Goal: Task Accomplishment & Management: Manage account settings

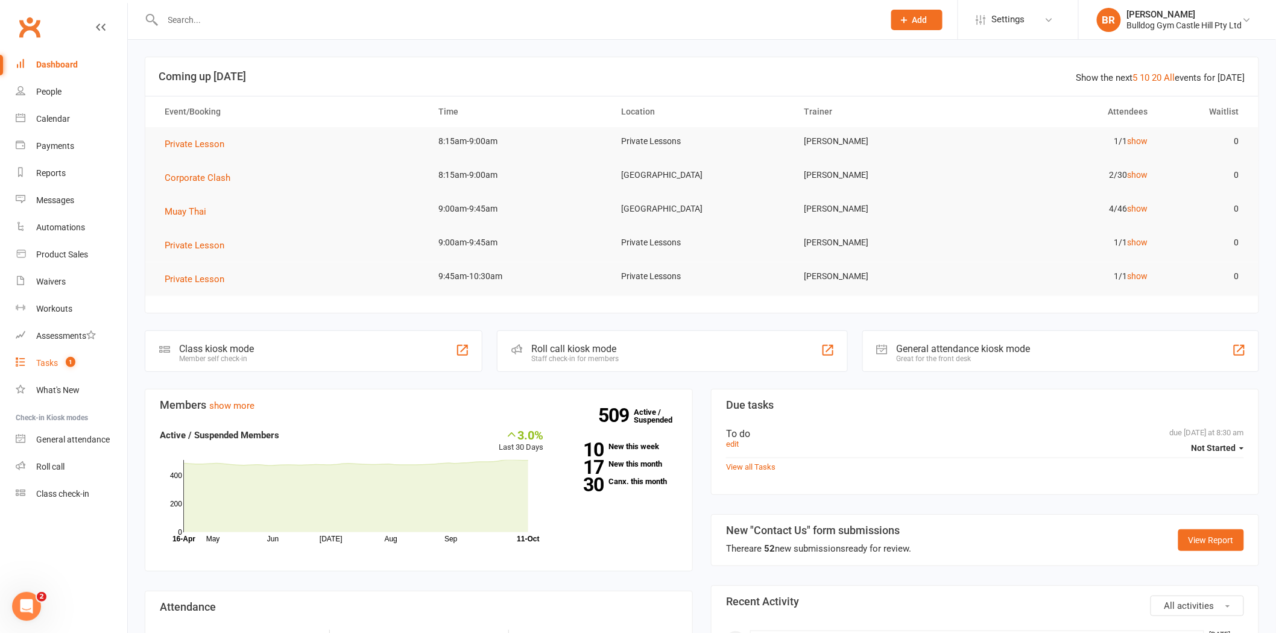
click at [39, 369] on link "Tasks 1" at bounding box center [72, 363] width 112 height 27
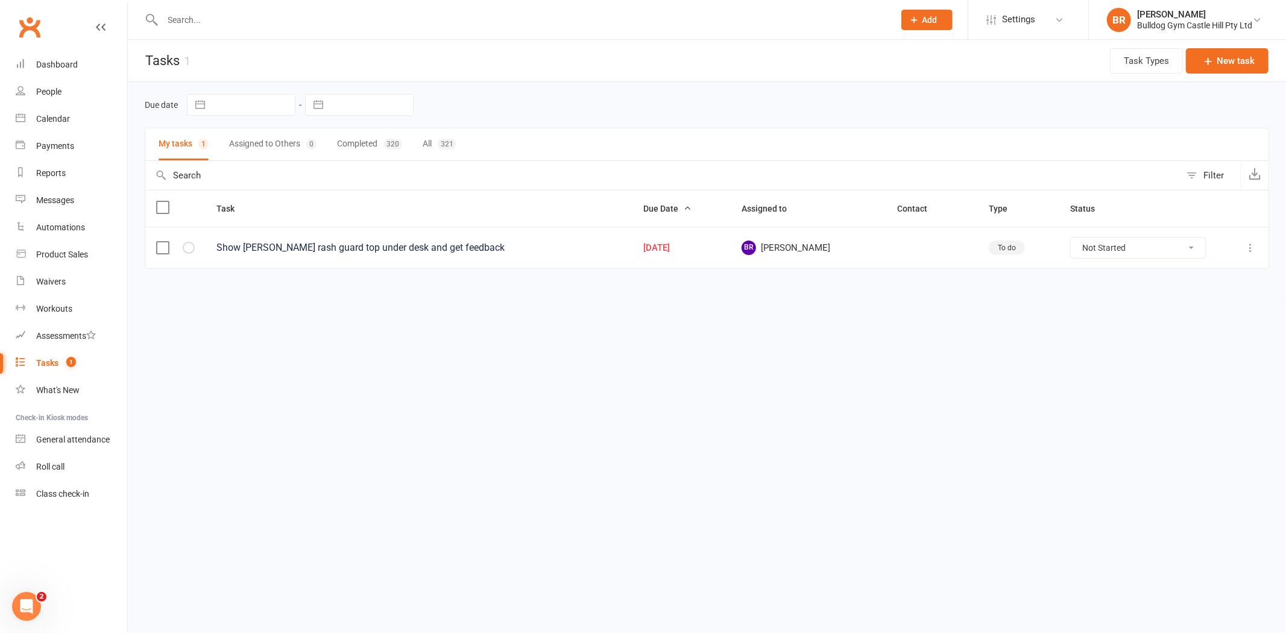
click at [1124, 247] on select "Not Started In Progress Waiting Complete" at bounding box center [1138, 248] width 135 height 20
click at [859, 320] on html "Prospect Member Non-attending contact Class / event Appointment Task Membership…" at bounding box center [643, 160] width 1286 height 320
click at [55, 90] on div "People" at bounding box center [48, 92] width 25 height 10
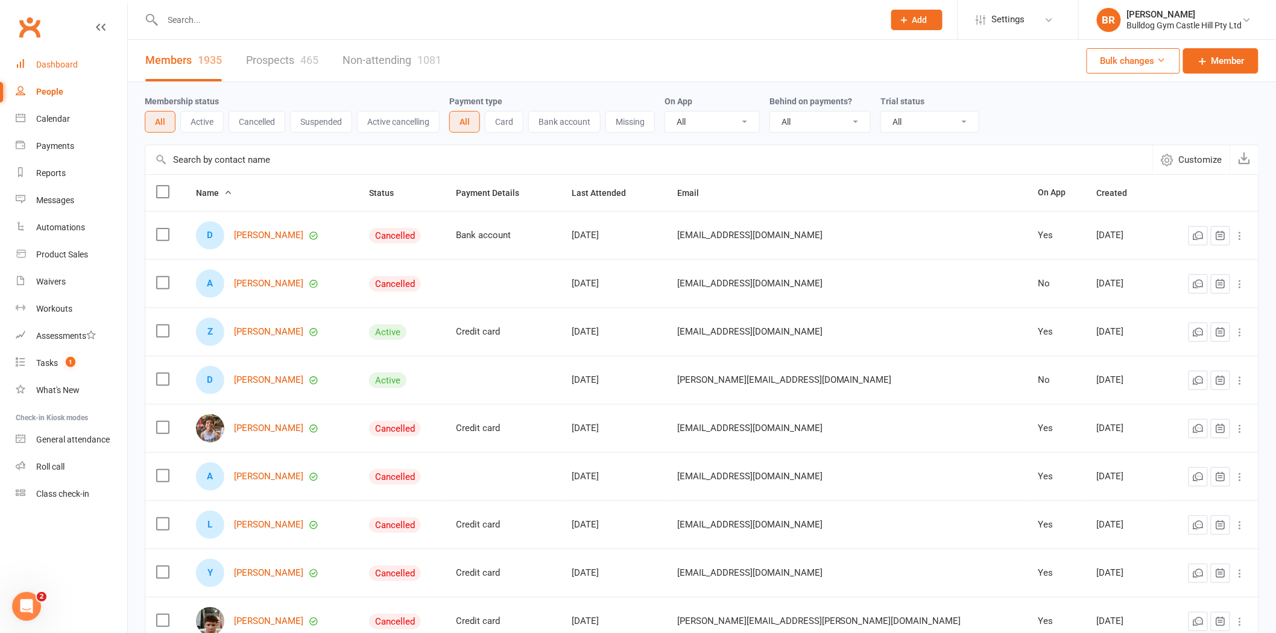
click at [33, 61] on link "Dashboard" at bounding box center [72, 64] width 112 height 27
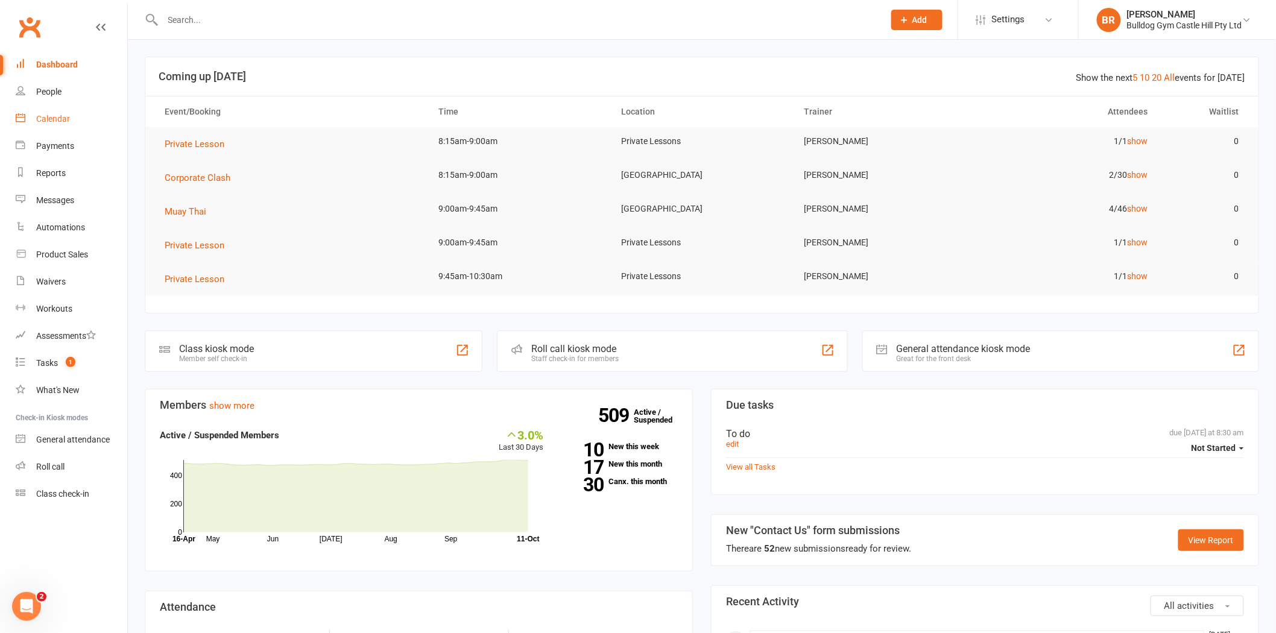
click at [54, 123] on div "Calendar" at bounding box center [53, 119] width 34 height 10
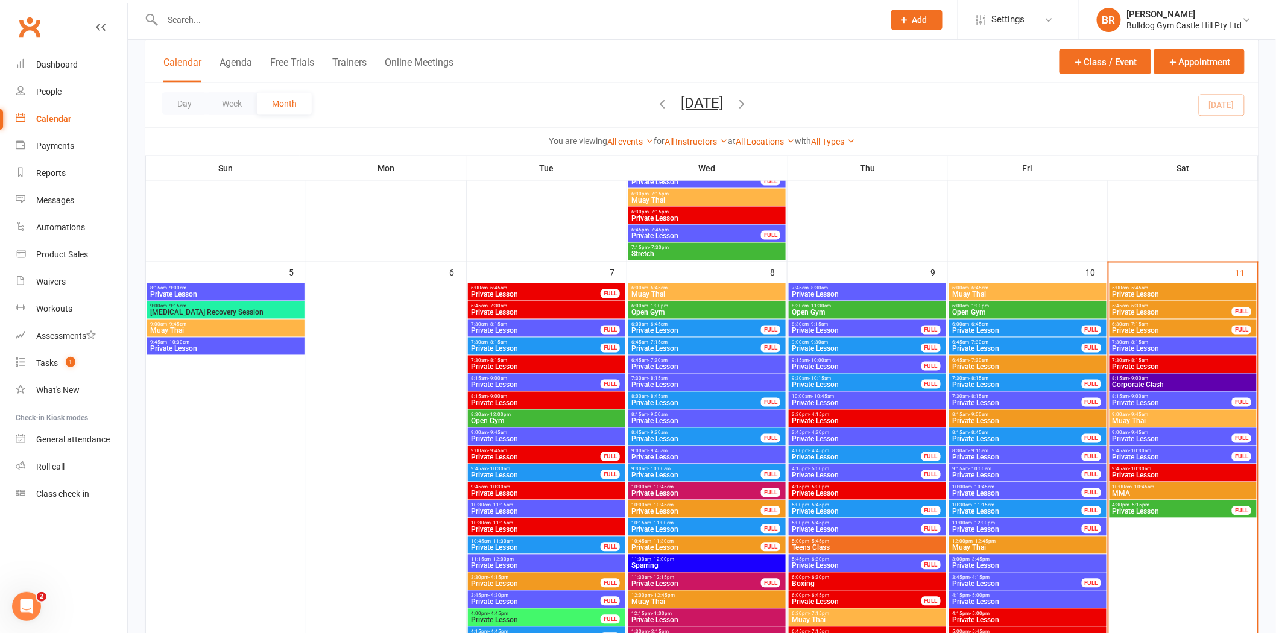
scroll to position [737, 0]
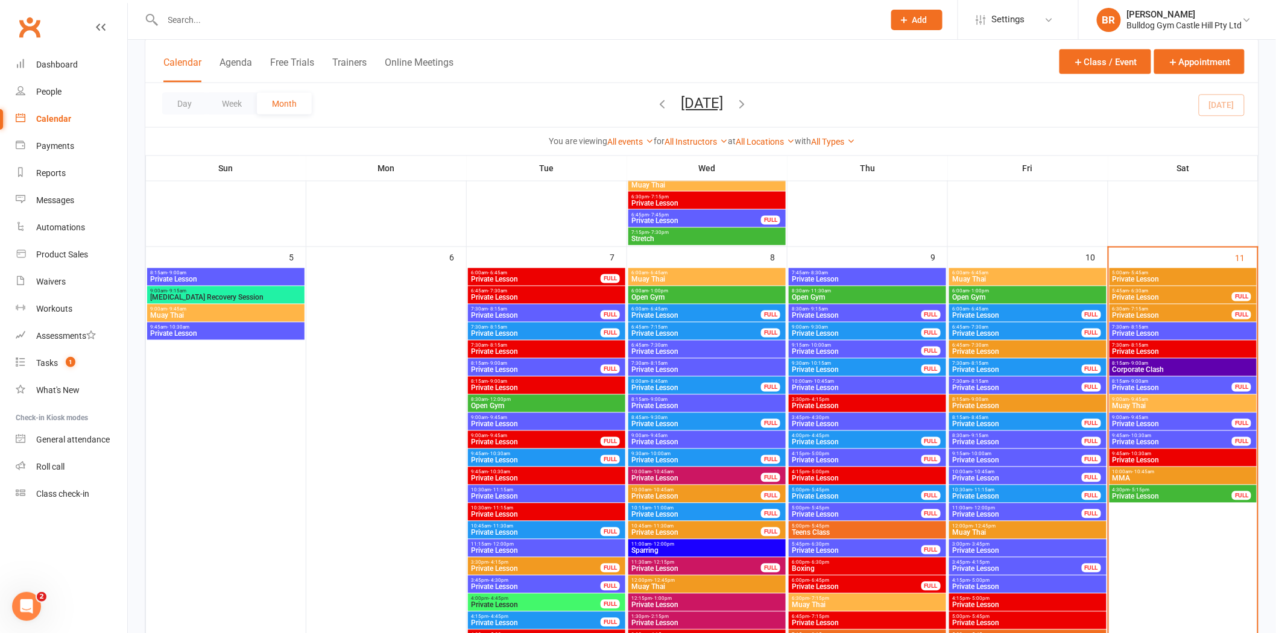
click at [1127, 399] on span "9:00am - 9:45am" at bounding box center [1183, 399] width 142 height 5
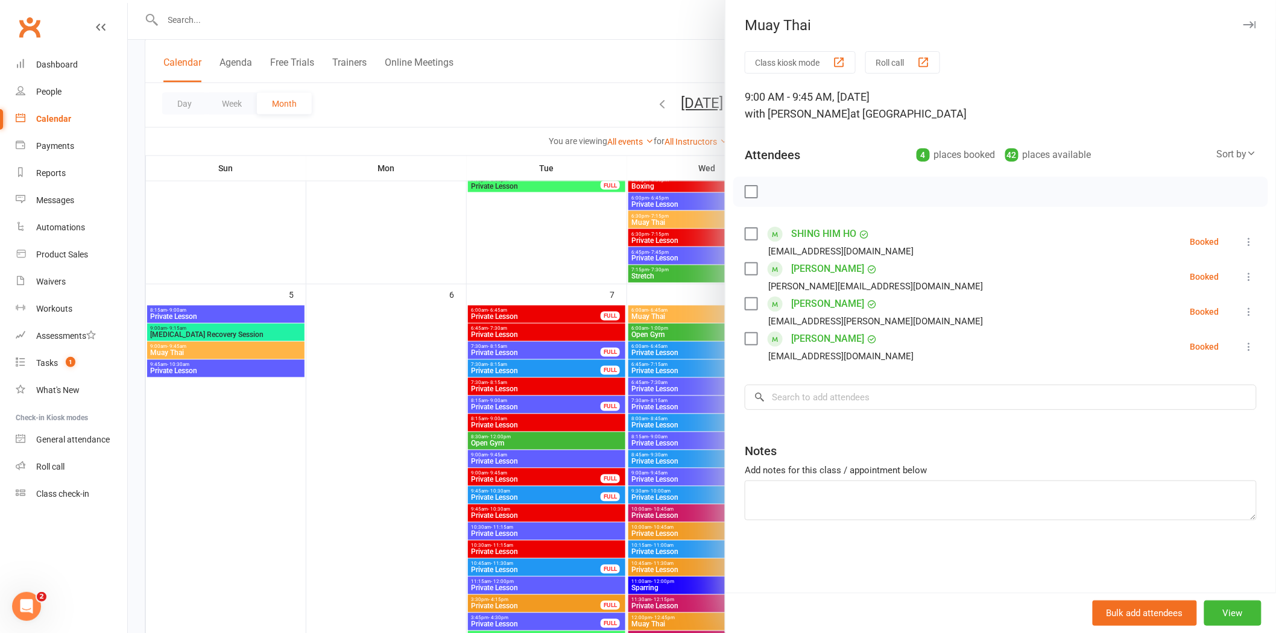
scroll to position [670, 0]
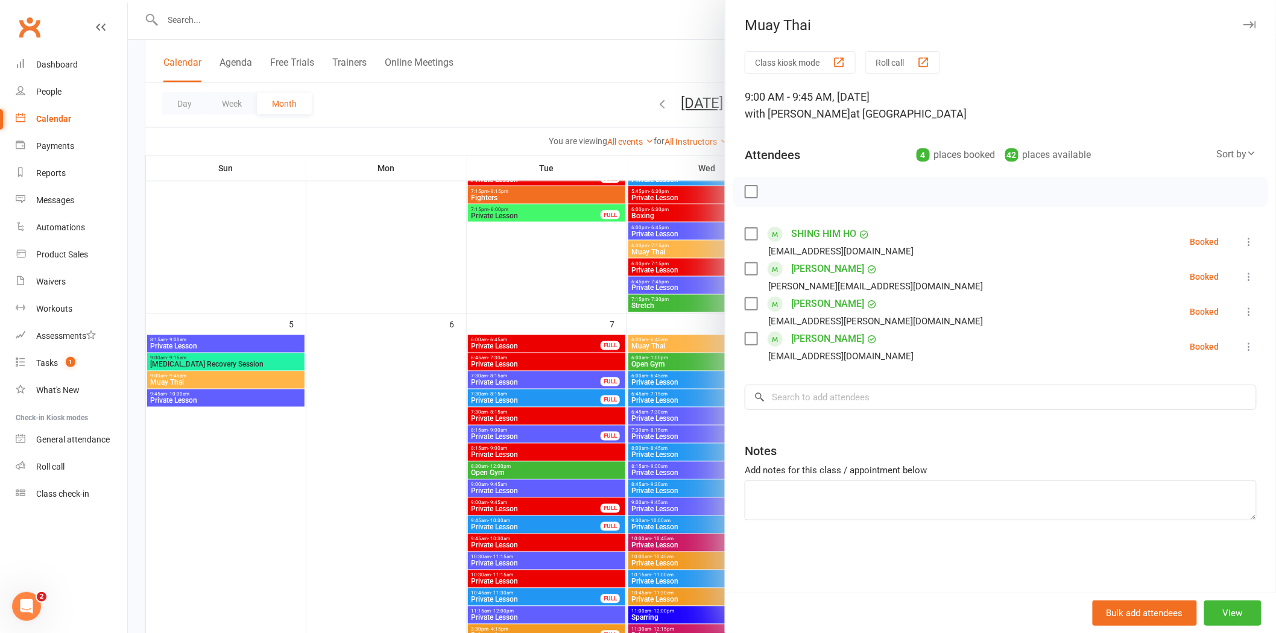
drag, startPoint x: 552, startPoint y: 256, endPoint x: 559, endPoint y: 245, distance: 12.2
click at [552, 254] on div at bounding box center [702, 316] width 1148 height 633
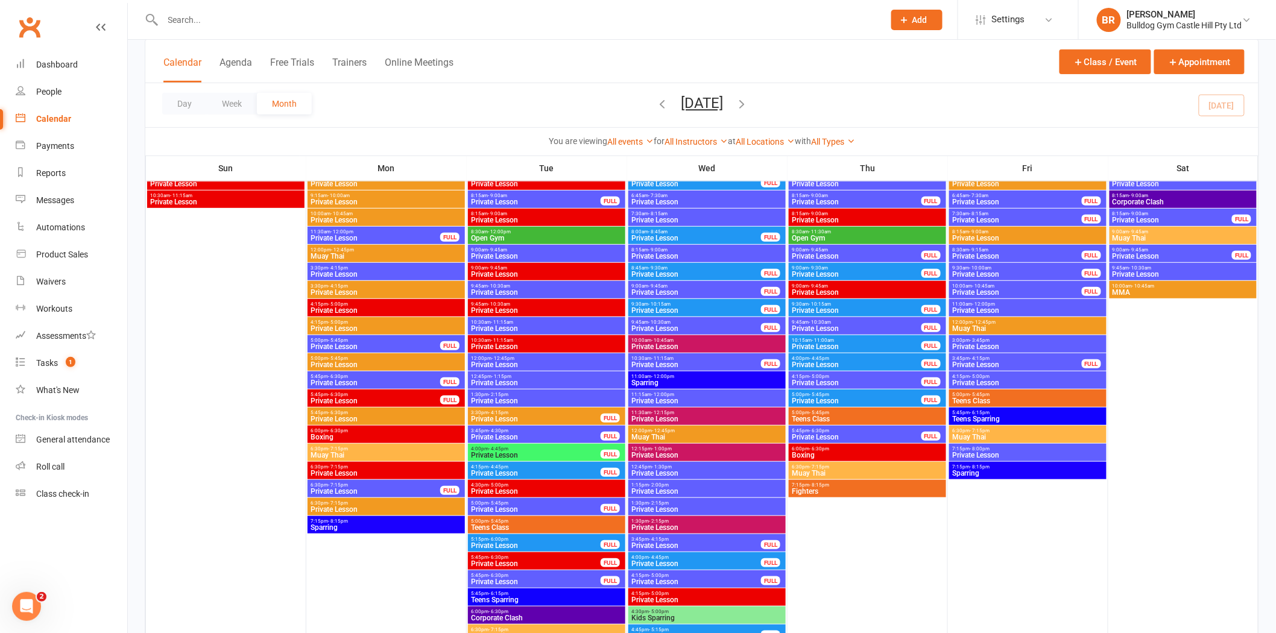
scroll to position [67, 0]
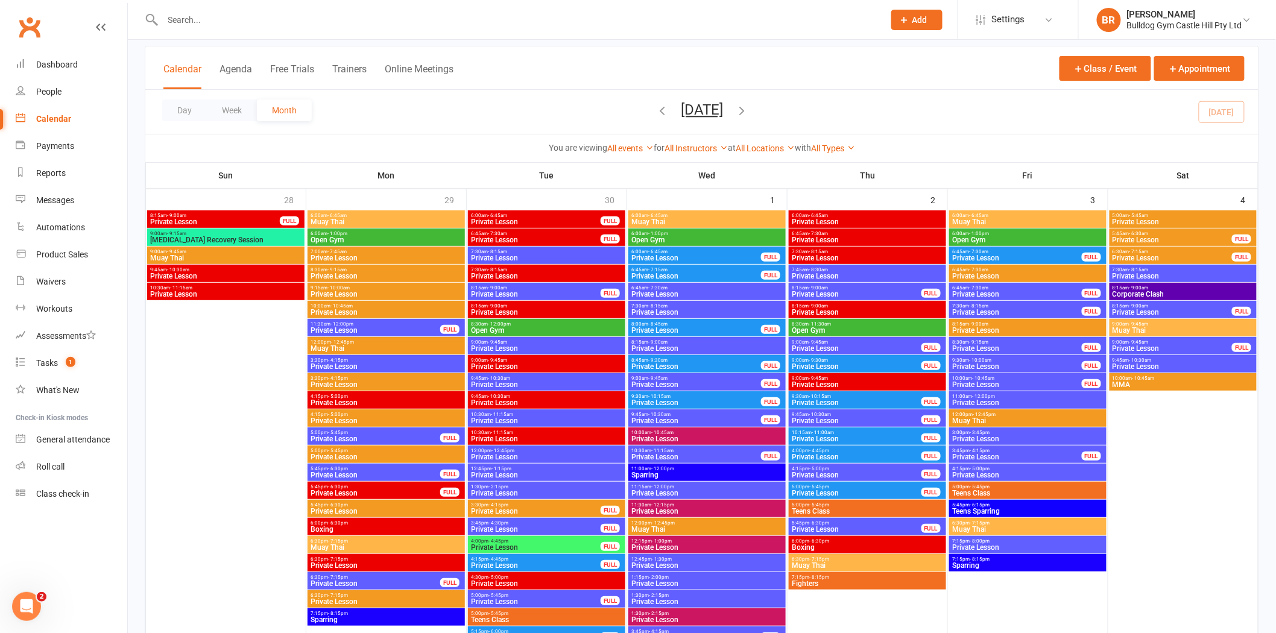
click at [983, 526] on span "Muay Thai" at bounding box center [1027, 529] width 153 height 7
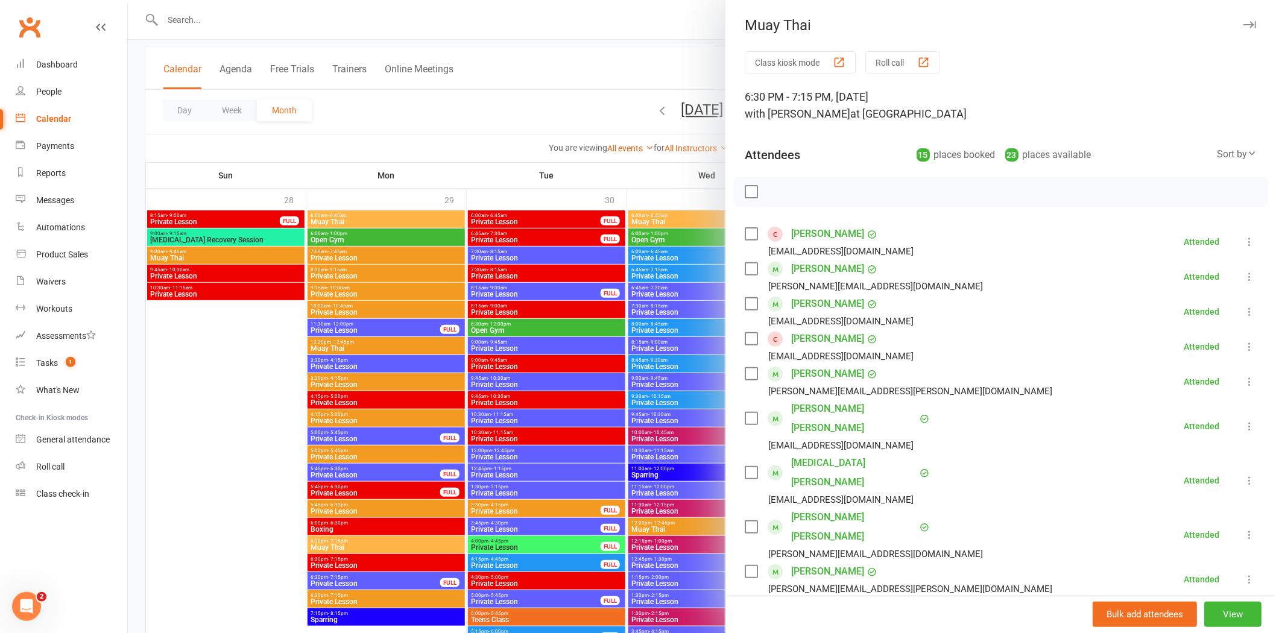
drag, startPoint x: 519, startPoint y: 110, endPoint x: 651, endPoint y: 197, distance: 158.3
click at [519, 109] on div at bounding box center [702, 316] width 1148 height 633
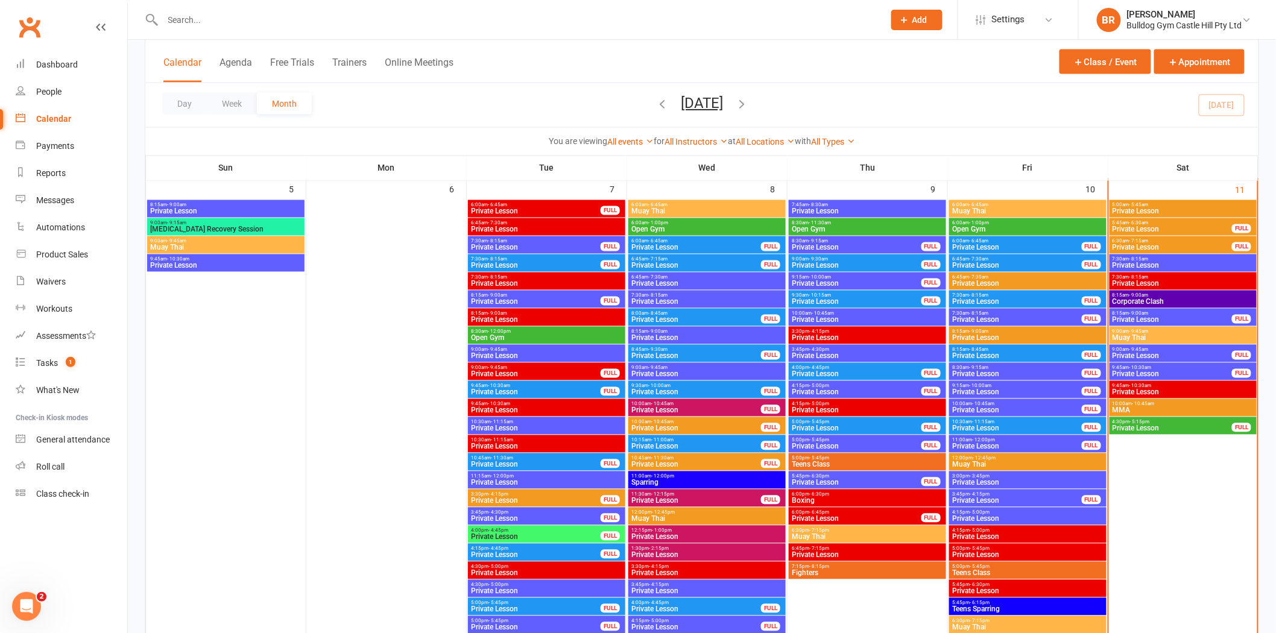
scroll to position [804, 0]
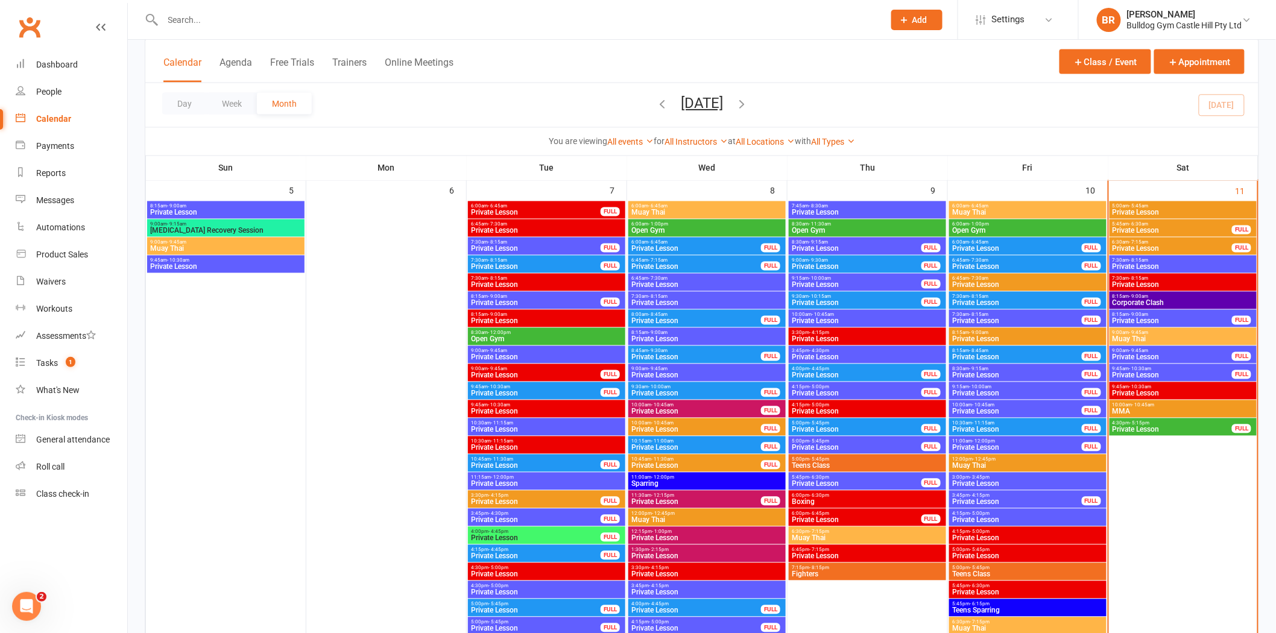
click at [1136, 333] on span "- 9:45am" at bounding box center [1138, 332] width 19 height 5
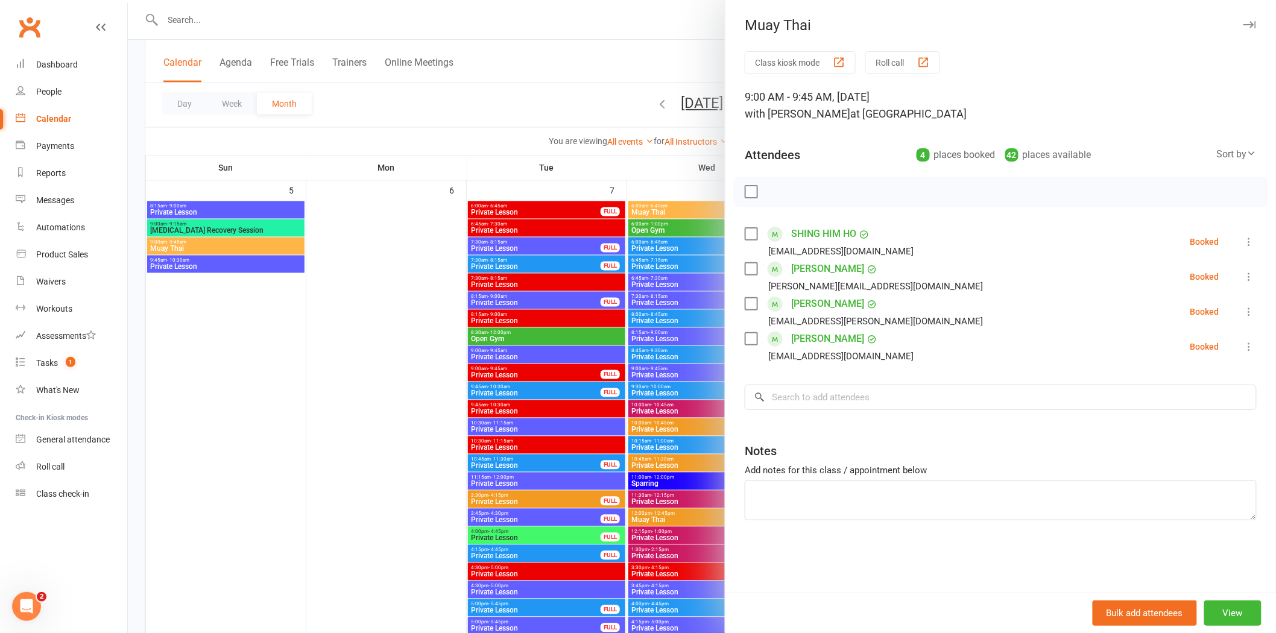
click at [1243, 346] on icon at bounding box center [1249, 347] width 12 height 12
click at [555, 58] on div at bounding box center [702, 316] width 1148 height 633
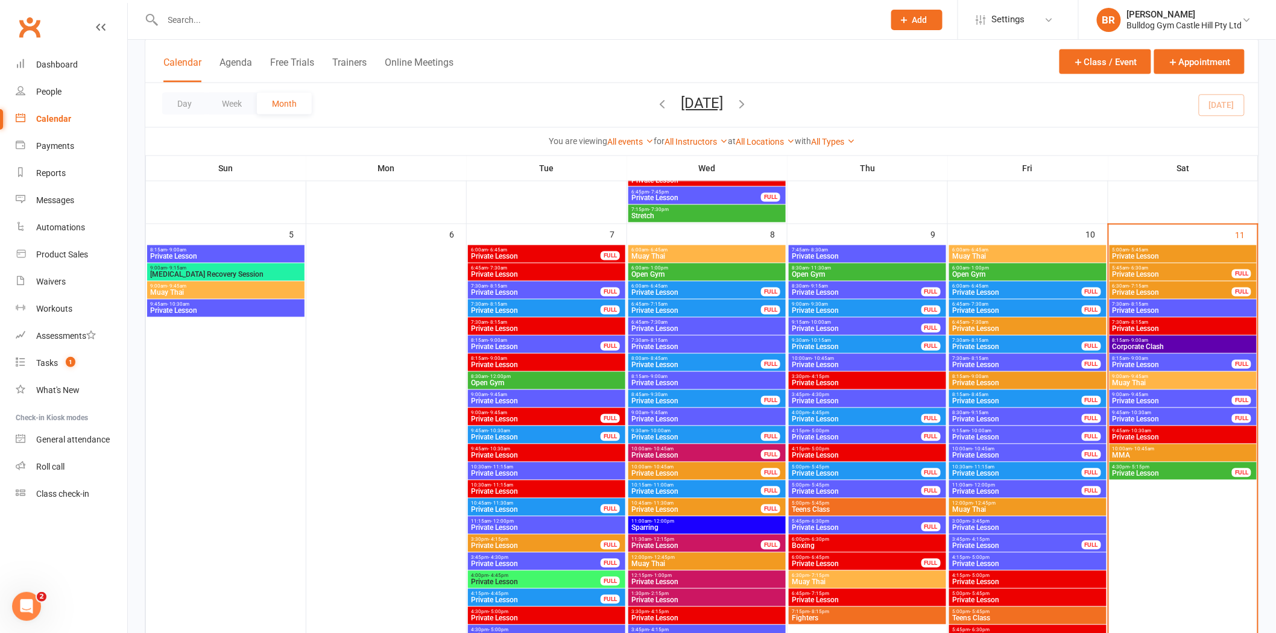
scroll to position [737, 0]
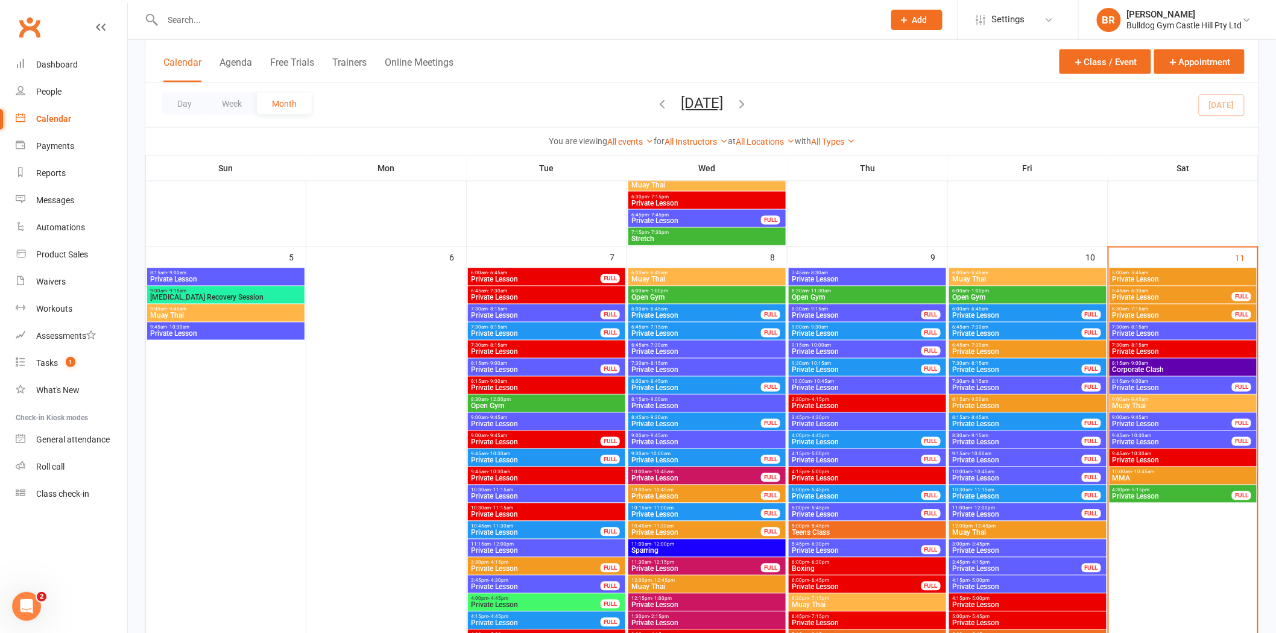
click at [1156, 401] on span "9:00am - 9:45am" at bounding box center [1183, 399] width 142 height 5
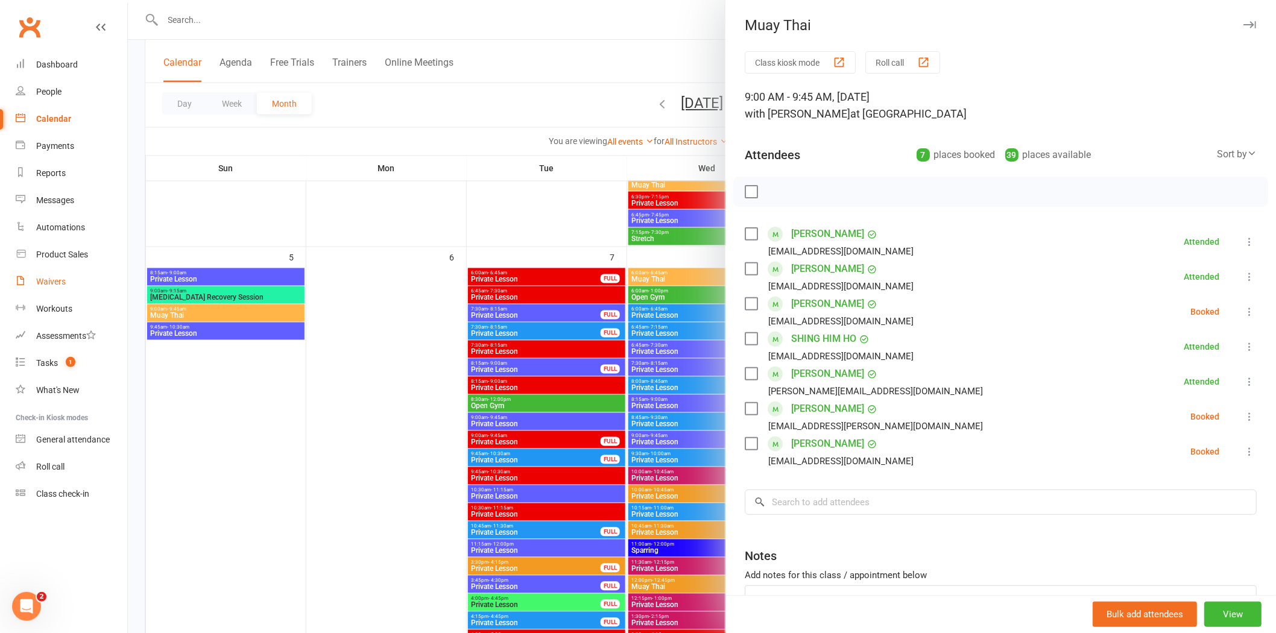
click at [54, 286] on link "Waivers" at bounding box center [72, 281] width 112 height 27
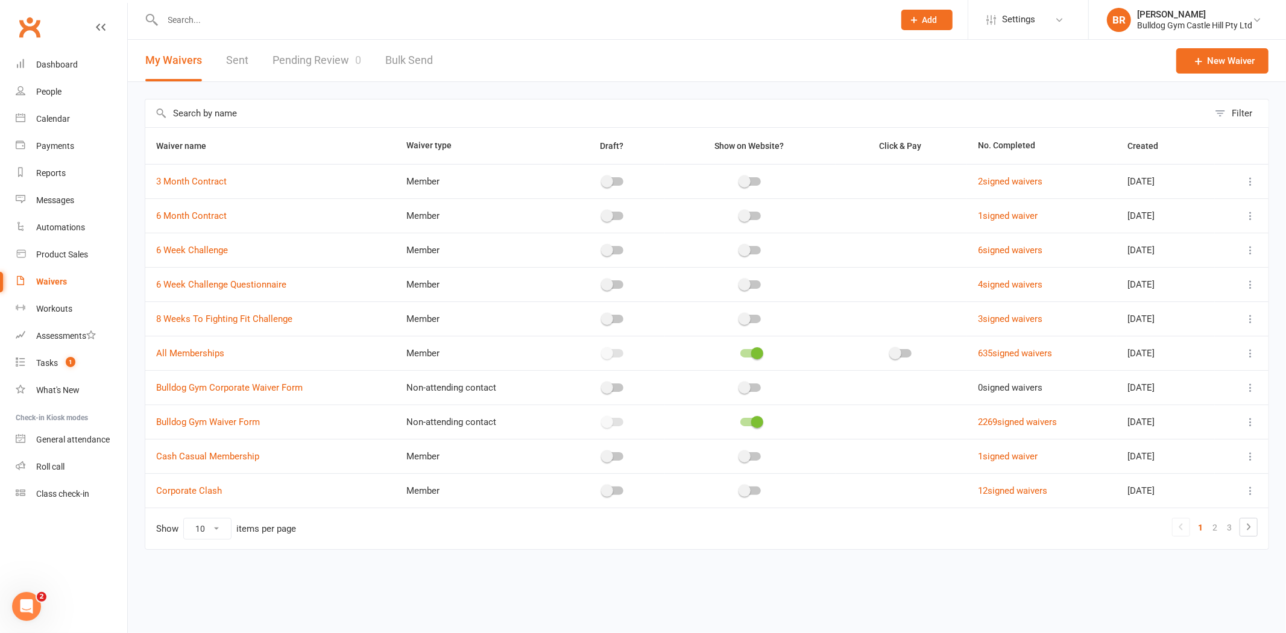
click at [300, 57] on link "Pending Review 0" at bounding box center [317, 61] width 89 height 42
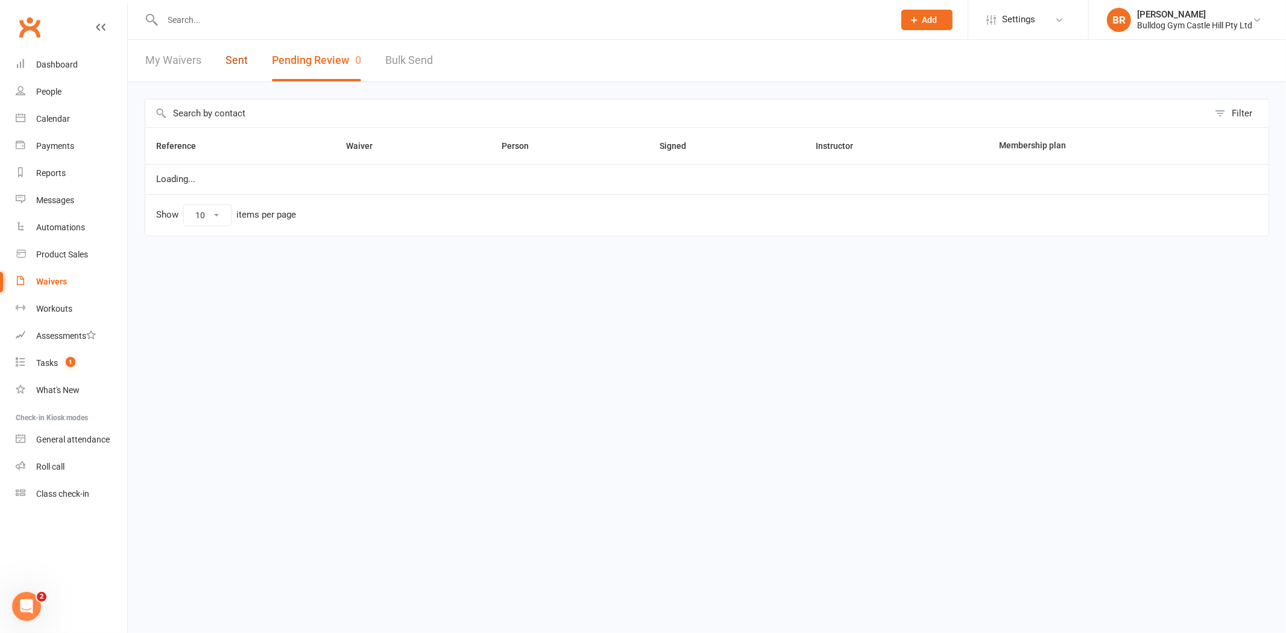
click at [234, 55] on link "Sent" at bounding box center [236, 61] width 22 height 42
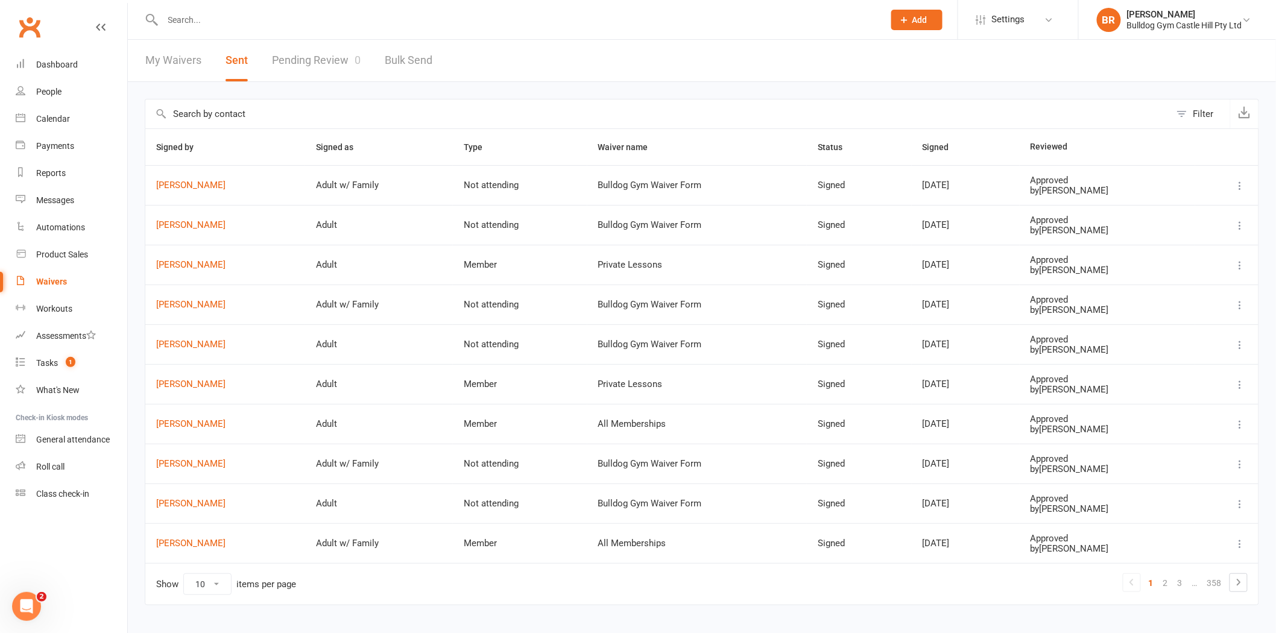
click at [227, 58] on button "Sent" at bounding box center [236, 61] width 22 height 42
click at [300, 52] on link "Pending Review 0" at bounding box center [316, 61] width 89 height 42
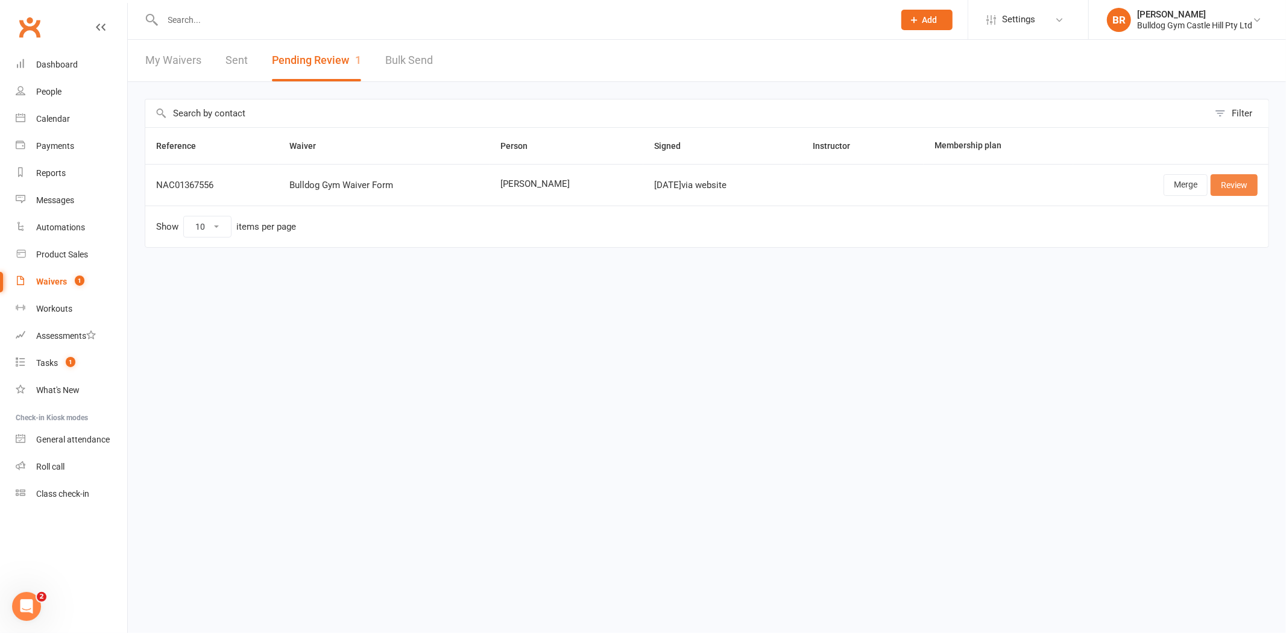
click at [1240, 183] on link "Review" at bounding box center [1234, 185] width 47 height 22
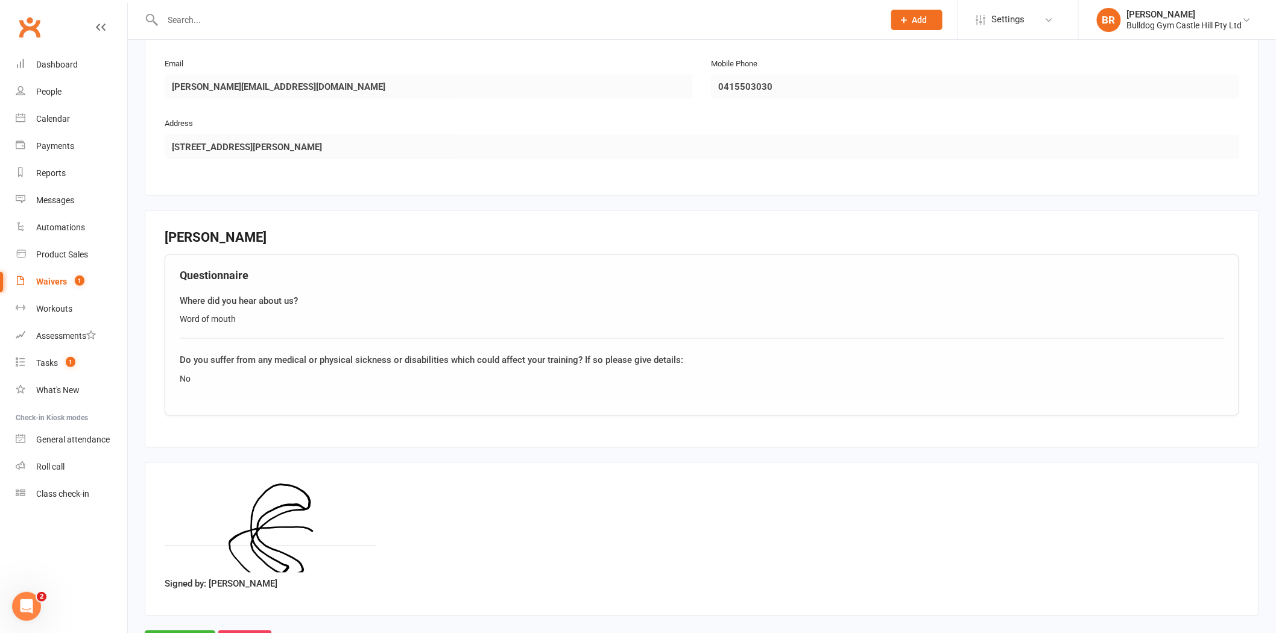
scroll to position [701, 0]
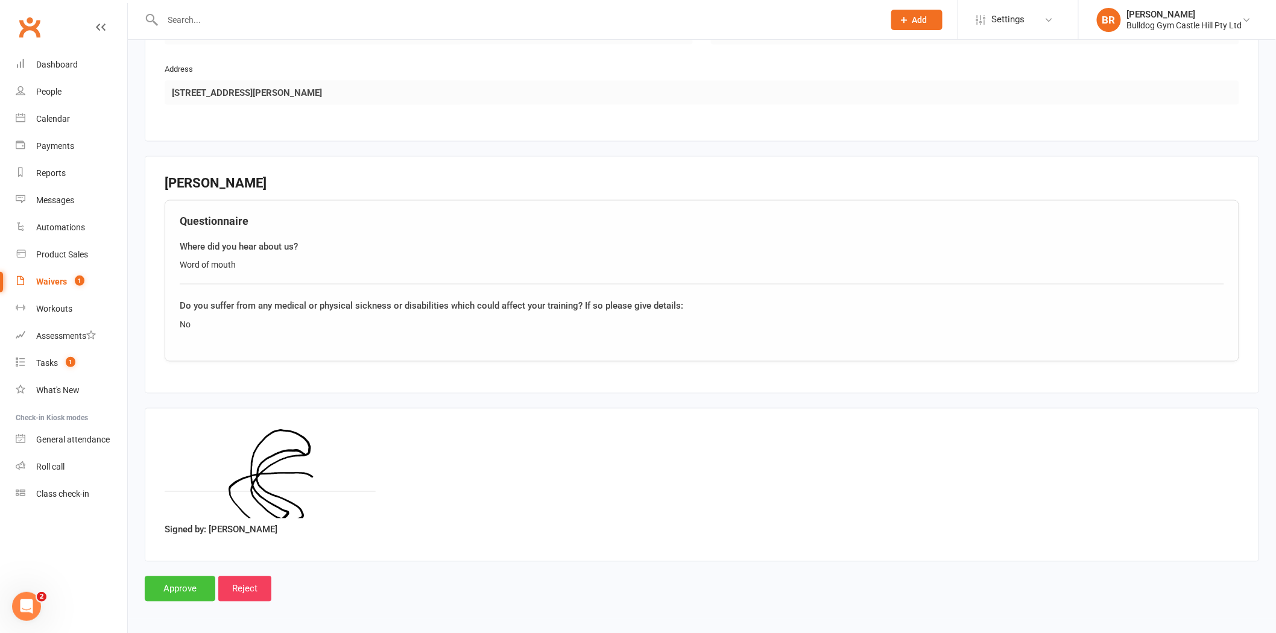
click at [163, 587] on input "Approve" at bounding box center [180, 588] width 71 height 25
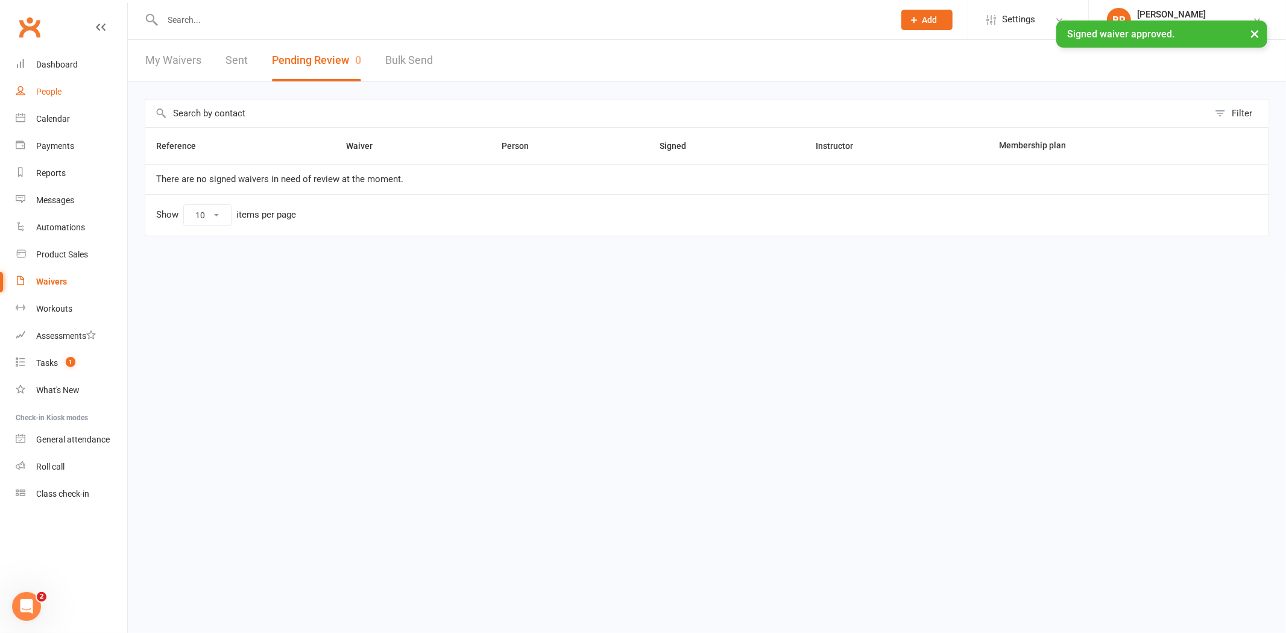
click at [50, 92] on div "People" at bounding box center [48, 92] width 25 height 10
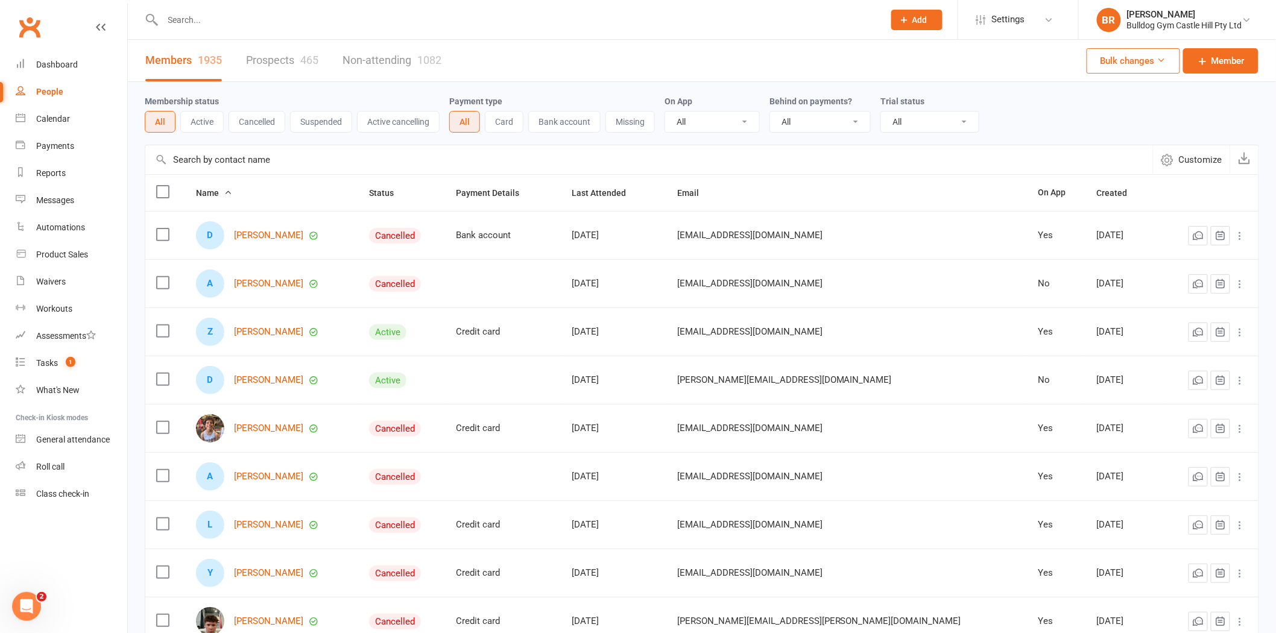
click at [291, 57] on link "Prospects 465" at bounding box center [282, 61] width 72 height 42
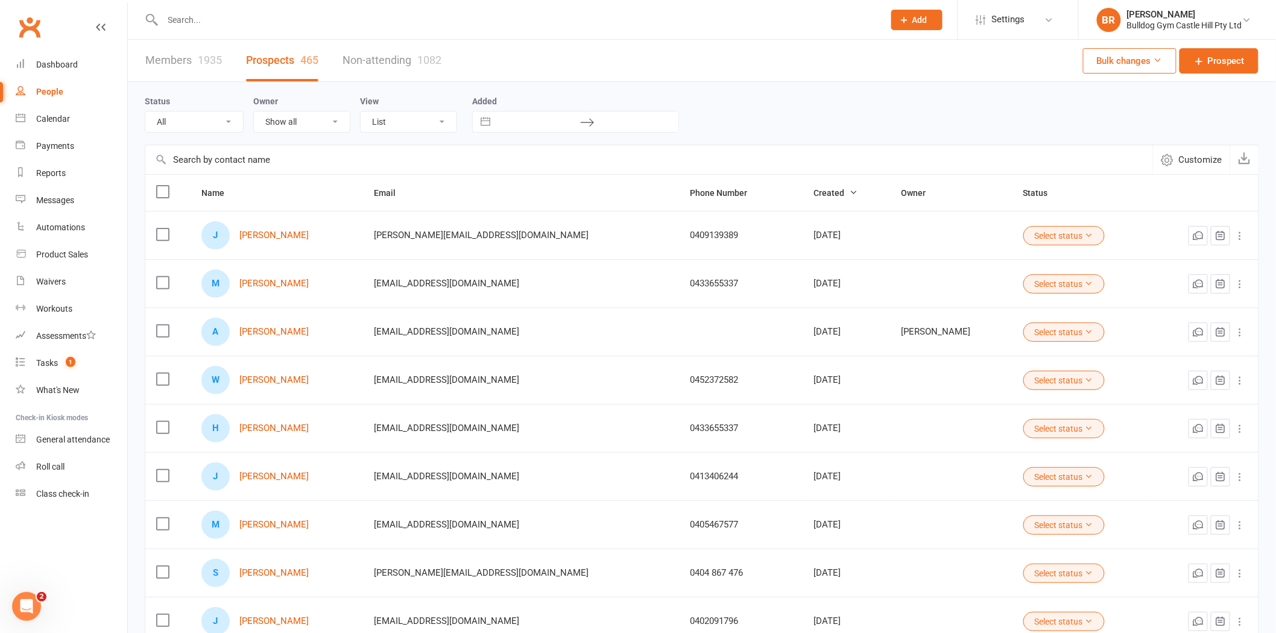
click at [169, 49] on link "Members 1935" at bounding box center [183, 61] width 77 height 42
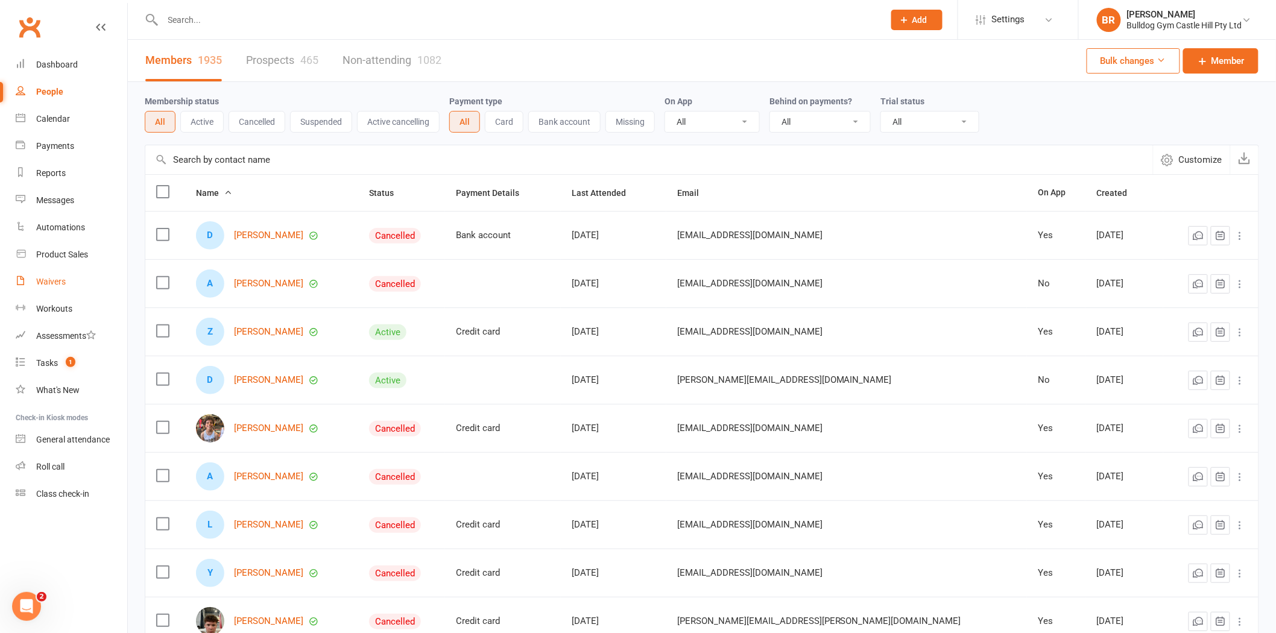
click at [53, 275] on link "Waivers" at bounding box center [72, 281] width 112 height 27
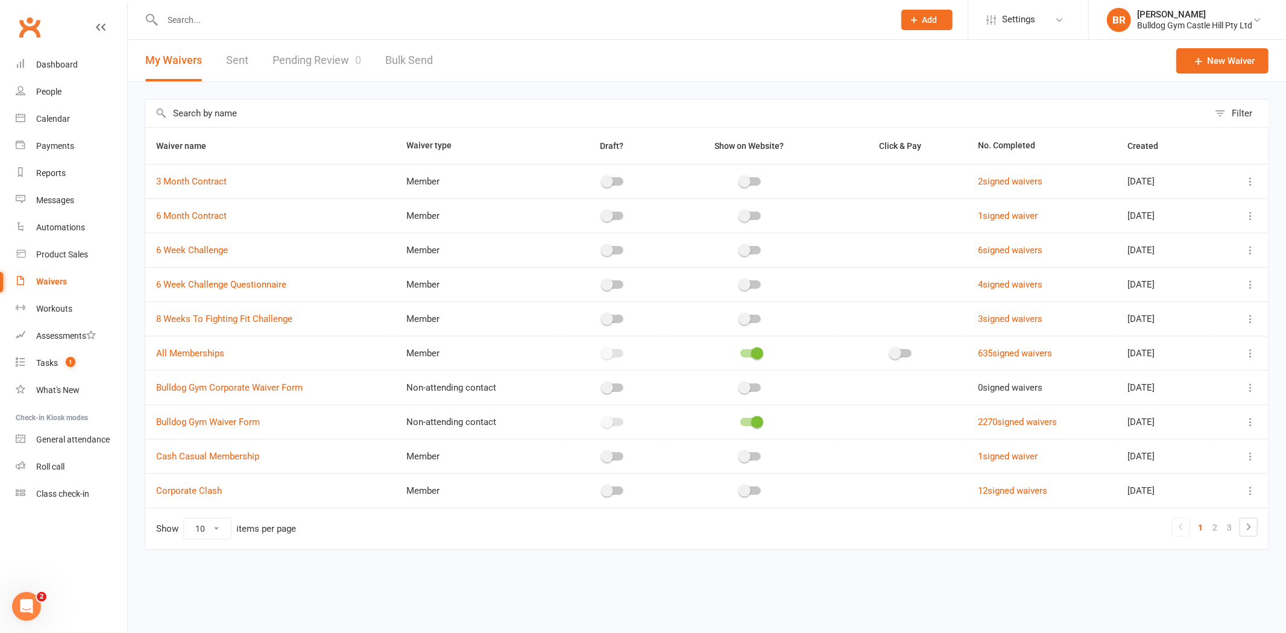
click at [226, 63] on link "Sent" at bounding box center [237, 61] width 22 height 42
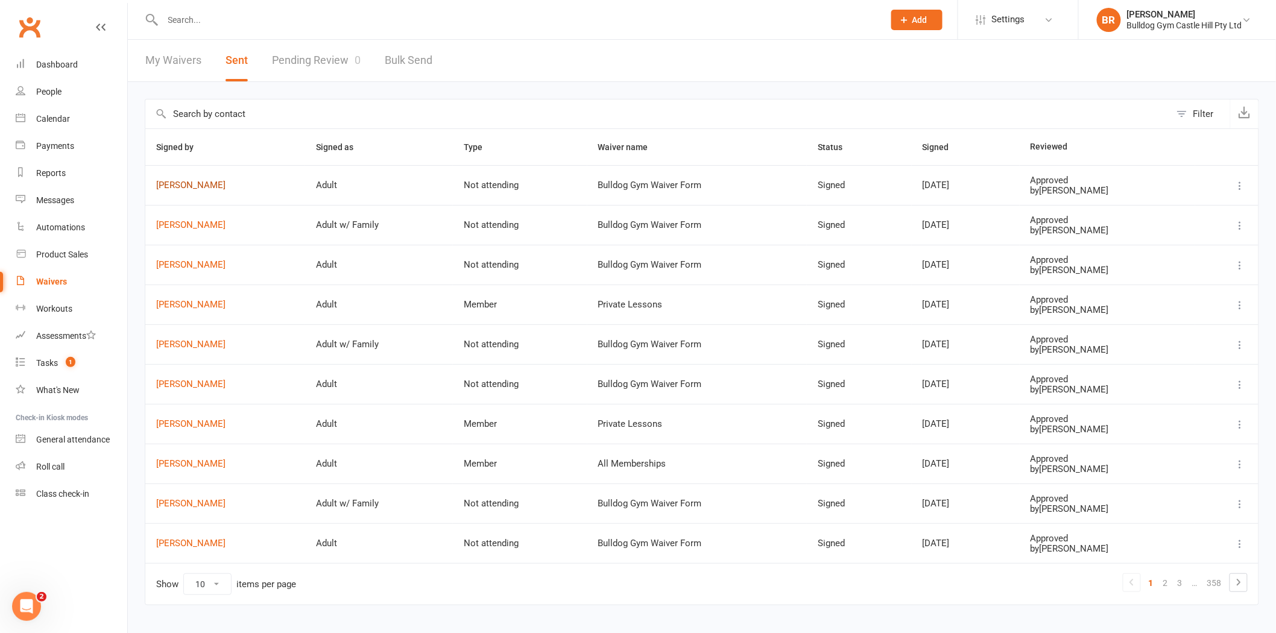
click at [195, 189] on link "Samuel Foster" at bounding box center [225, 185] width 138 height 10
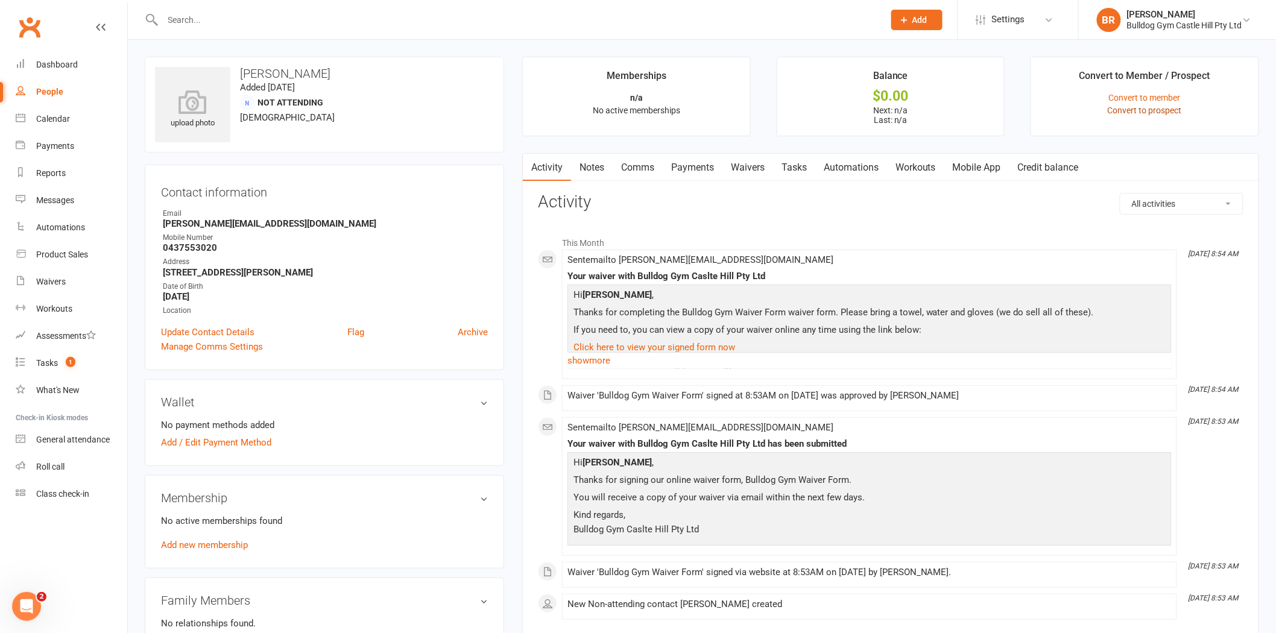
click at [1162, 113] on link "Convert to prospect" at bounding box center [1144, 111] width 74 height 10
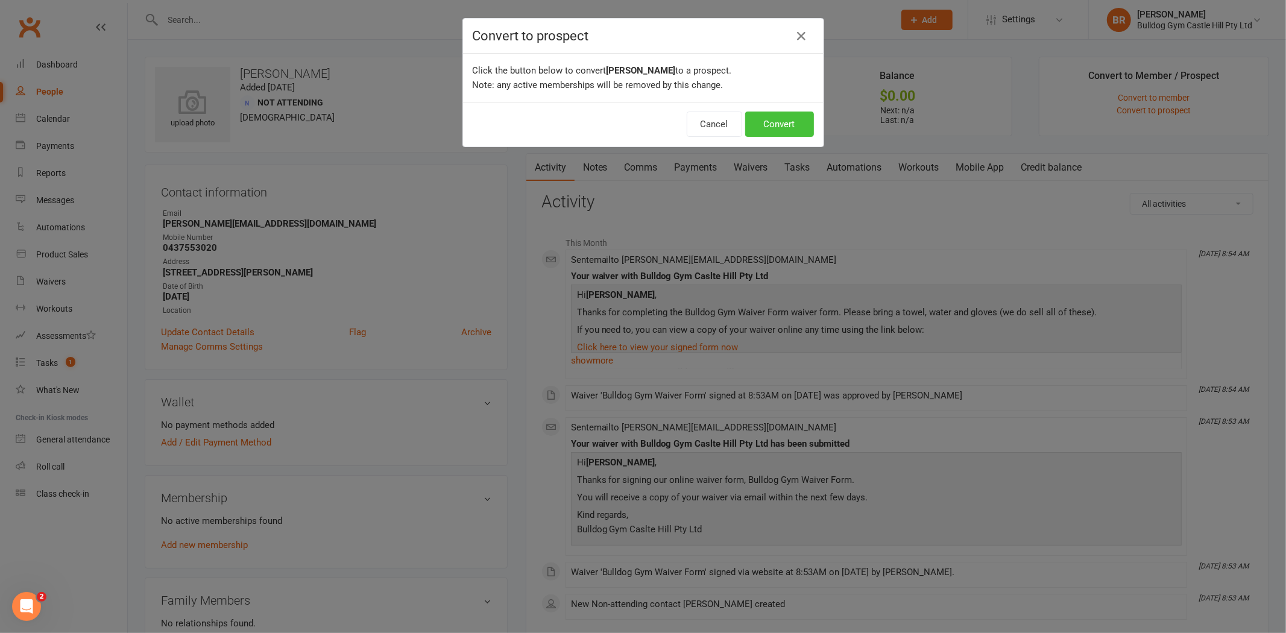
click at [784, 130] on button "Convert" at bounding box center [779, 124] width 69 height 25
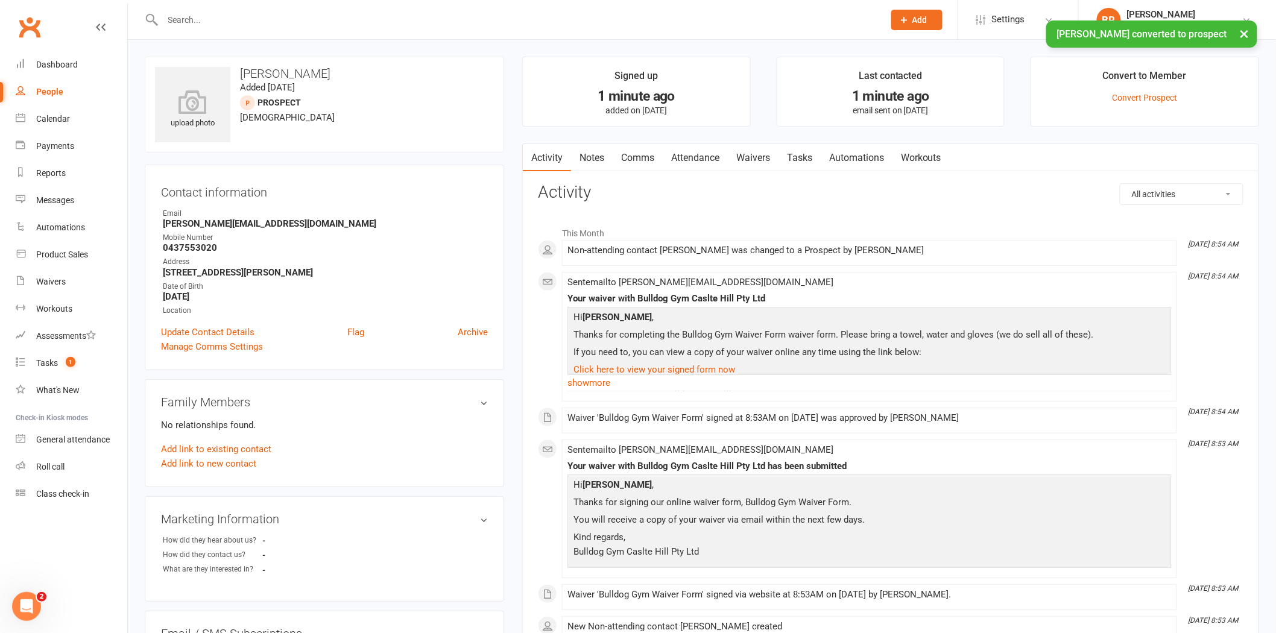
click at [684, 157] on link "Attendance" at bounding box center [695, 158] width 65 height 28
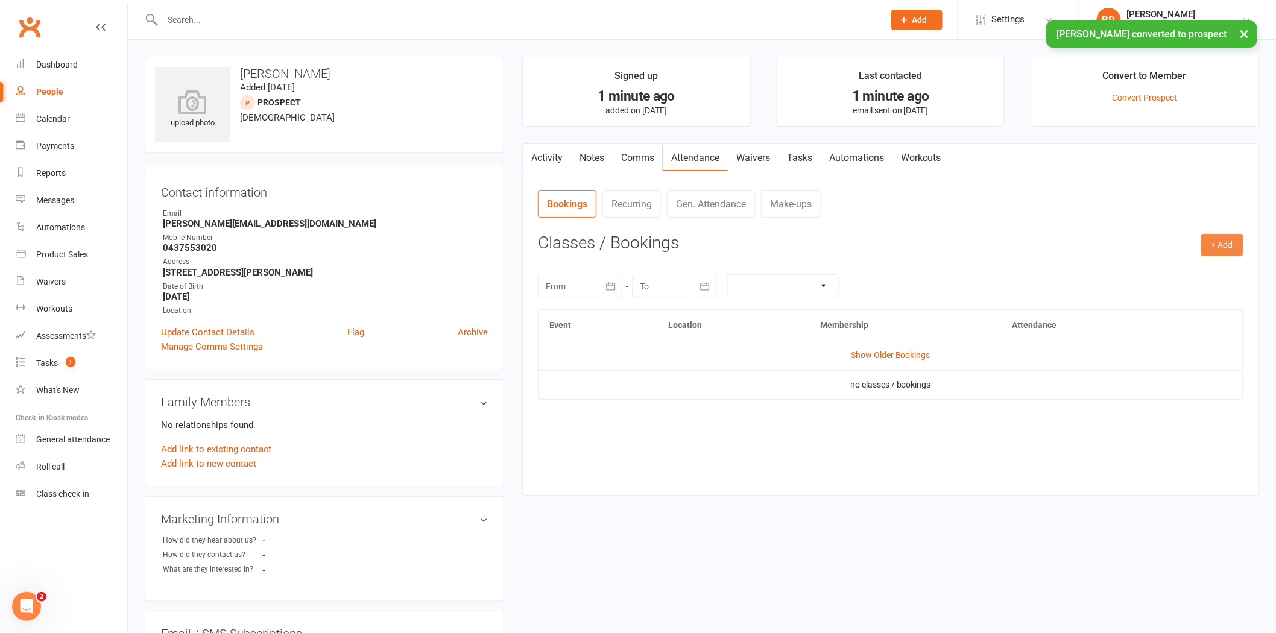
click at [1209, 245] on button "+ Add" at bounding box center [1222, 245] width 42 height 22
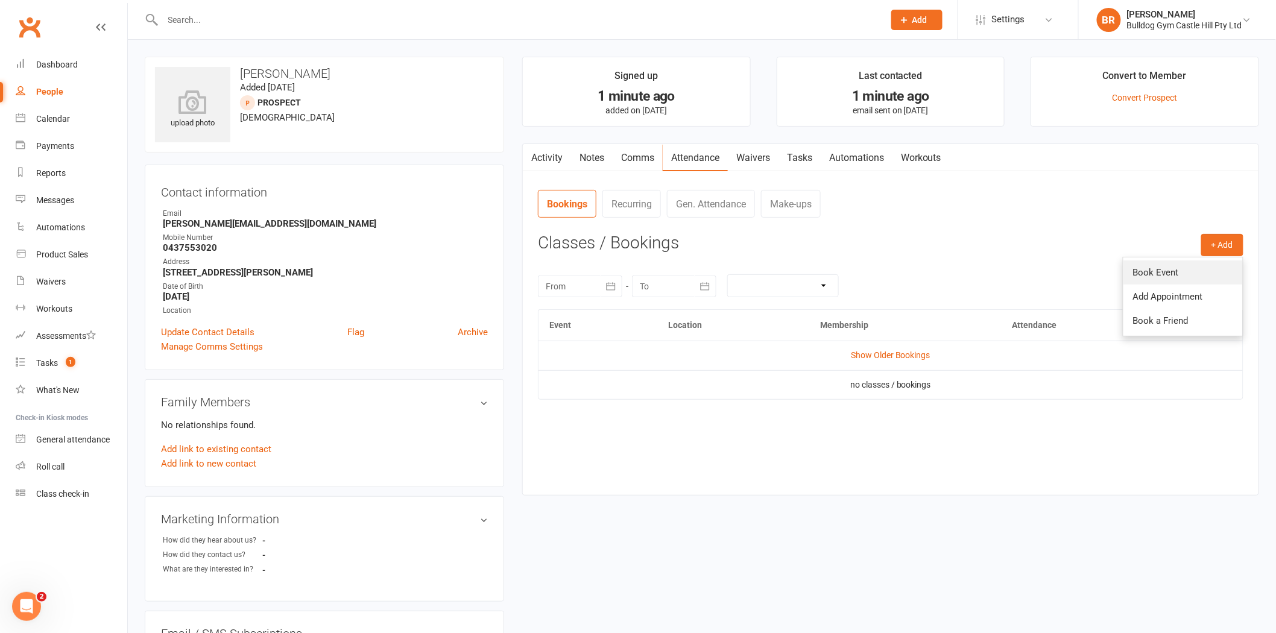
click at [1164, 266] on link "Book Event" at bounding box center [1182, 272] width 119 height 24
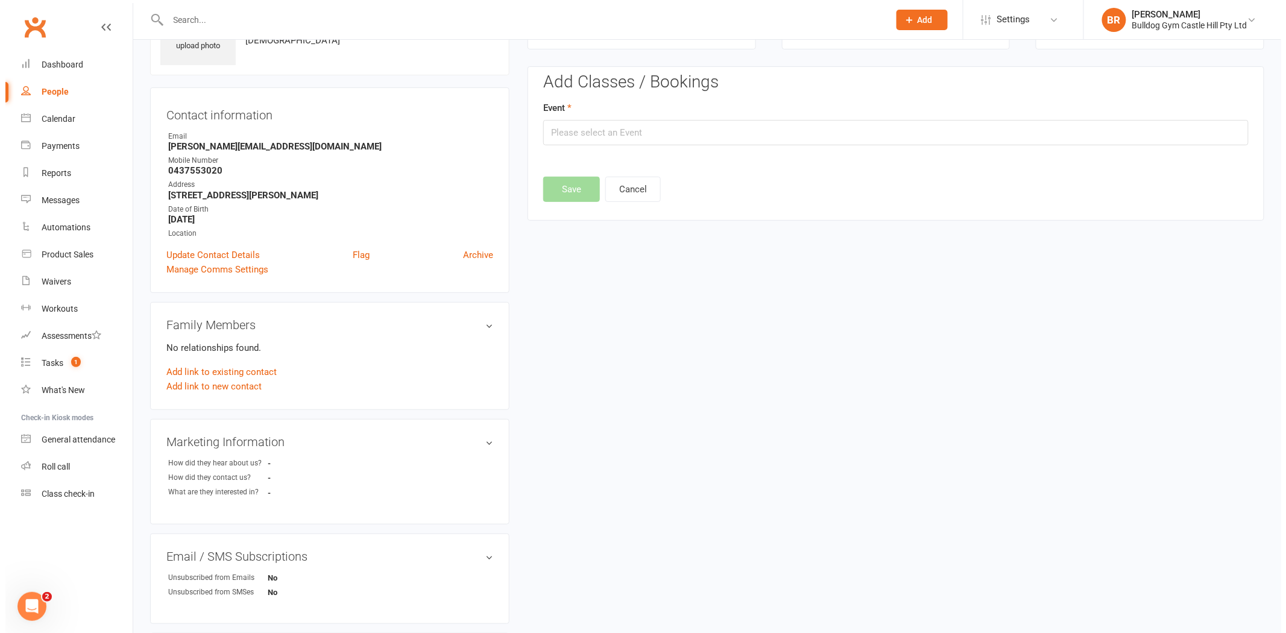
scroll to position [83, 0]
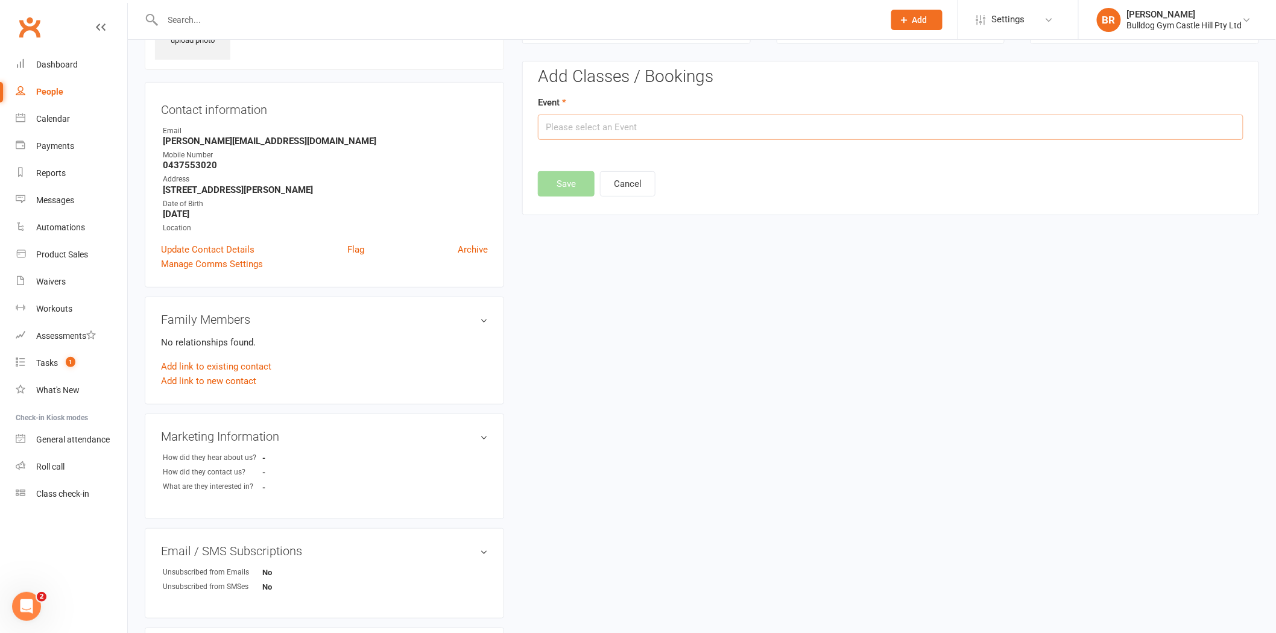
click at [661, 129] on input "text" at bounding box center [890, 127] width 705 height 25
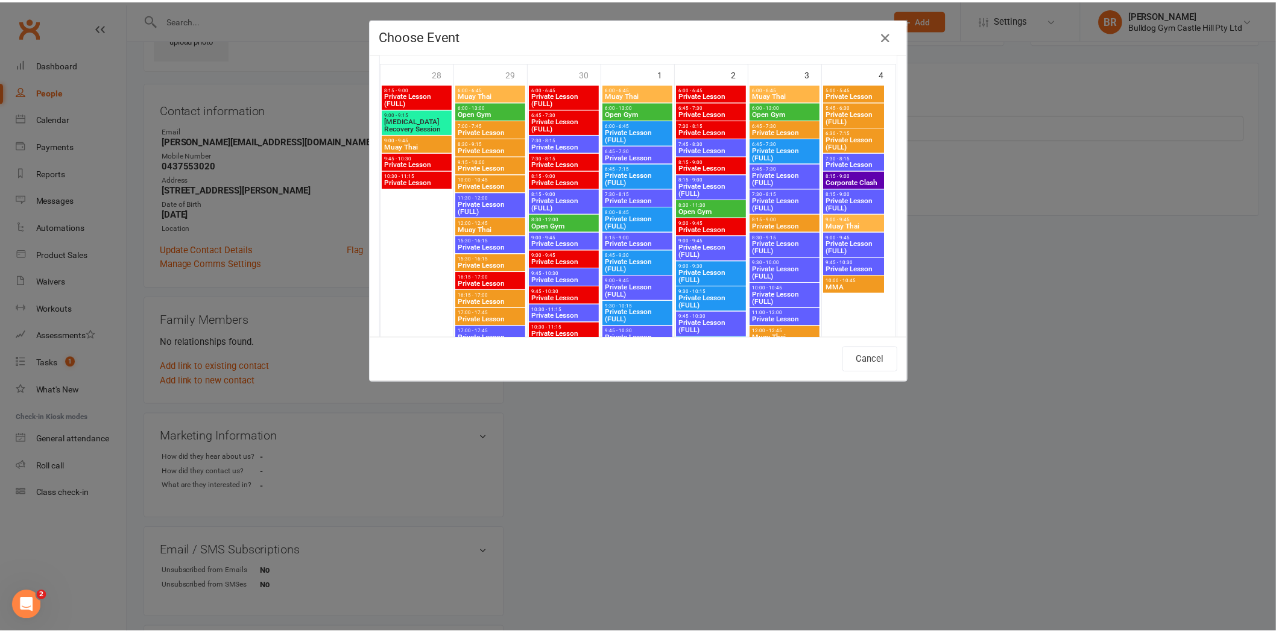
scroll to position [44, 0]
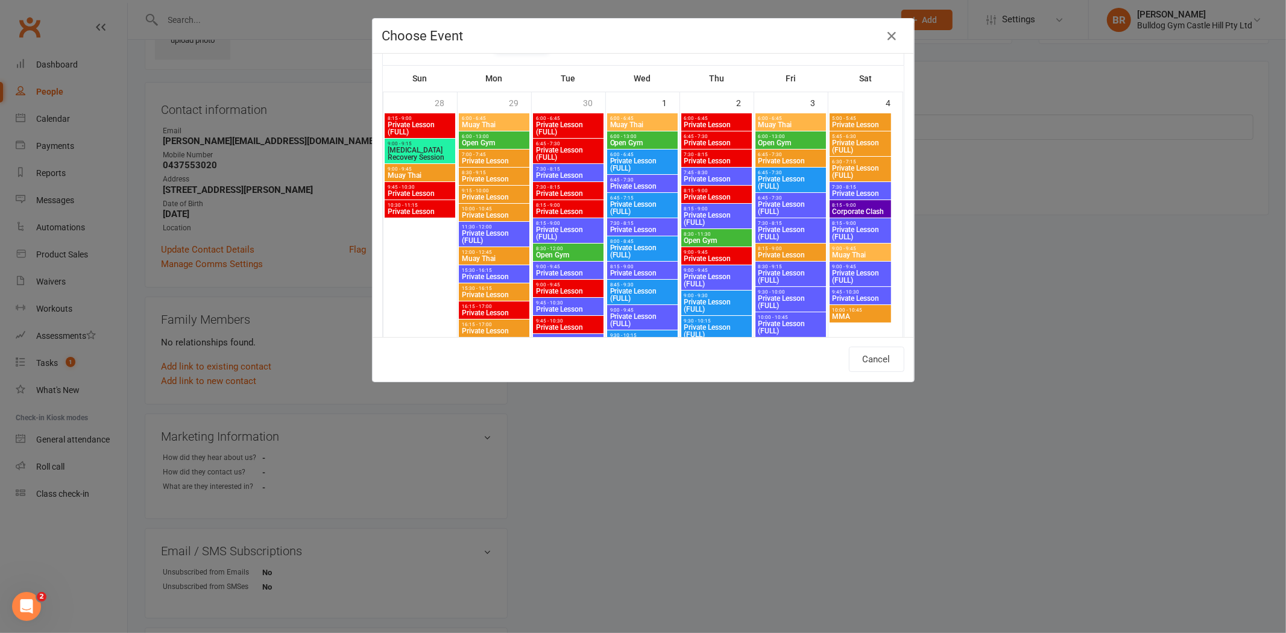
click at [846, 251] on span "Muay Thai" at bounding box center [860, 254] width 57 height 7
type input "Muay Thai - Oct 4, 2025 9:00:00 AM"
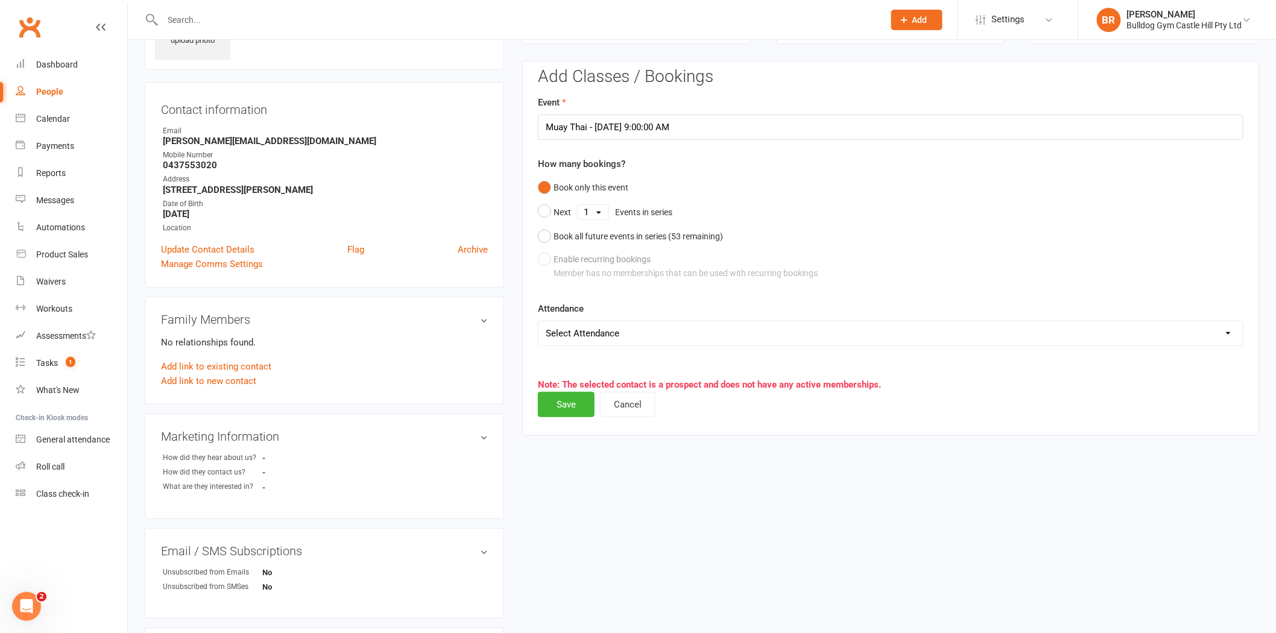
click at [582, 313] on label "Attendance" at bounding box center [561, 308] width 46 height 14
click at [581, 336] on select "Select Attendance Attended Absent" at bounding box center [890, 333] width 704 height 24
select select "0"
click at [538, 321] on select "Select Attendance Attended Absent" at bounding box center [890, 333] width 704 height 24
click at [558, 398] on button "Save" at bounding box center [566, 404] width 57 height 25
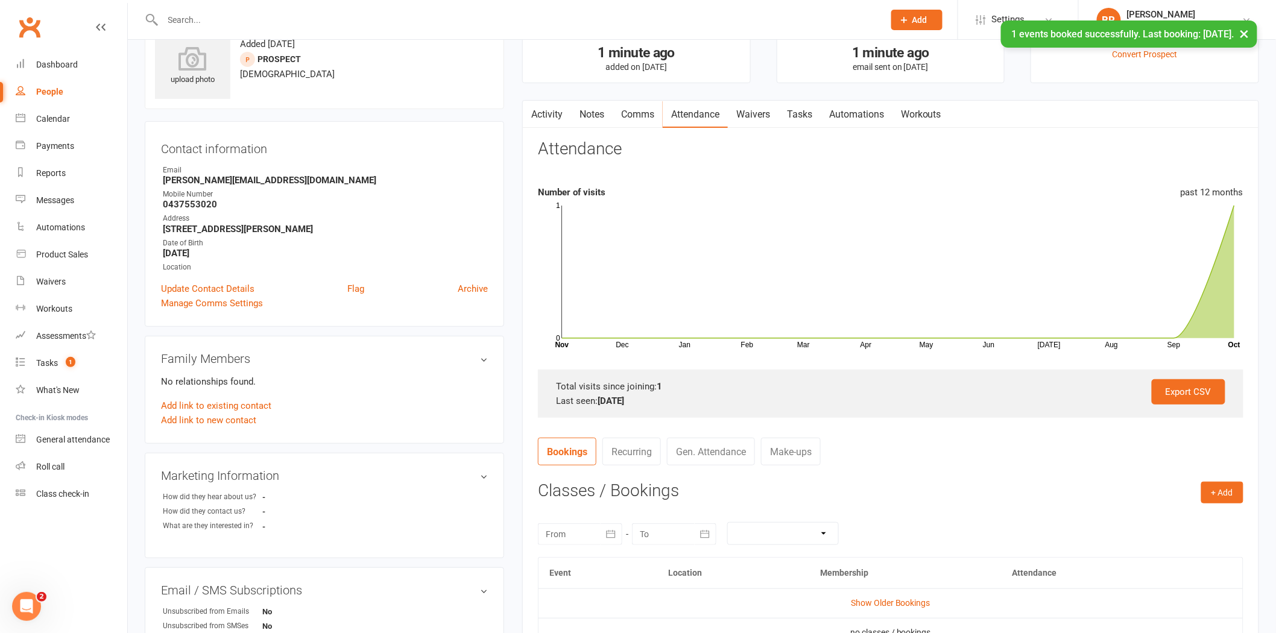
scroll to position [0, 0]
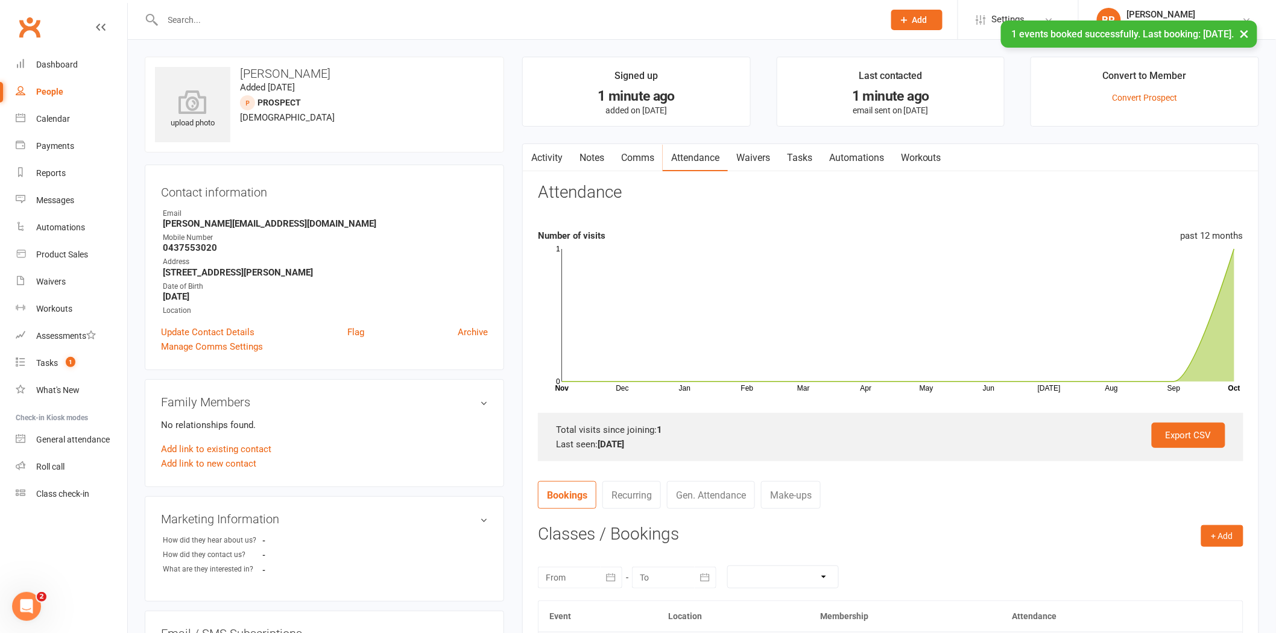
click at [761, 151] on link "Waivers" at bounding box center [753, 158] width 51 height 28
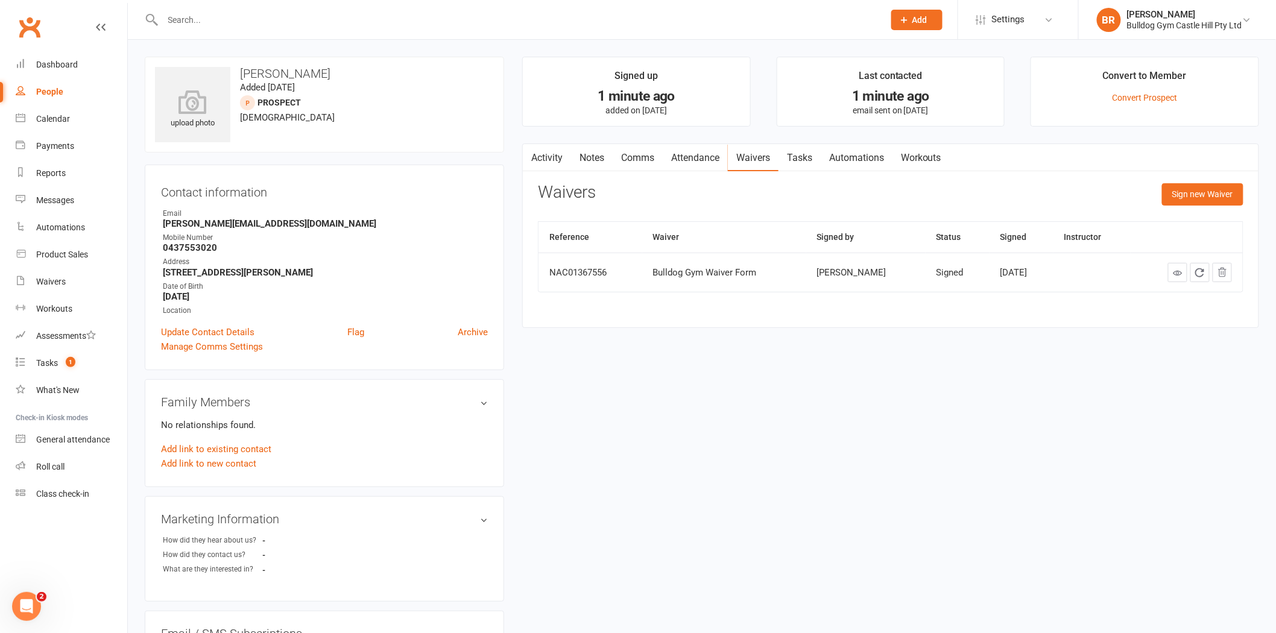
click at [539, 163] on link "Activity" at bounding box center [547, 158] width 48 height 28
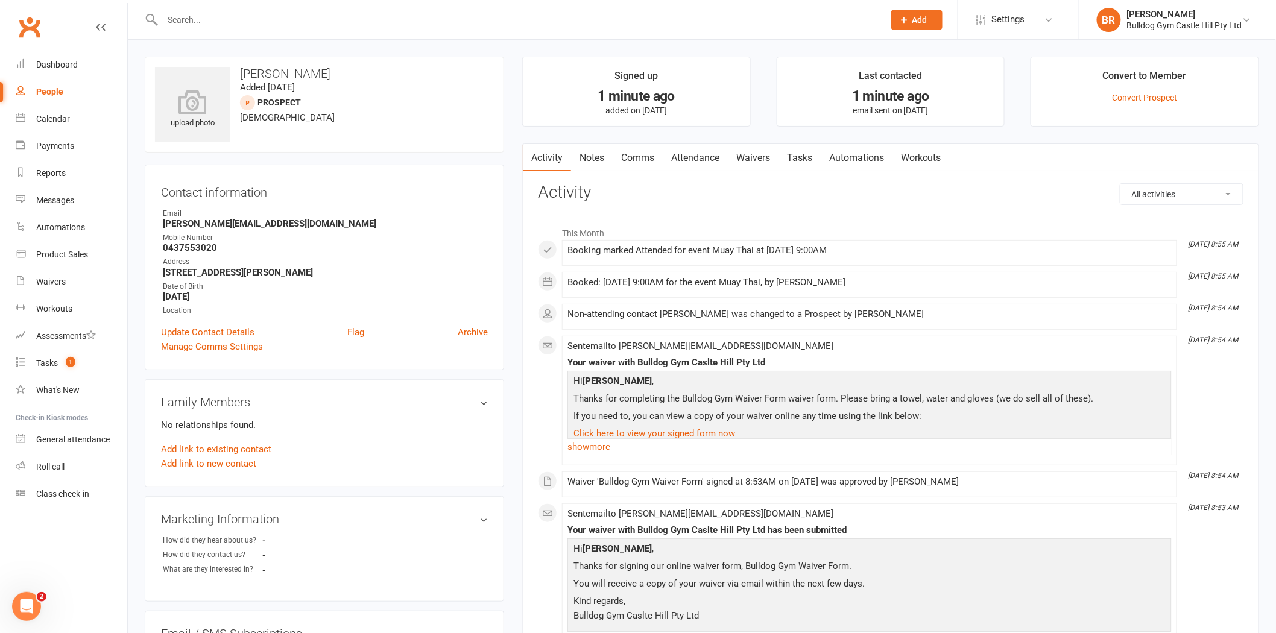
click at [677, 160] on link "Attendance" at bounding box center [695, 158] width 65 height 28
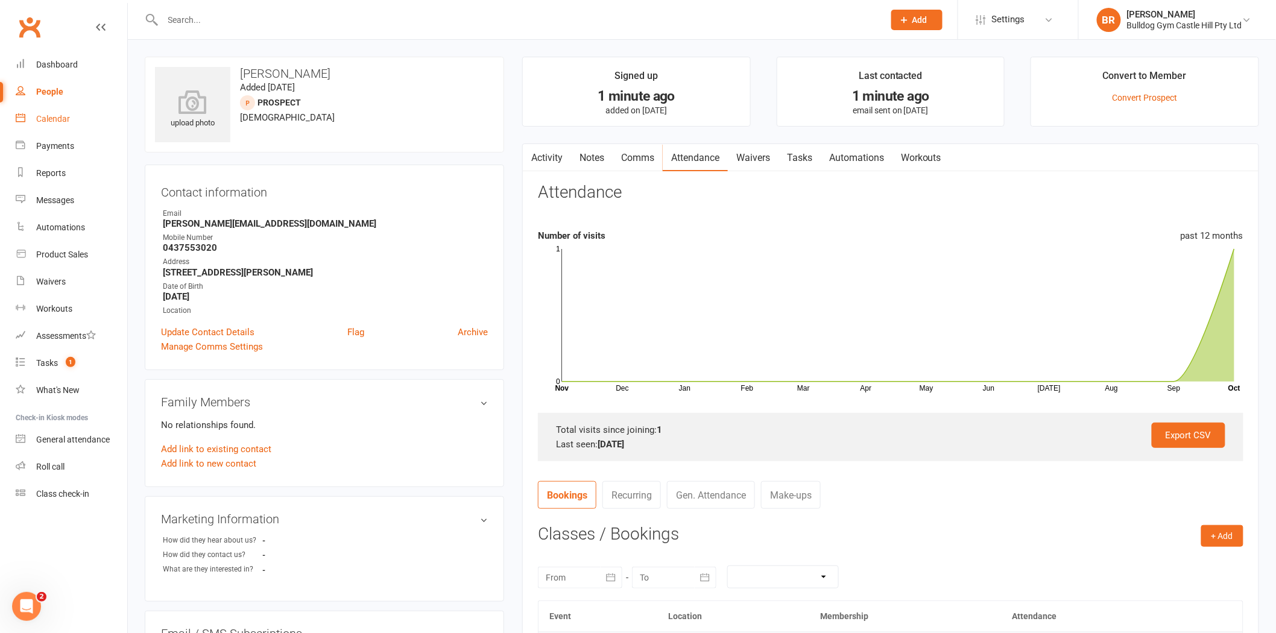
click at [46, 107] on link "Calendar" at bounding box center [72, 119] width 112 height 27
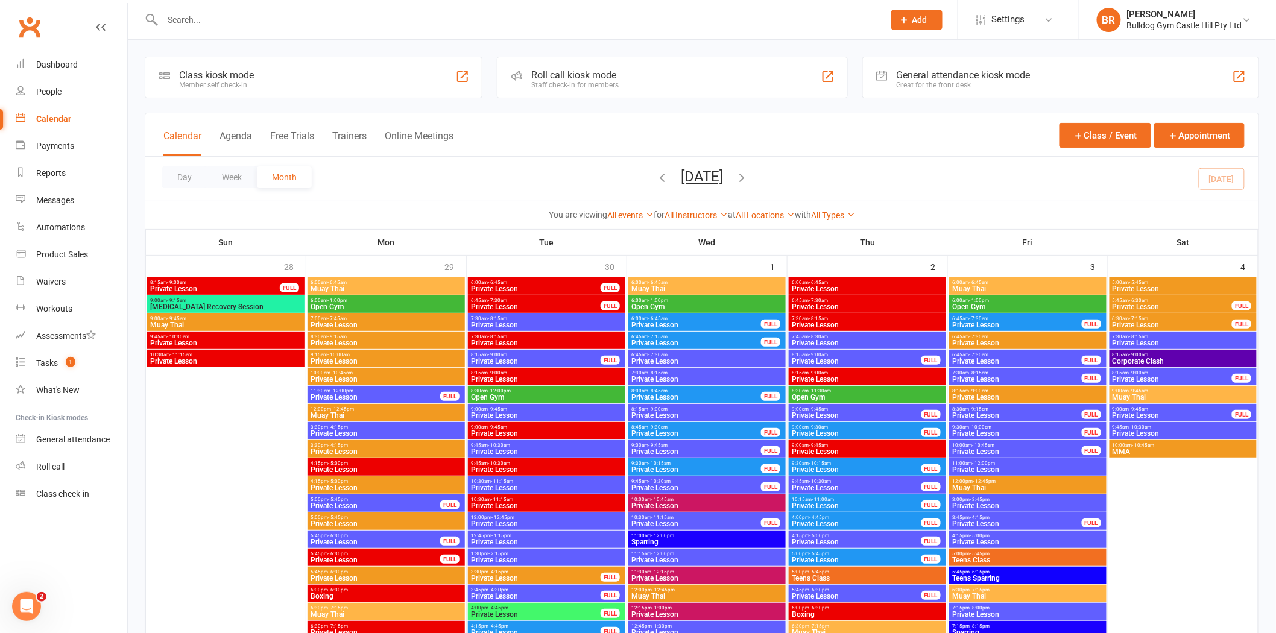
click at [1141, 394] on span "Muay Thai" at bounding box center [1183, 397] width 142 height 7
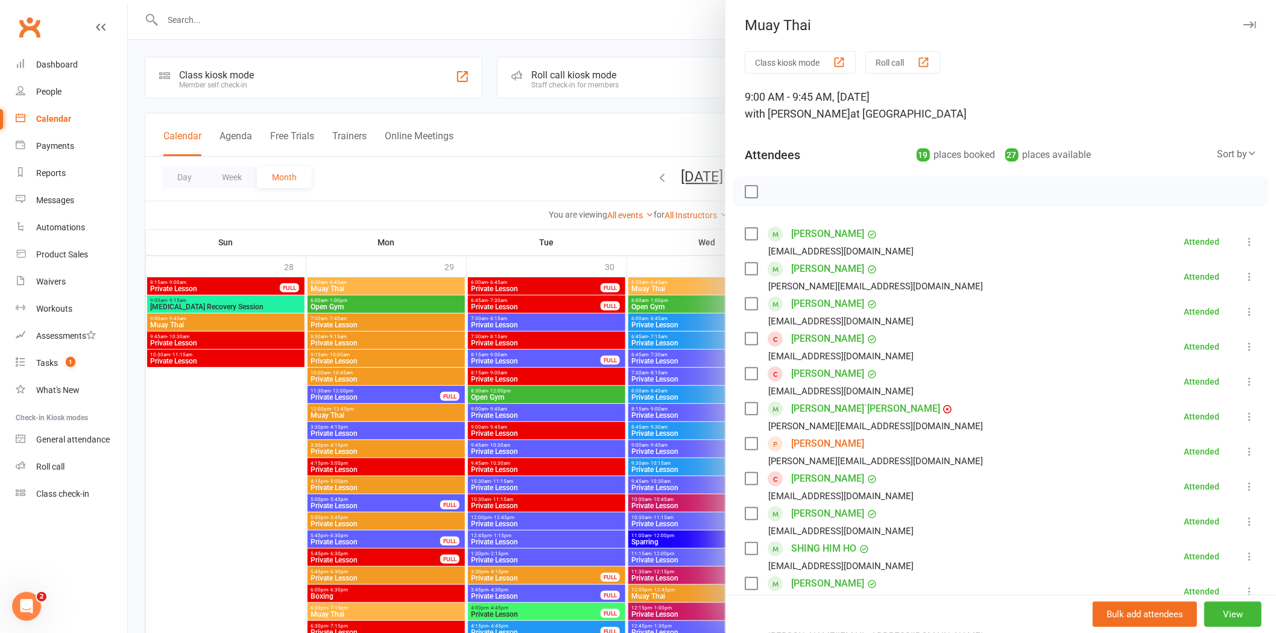
click at [629, 146] on div at bounding box center [702, 316] width 1148 height 633
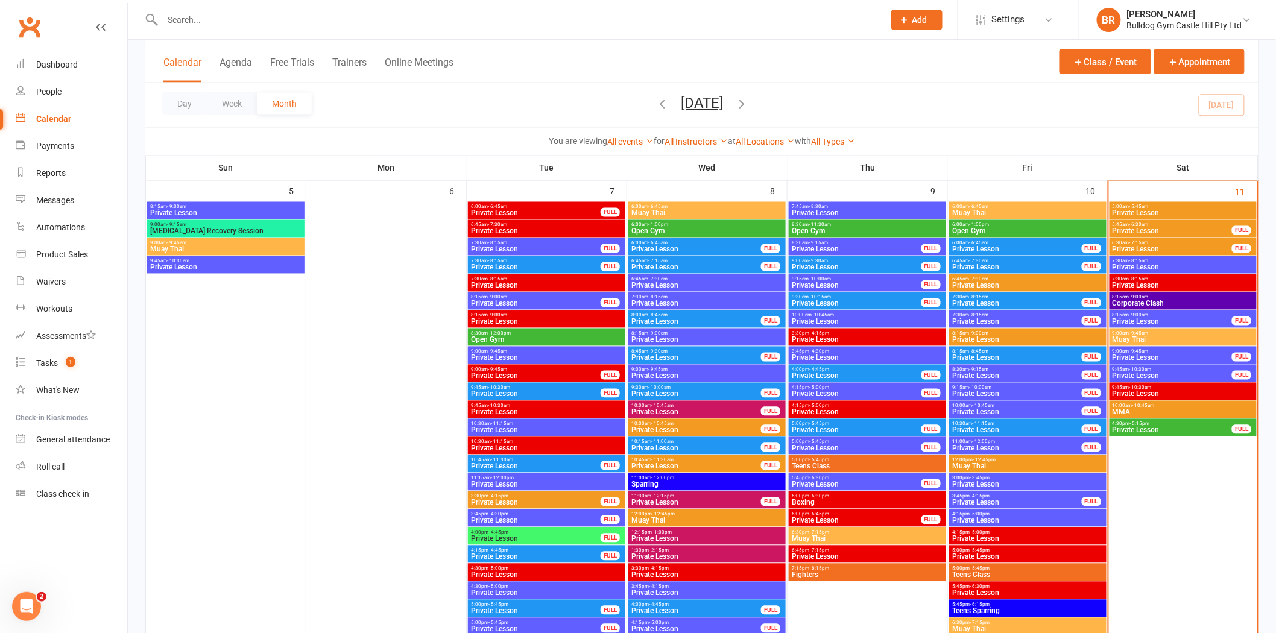
scroll to position [804, 0]
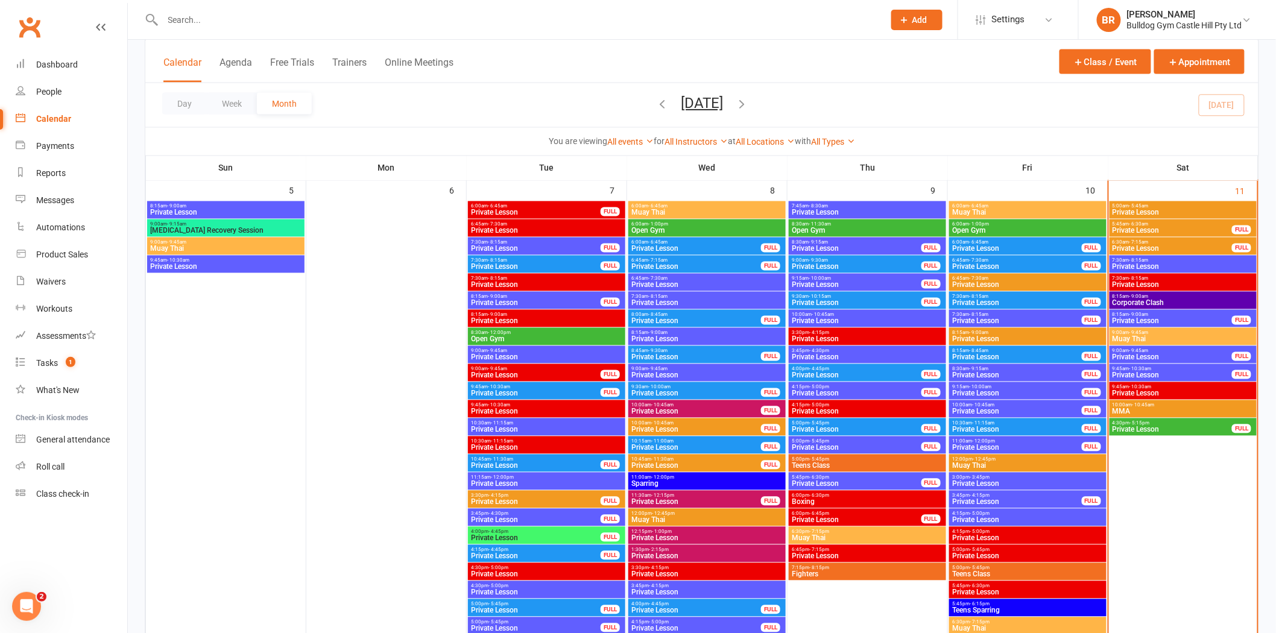
click at [1152, 294] on span "8:15am - 9:00am" at bounding box center [1183, 296] width 142 height 5
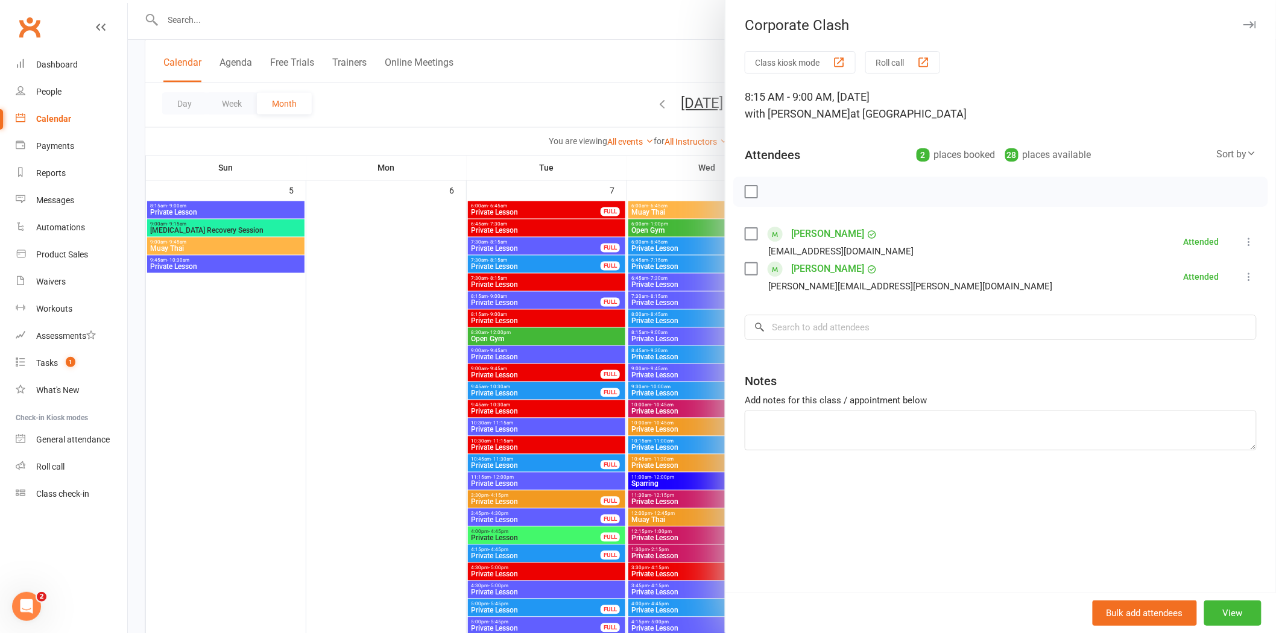
click at [587, 106] on div at bounding box center [702, 316] width 1148 height 633
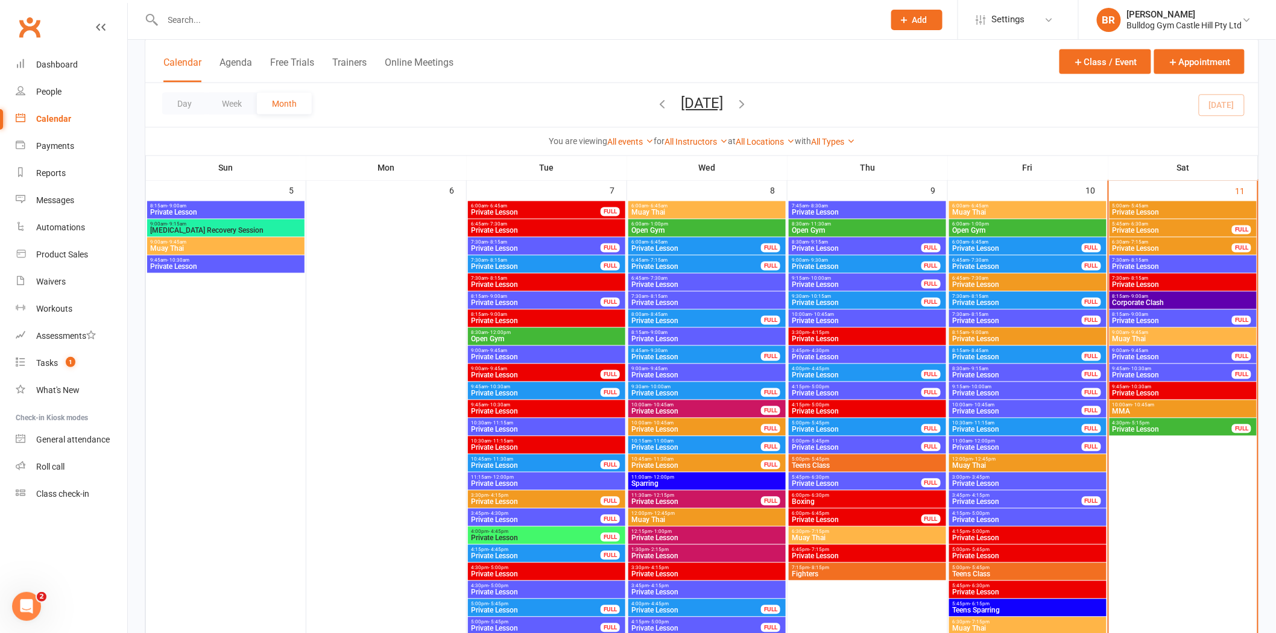
click at [1149, 333] on span "9:00am - 9:45am" at bounding box center [1183, 332] width 142 height 5
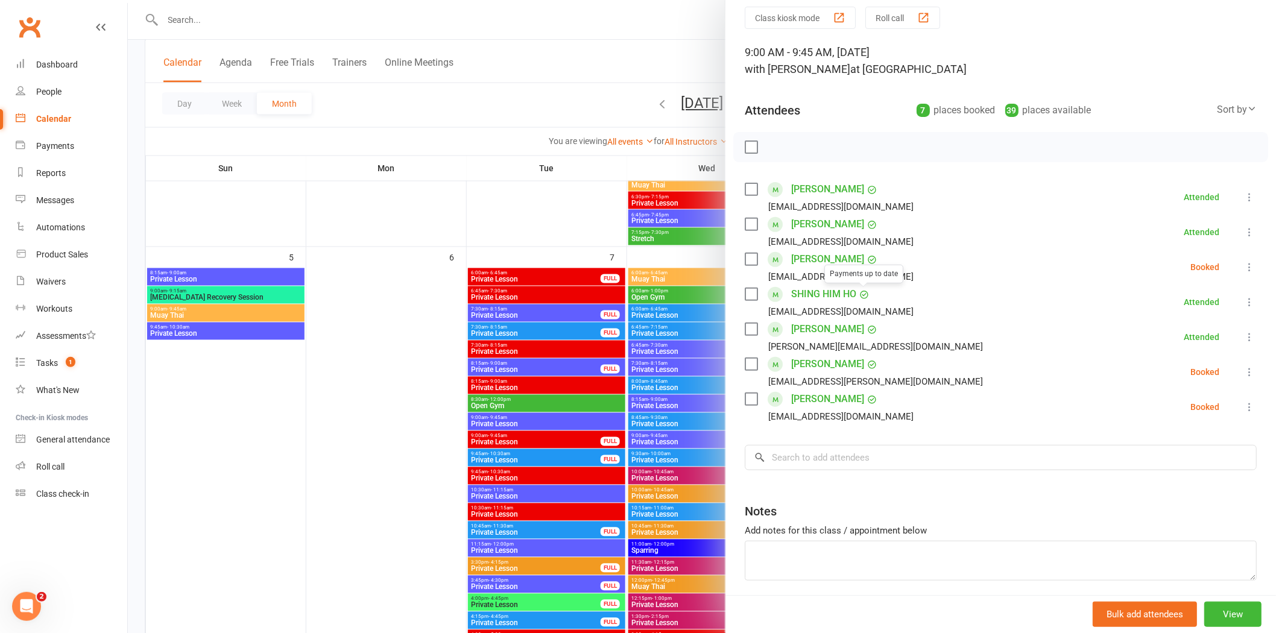
scroll to position [91, 0]
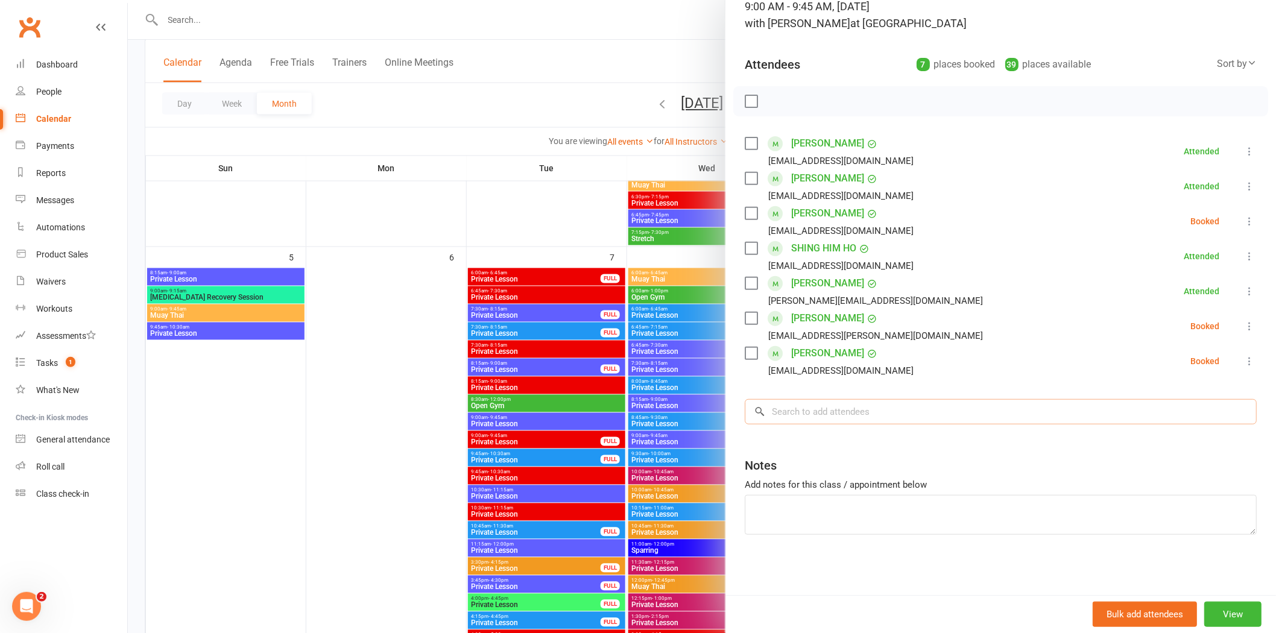
click at [816, 406] on input "search" at bounding box center [1001, 411] width 512 height 25
click at [46, 85] on link "People" at bounding box center [72, 91] width 112 height 27
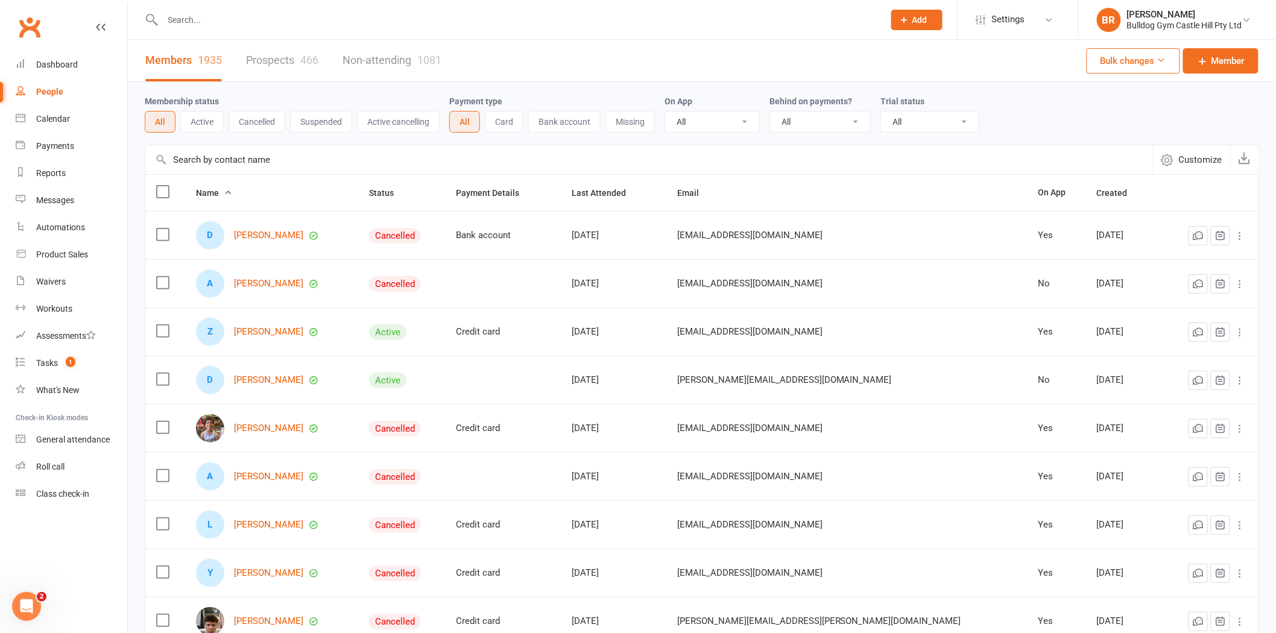
click at [277, 67] on link "Prospects 466" at bounding box center [282, 61] width 72 height 42
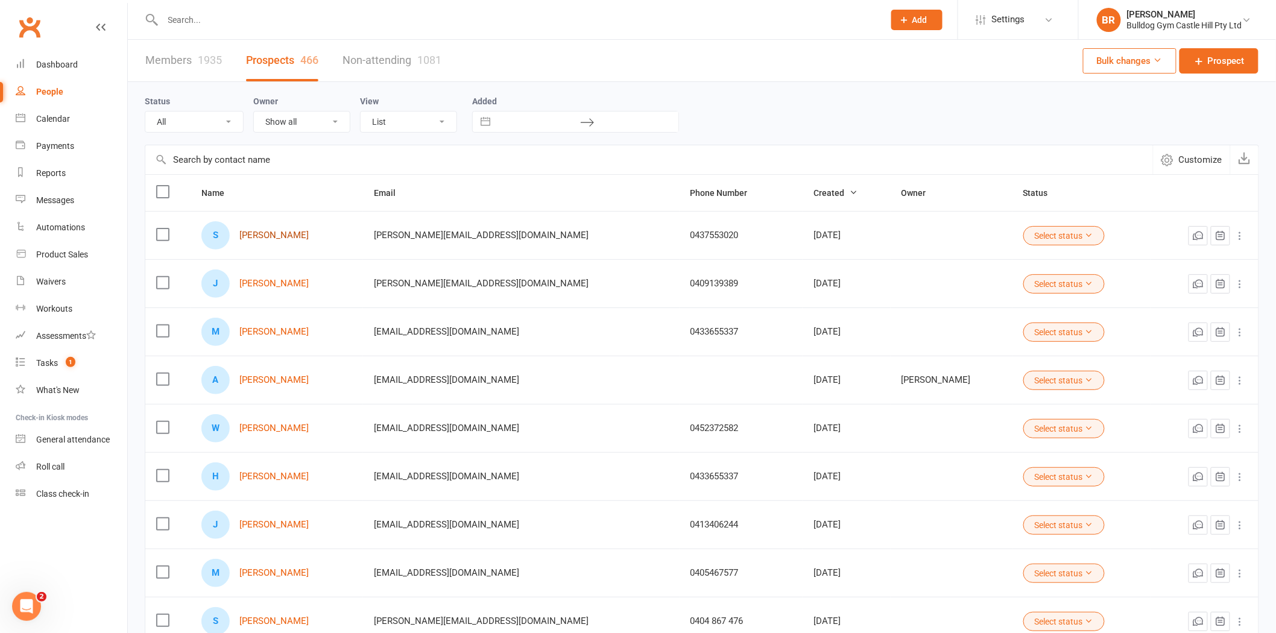
click at [268, 235] on link "Samuel Foster" at bounding box center [273, 235] width 69 height 10
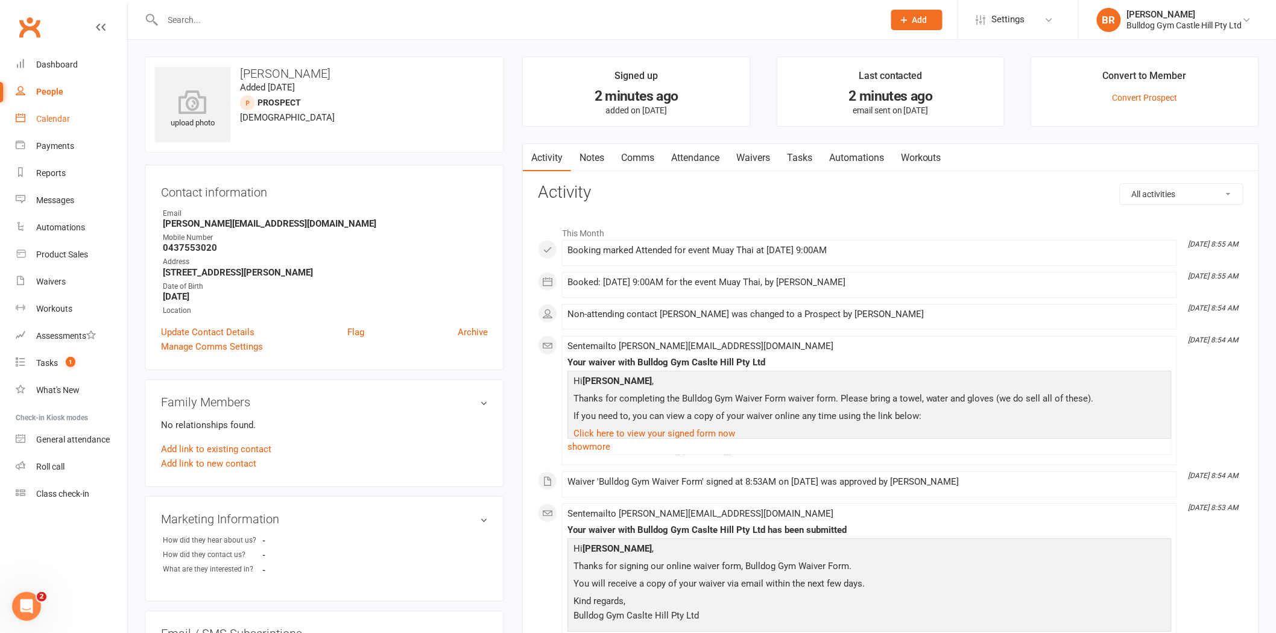
click at [31, 122] on link "Calendar" at bounding box center [72, 119] width 112 height 27
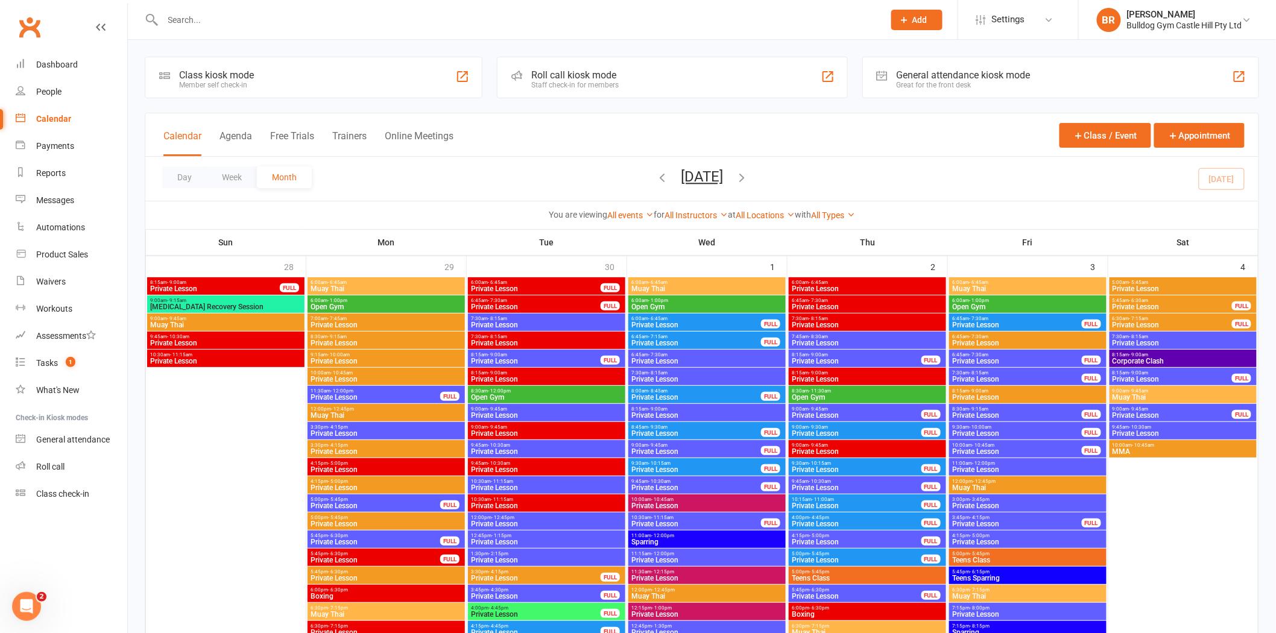
click at [1135, 394] on span "Muay Thai" at bounding box center [1183, 397] width 142 height 7
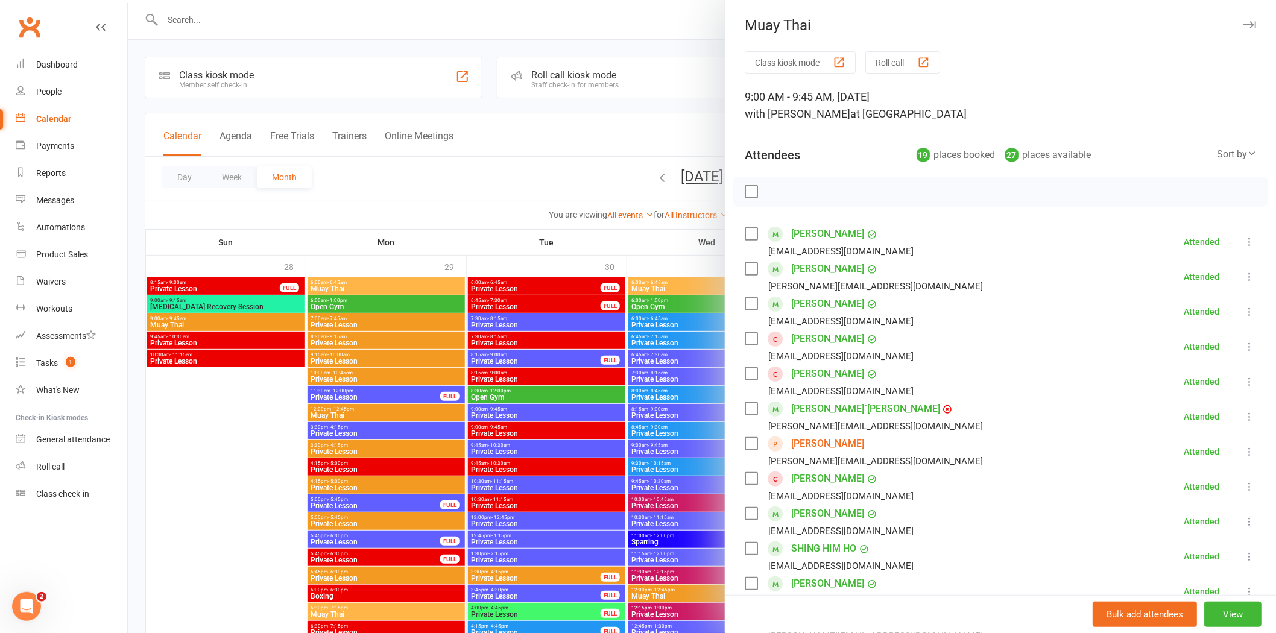
click at [1242, 457] on button at bounding box center [1249, 451] width 14 height 14
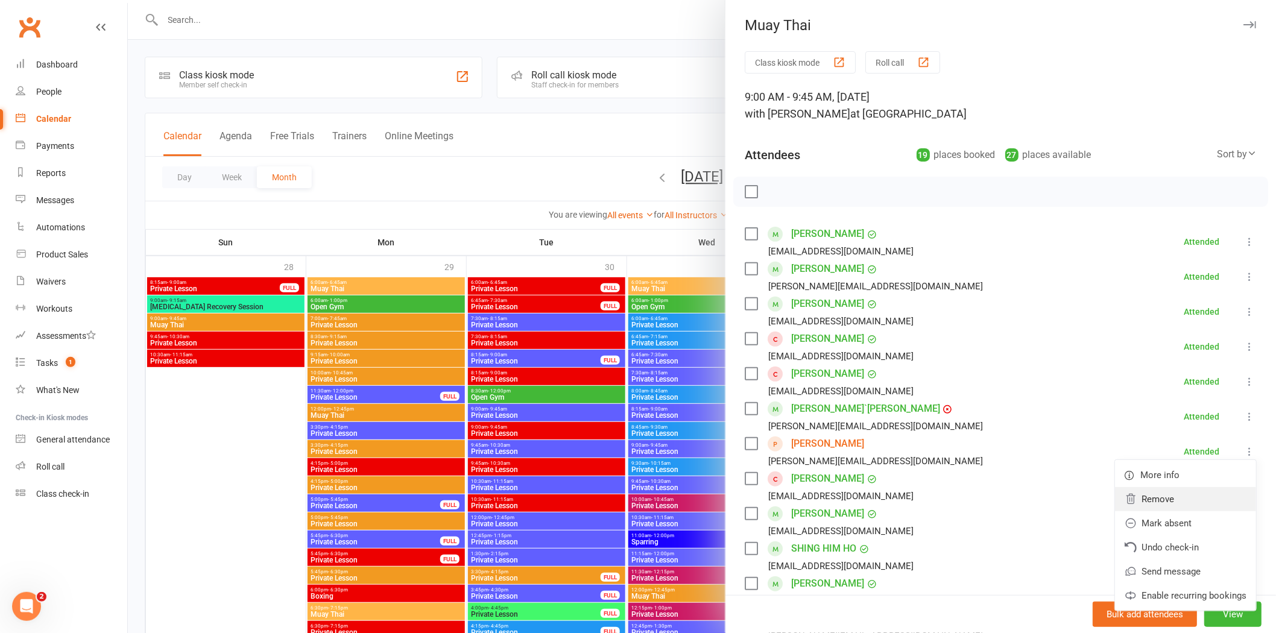
click at [1159, 497] on link "Remove" at bounding box center [1185, 499] width 141 height 24
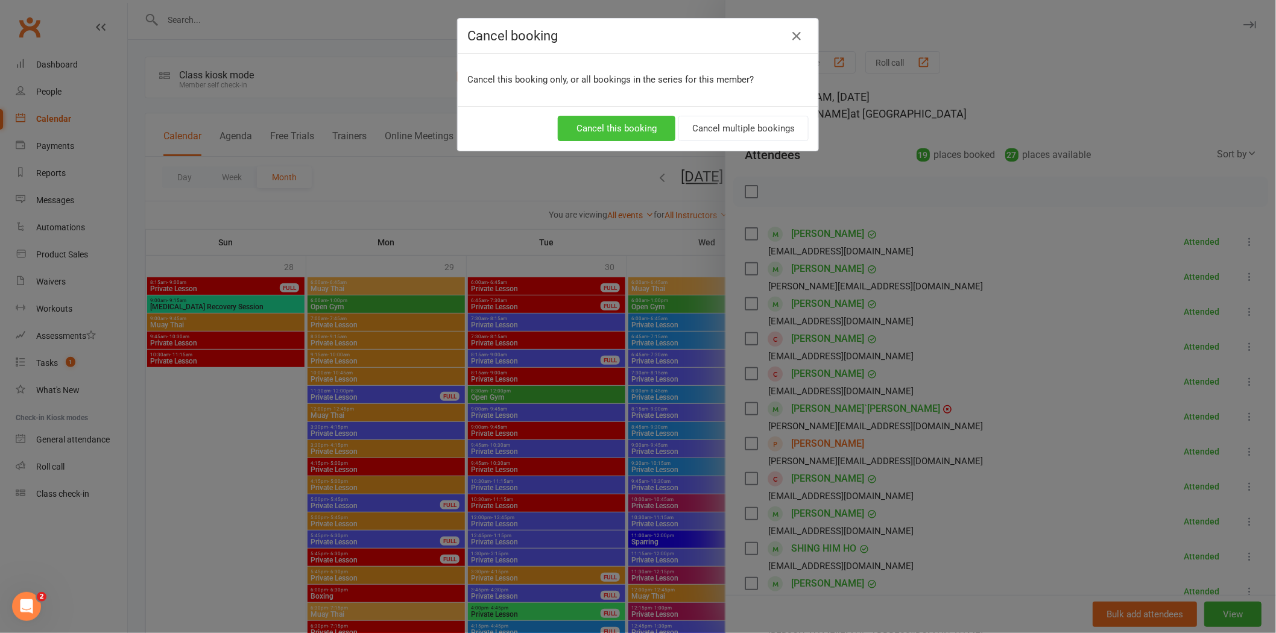
click at [605, 135] on button "Cancel this booking" at bounding box center [617, 128] width 118 height 25
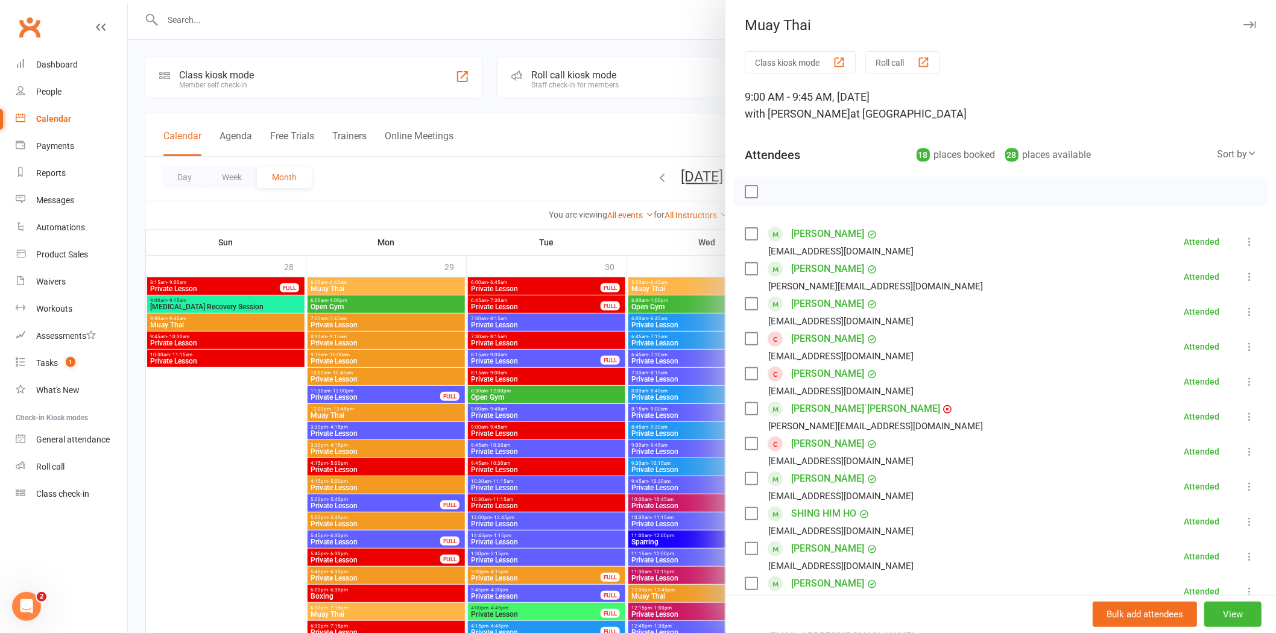
click at [566, 163] on div at bounding box center [702, 316] width 1148 height 633
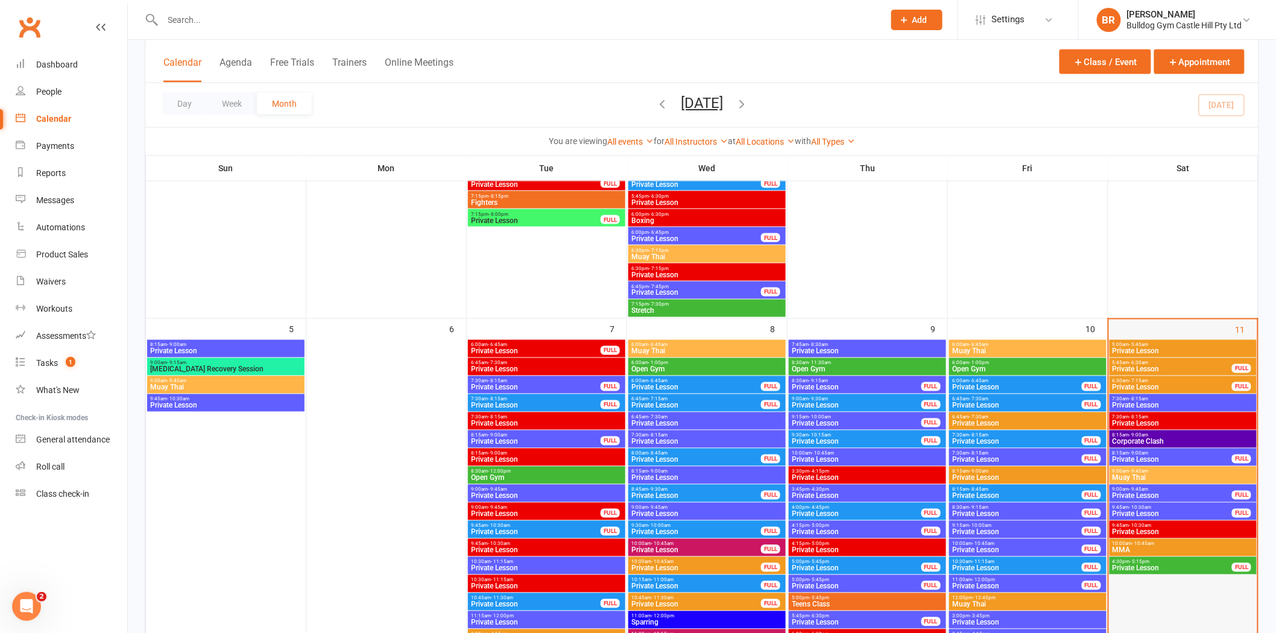
scroll to position [804, 0]
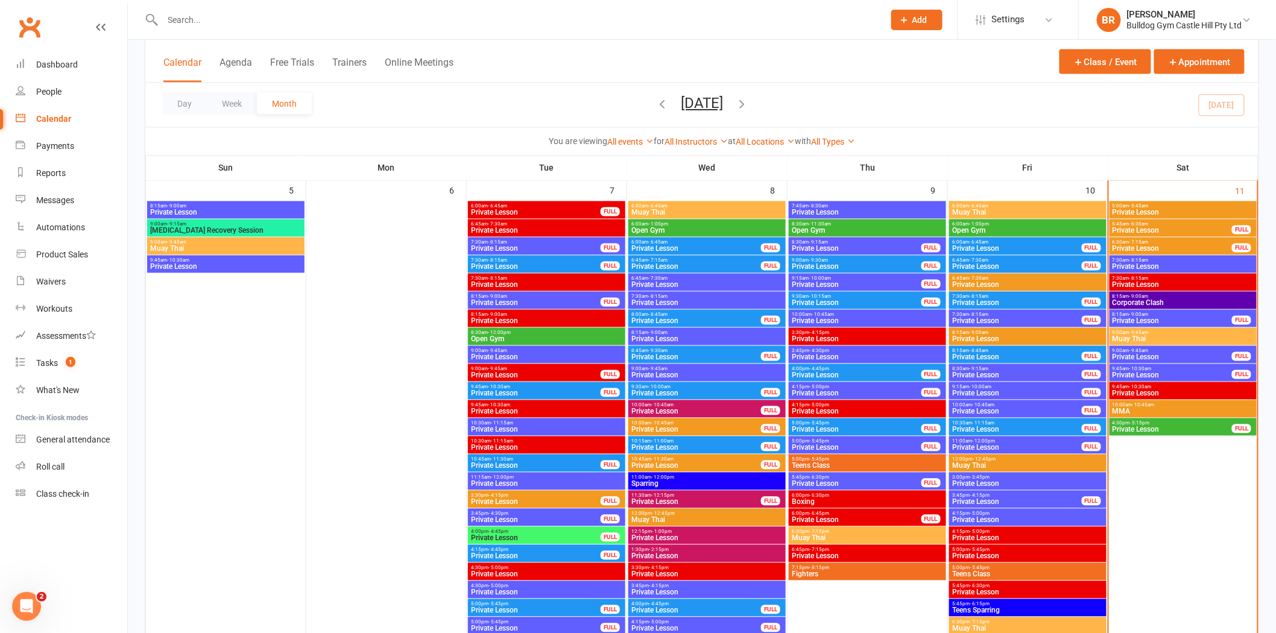
click at [1136, 333] on span "- 9:45am" at bounding box center [1138, 332] width 19 height 5
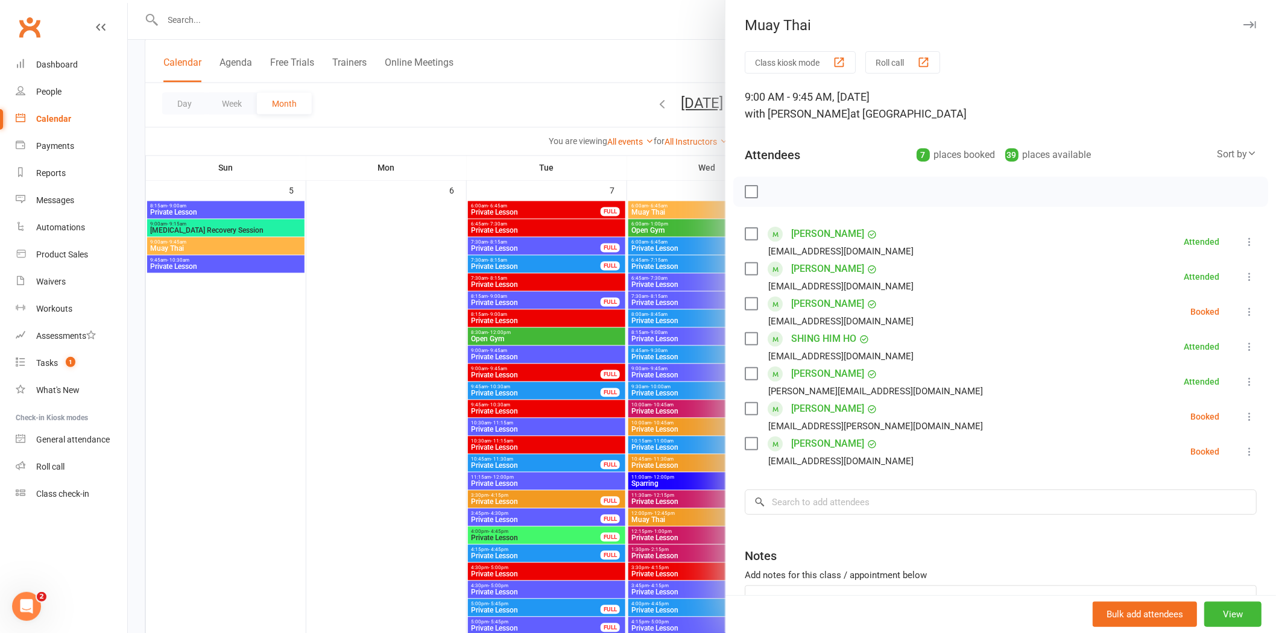
click at [814, 519] on div "Class kiosk mode Roll call 9:00 AM - 9:45 AM, Saturday, October, 11, 2025 with …" at bounding box center [1000, 368] width 550 height 634
click at [817, 507] on input "search" at bounding box center [1001, 502] width 512 height 25
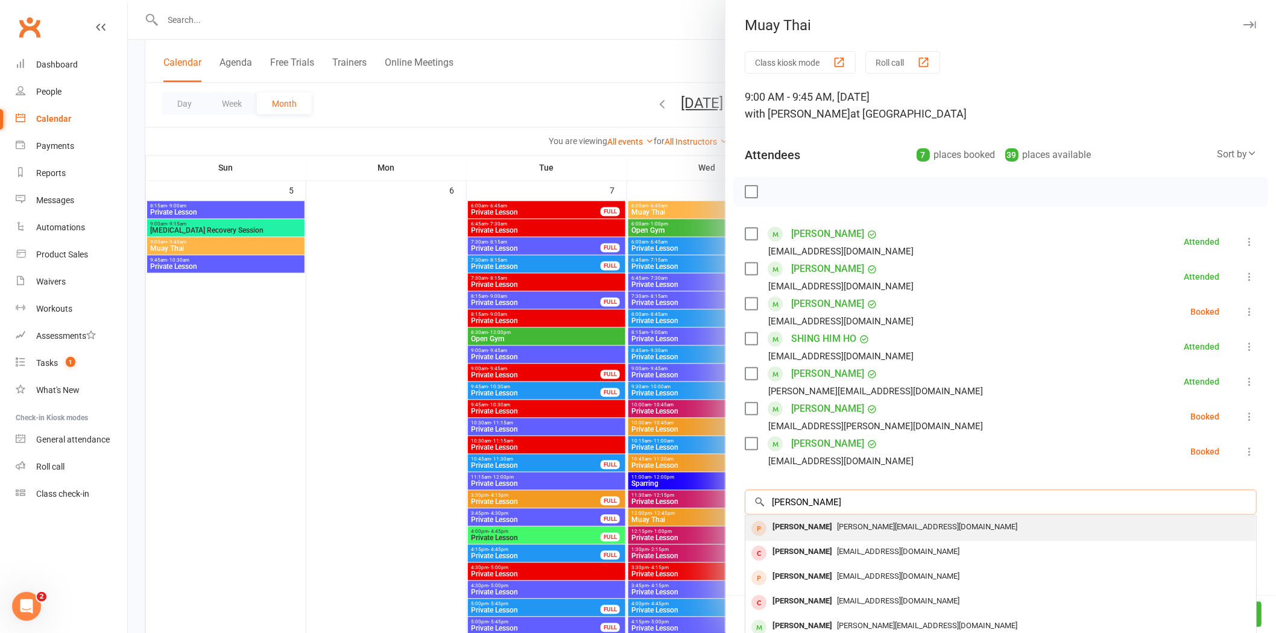
type input "Samuel"
click at [837, 525] on span "samuel@teamfoster.com.au" at bounding box center [927, 526] width 180 height 9
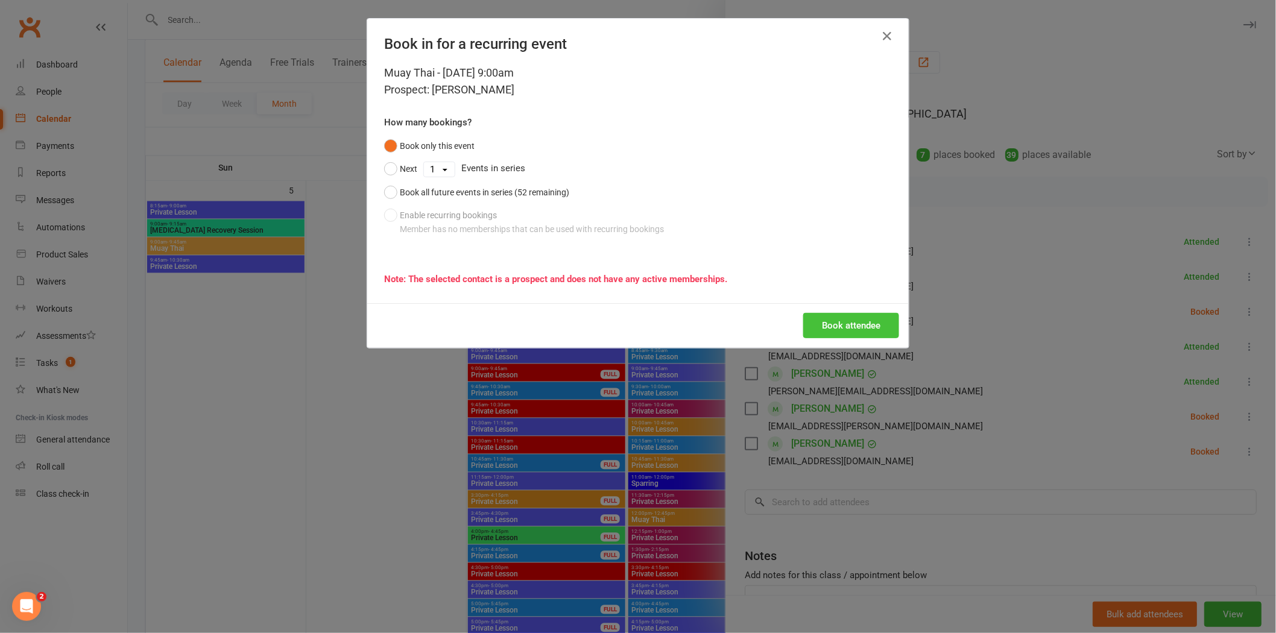
click at [839, 321] on button "Book attendee" at bounding box center [851, 325] width 96 height 25
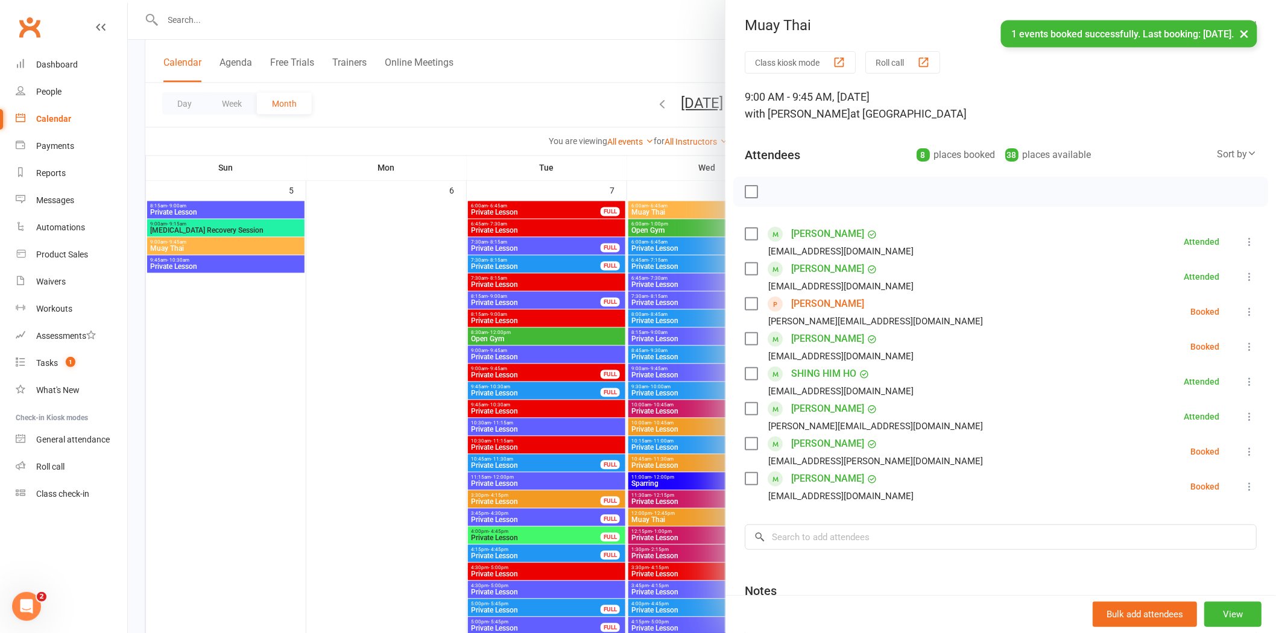
click at [1243, 315] on icon at bounding box center [1249, 312] width 12 height 12
click at [1165, 378] on link "Check in" at bounding box center [1185, 383] width 141 height 24
click at [907, 19] on div "Muay Thai" at bounding box center [1000, 25] width 550 height 17
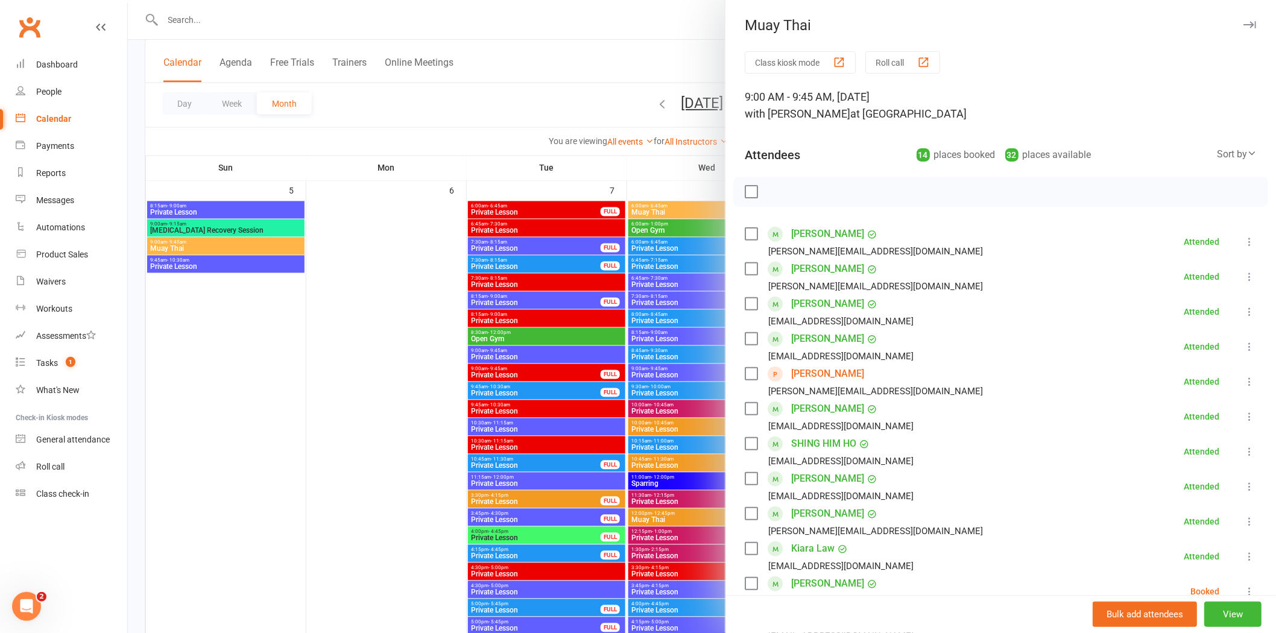
click at [356, 263] on div at bounding box center [702, 316] width 1148 height 633
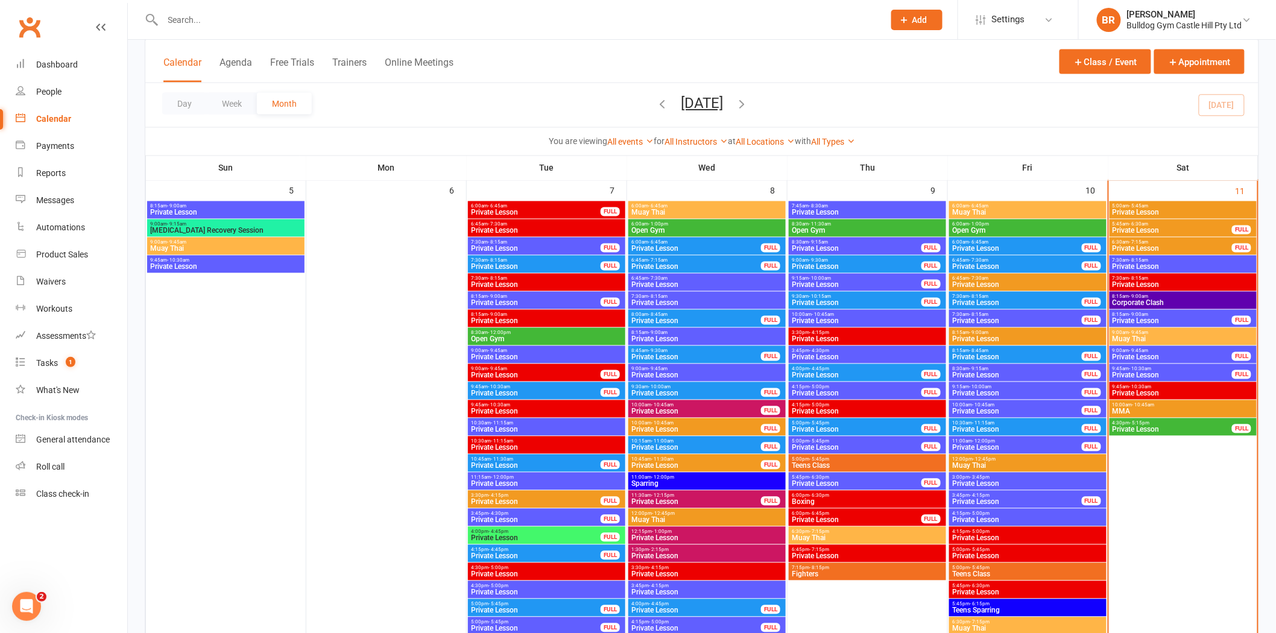
click at [1147, 300] on span "Corporate Clash" at bounding box center [1183, 303] width 142 height 7
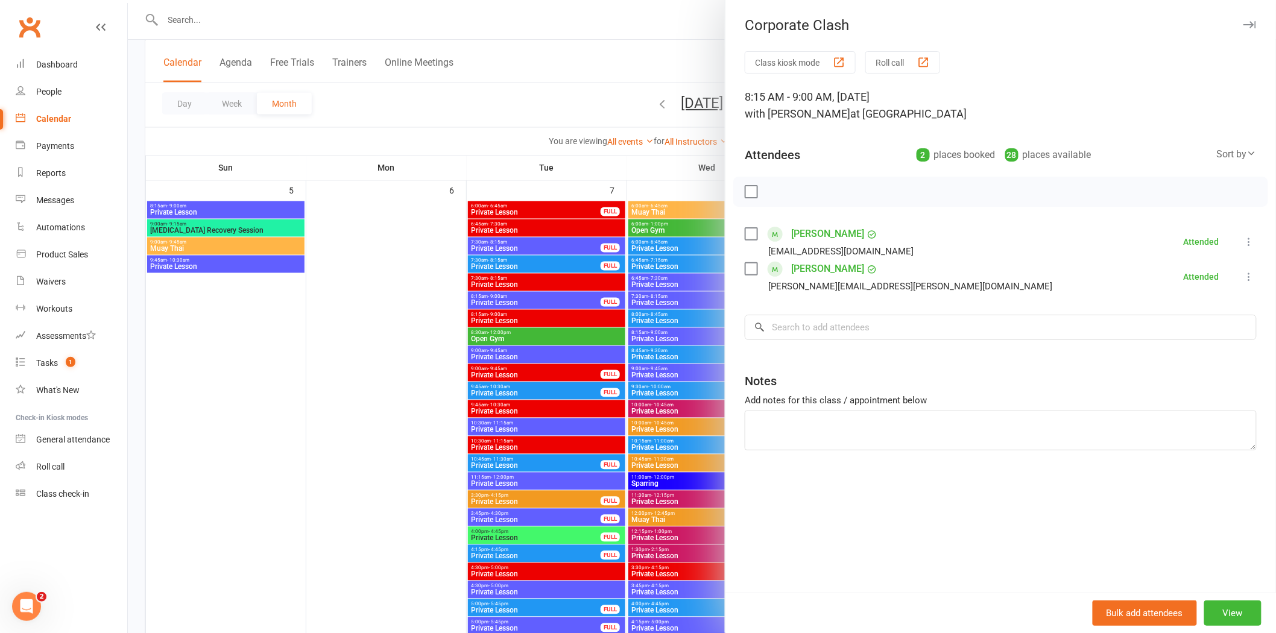
click at [512, 159] on div at bounding box center [702, 316] width 1148 height 633
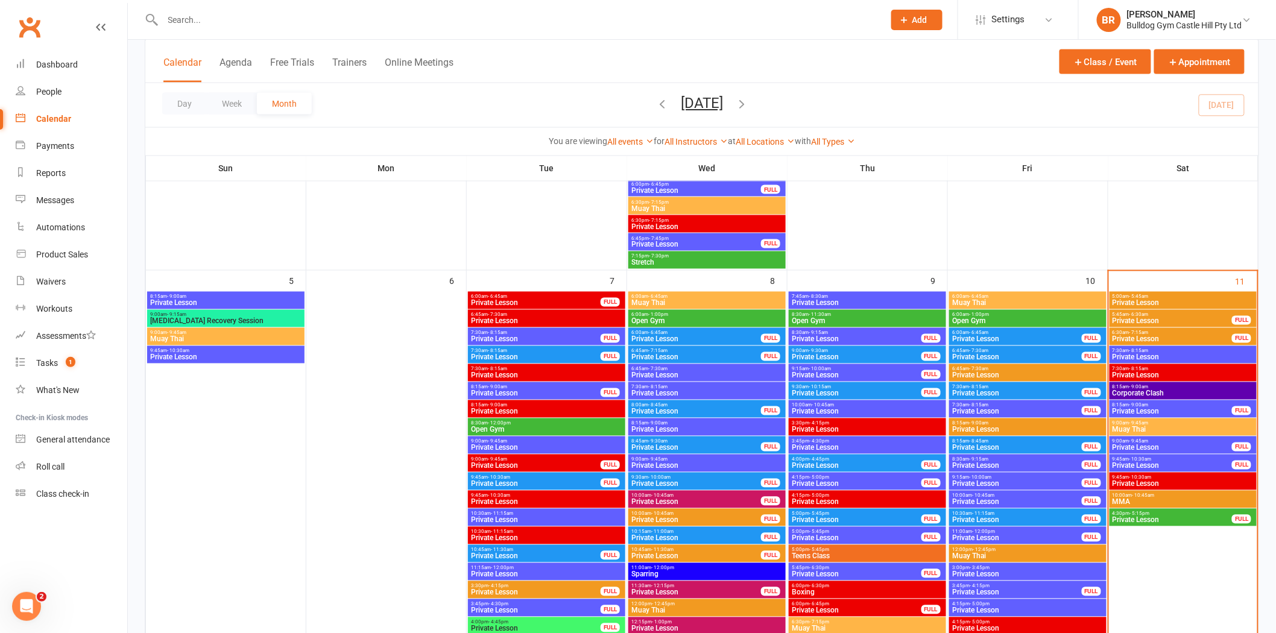
scroll to position [737, 0]
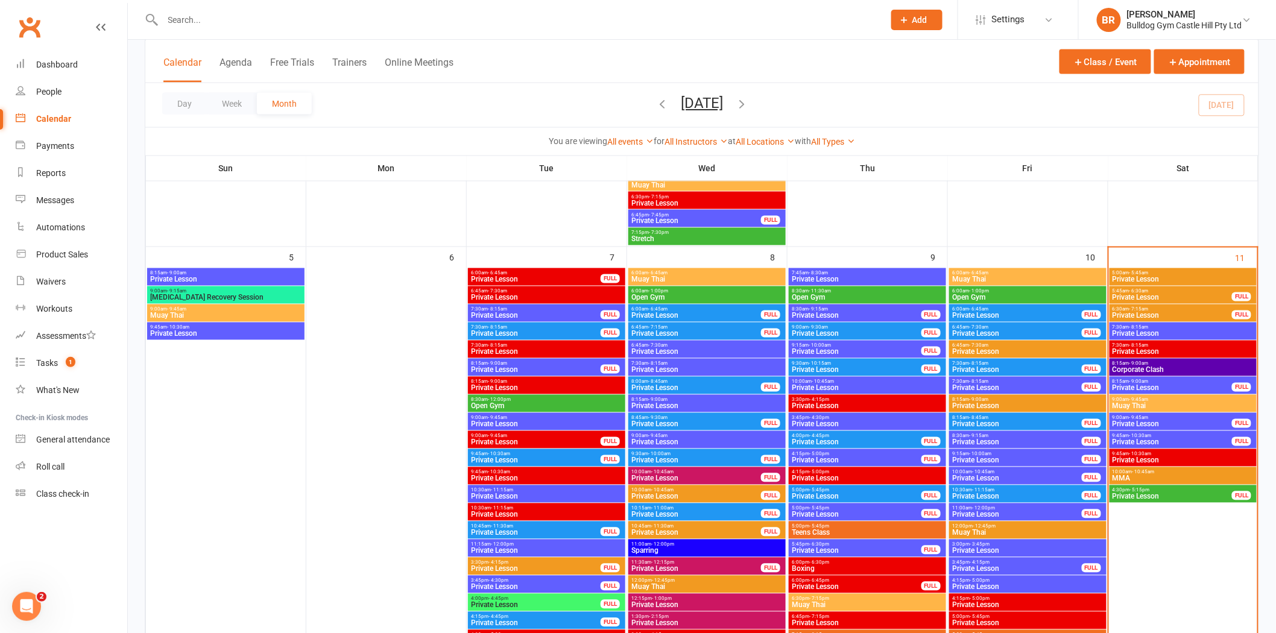
click at [1144, 364] on span "- 9:00am" at bounding box center [1138, 363] width 19 height 5
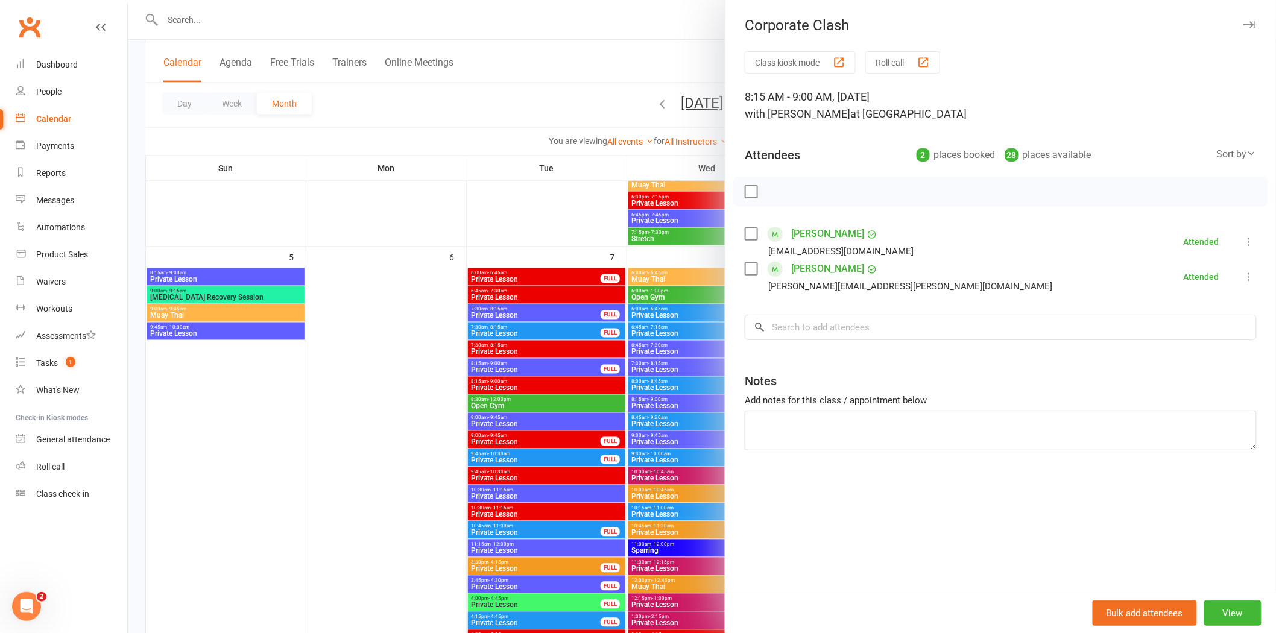
click at [505, 99] on div at bounding box center [702, 316] width 1148 height 633
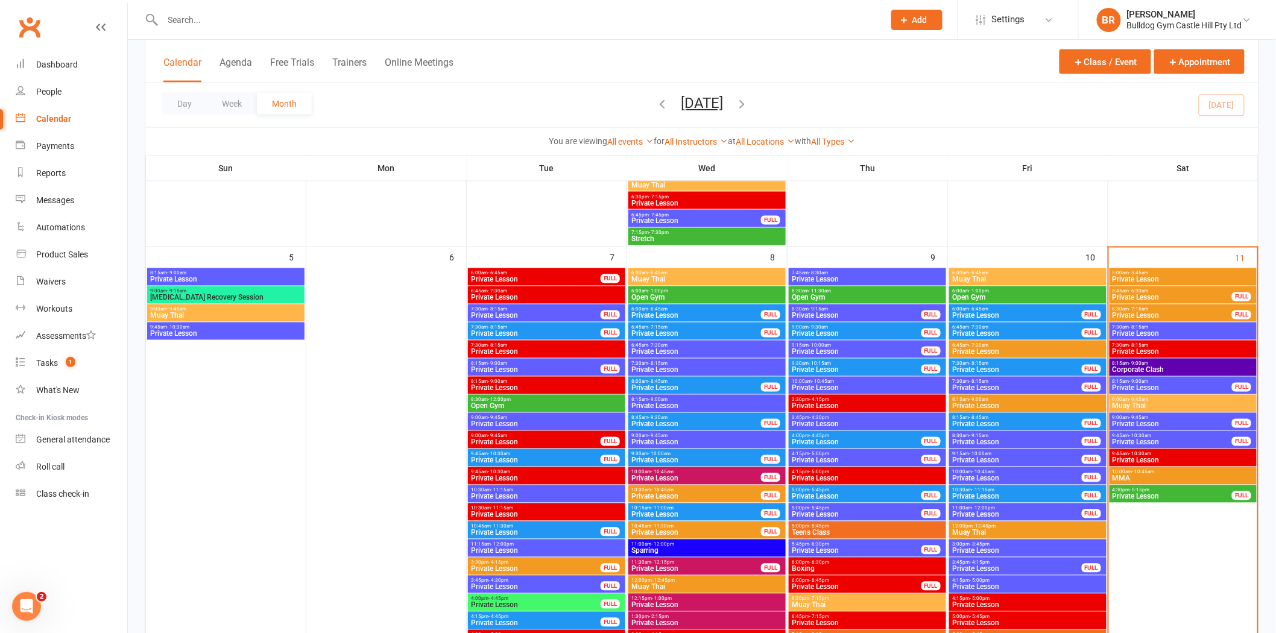
click at [1125, 400] on span "9:00am - 9:45am" at bounding box center [1183, 399] width 142 height 5
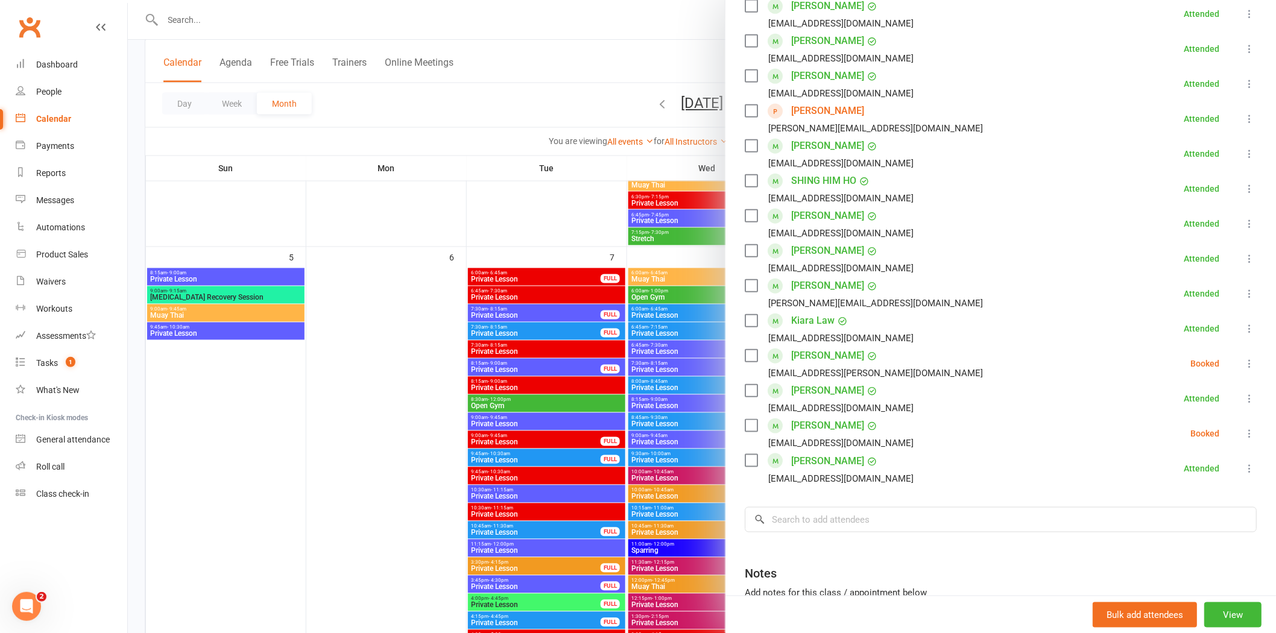
scroll to position [402, 0]
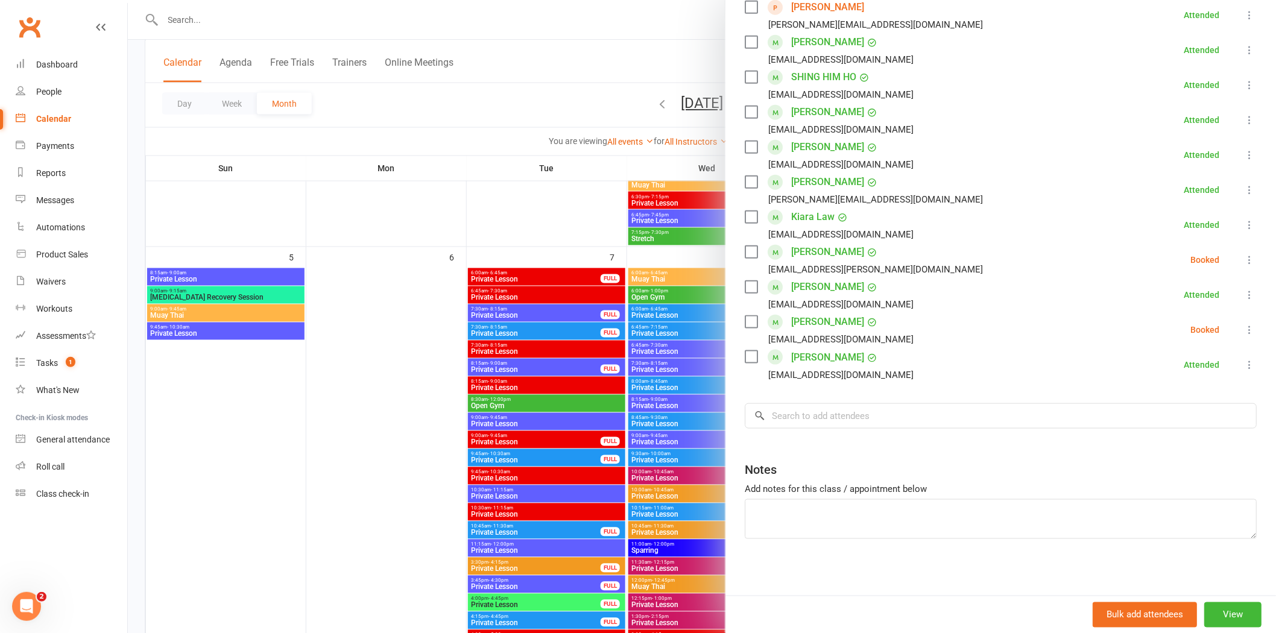
click at [867, 433] on div "Class kiosk mode Roll call 9:00 AM - 9:45 AM, Saturday, October, 11, 2025 with …" at bounding box center [1000, 125] width 550 height 950
click at [844, 410] on input "search" at bounding box center [1001, 415] width 512 height 25
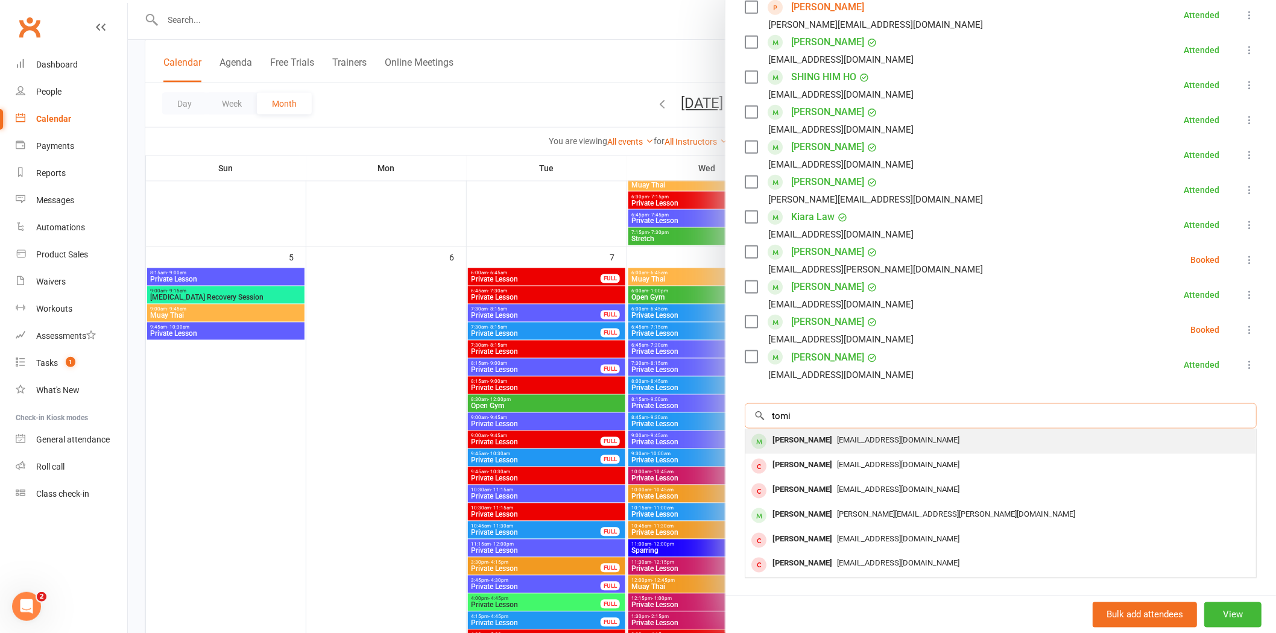
type input "tomi"
click at [784, 440] on div "Tomi Akinjomo" at bounding box center [801, 440] width 69 height 17
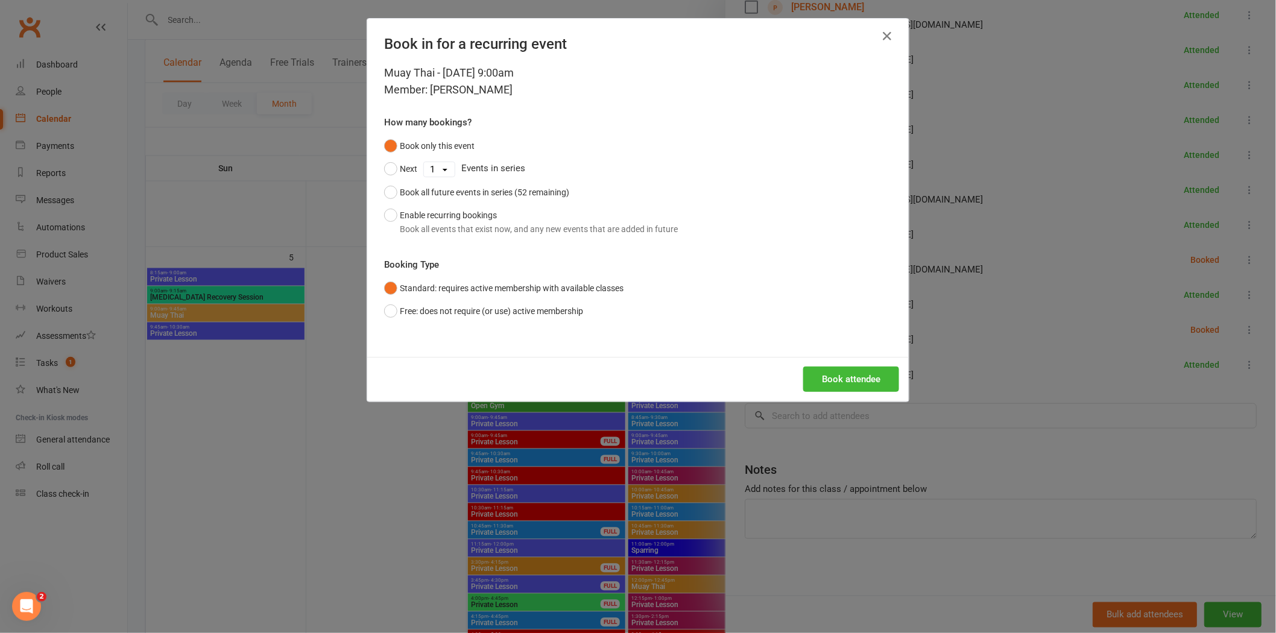
click at [814, 358] on div "Book attendee" at bounding box center [637, 379] width 541 height 45
click at [823, 369] on button "Book attendee" at bounding box center [851, 379] width 96 height 25
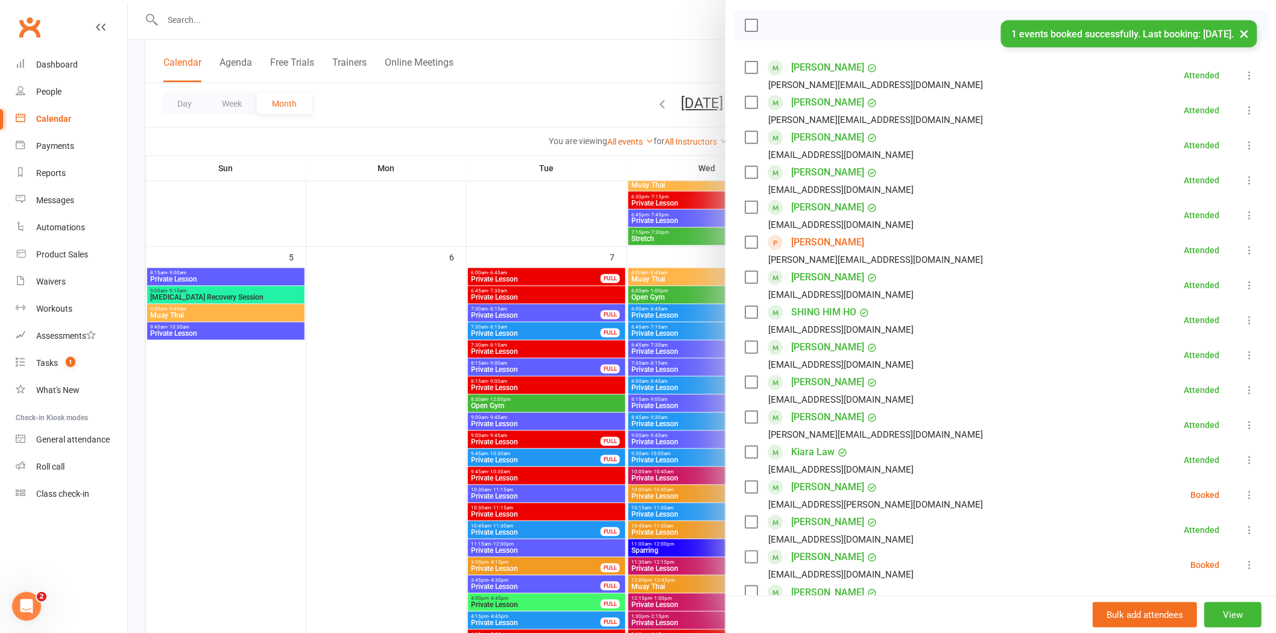
scroll to position [67, 0]
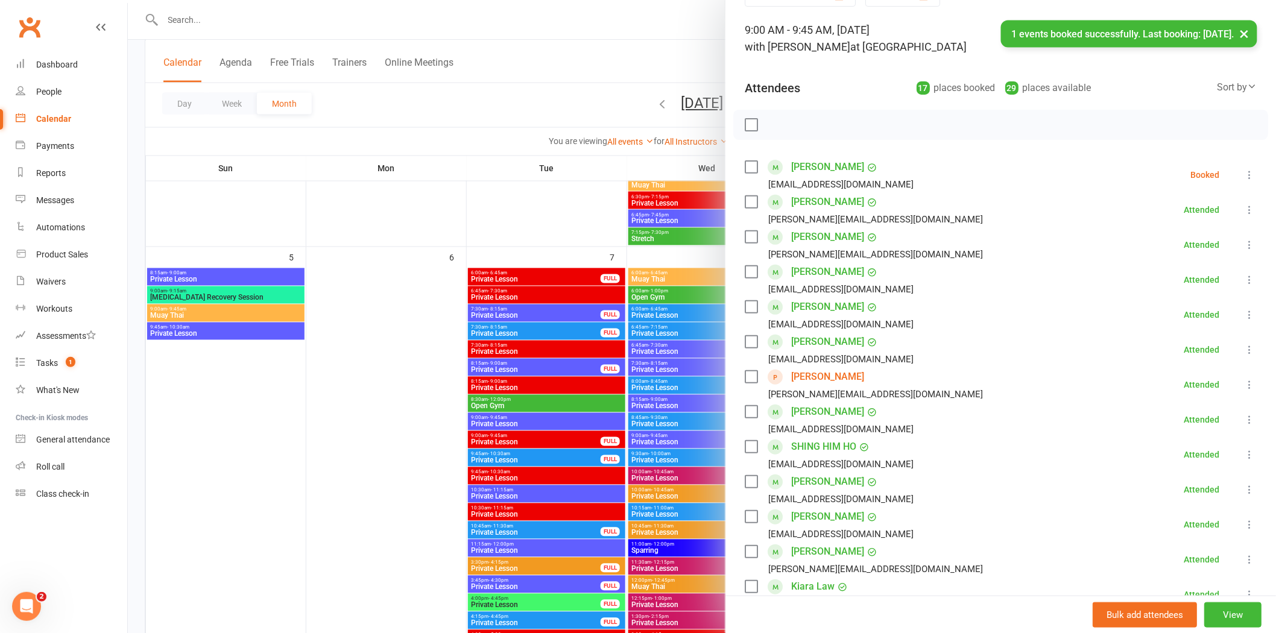
click at [1243, 178] on icon at bounding box center [1249, 175] width 12 height 12
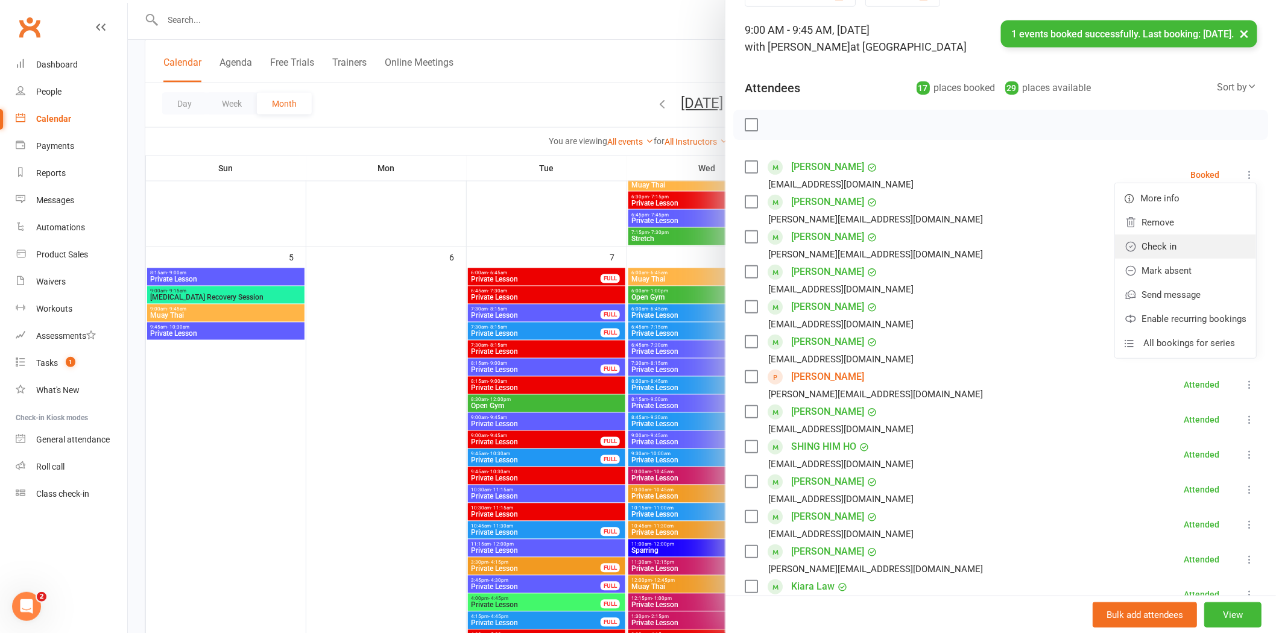
click at [1153, 246] on link "Check in" at bounding box center [1185, 247] width 141 height 24
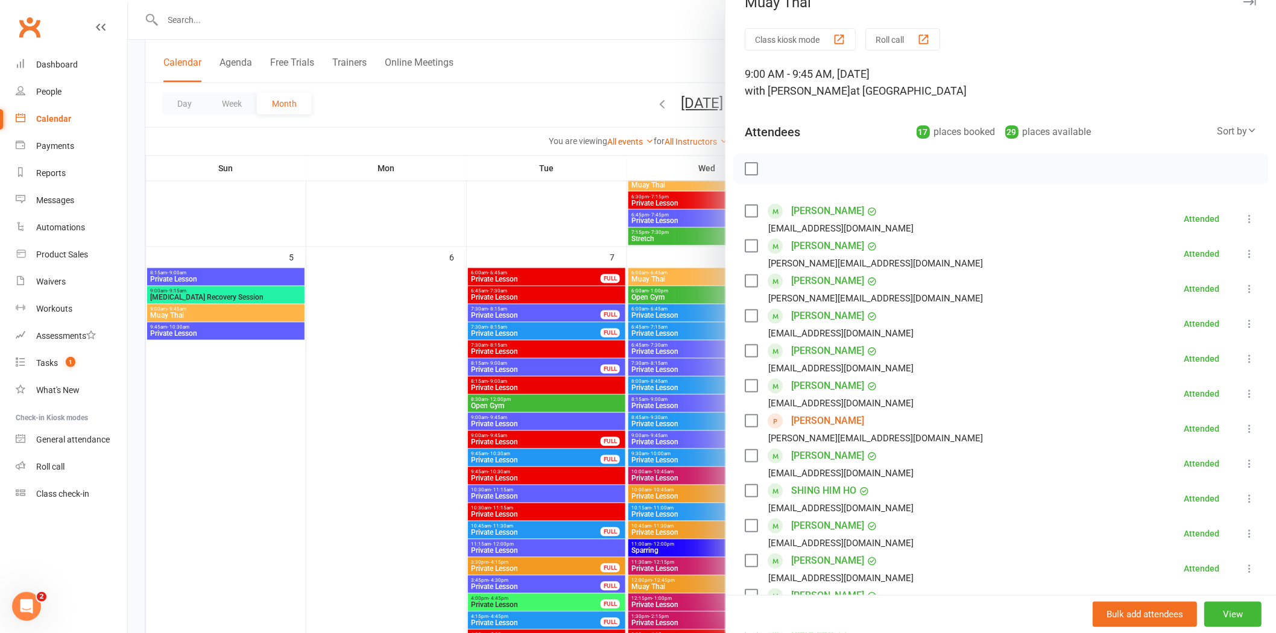
scroll to position [0, 0]
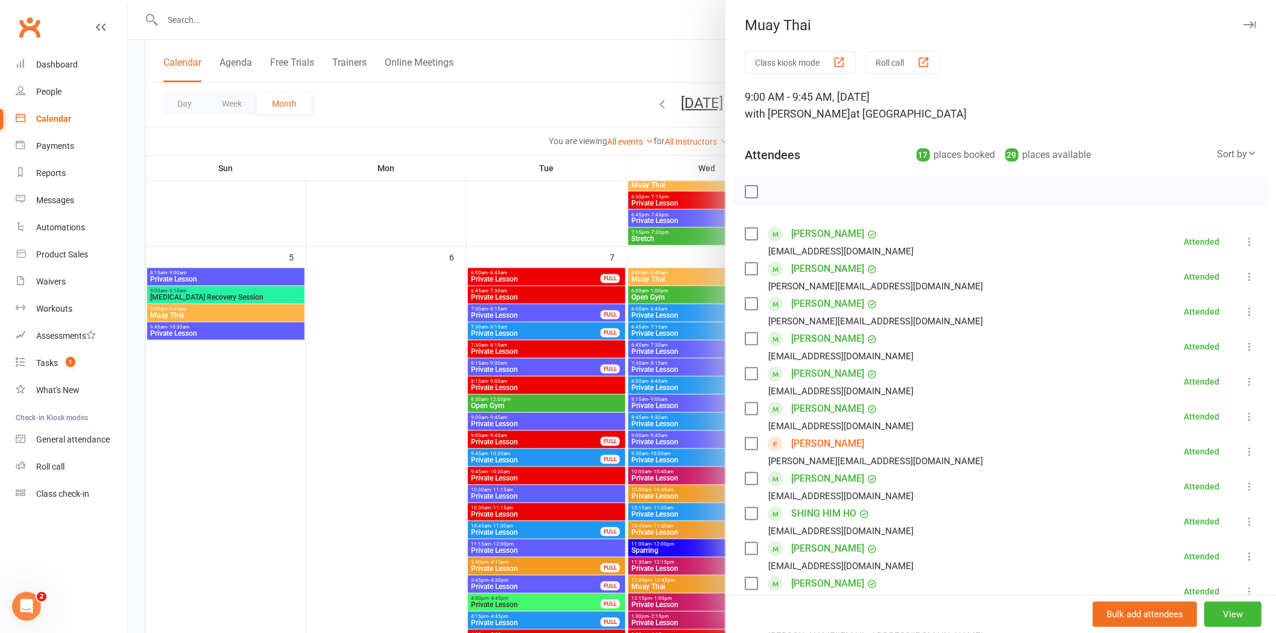
click at [1243, 245] on icon at bounding box center [1249, 242] width 12 height 12
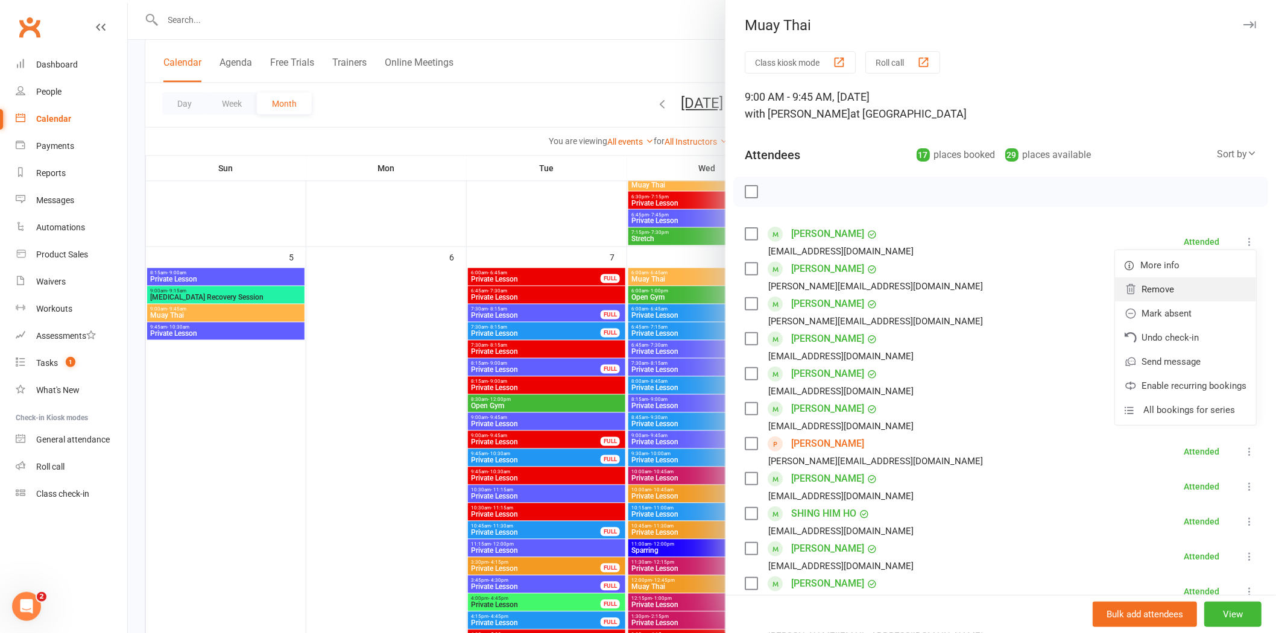
click at [1143, 297] on link "Remove" at bounding box center [1185, 289] width 141 height 24
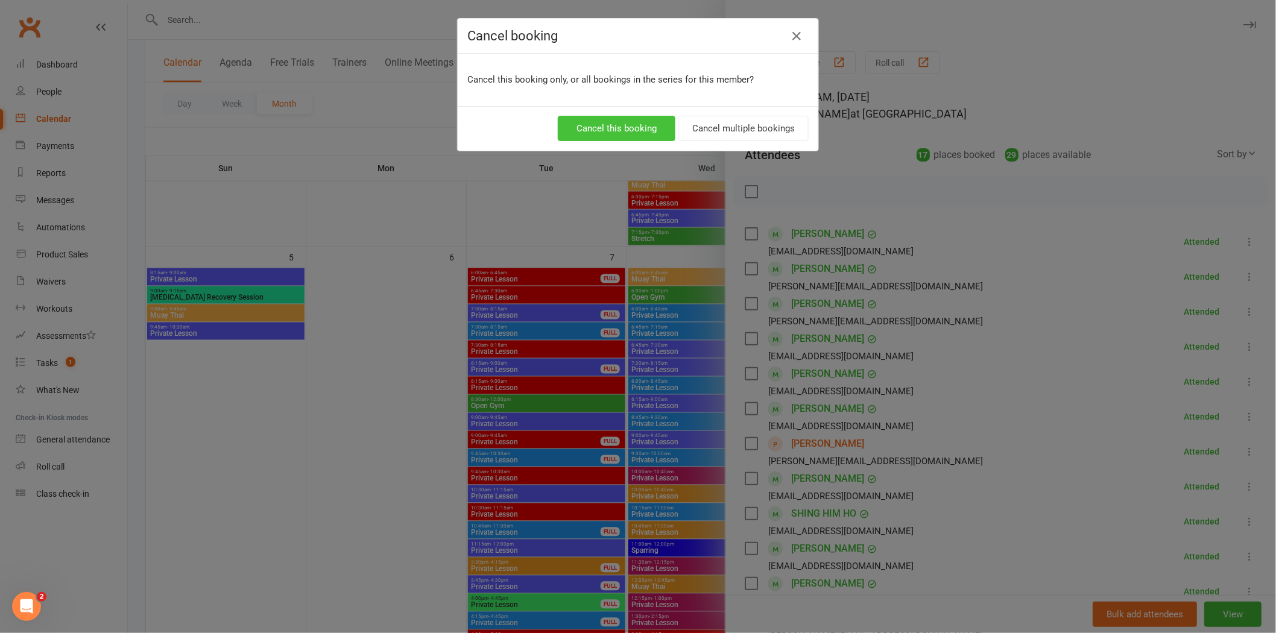
click at [640, 127] on button "Cancel this booking" at bounding box center [617, 128] width 118 height 25
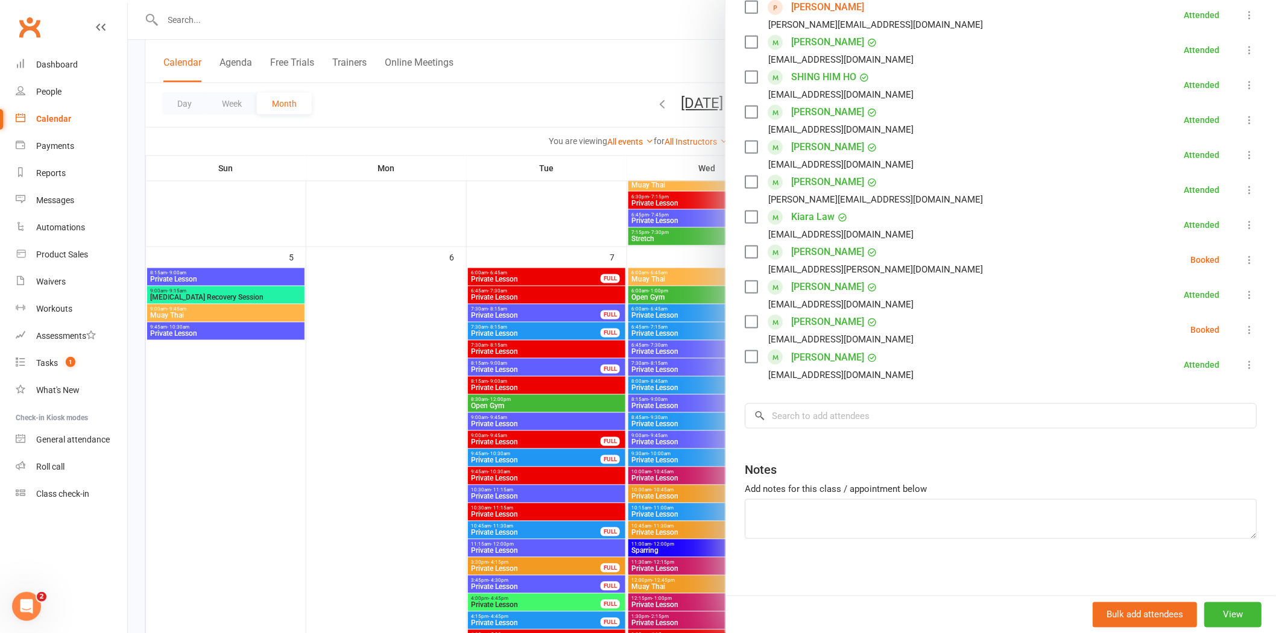
scroll to position [201, 0]
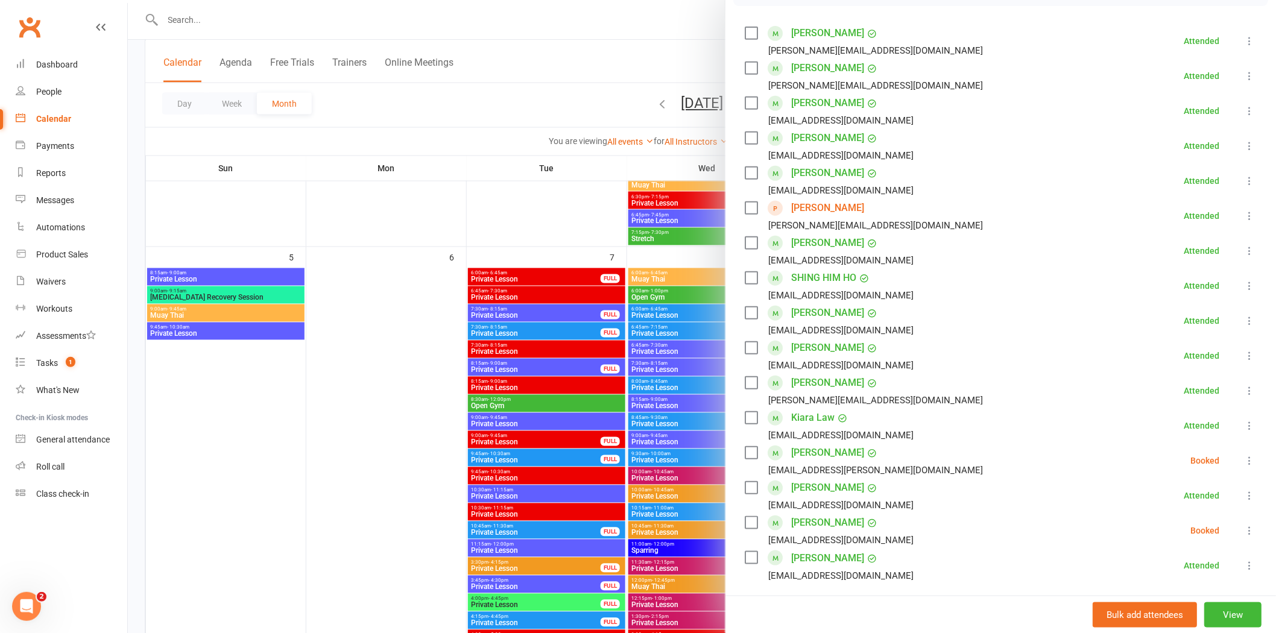
click at [1243, 535] on icon at bounding box center [1249, 531] width 12 height 12
click at [1159, 603] on link "Check in" at bounding box center [1185, 602] width 141 height 24
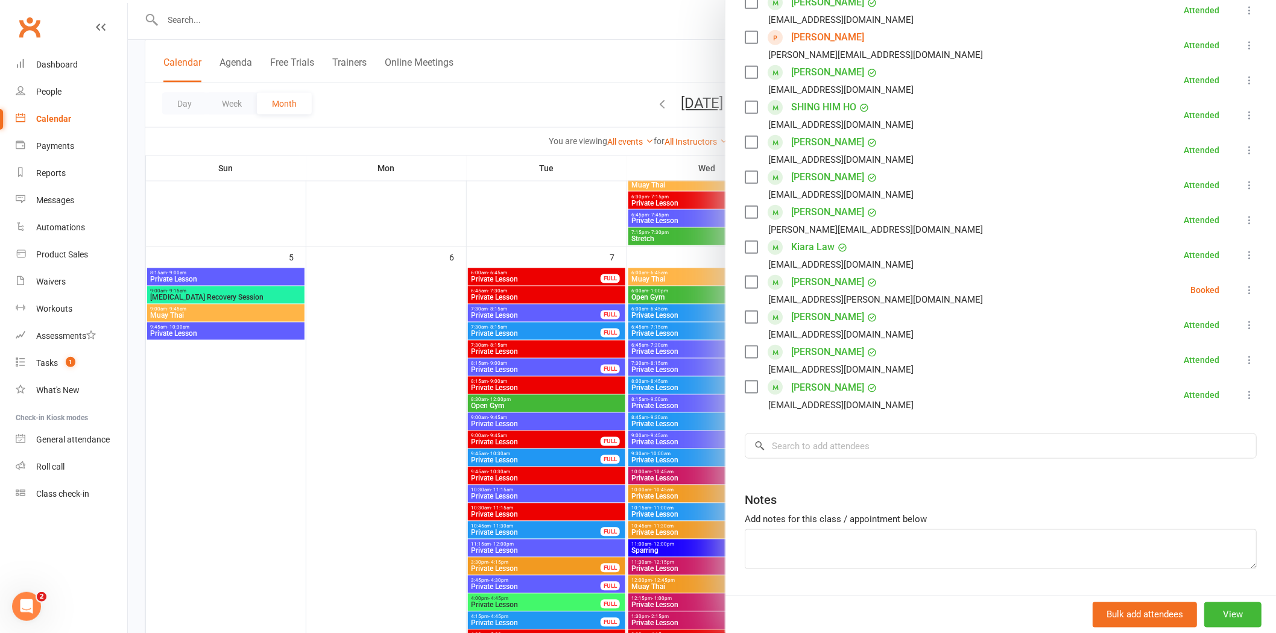
scroll to position [402, 0]
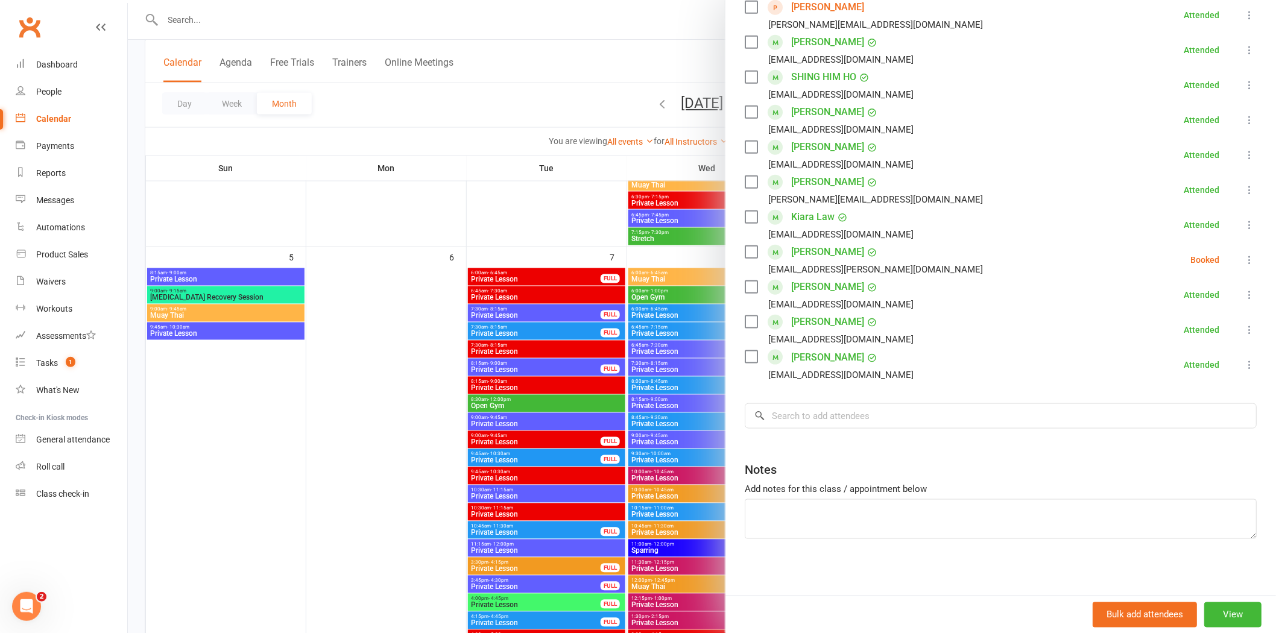
click at [411, 405] on div at bounding box center [702, 316] width 1148 height 633
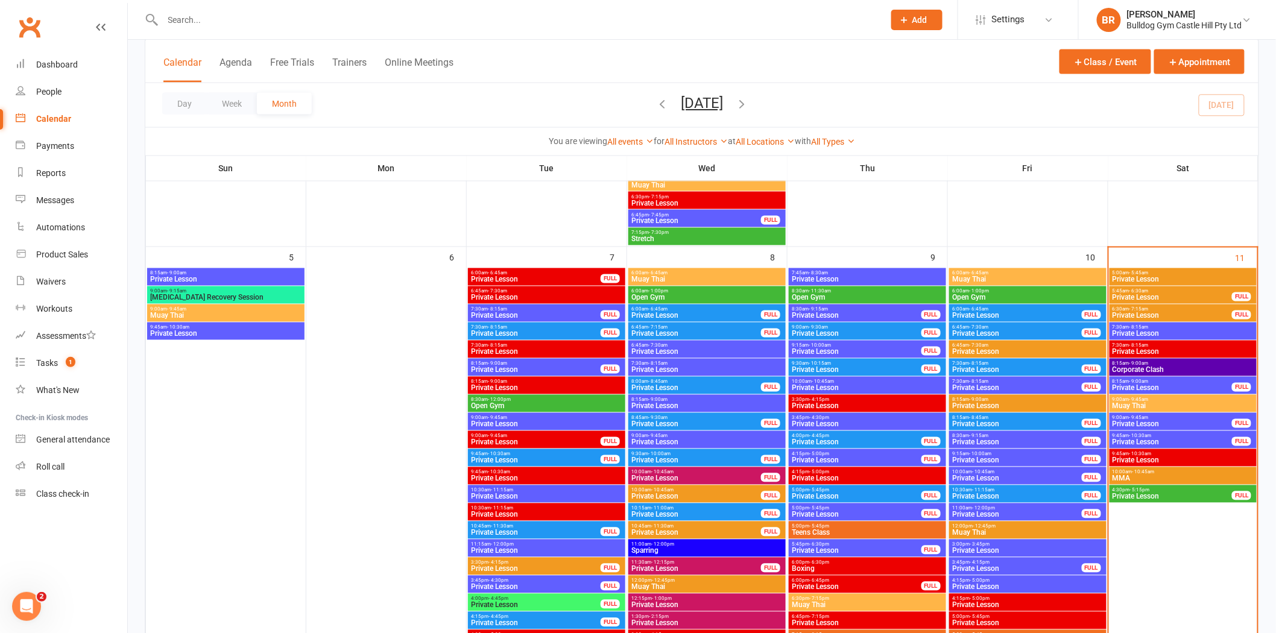
click at [1188, 380] on span "8:15am - 9:00am" at bounding box center [1172, 381] width 121 height 5
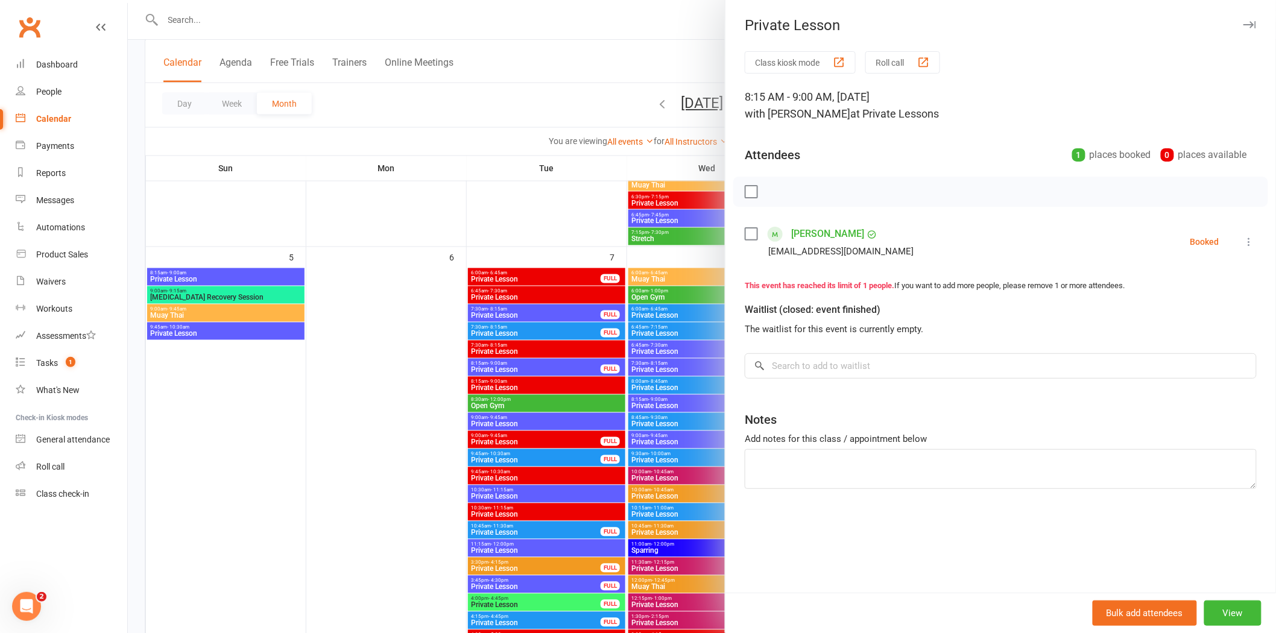
click at [569, 90] on div at bounding box center [702, 316] width 1148 height 633
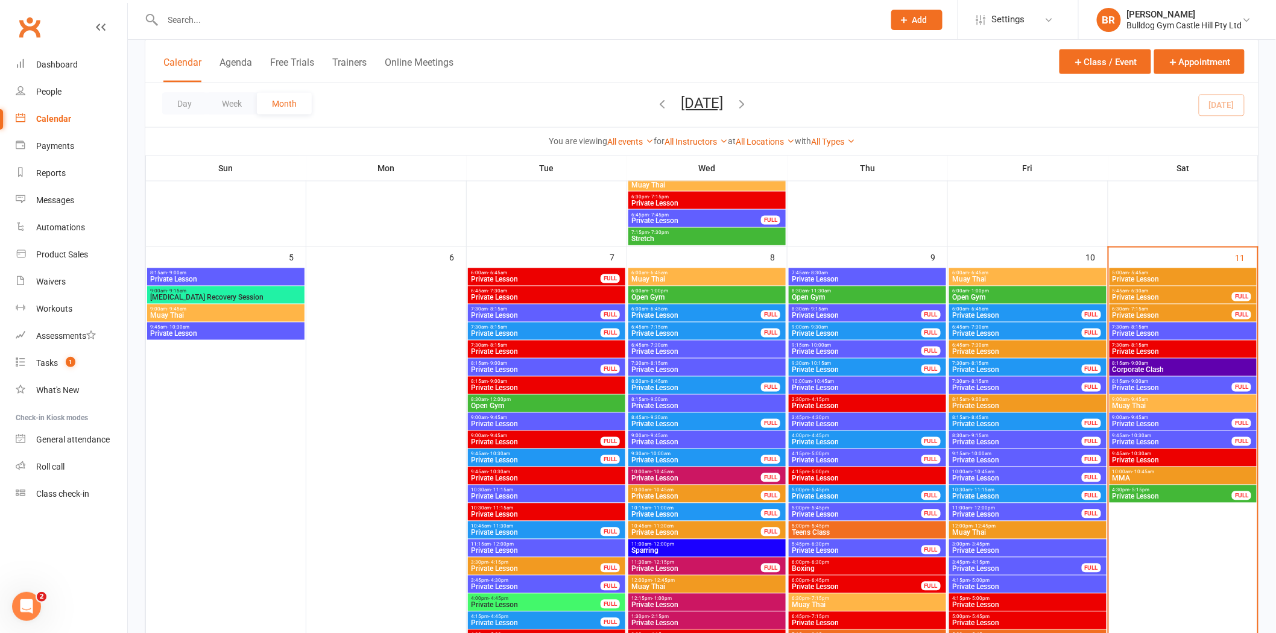
click at [1161, 423] on span "Private Lesson" at bounding box center [1172, 424] width 121 height 7
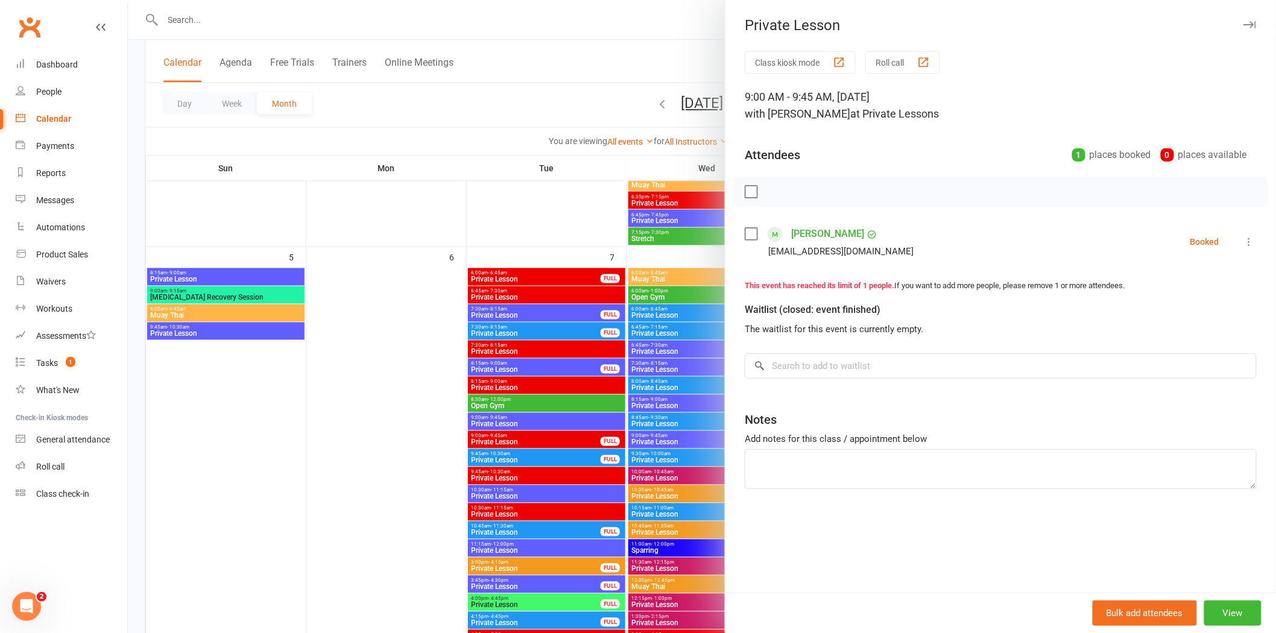
click at [1243, 245] on icon at bounding box center [1249, 242] width 12 height 12
click at [1166, 318] on link "Check in" at bounding box center [1185, 313] width 141 height 24
click at [74, 251] on div "Product Sales" at bounding box center [62, 255] width 52 height 10
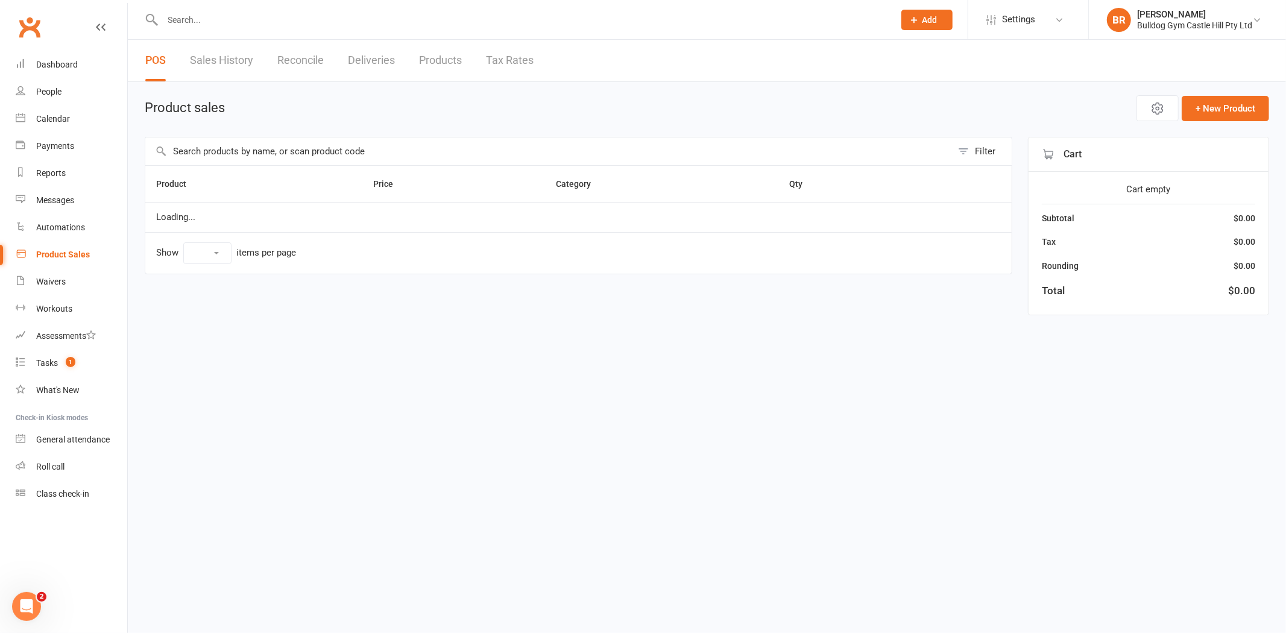
select select "100"
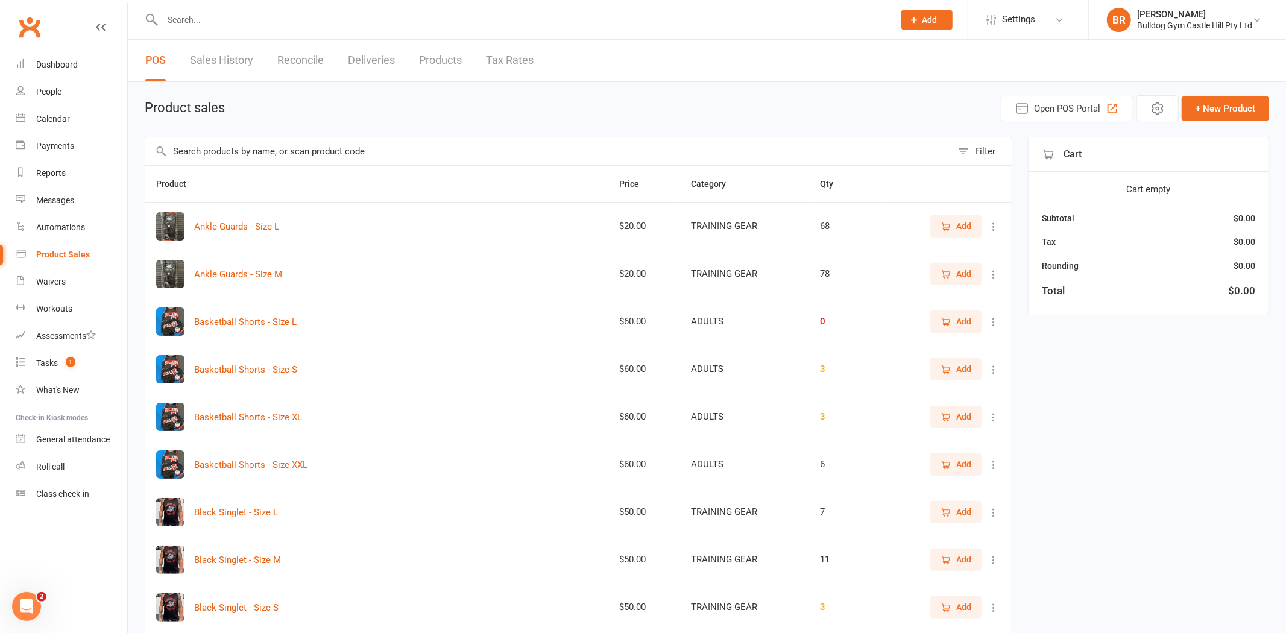
click at [356, 159] on input "text" at bounding box center [548, 151] width 807 height 28
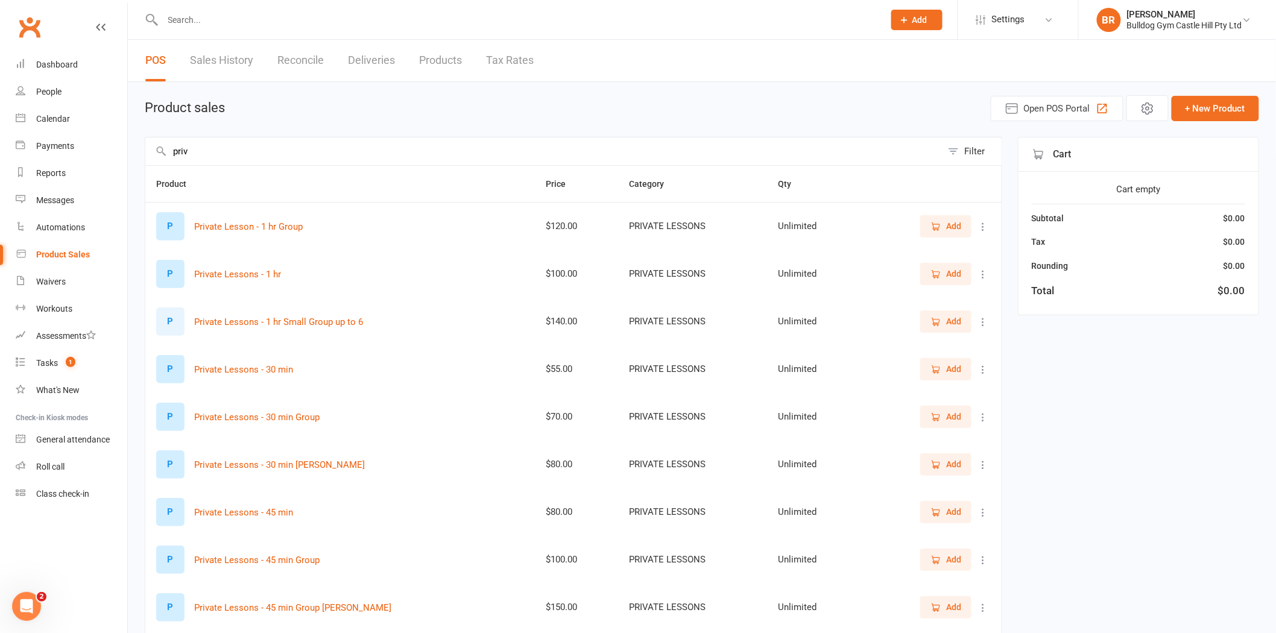
type input "priv"
click at [935, 508] on icon "button" at bounding box center [935, 512] width 11 height 11
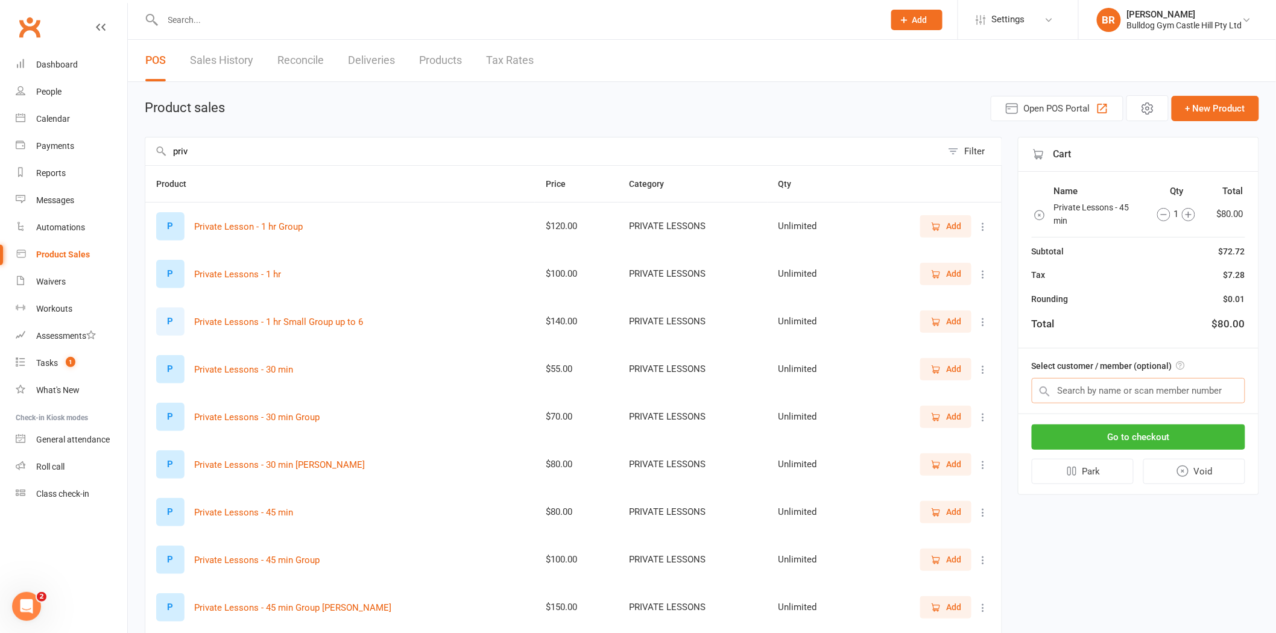
click at [1082, 395] on input "text" at bounding box center [1138, 390] width 213 height 25
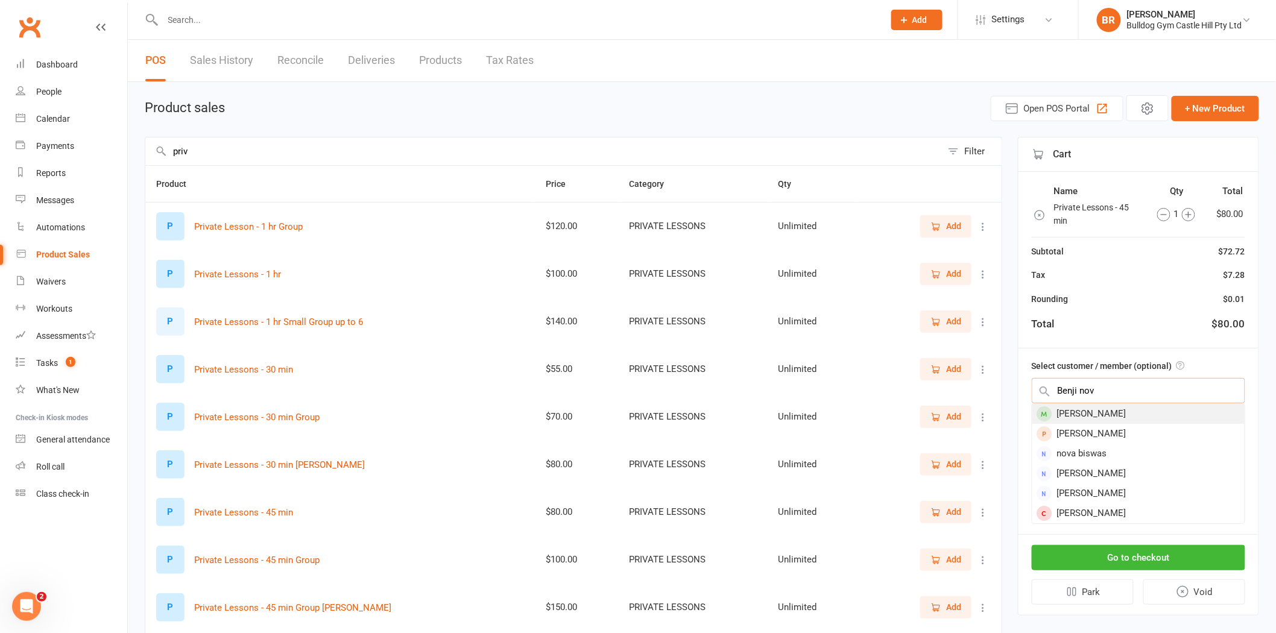
type input "Benji nov"
click at [1131, 415] on div "Benji Novakovic" at bounding box center [1138, 414] width 212 height 20
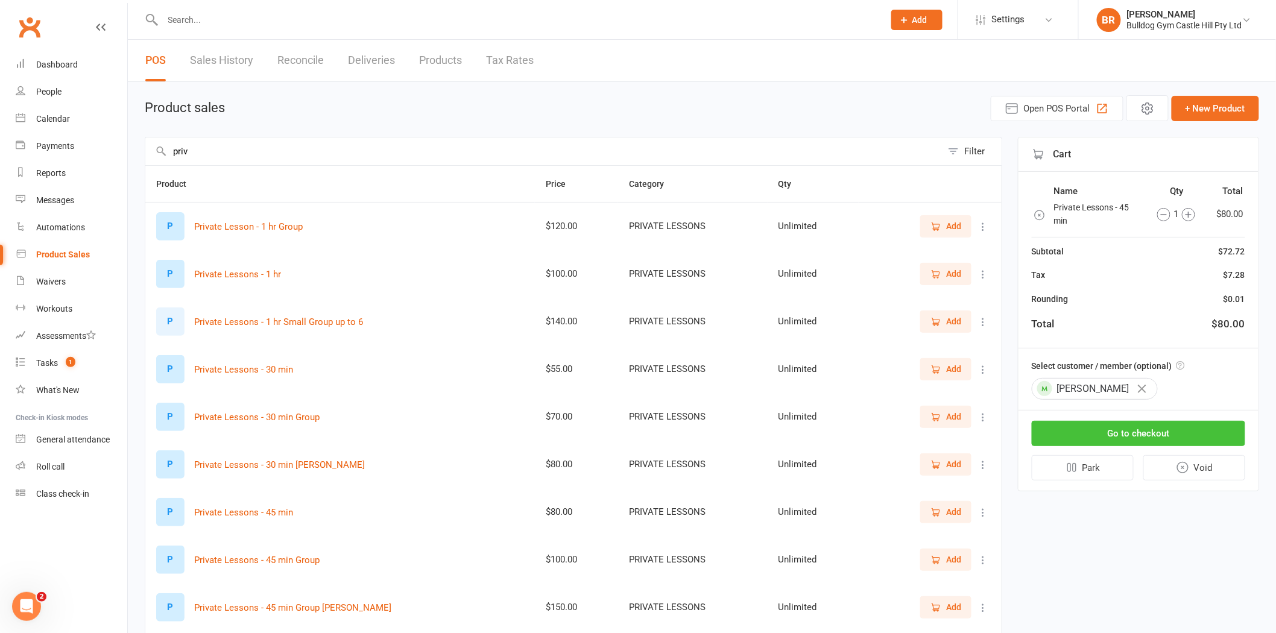
click at [1124, 438] on button "Go to checkout" at bounding box center [1138, 433] width 213 height 25
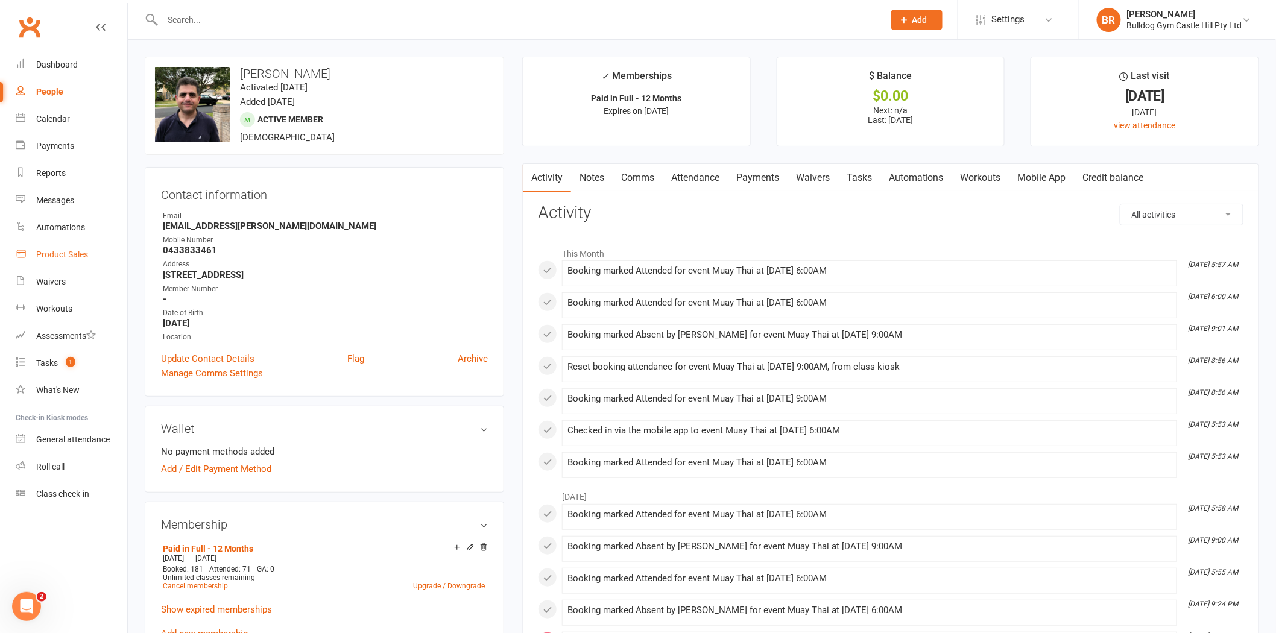
click at [37, 261] on link "Product Sales" at bounding box center [72, 254] width 112 height 27
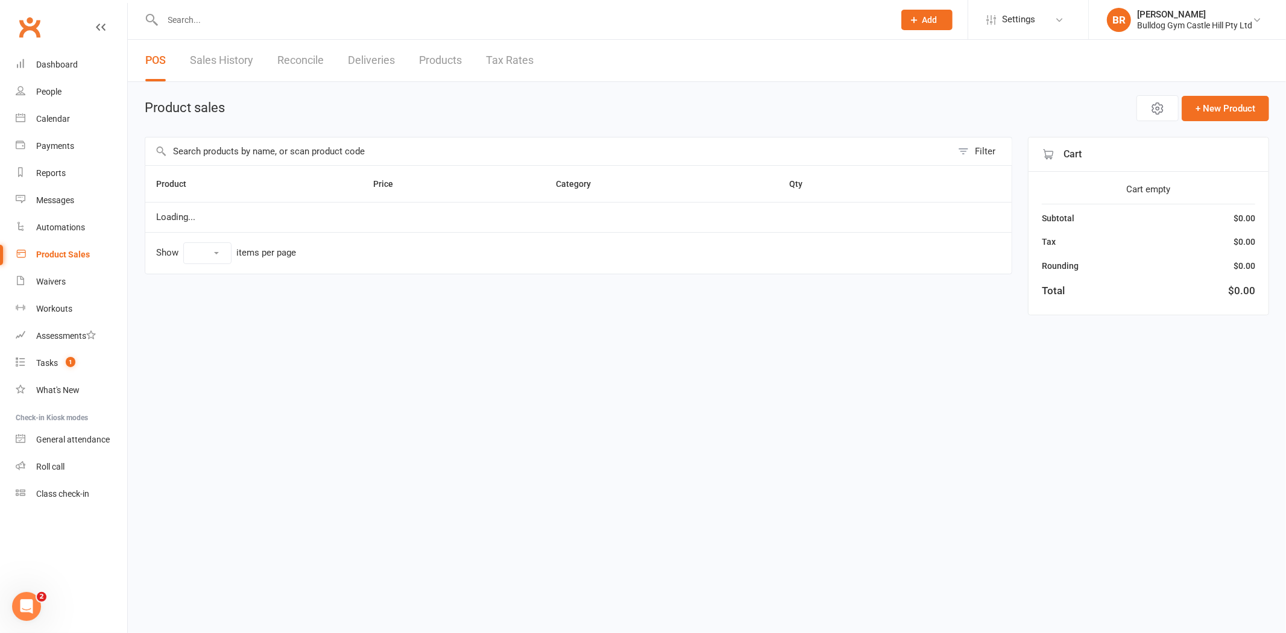
select select "100"
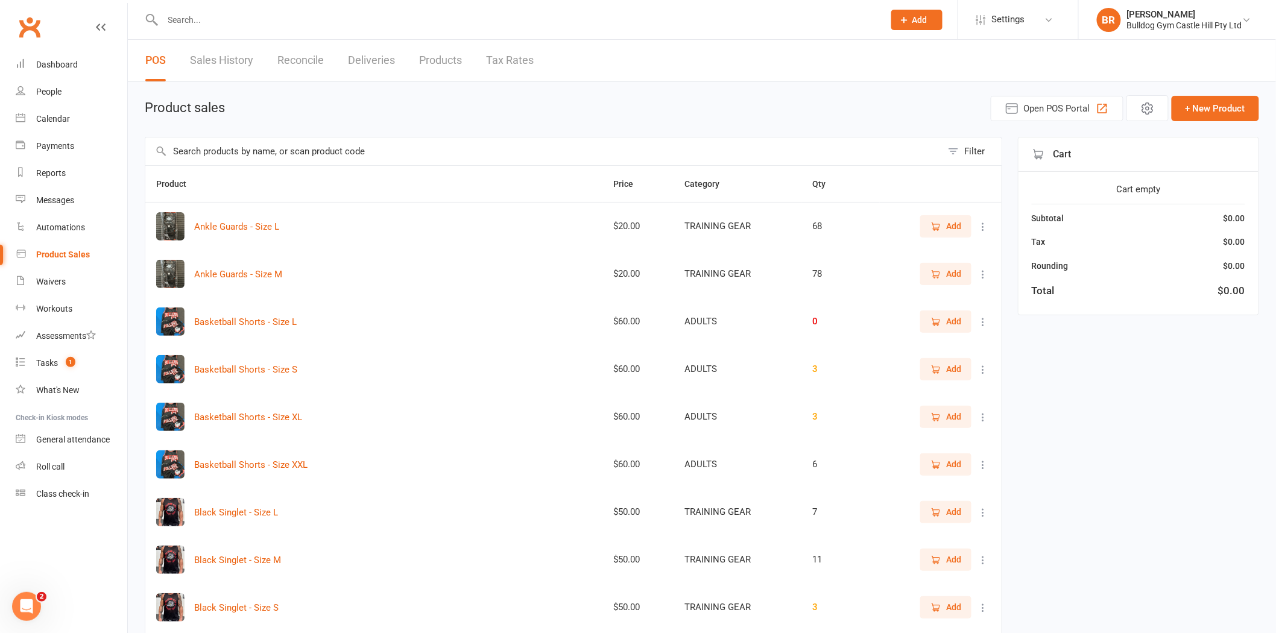
click at [201, 148] on input "text" at bounding box center [543, 151] width 796 height 28
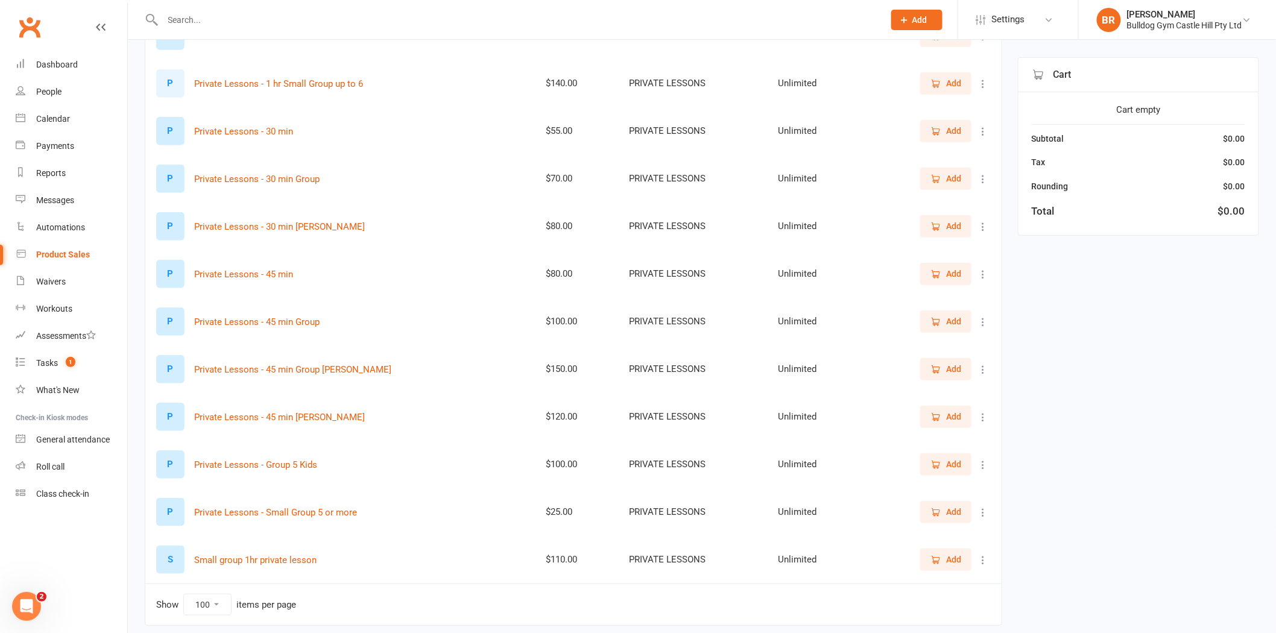
scroll to position [215, 0]
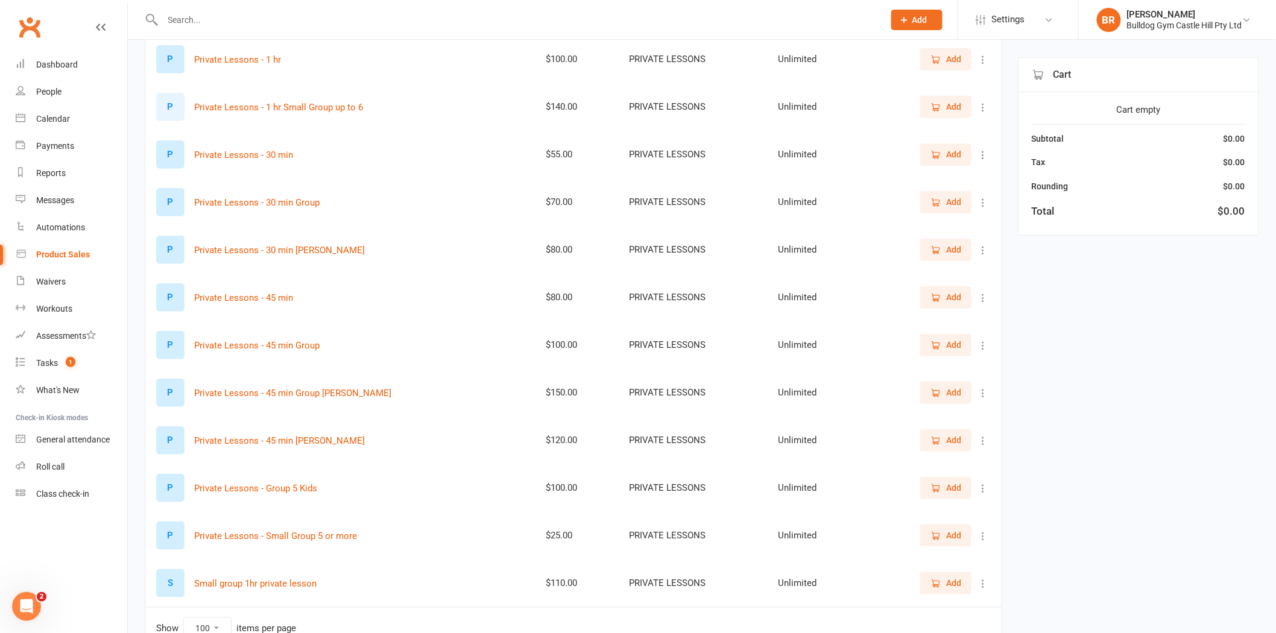
type input "priv"
click at [936, 112] on span "Add" at bounding box center [945, 106] width 31 height 13
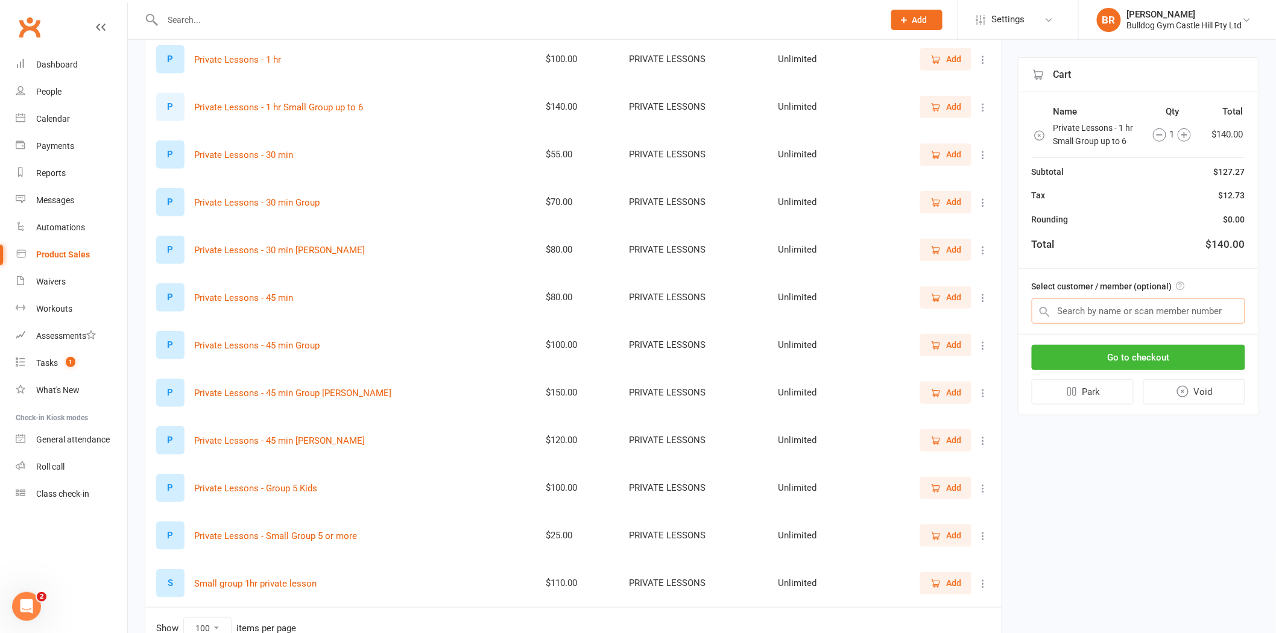
drag, startPoint x: 1076, startPoint y: 310, endPoint x: 1074, endPoint y: 294, distance: 17.1
click at [1076, 310] on input "text" at bounding box center [1138, 310] width 213 height 25
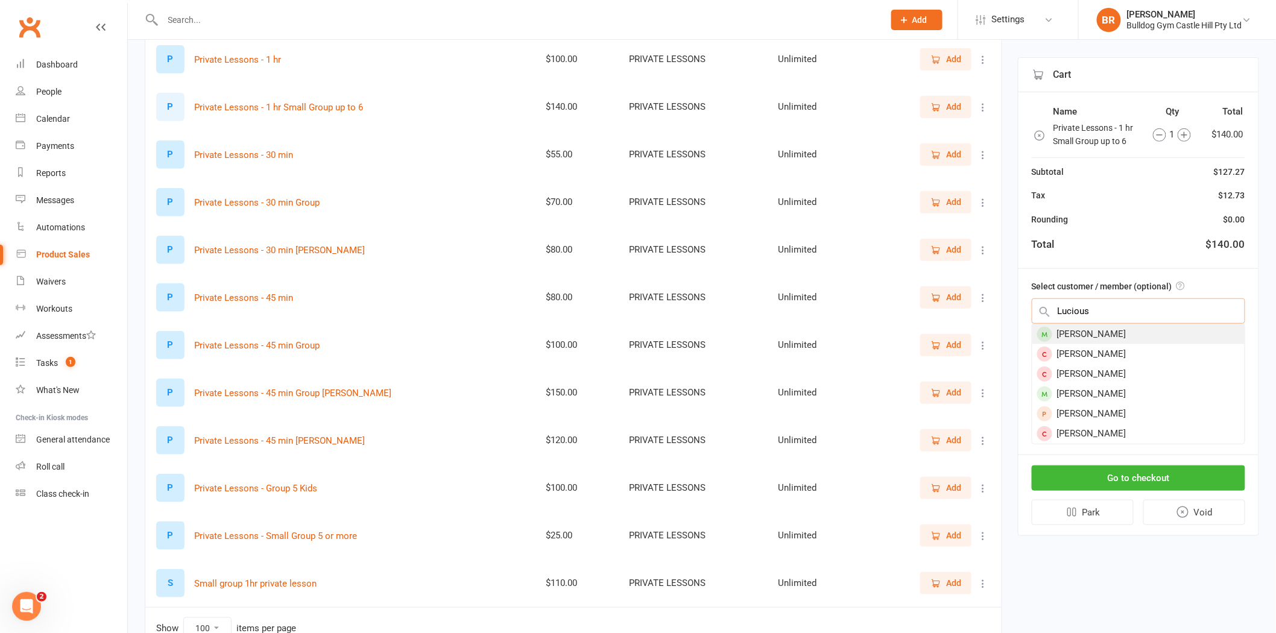
type input "Lucious"
click at [1104, 334] on div "Lucious Cappello" at bounding box center [1138, 334] width 212 height 20
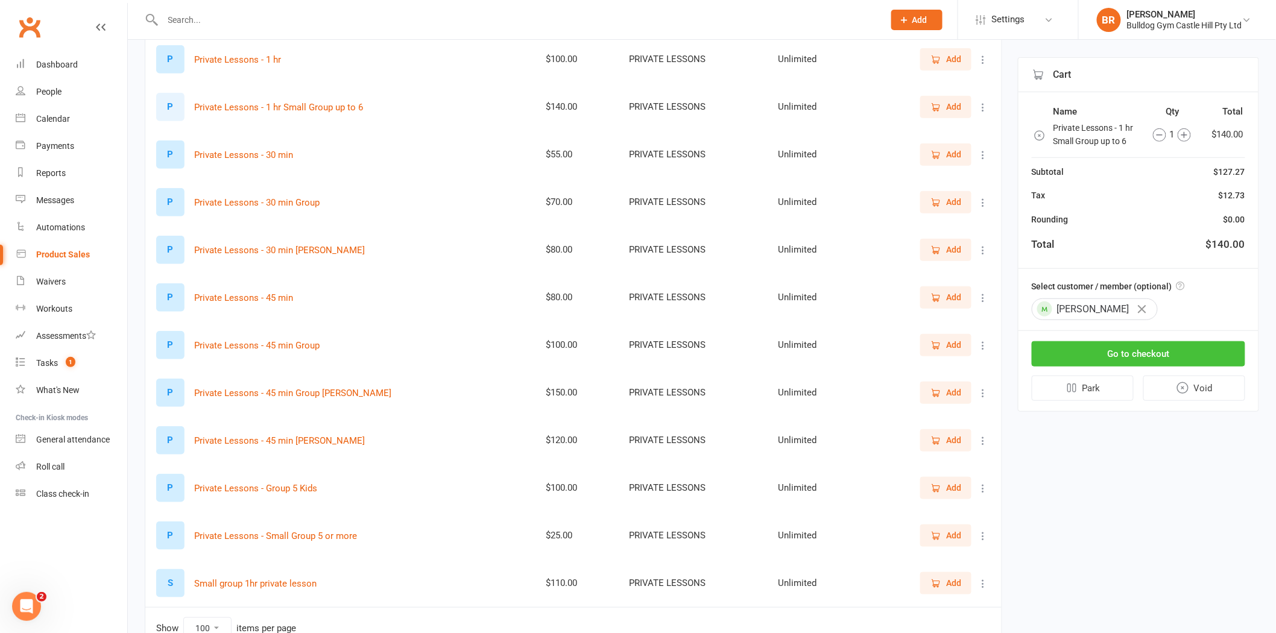
click at [1116, 356] on button "Go to checkout" at bounding box center [1138, 353] width 213 height 25
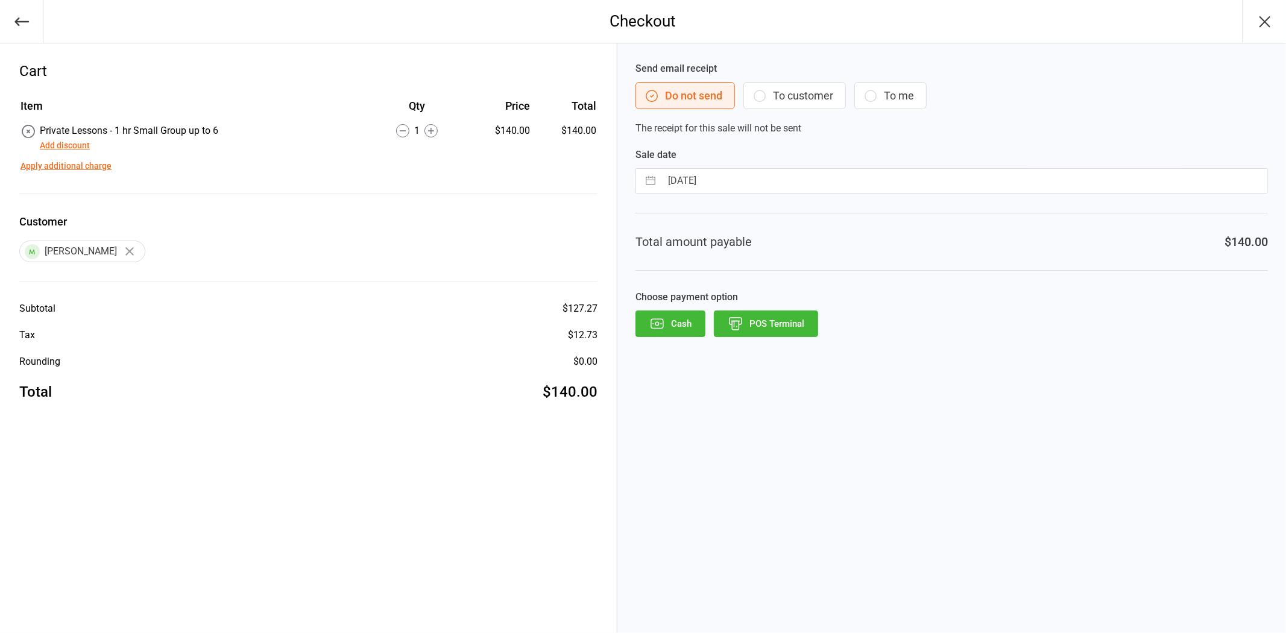
click at [652, 315] on button "Cash" at bounding box center [670, 323] width 70 height 27
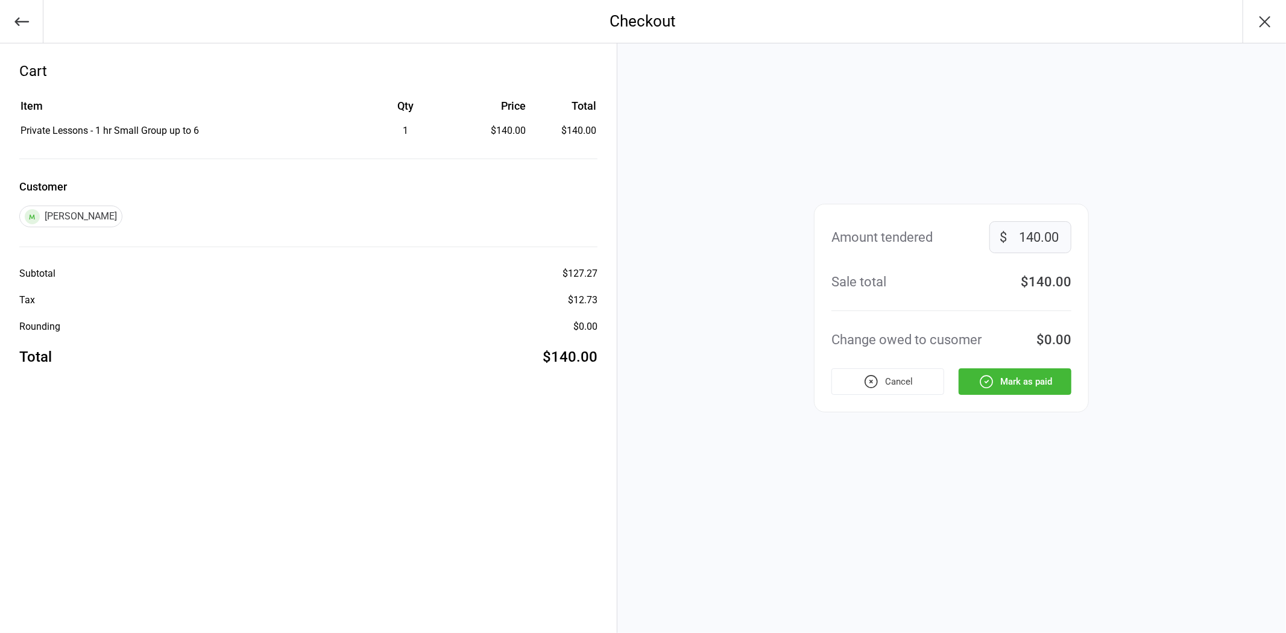
click at [1024, 380] on button "Mark as paid" at bounding box center [1015, 381] width 113 height 27
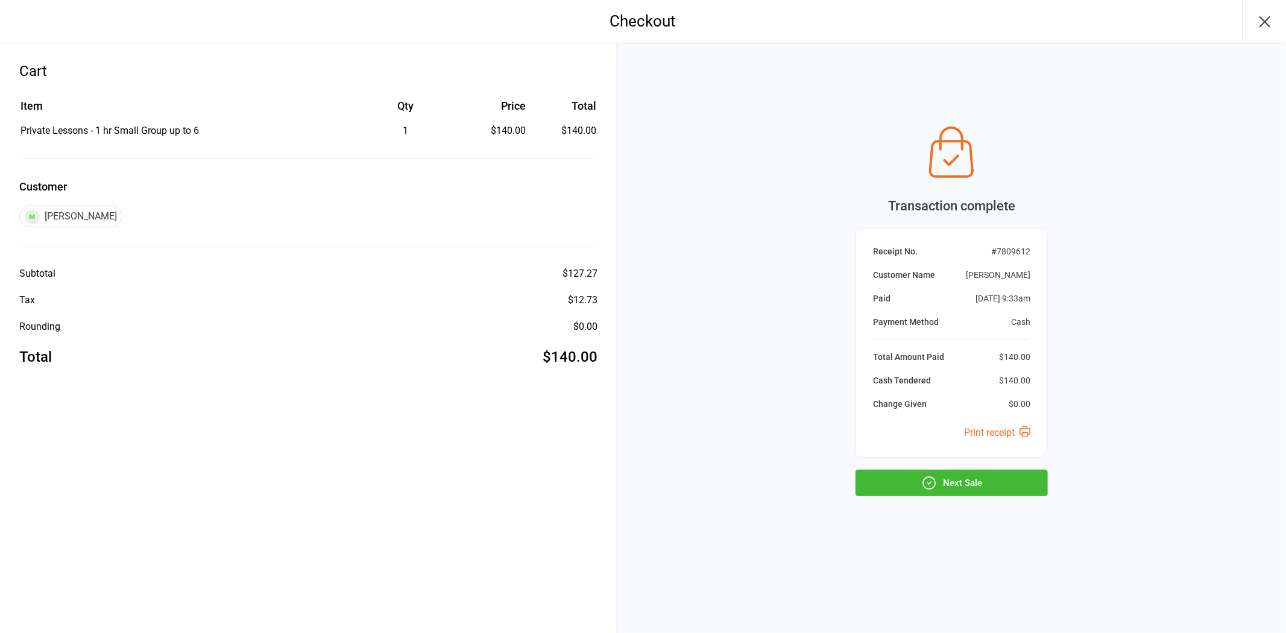
click at [959, 489] on button "Next Sale" at bounding box center [951, 483] width 192 height 27
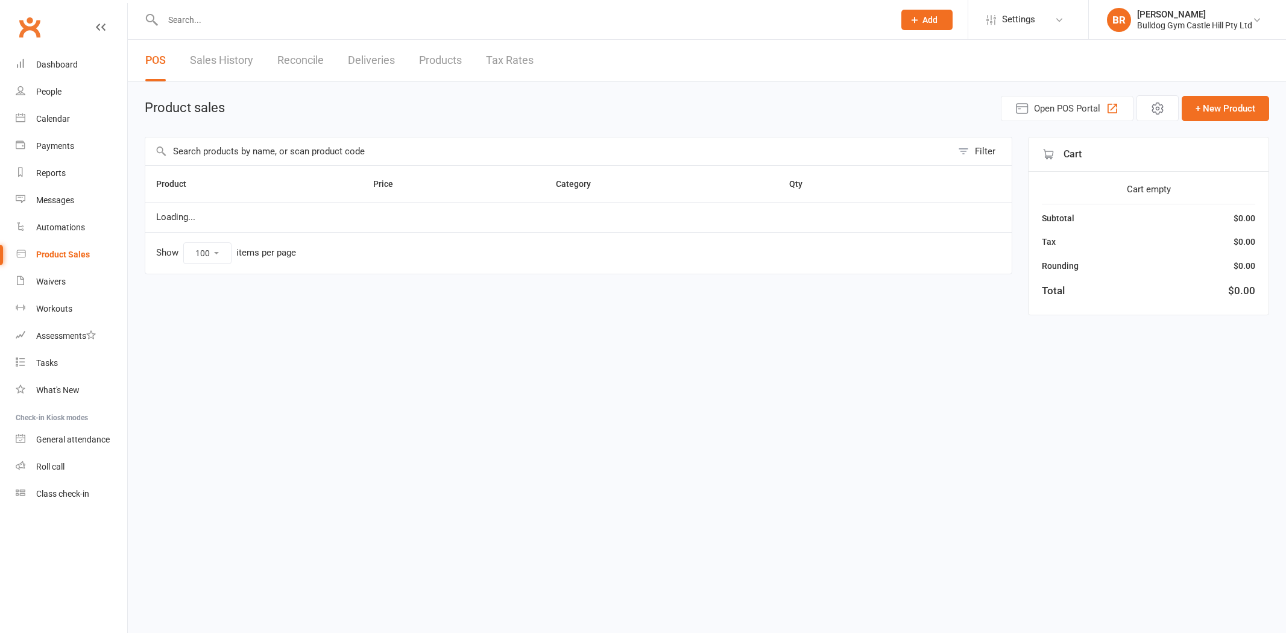
select select "100"
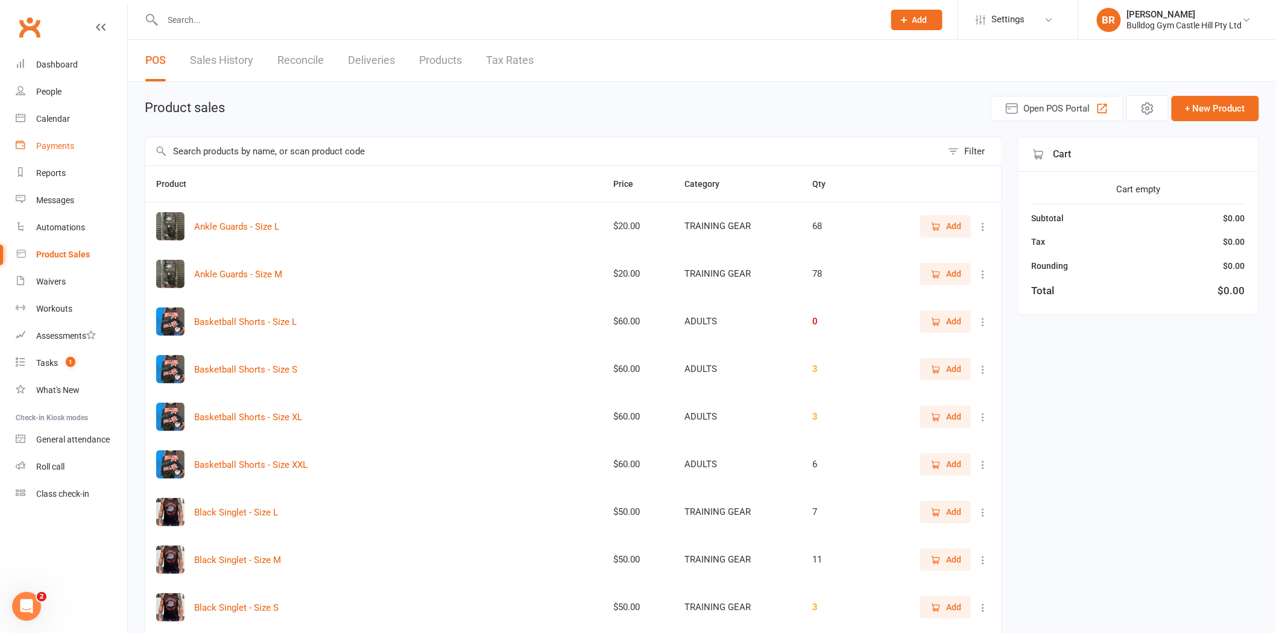
click at [49, 141] on div "Payments" at bounding box center [55, 146] width 38 height 10
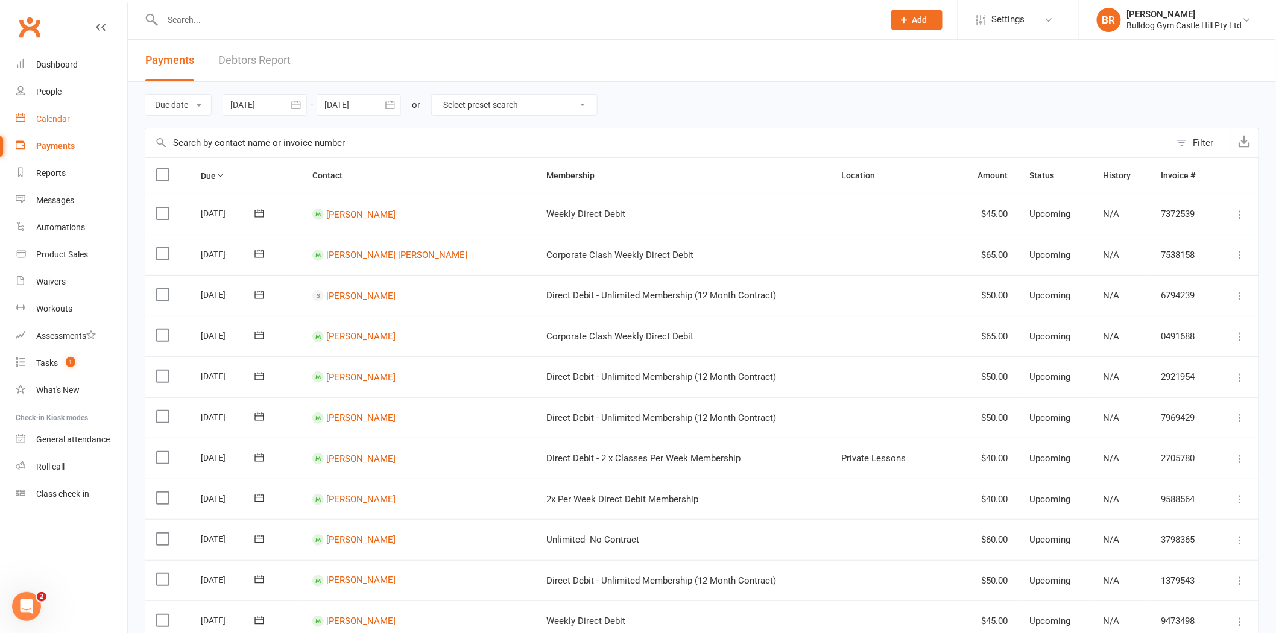
click at [89, 124] on link "Calendar" at bounding box center [72, 119] width 112 height 27
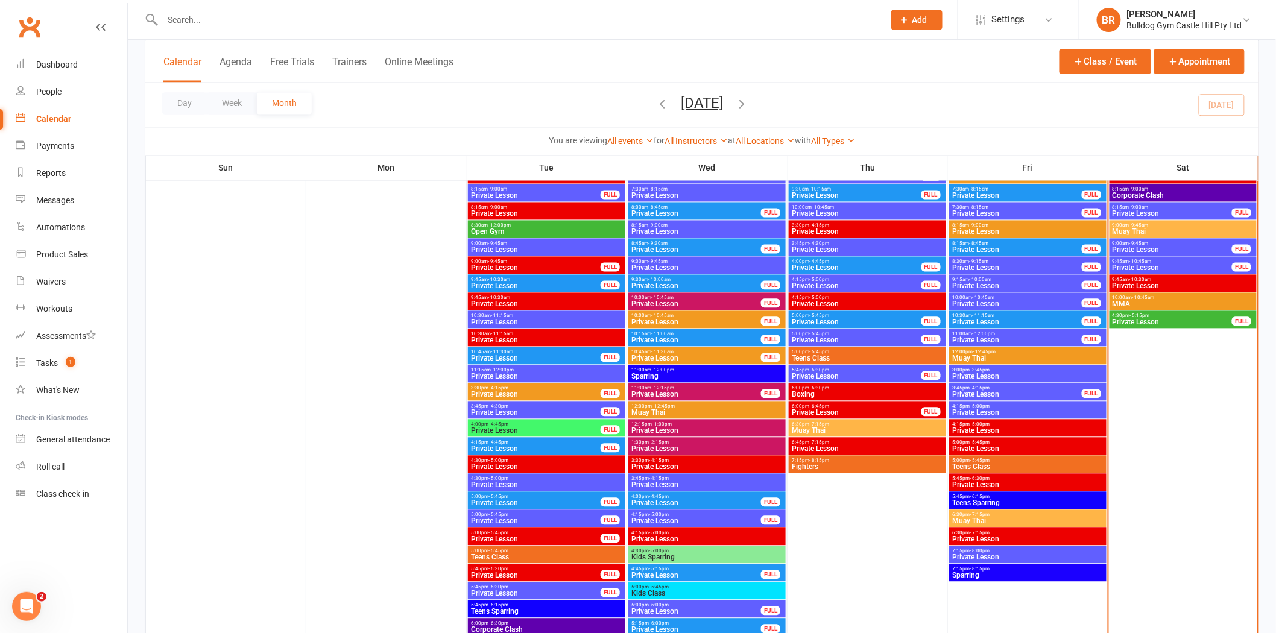
scroll to position [871, 0]
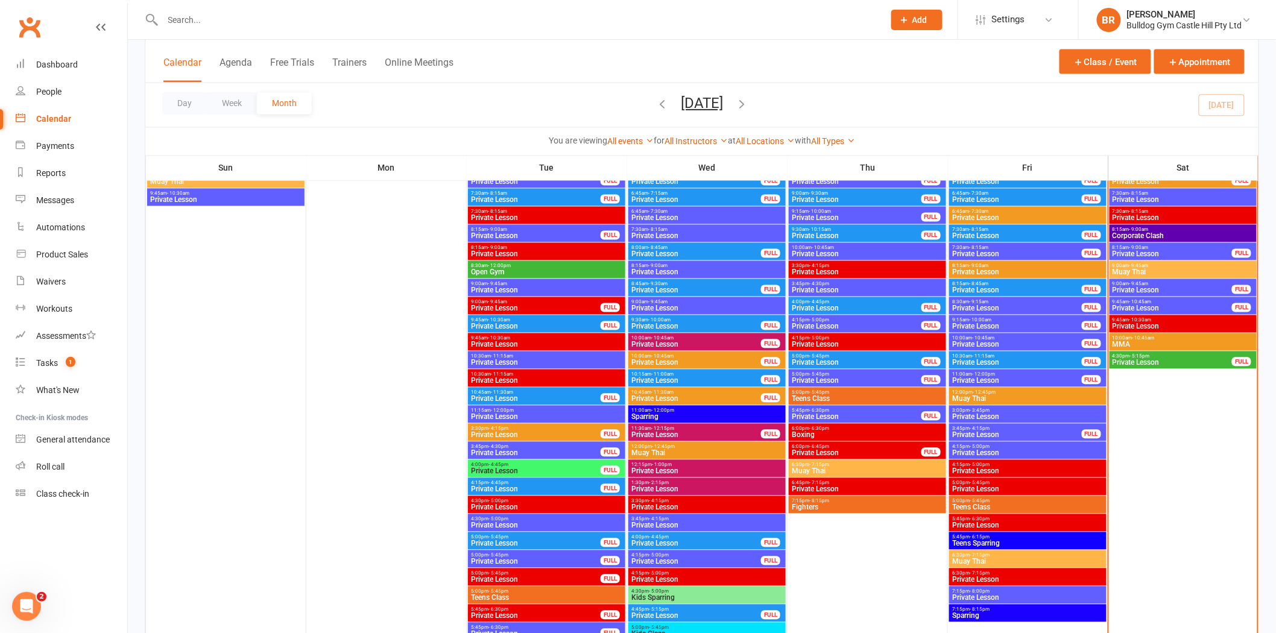
click at [1126, 269] on span "Muay Thai" at bounding box center [1183, 272] width 142 height 7
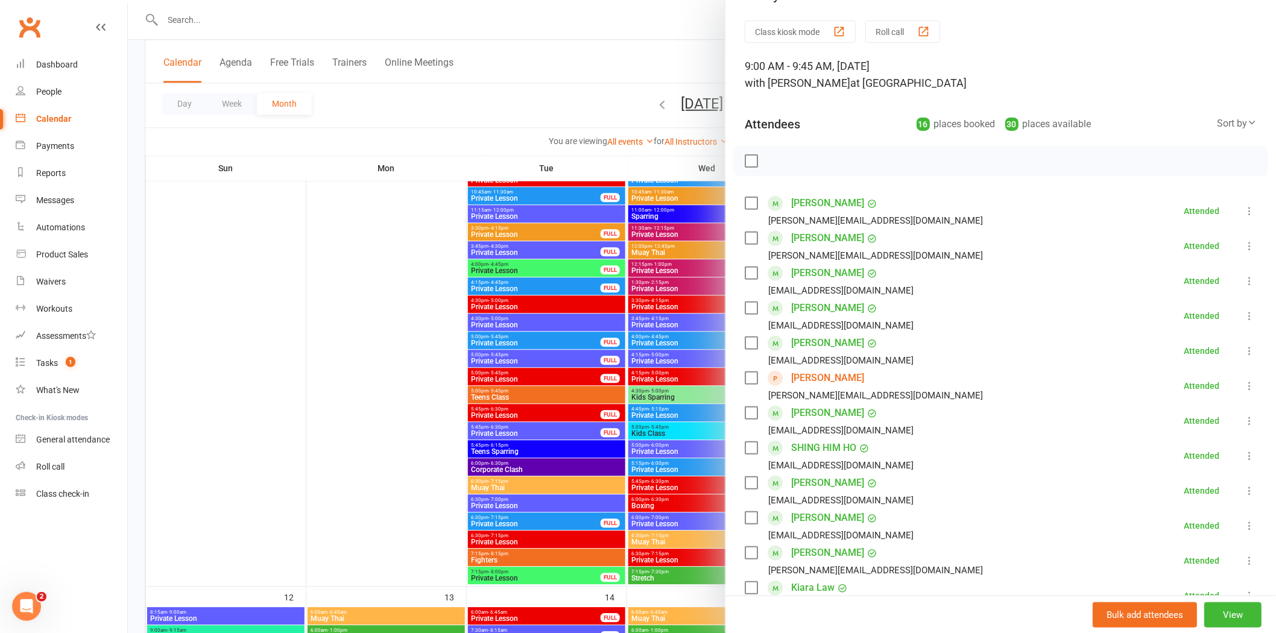
scroll to position [0, 0]
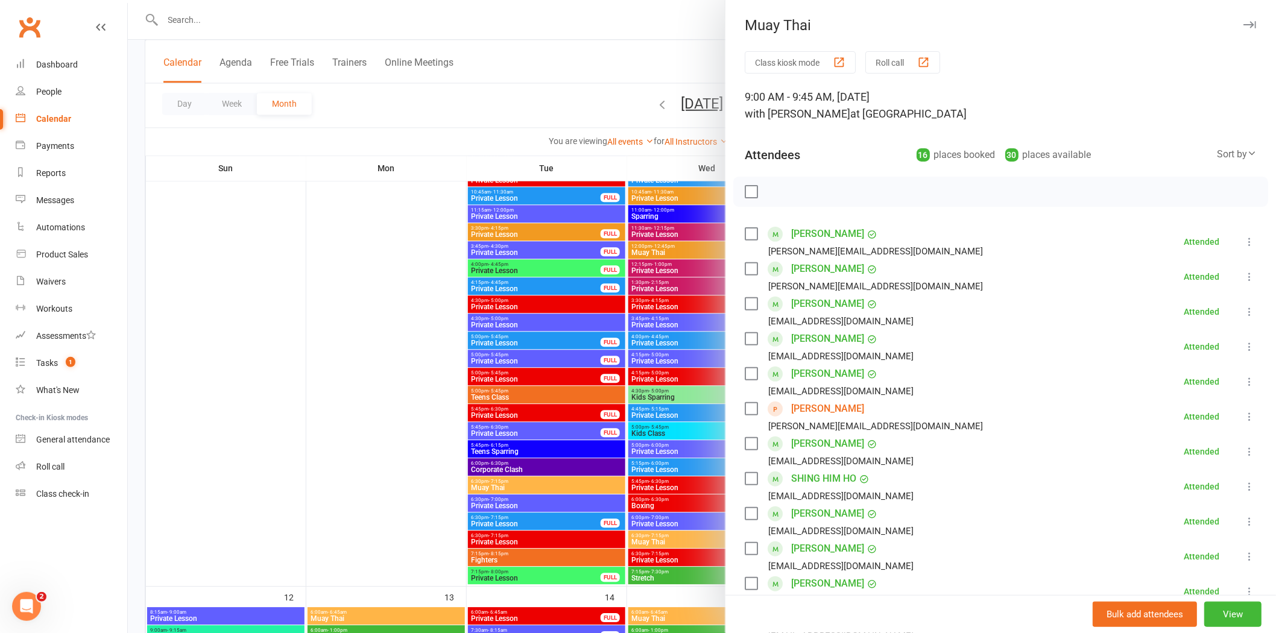
click at [428, 251] on div at bounding box center [702, 316] width 1148 height 633
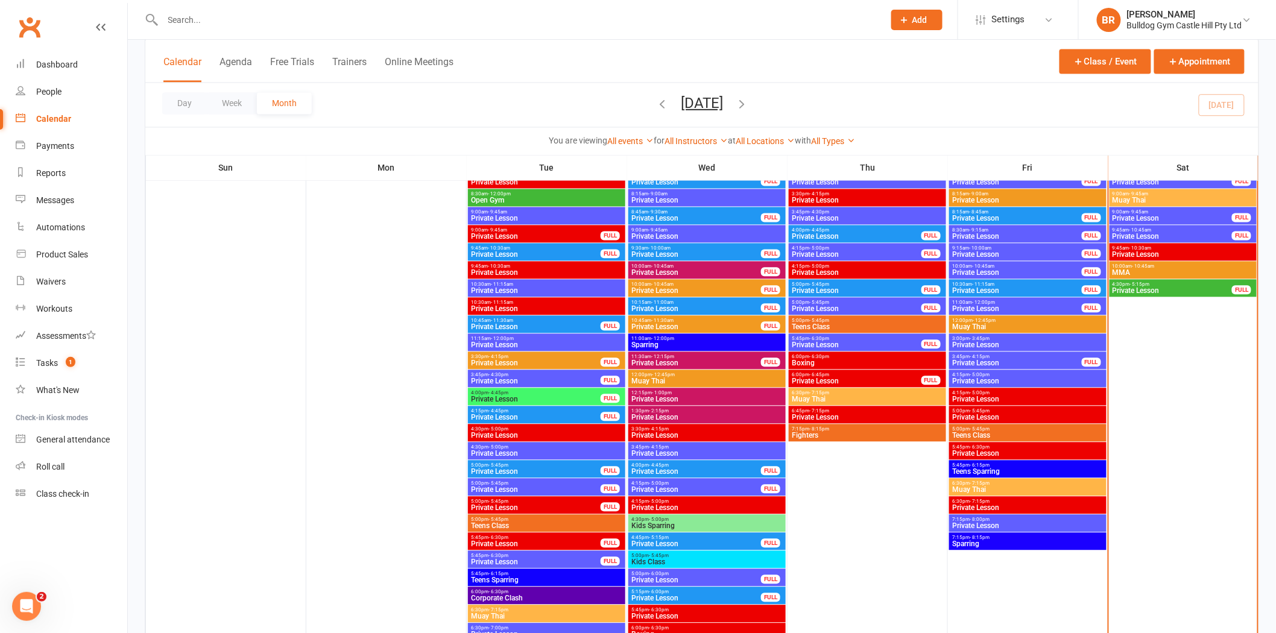
scroll to position [871, 0]
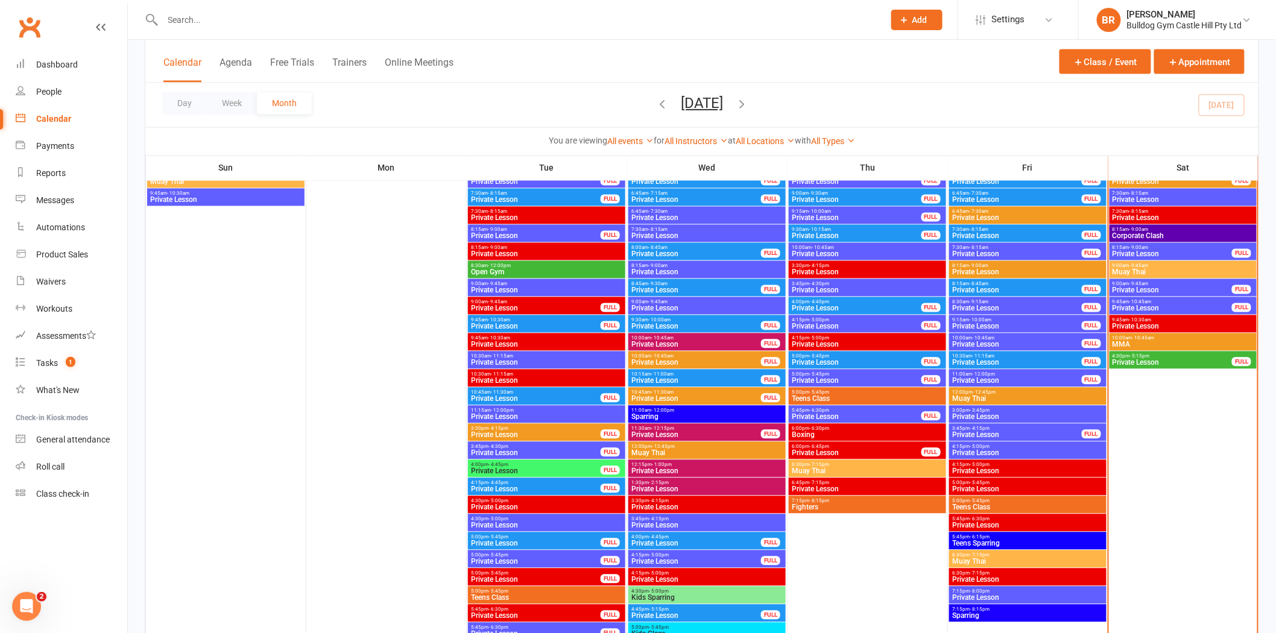
click at [1143, 341] on span "MMA" at bounding box center [1183, 344] width 142 height 7
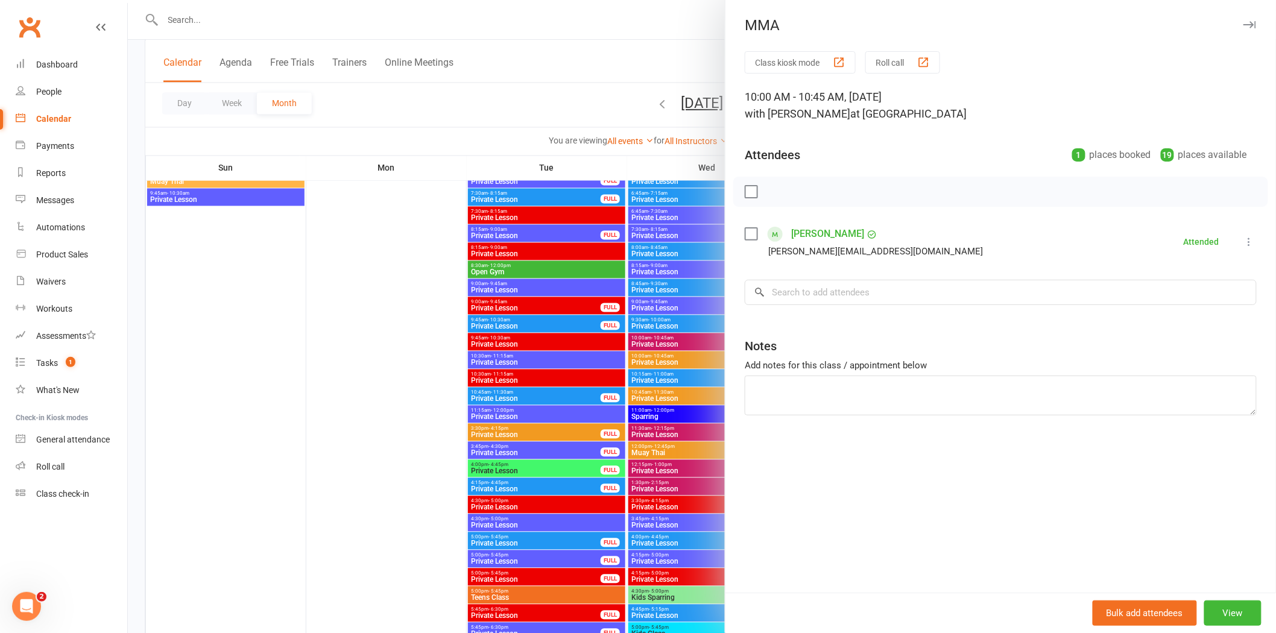
click at [559, 113] on div at bounding box center [702, 316] width 1148 height 633
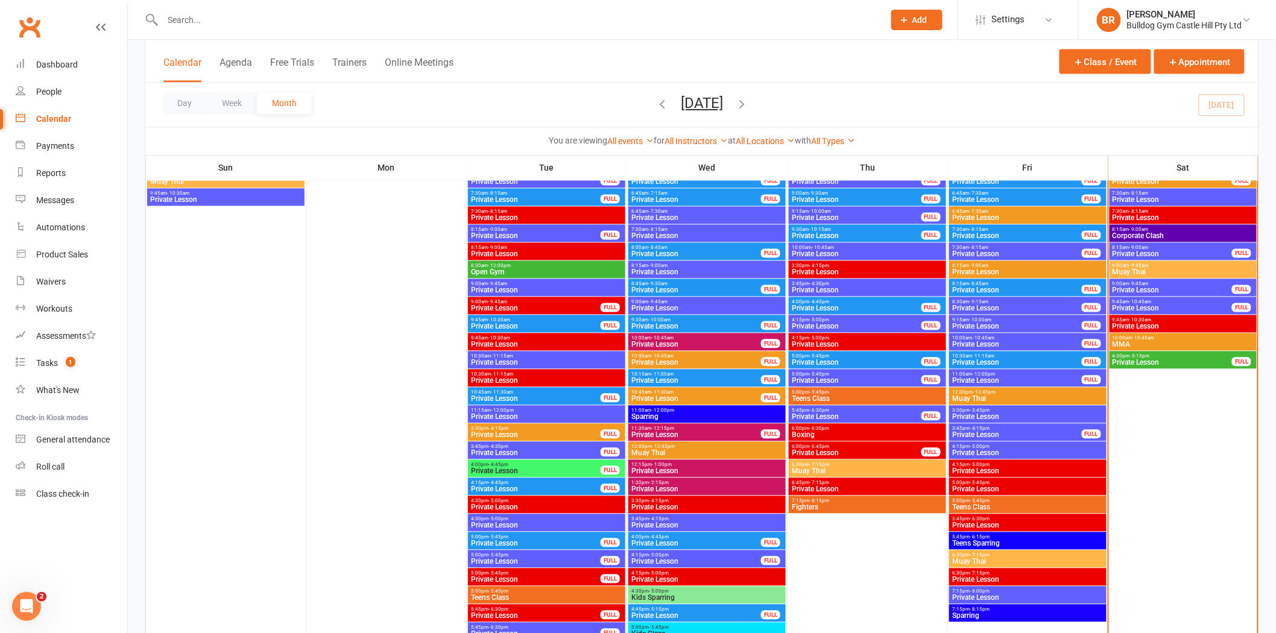
click at [1153, 338] on span "- 10:45am" at bounding box center [1143, 338] width 22 height 5
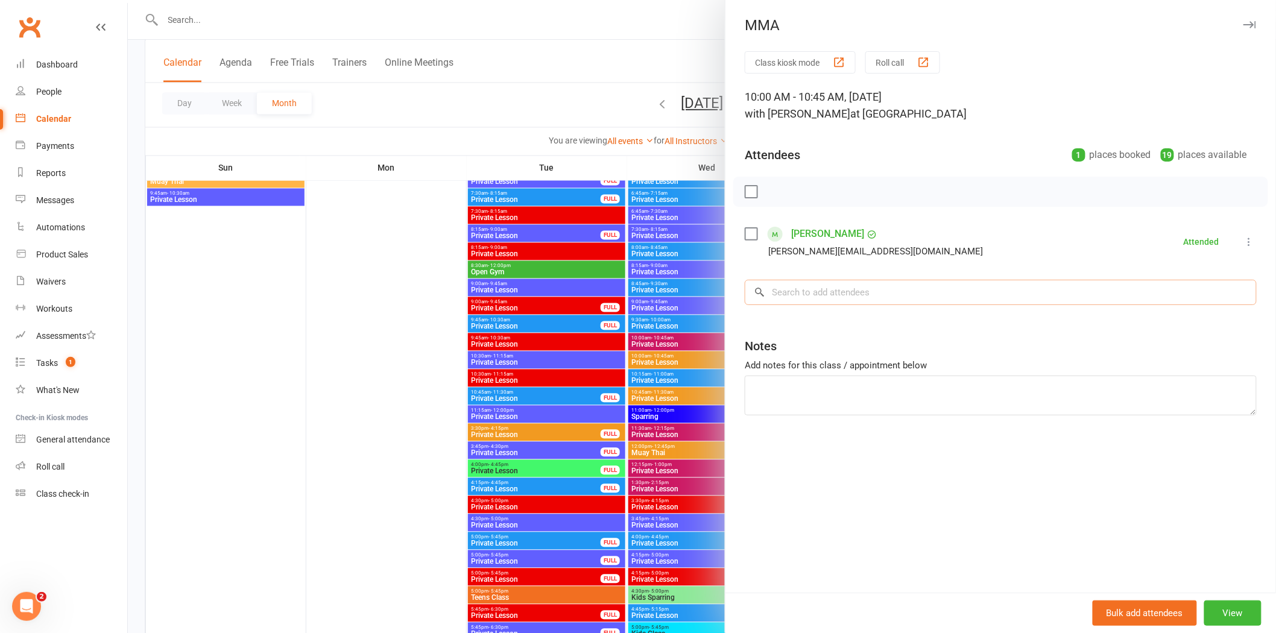
click at [813, 292] on input "search" at bounding box center [1001, 292] width 512 height 25
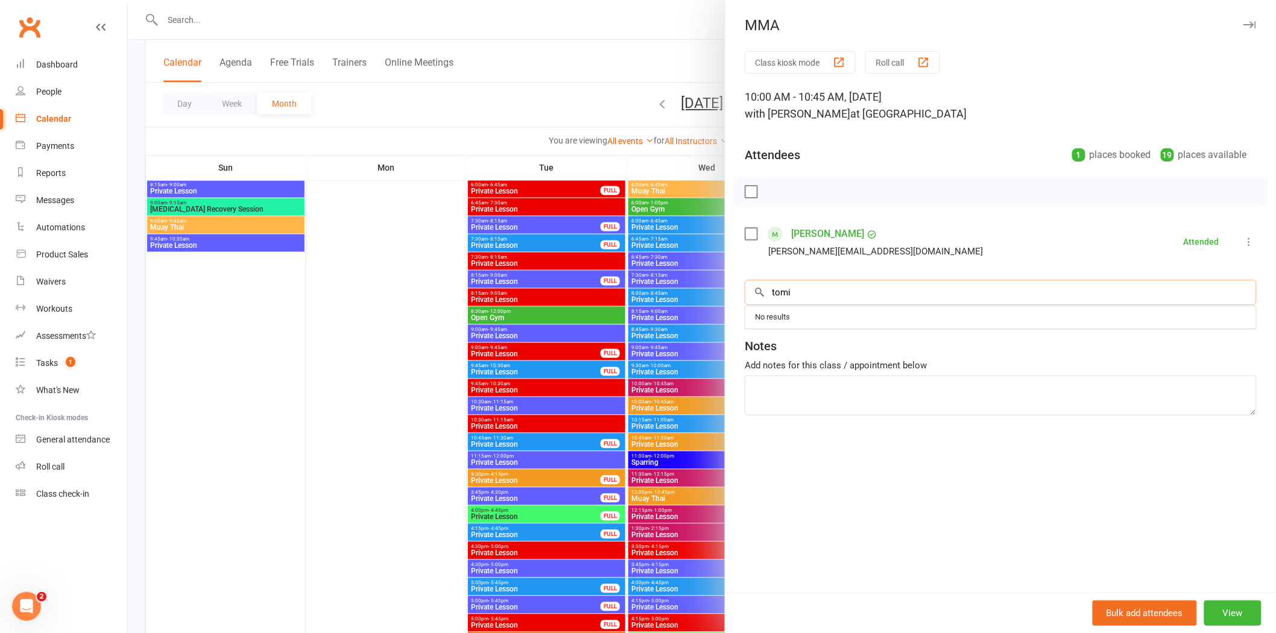
scroll to position [804, 0]
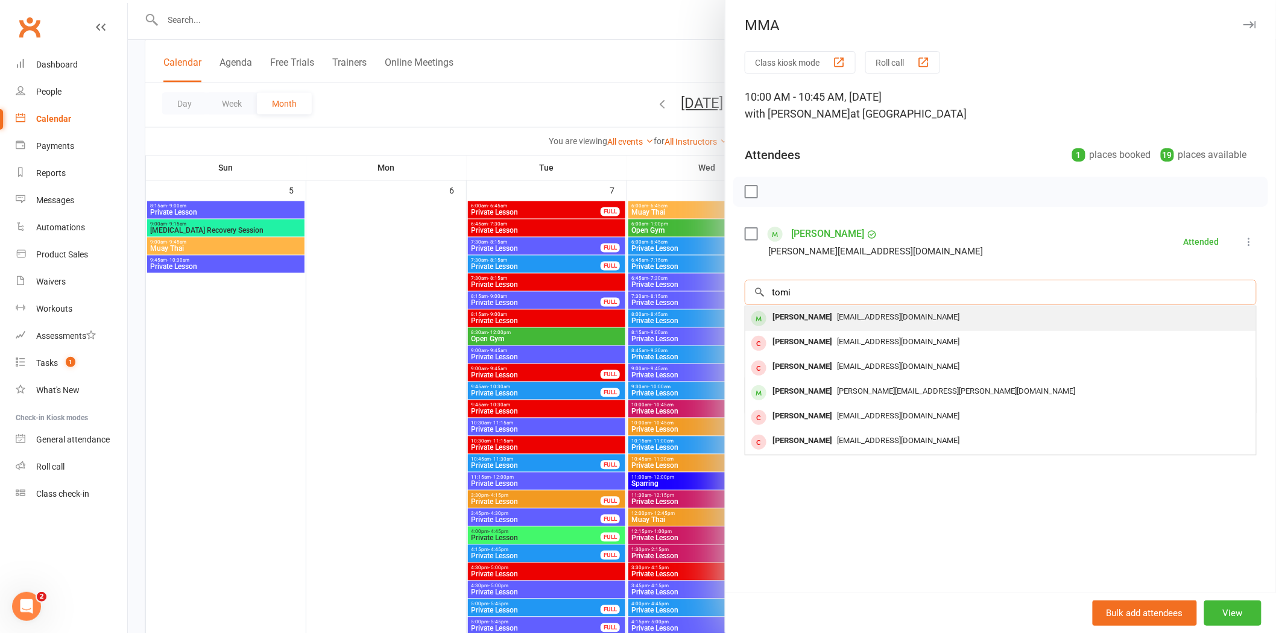
type input "tomi"
click at [814, 315] on div "Tomi Akinjomo" at bounding box center [801, 317] width 69 height 17
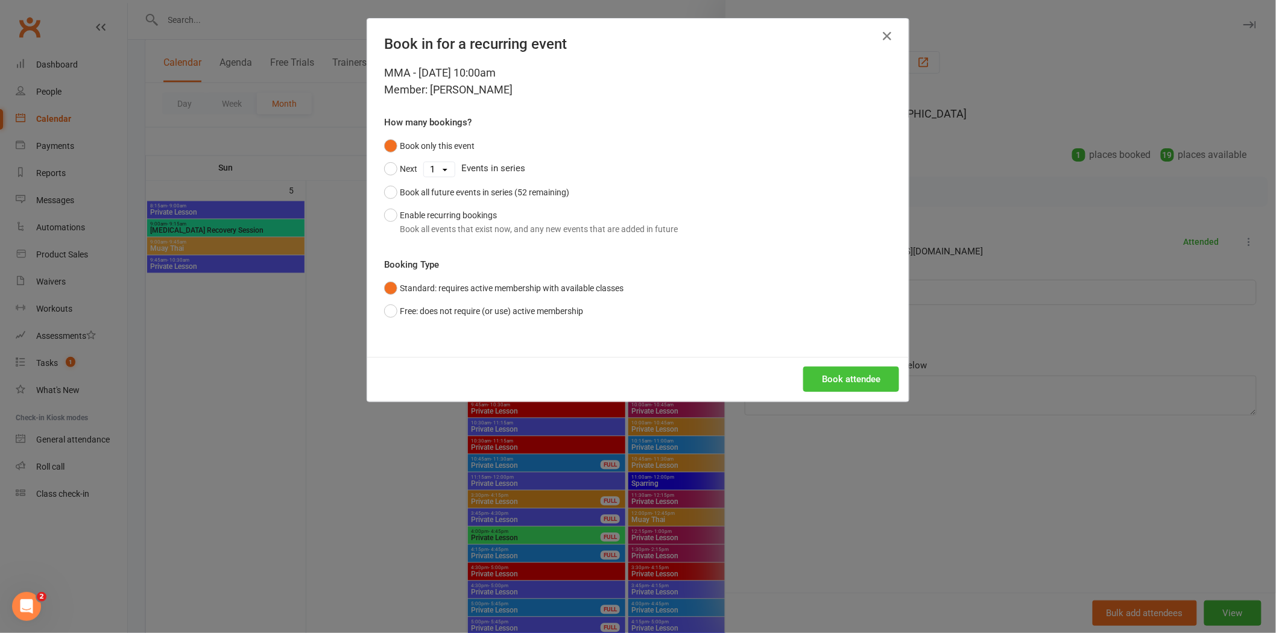
click at [839, 389] on button "Book attendee" at bounding box center [851, 379] width 96 height 25
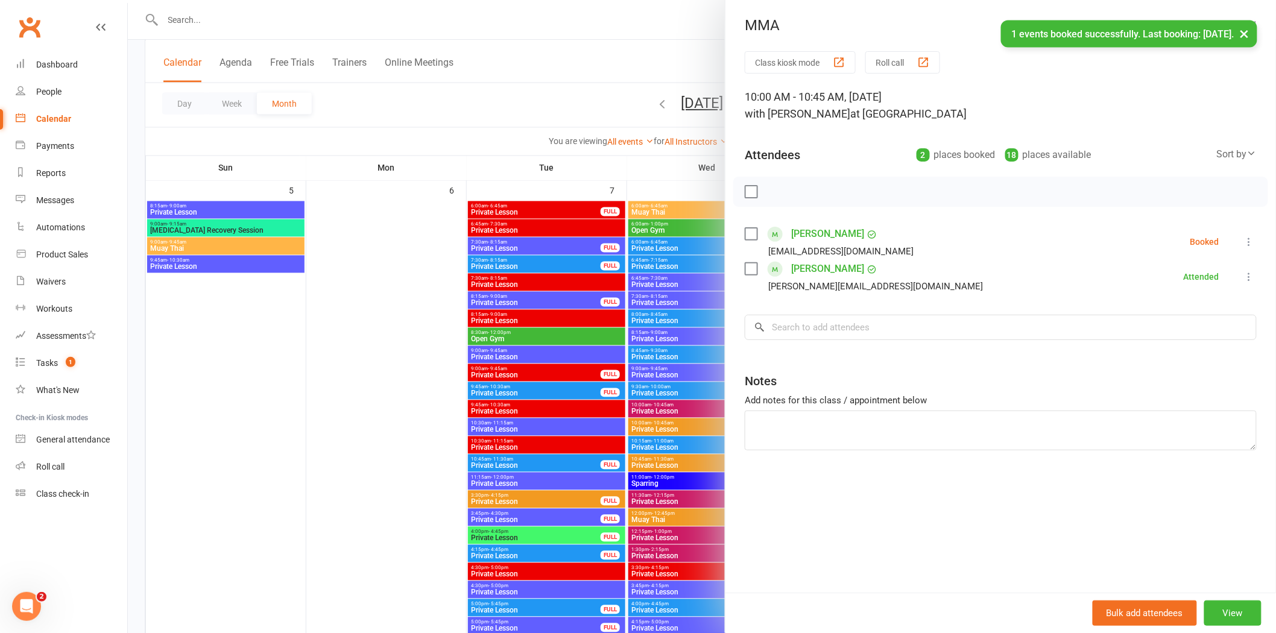
click at [496, 116] on div at bounding box center [702, 316] width 1148 height 633
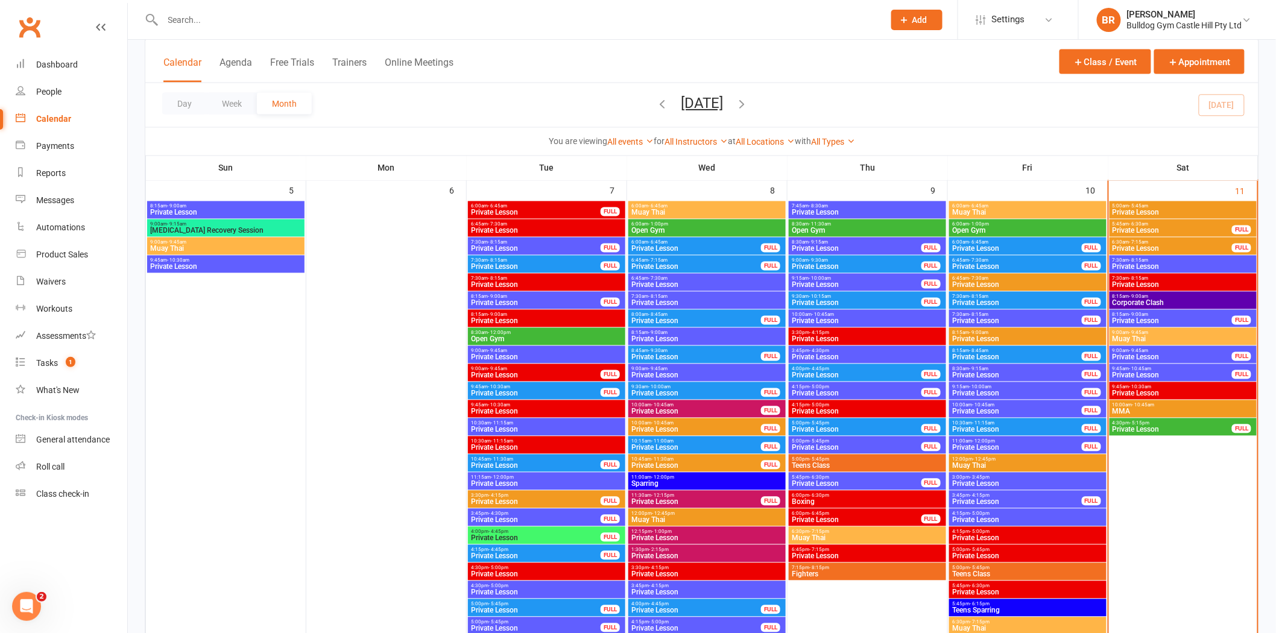
click at [1167, 399] on div "9:45am - 10:30am Private Lesson" at bounding box center [1182, 390] width 147 height 17
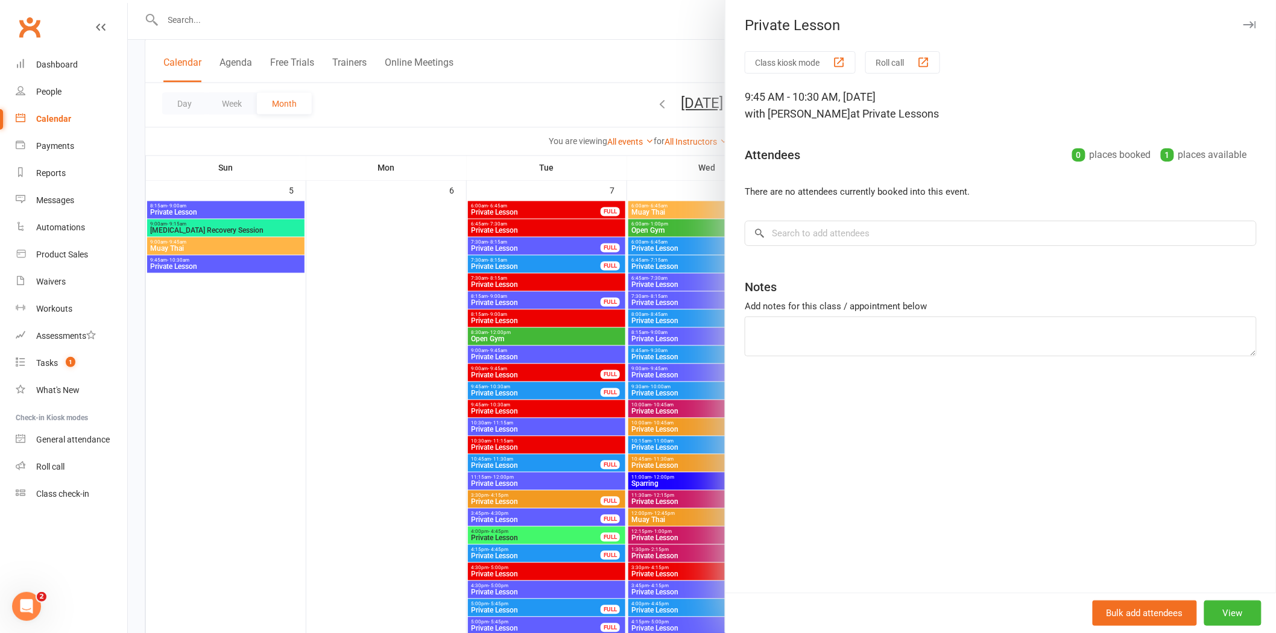
click at [566, 98] on div at bounding box center [702, 316] width 1148 height 633
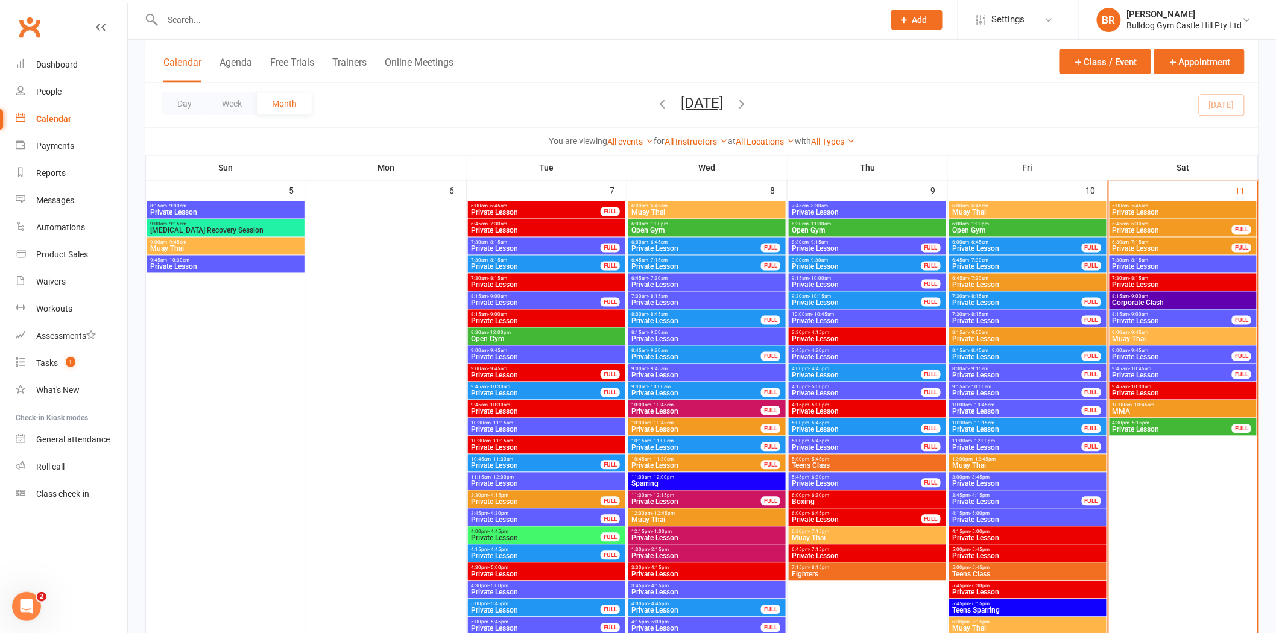
click at [1152, 411] on span "MMA" at bounding box center [1183, 411] width 142 height 7
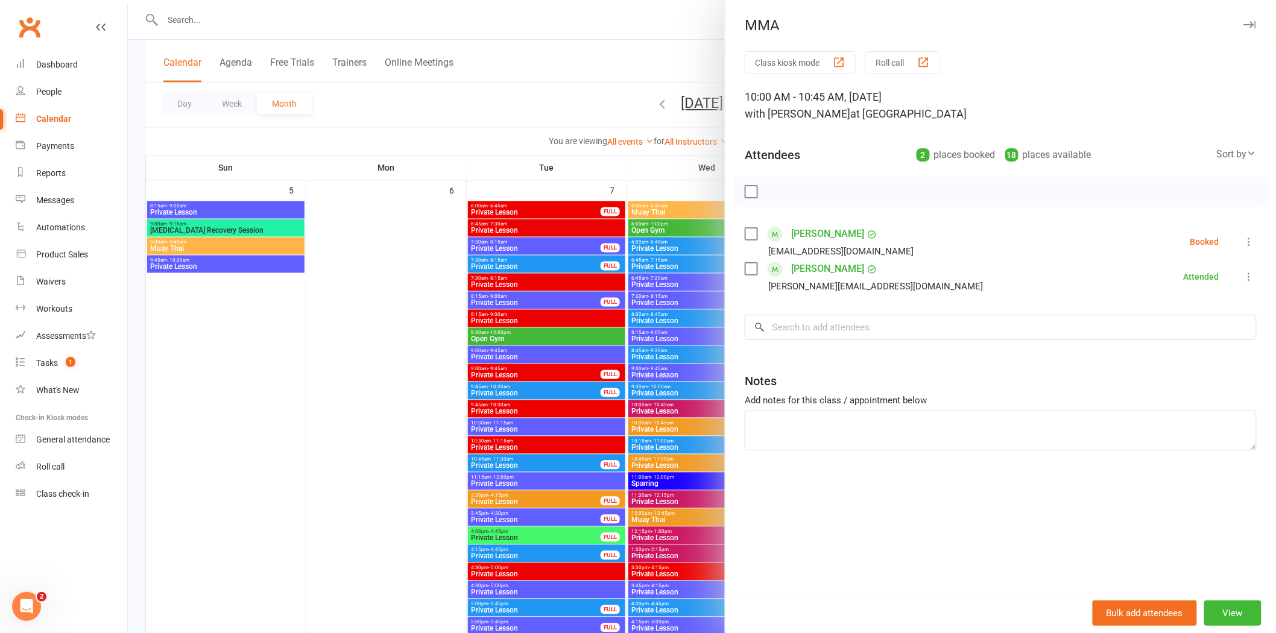
click at [581, 94] on div at bounding box center [702, 316] width 1148 height 633
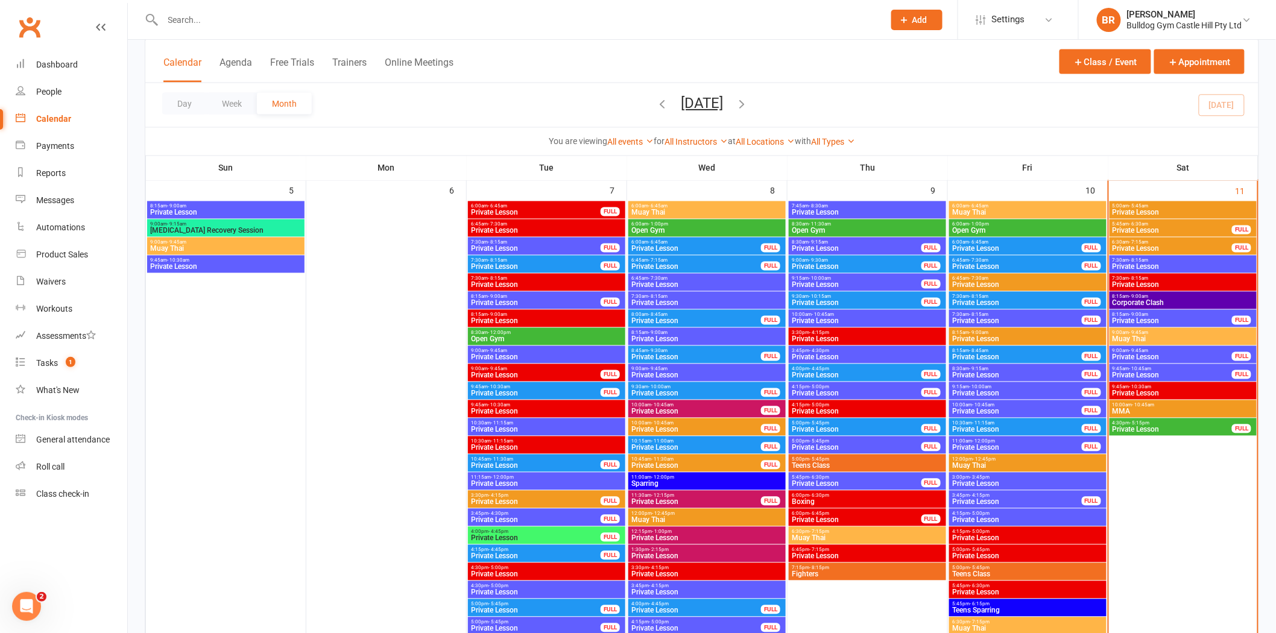
click at [1158, 372] on span "Private Lesson" at bounding box center [1172, 375] width 121 height 7
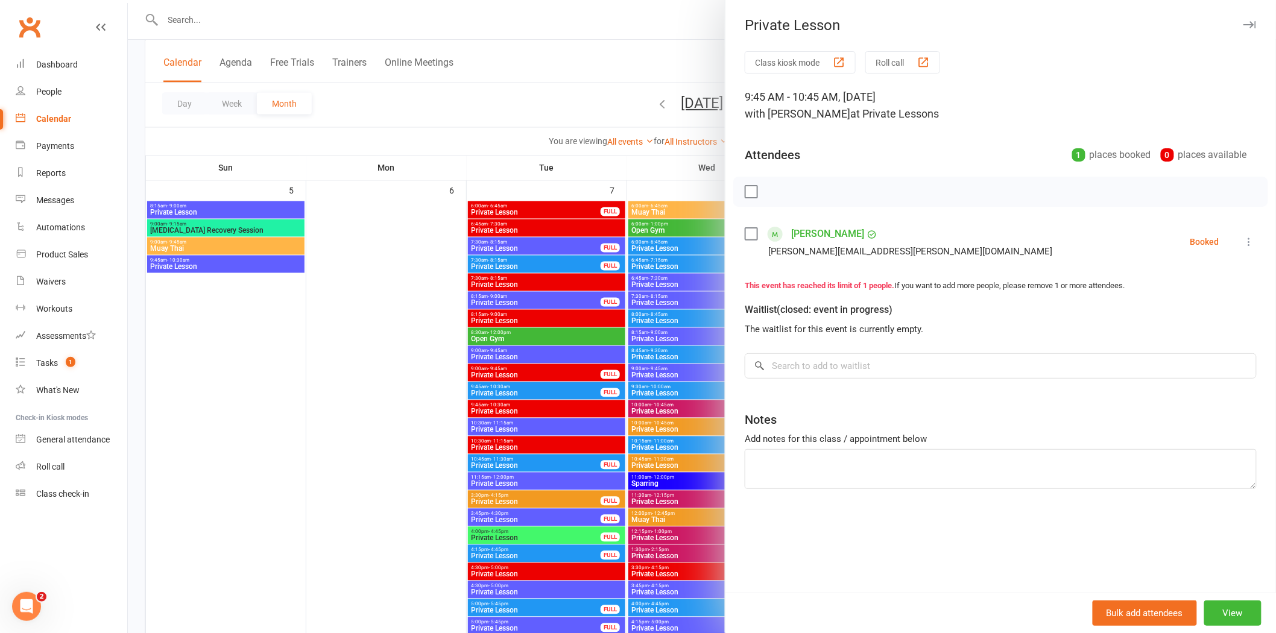
click at [1235, 249] on li "Vincent Cappello john@zarzar.com.au Booked More info Remove Check in Mark absen…" at bounding box center [1001, 241] width 512 height 35
click at [1243, 242] on icon at bounding box center [1249, 242] width 12 height 12
click at [1079, 245] on li "Vincent Cappello john@zarzar.com.au Booked More info Remove Check in Mark absen…" at bounding box center [1001, 241] width 512 height 35
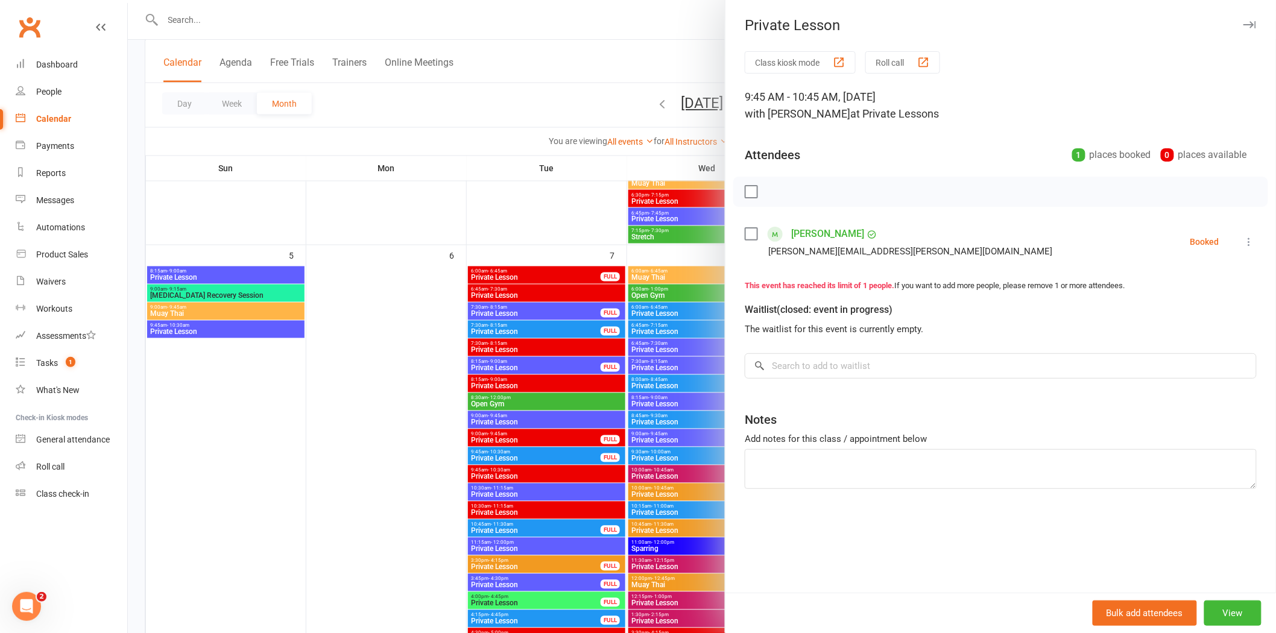
scroll to position [737, 0]
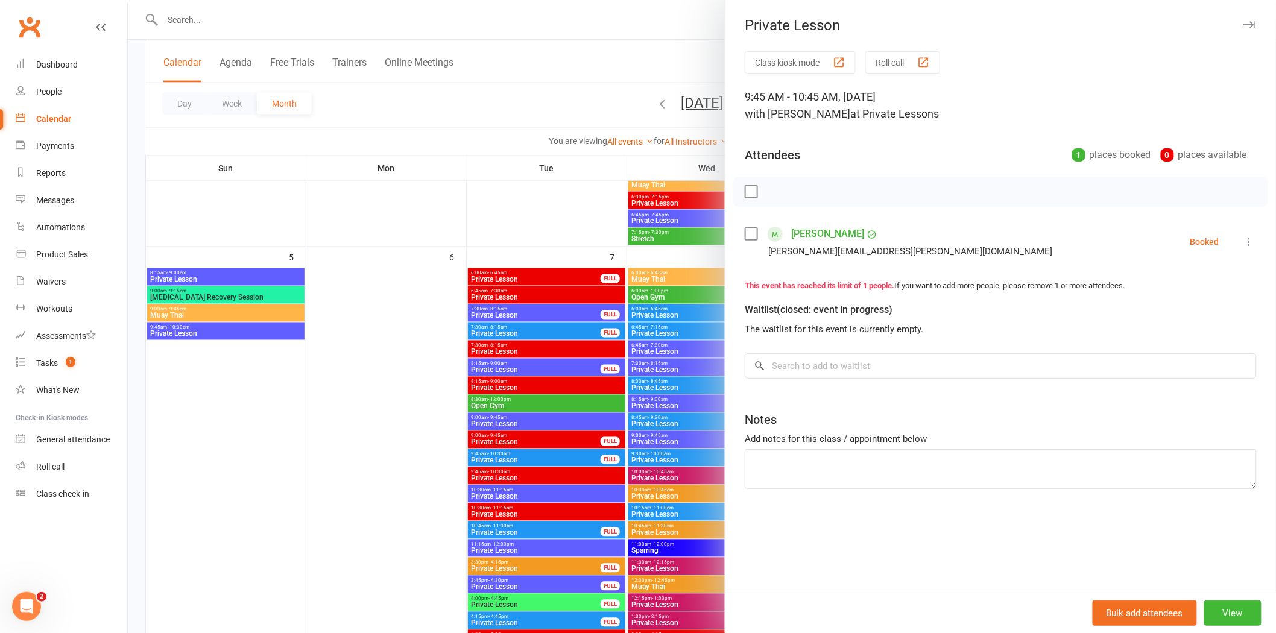
click at [1243, 25] on icon "button" at bounding box center [1249, 24] width 13 height 7
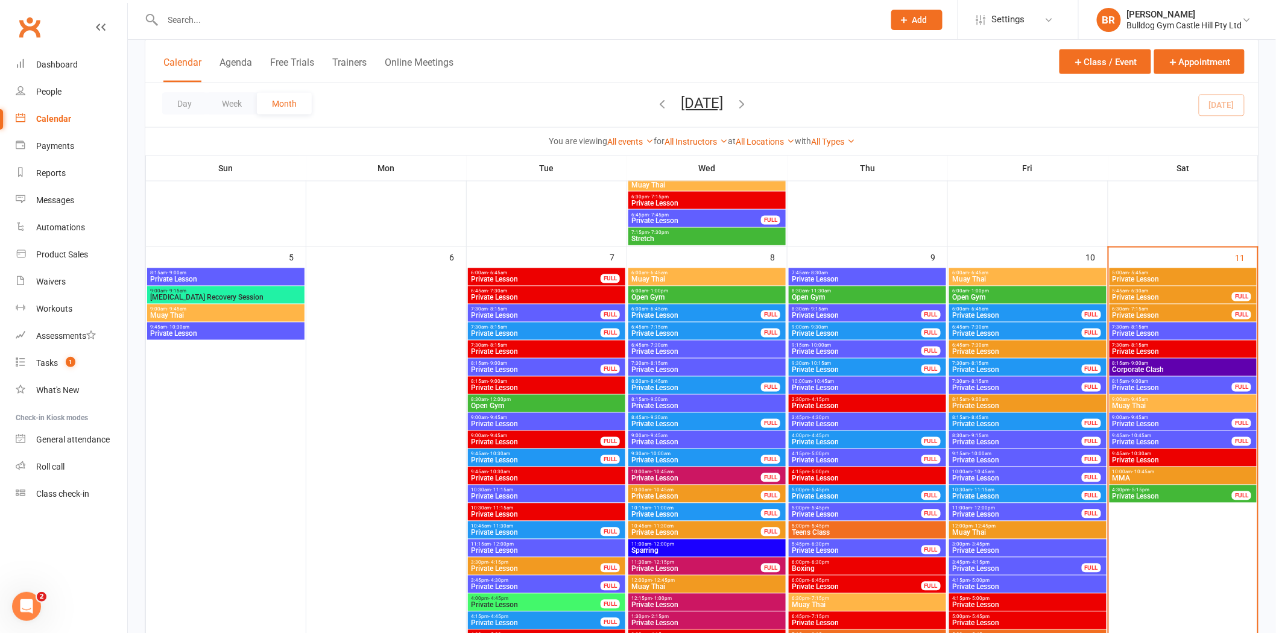
click at [1156, 434] on span "9:45am - 10:45am" at bounding box center [1172, 435] width 121 height 5
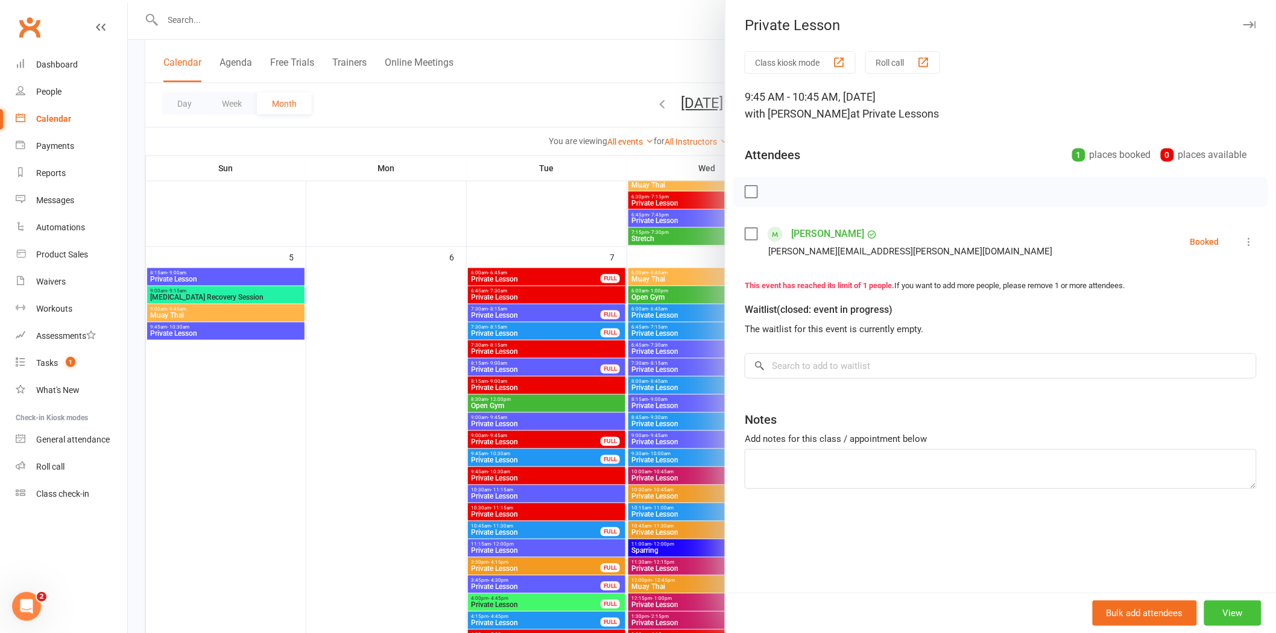
click at [1220, 603] on button "View" at bounding box center [1232, 612] width 57 height 25
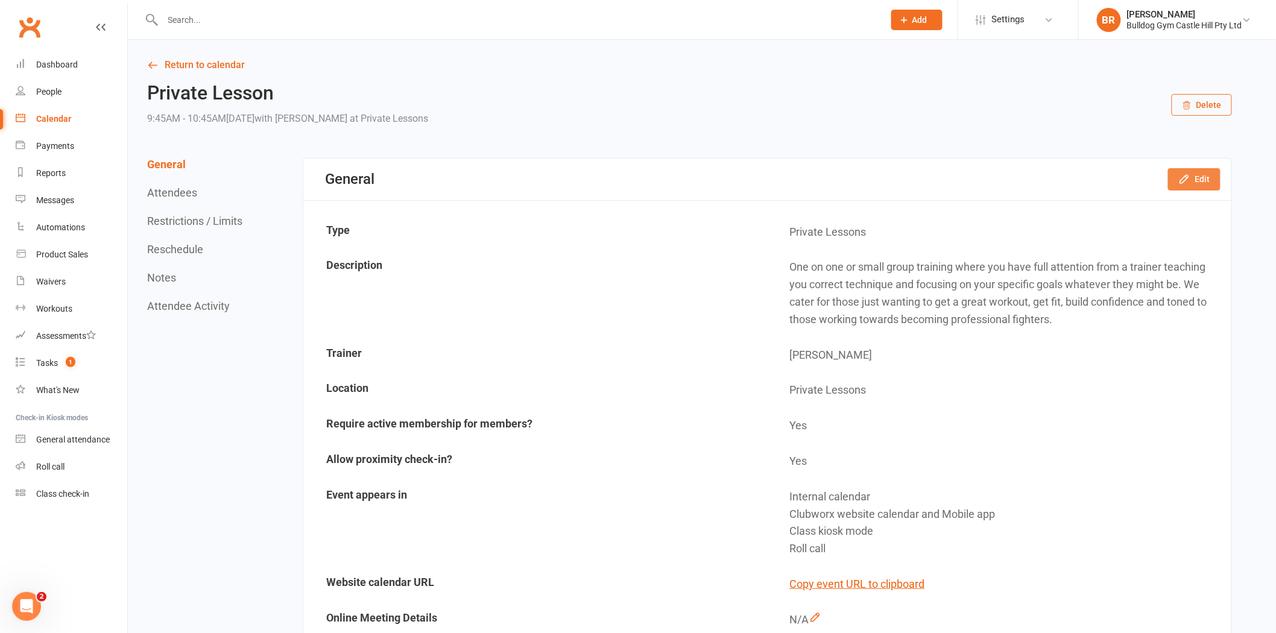
click at [1173, 183] on button "Edit" at bounding box center [1194, 179] width 52 height 22
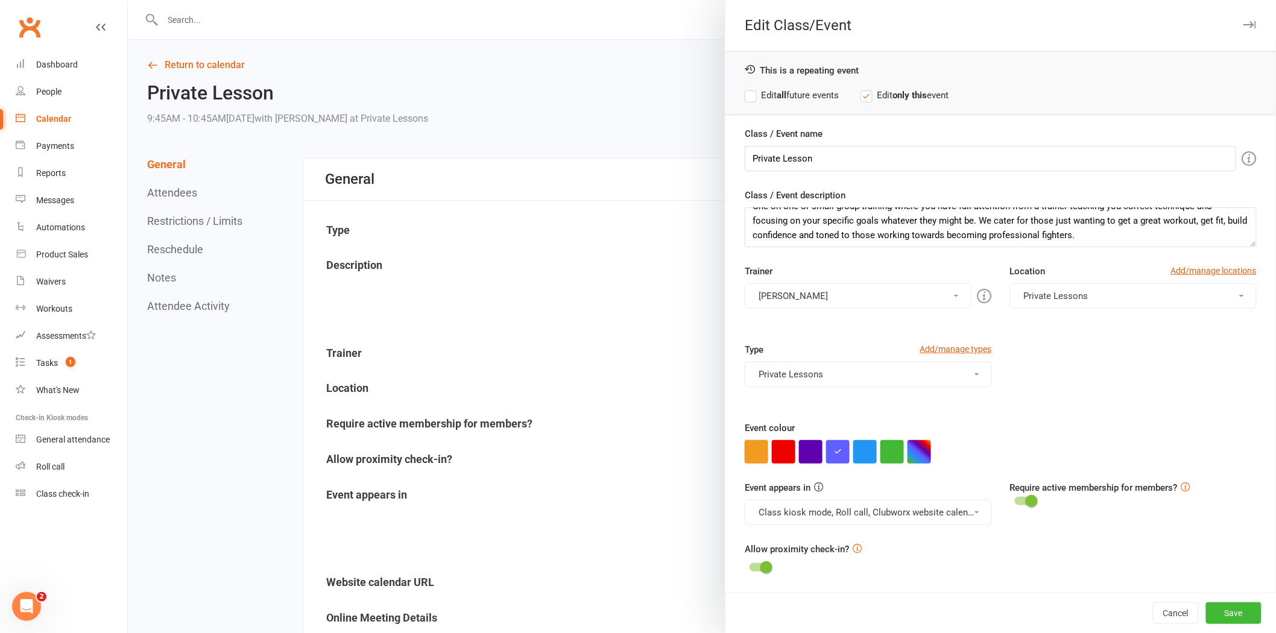
click at [540, 256] on div at bounding box center [702, 316] width 1148 height 633
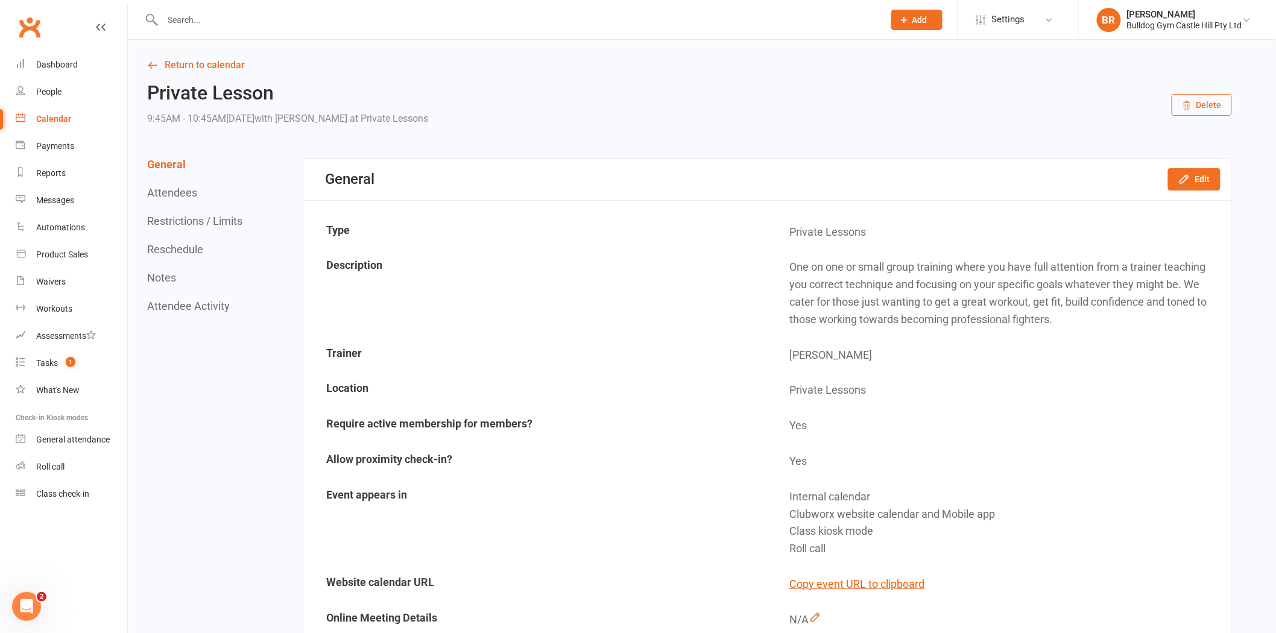
click at [159, 186] on button "Attendees" at bounding box center [172, 192] width 50 height 13
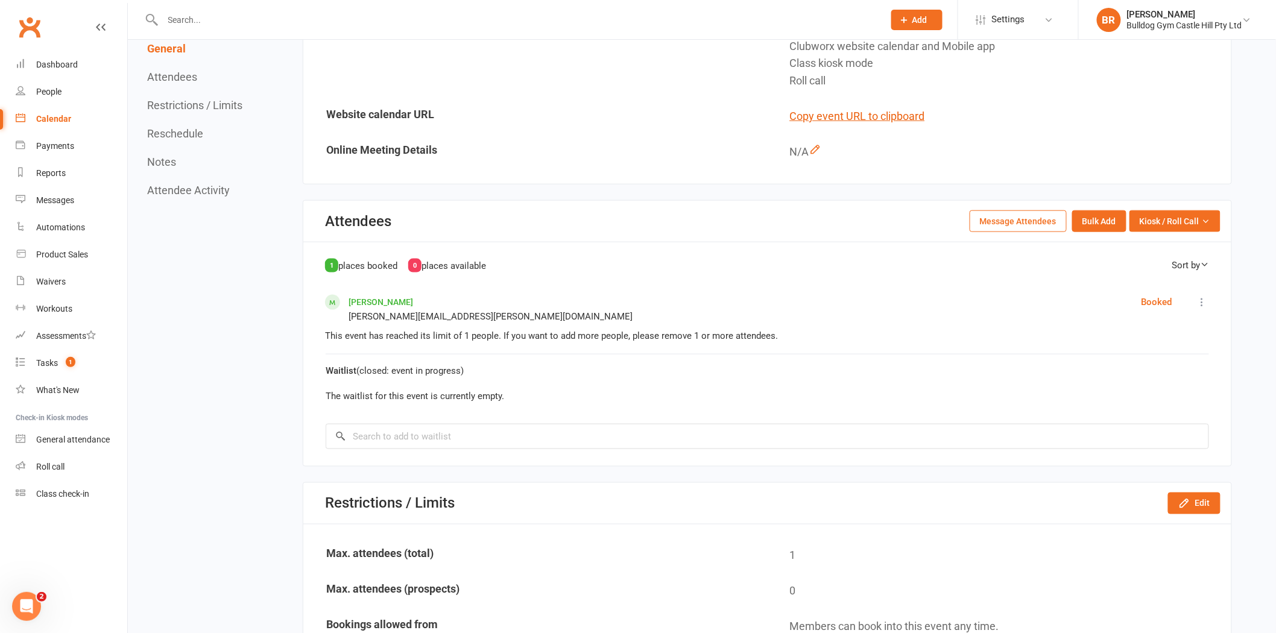
scroll to position [479, 0]
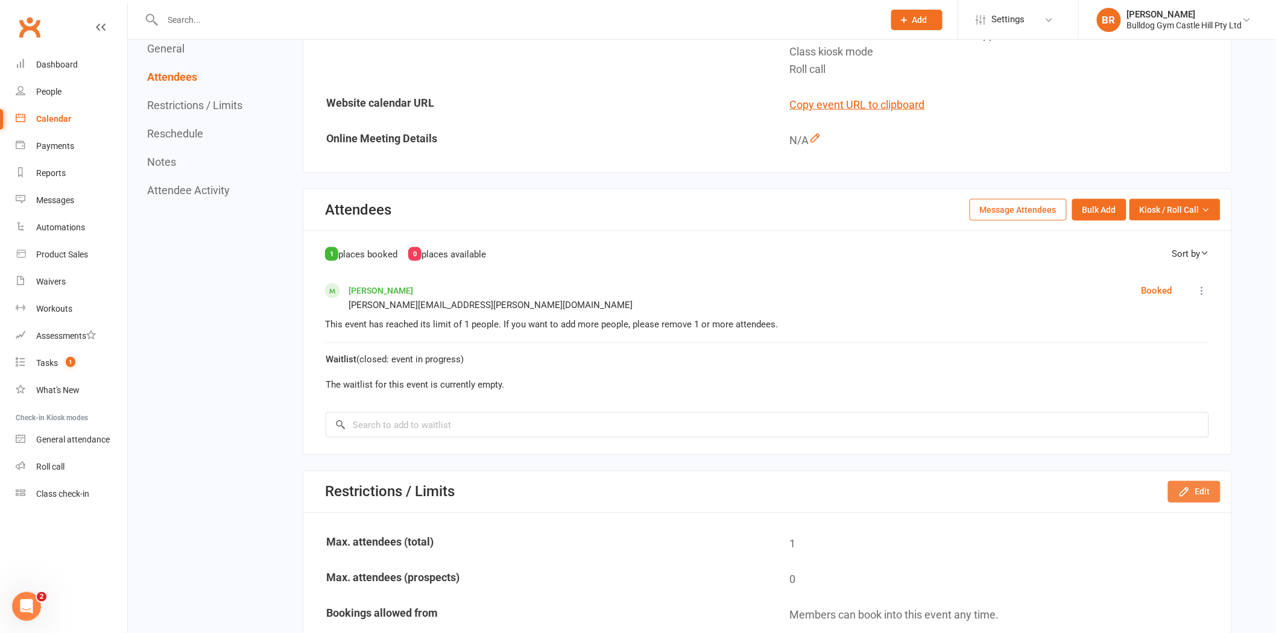
click at [1185, 488] on icon "button" at bounding box center [1184, 492] width 8 height 8
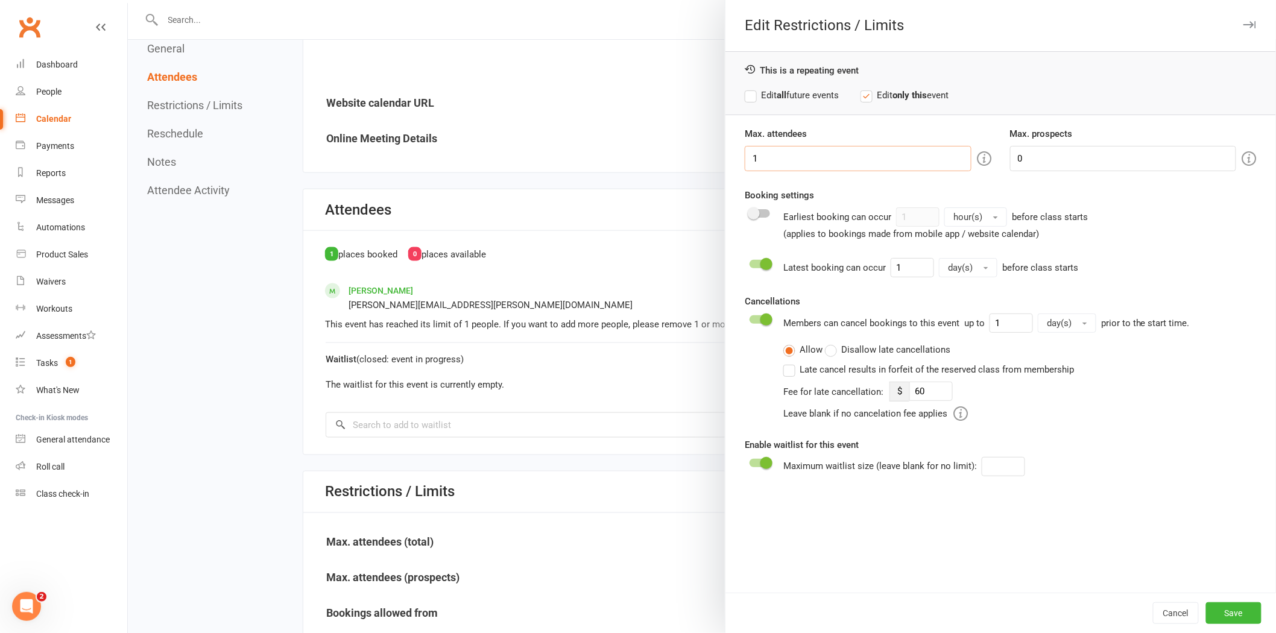
drag, startPoint x: 793, startPoint y: 151, endPoint x: 688, endPoint y: 156, distance: 105.6
click at [688, 0] on div "Edit Restrictions / Limits This is a repeating event Edit all future events Edi…" at bounding box center [702, 0] width 1148 height 0
type input "5"
type input "4"
click at [1213, 619] on button "Save" at bounding box center [1233, 613] width 55 height 22
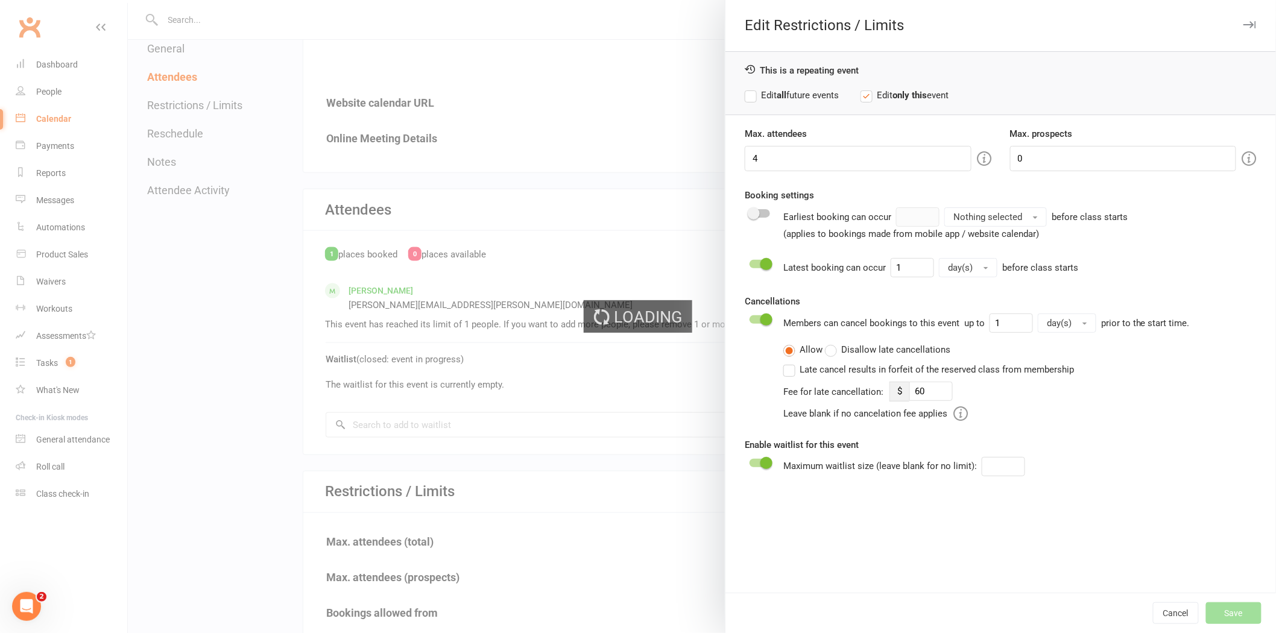
type input "60"
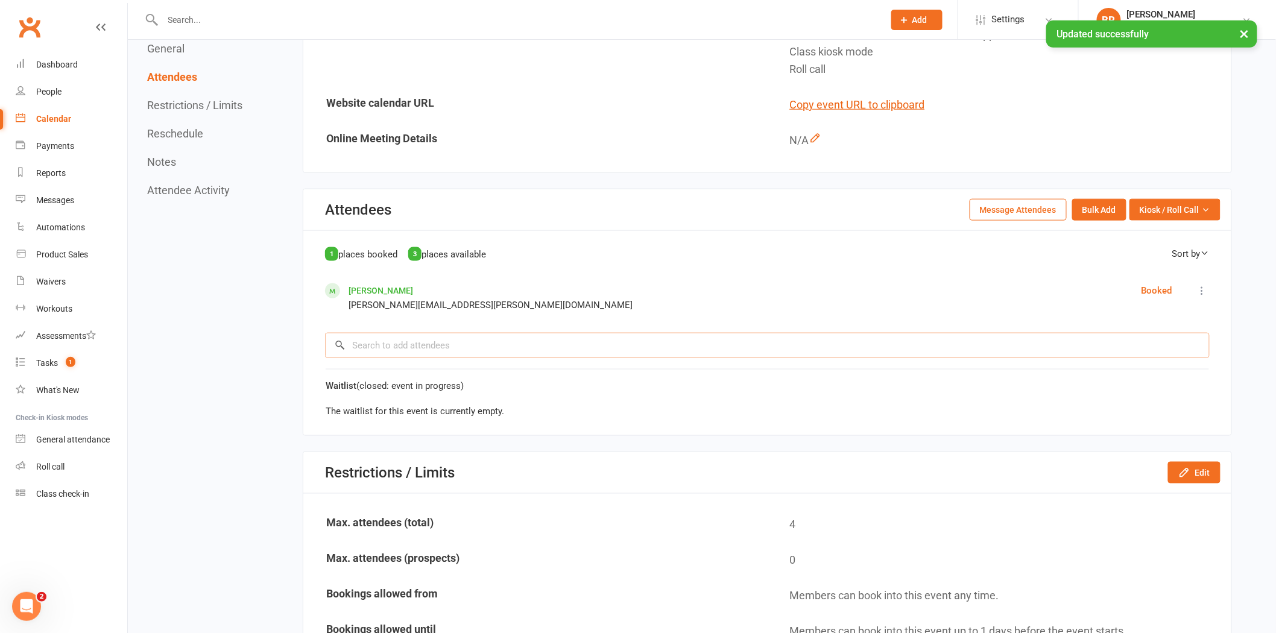
click at [502, 333] on input "search" at bounding box center [767, 345] width 884 height 25
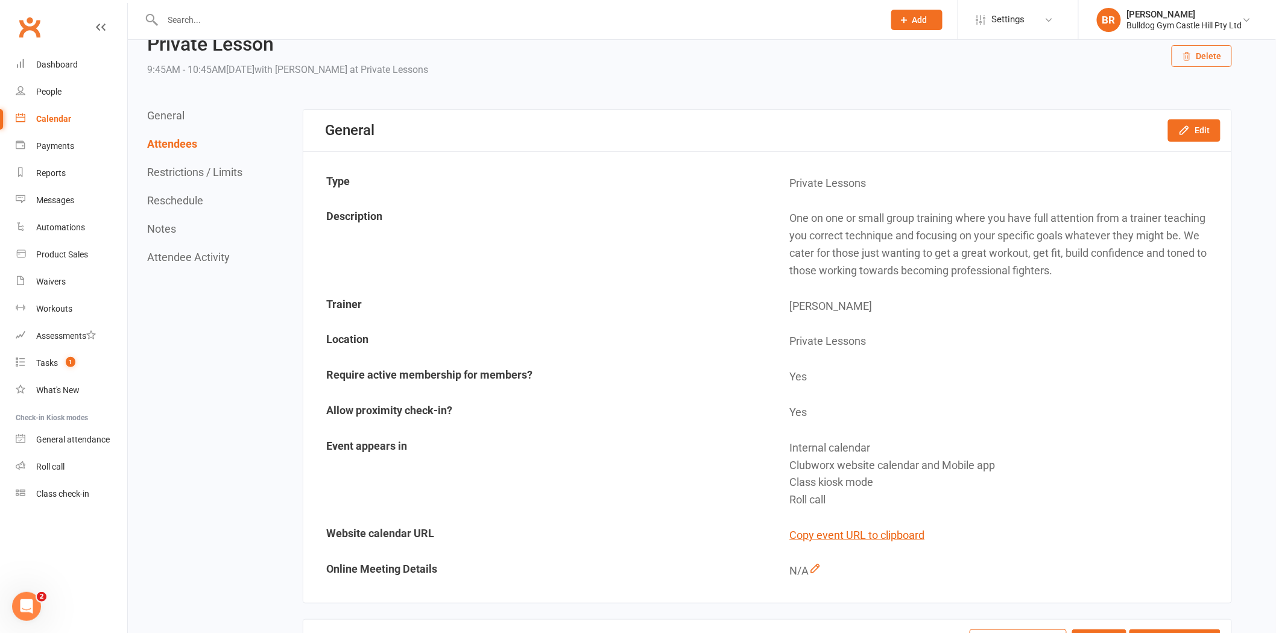
scroll to position [0, 0]
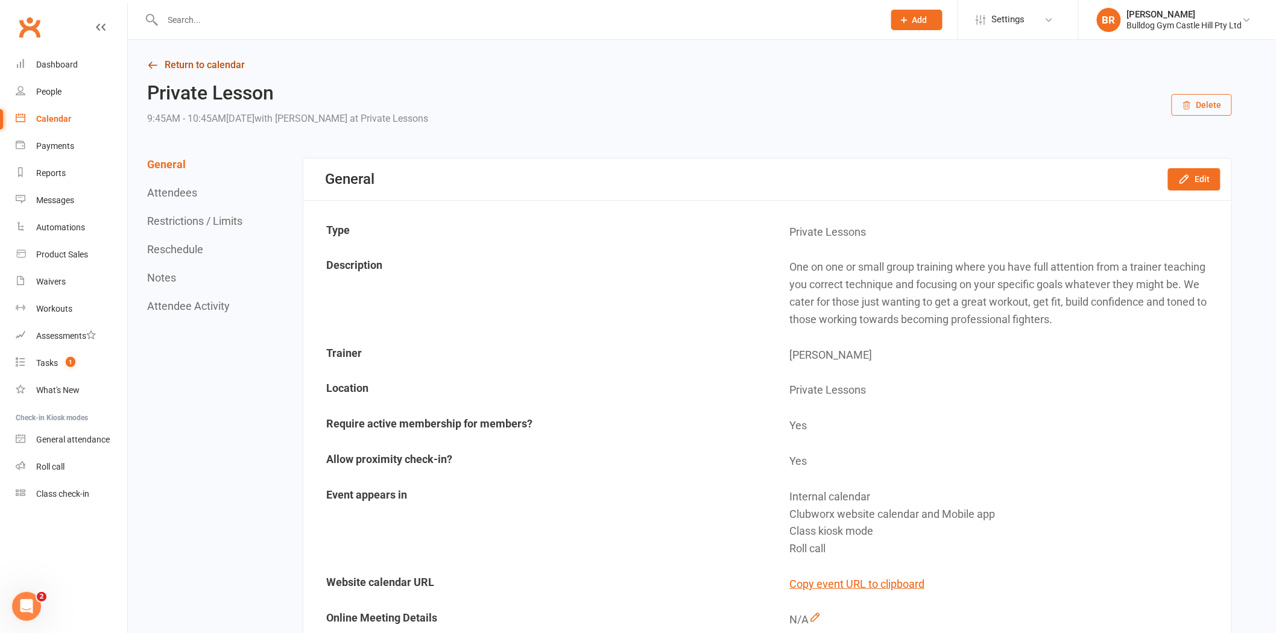
click at [160, 72] on link "Return to calendar" at bounding box center [689, 65] width 1085 height 17
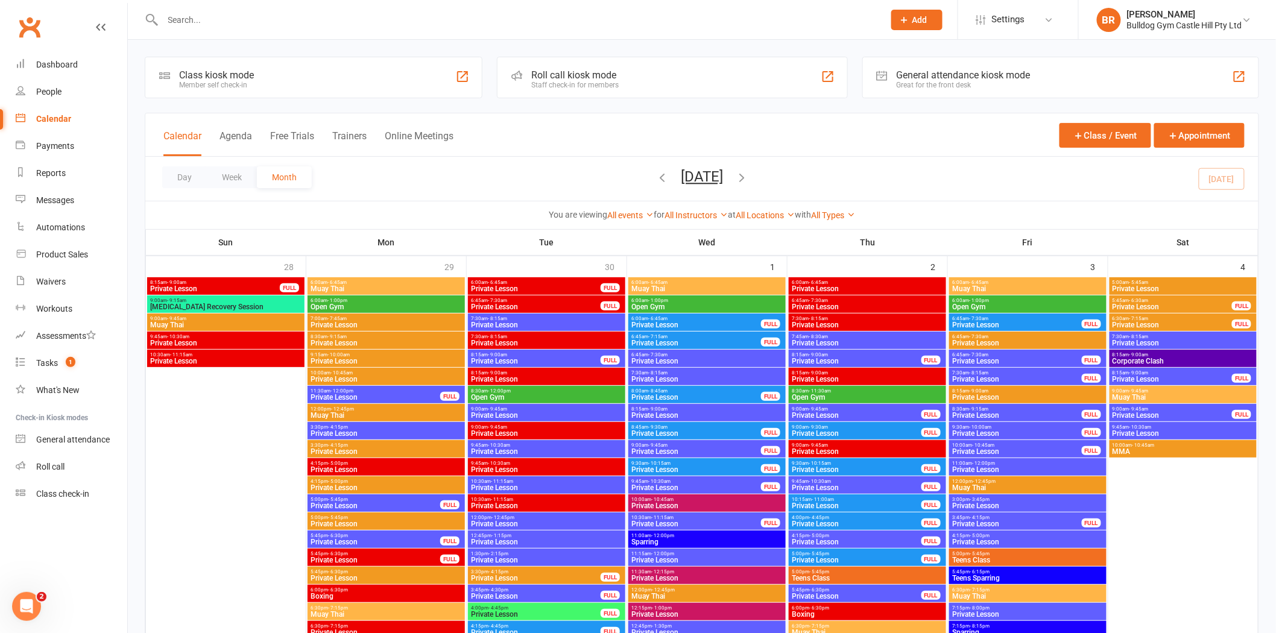
click at [1158, 412] on span "Private Lesson" at bounding box center [1172, 415] width 121 height 7
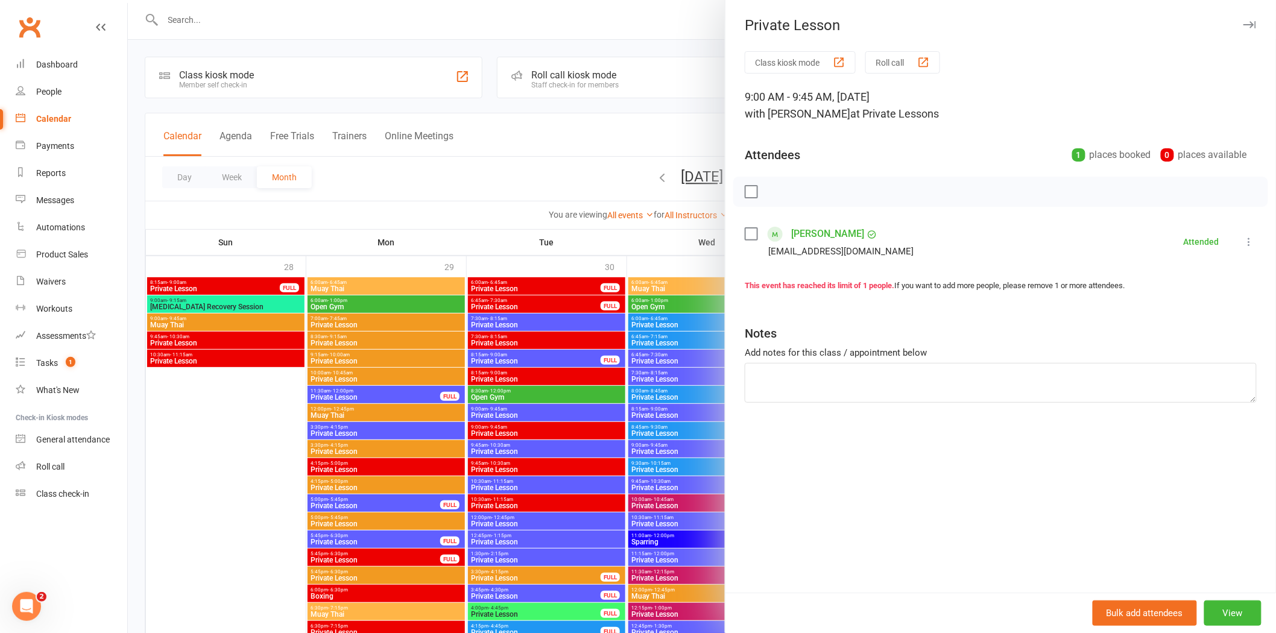
click at [594, 117] on div at bounding box center [702, 316] width 1148 height 633
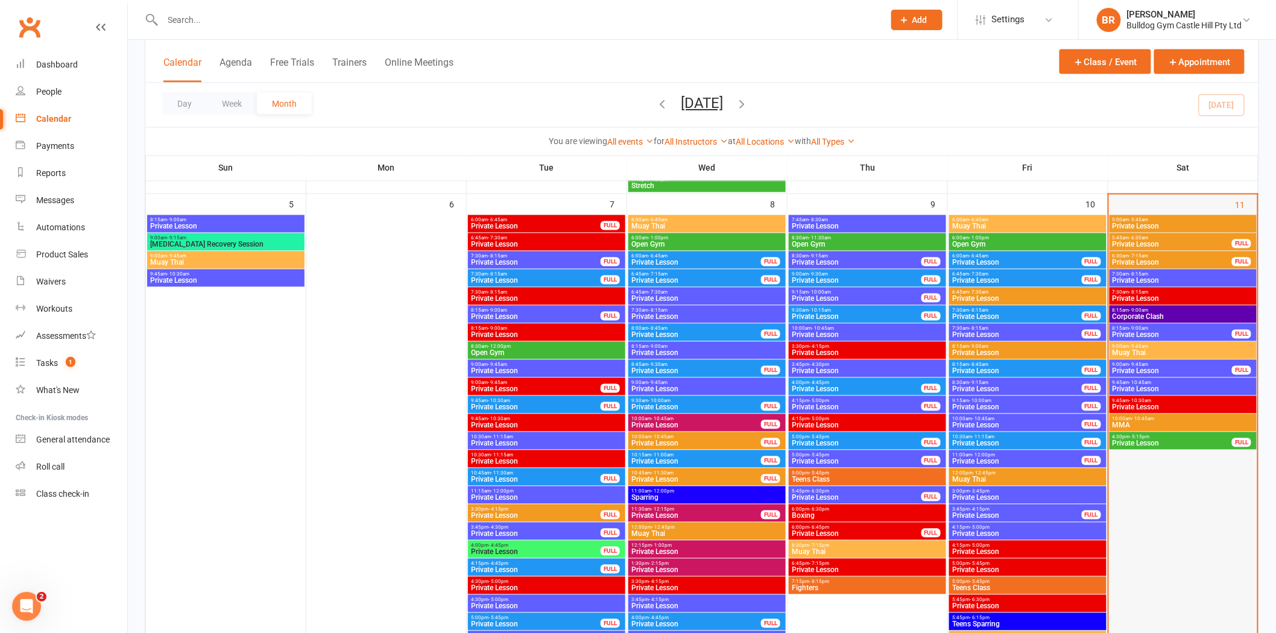
scroll to position [804, 0]
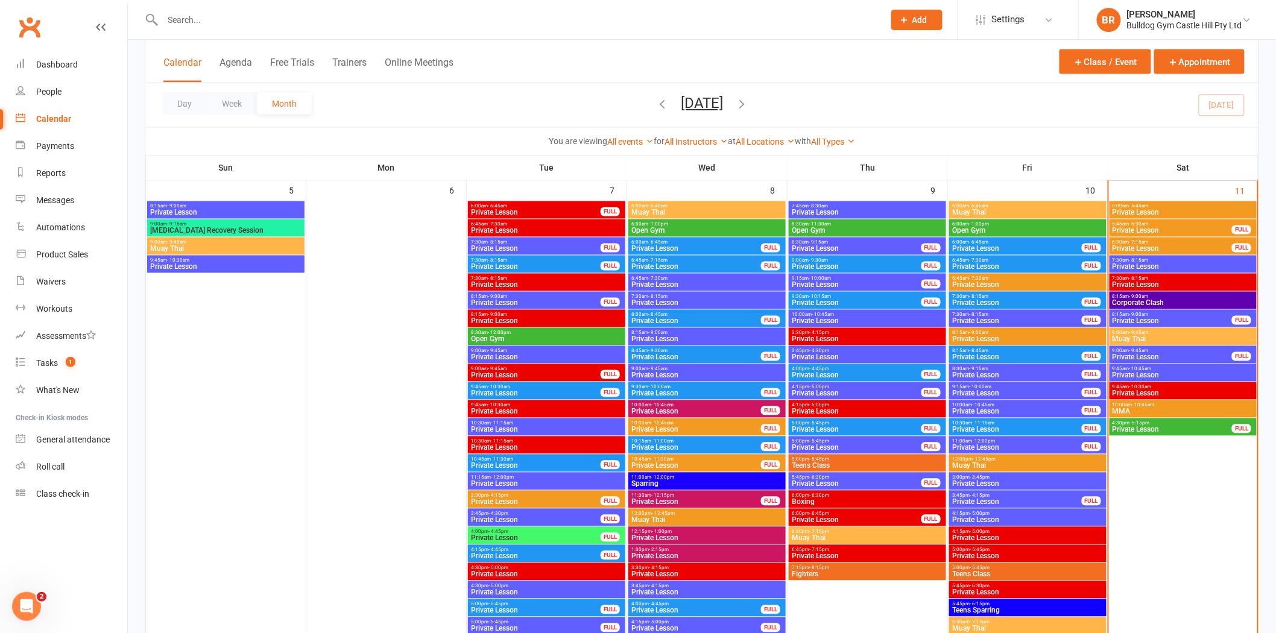
click at [1139, 358] on span "Private Lesson" at bounding box center [1172, 357] width 121 height 7
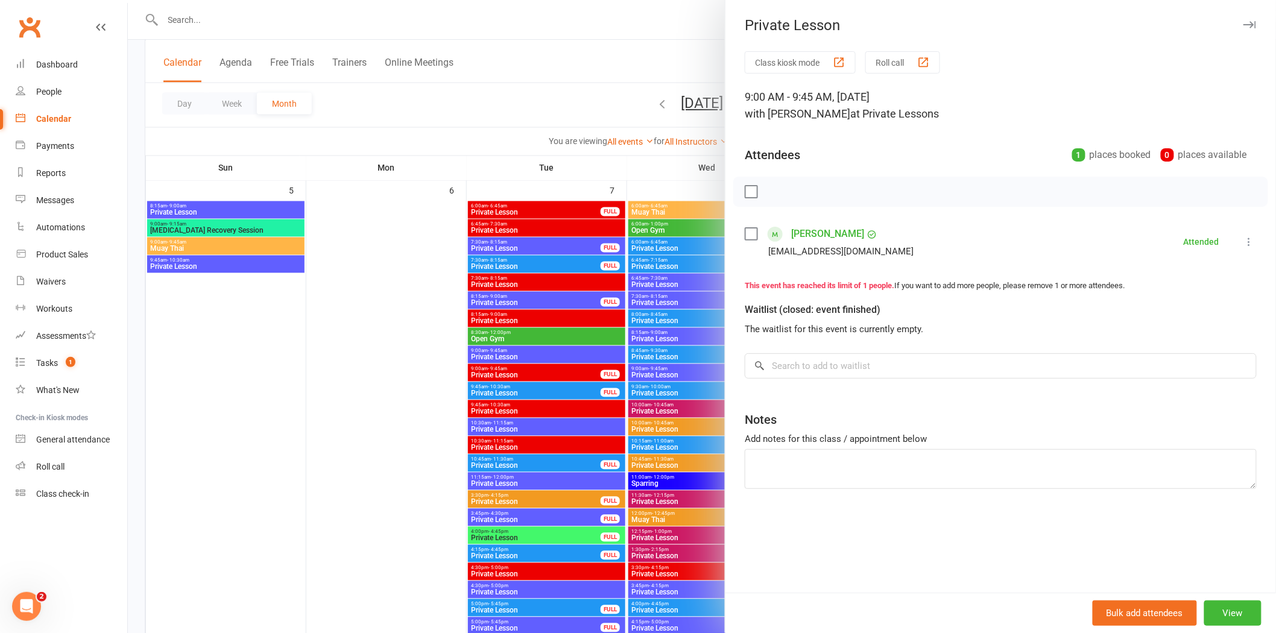
click at [582, 117] on div at bounding box center [702, 316] width 1148 height 633
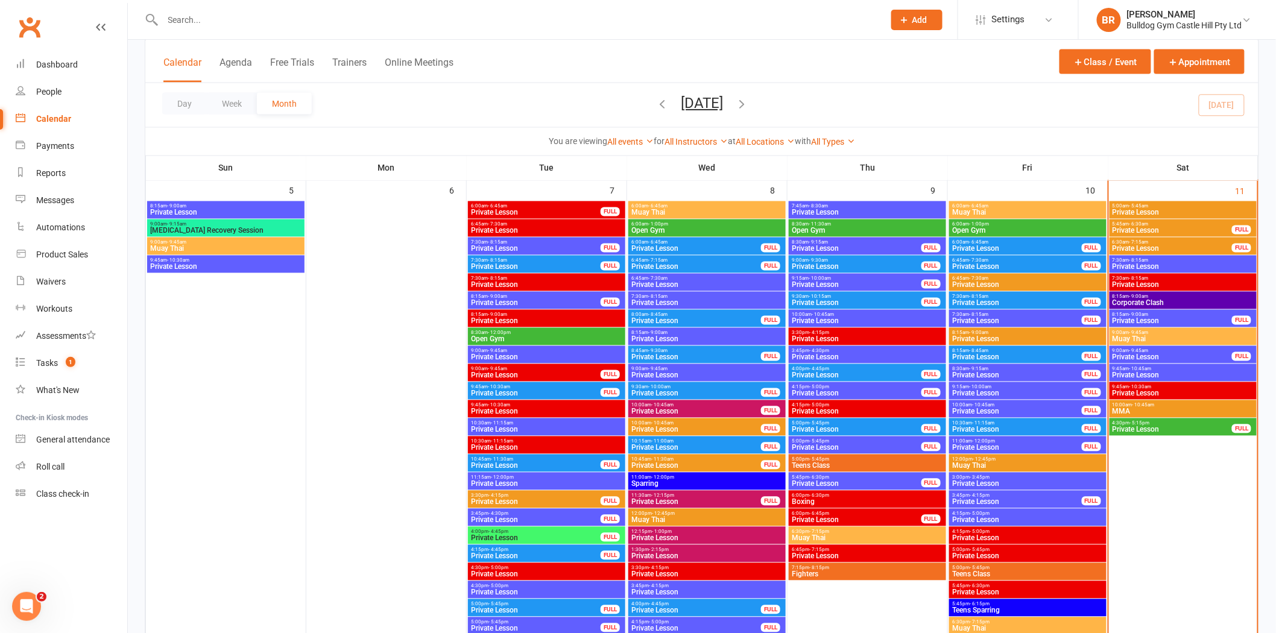
click at [1161, 321] on span "Private Lesson" at bounding box center [1172, 321] width 121 height 7
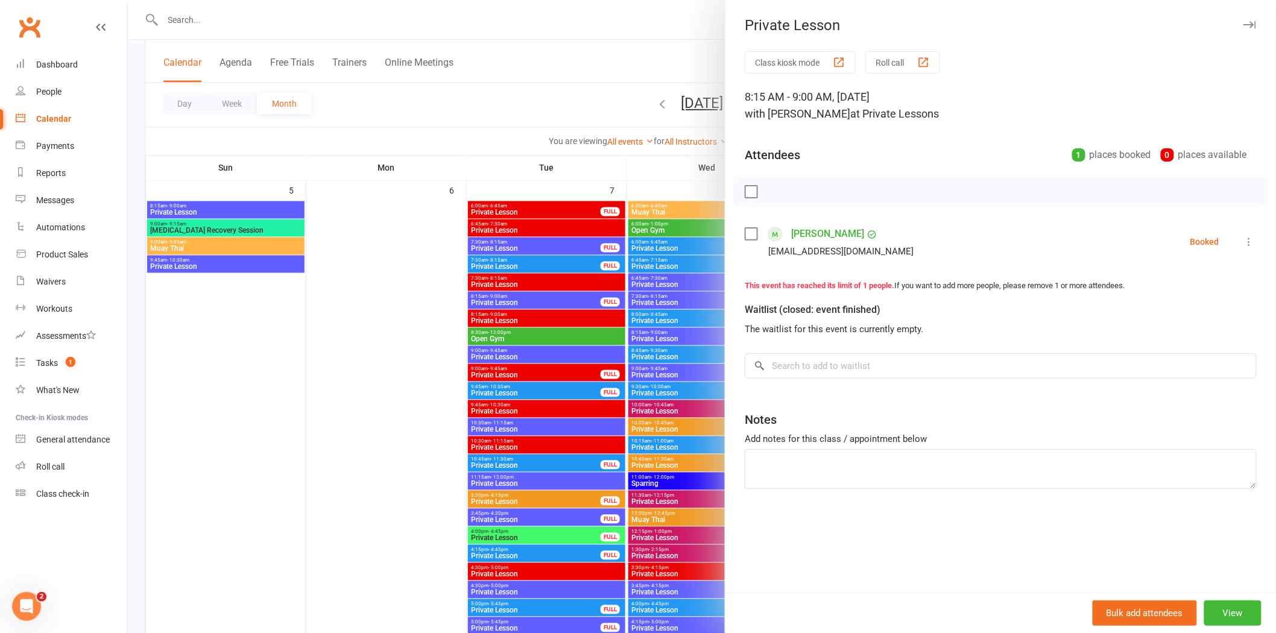
click at [569, 128] on div at bounding box center [702, 316] width 1148 height 633
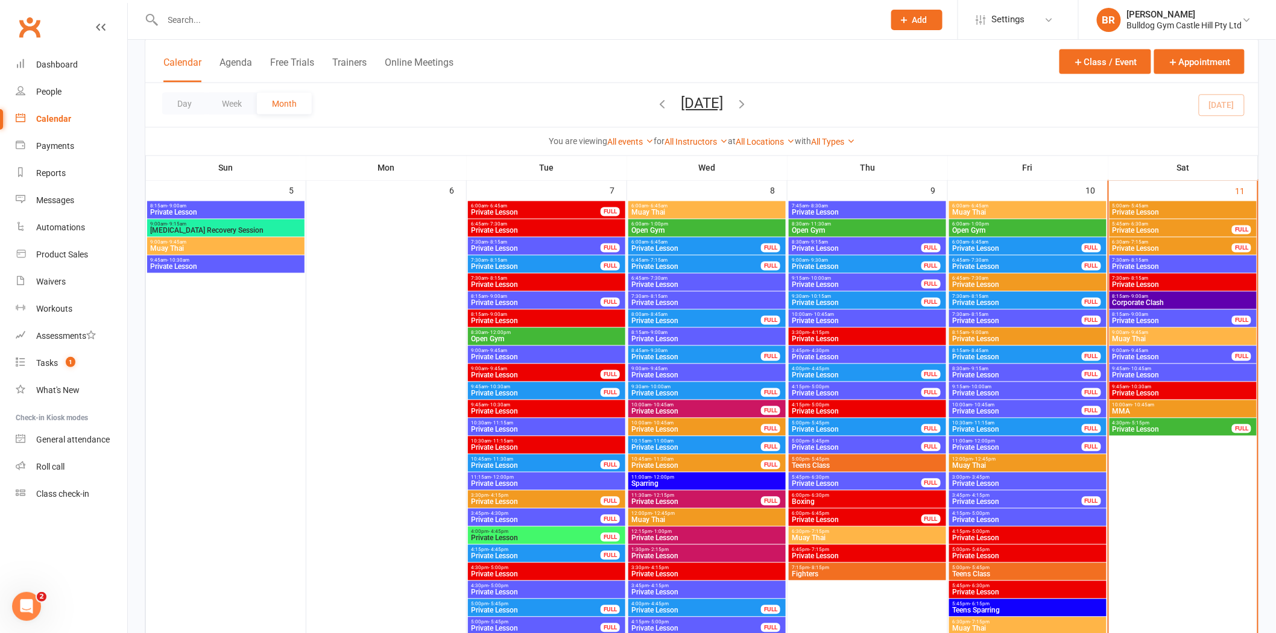
click at [1147, 354] on span "Private Lesson" at bounding box center [1172, 357] width 121 height 7
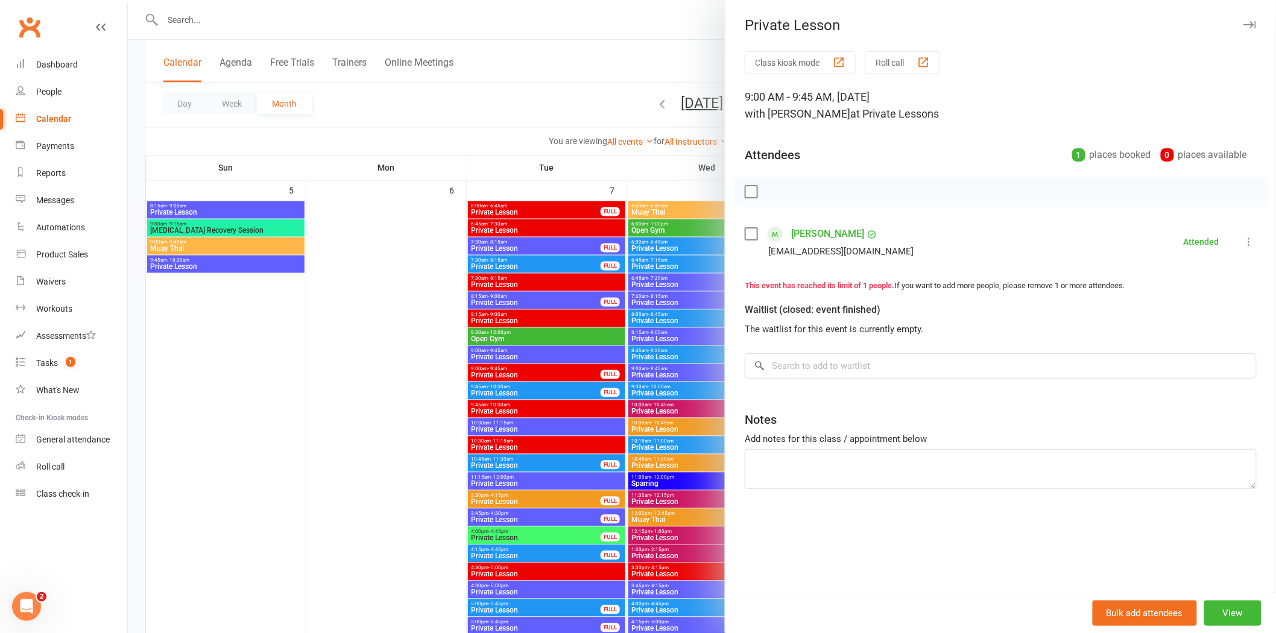
click at [573, 167] on div at bounding box center [702, 316] width 1148 height 633
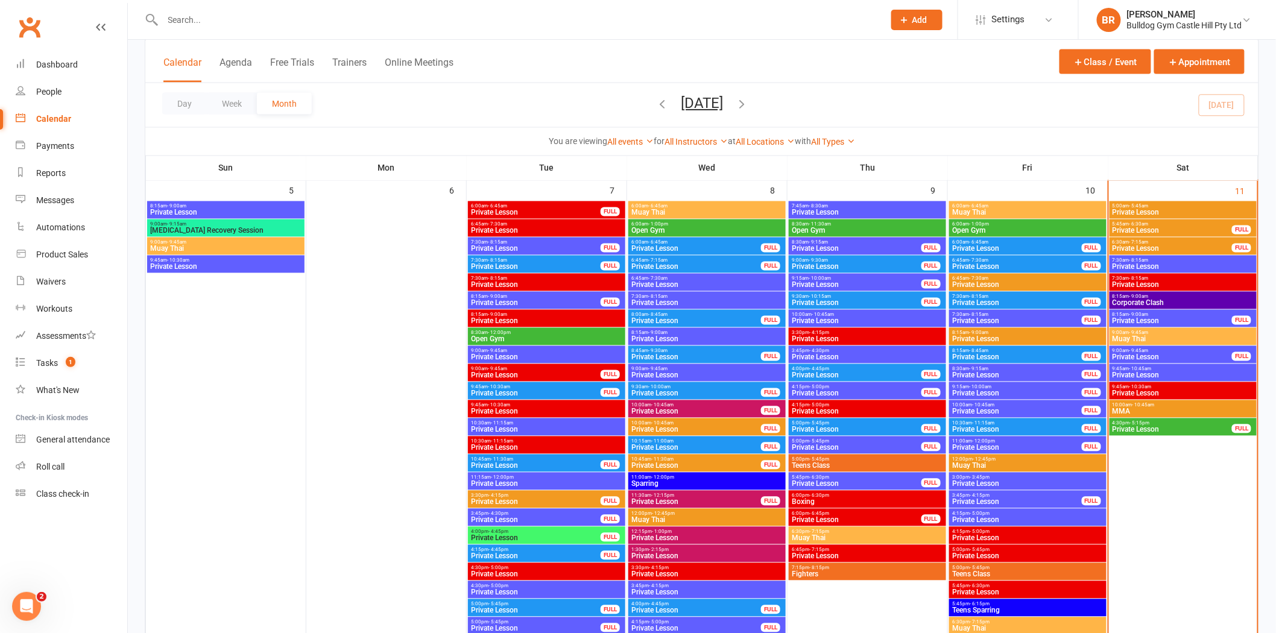
click at [1148, 377] on span "Private Lesson" at bounding box center [1183, 375] width 142 height 7
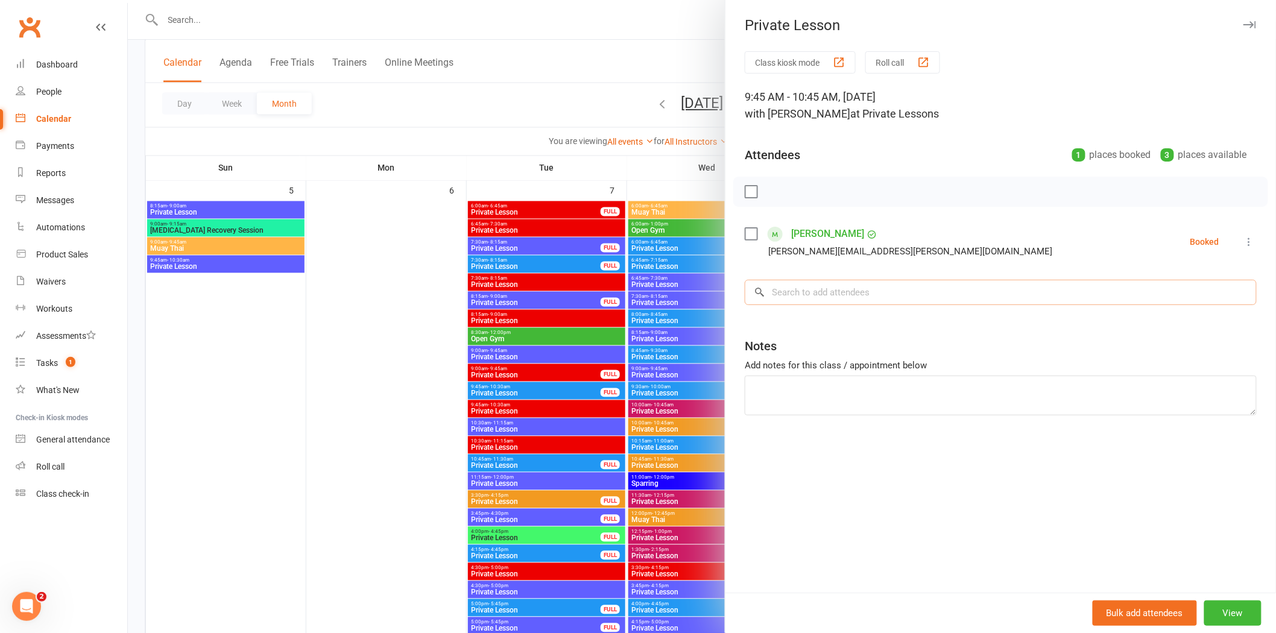
click at [860, 290] on input "search" at bounding box center [1001, 292] width 512 height 25
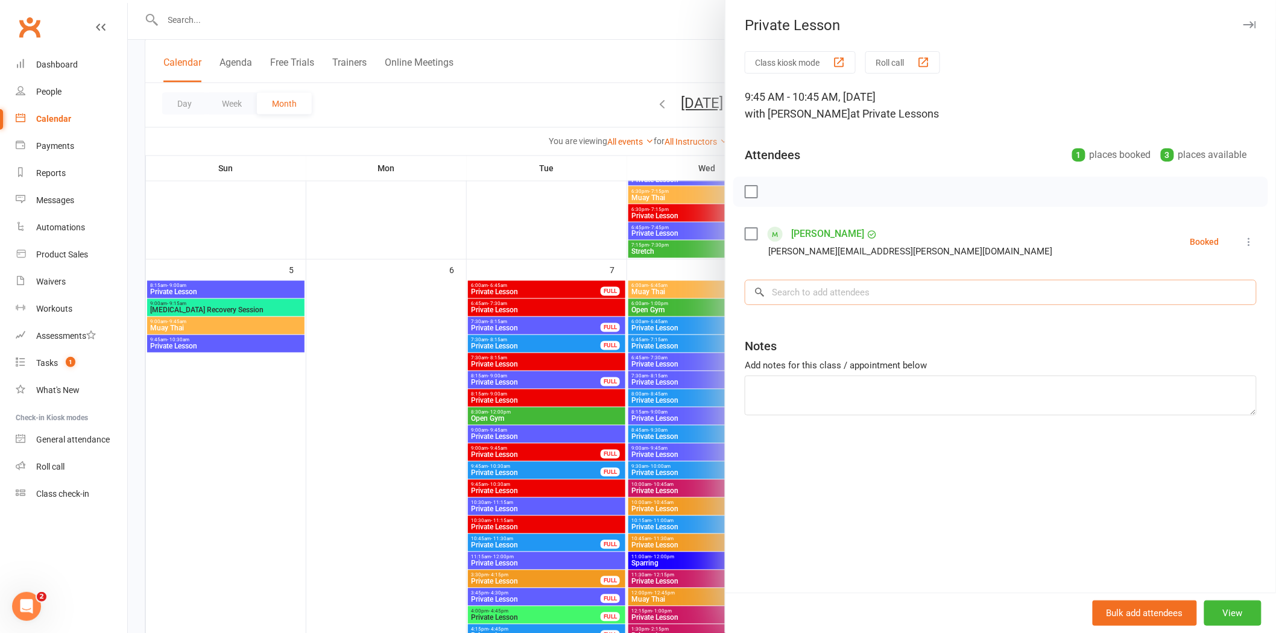
scroll to position [737, 0]
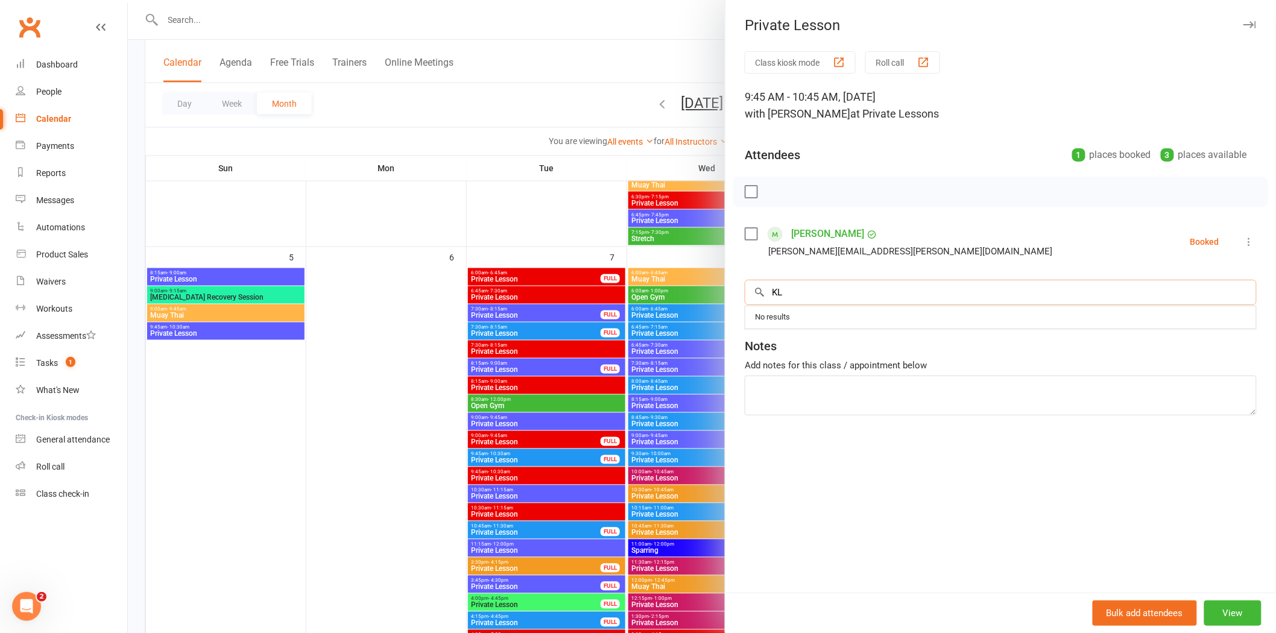
type input "K"
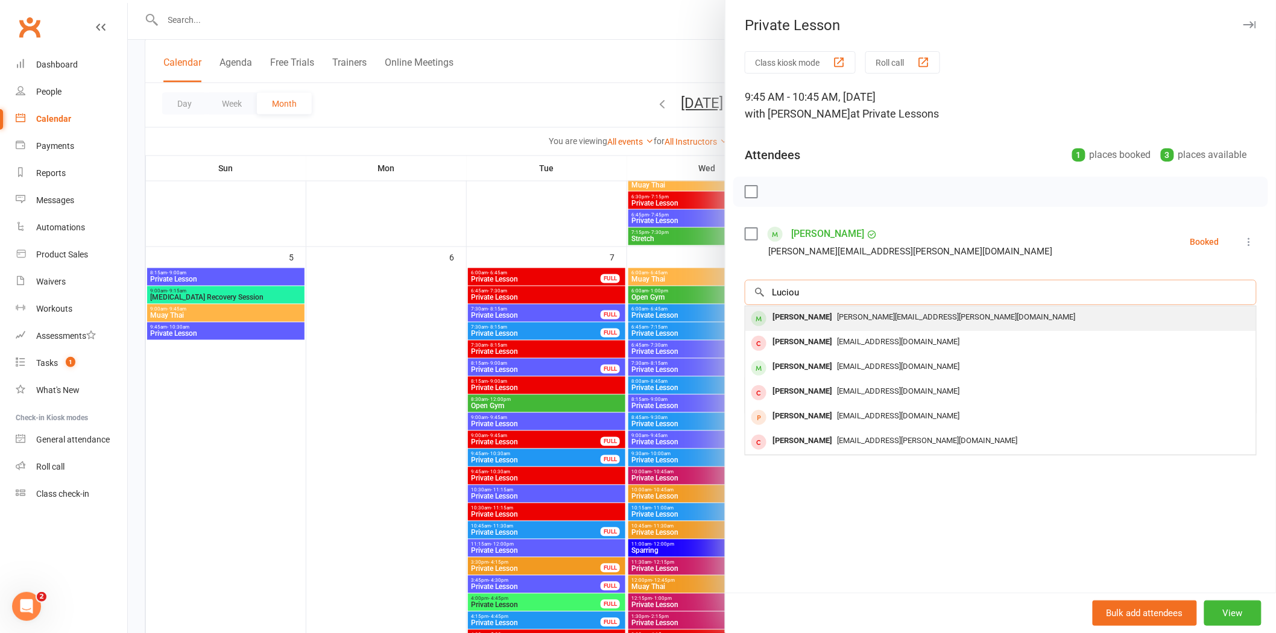
type input "Luciou"
click at [803, 317] on div "Lucious Cappello" at bounding box center [801, 317] width 69 height 17
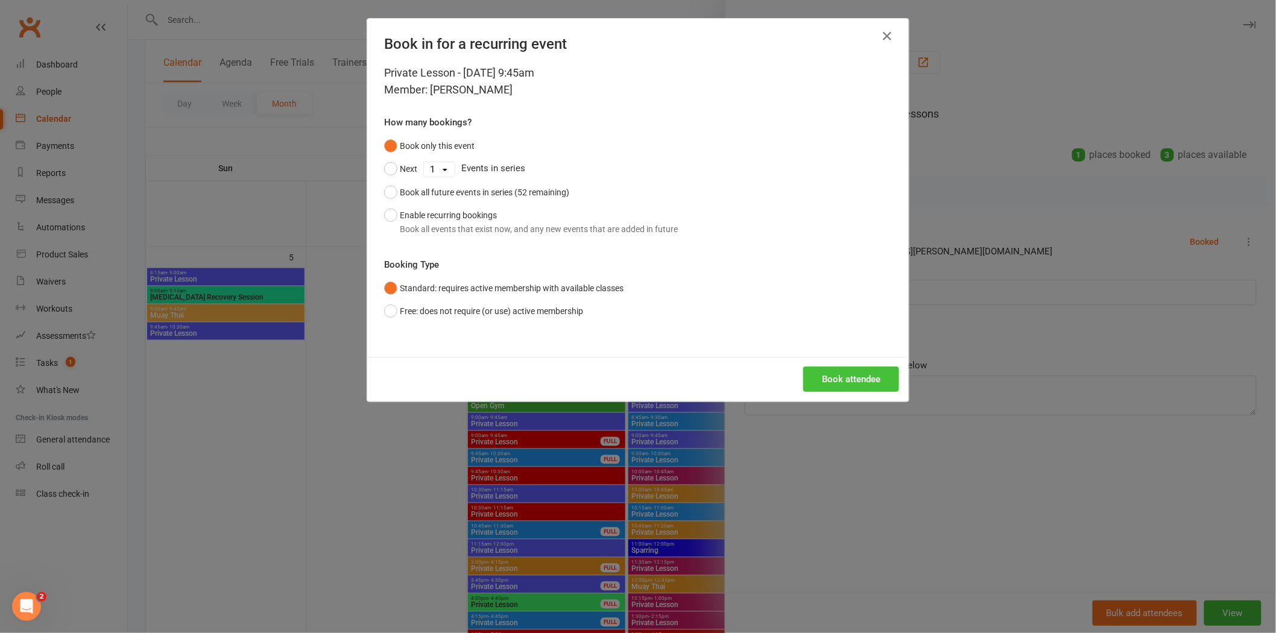
click at [836, 381] on button "Book attendee" at bounding box center [851, 379] width 96 height 25
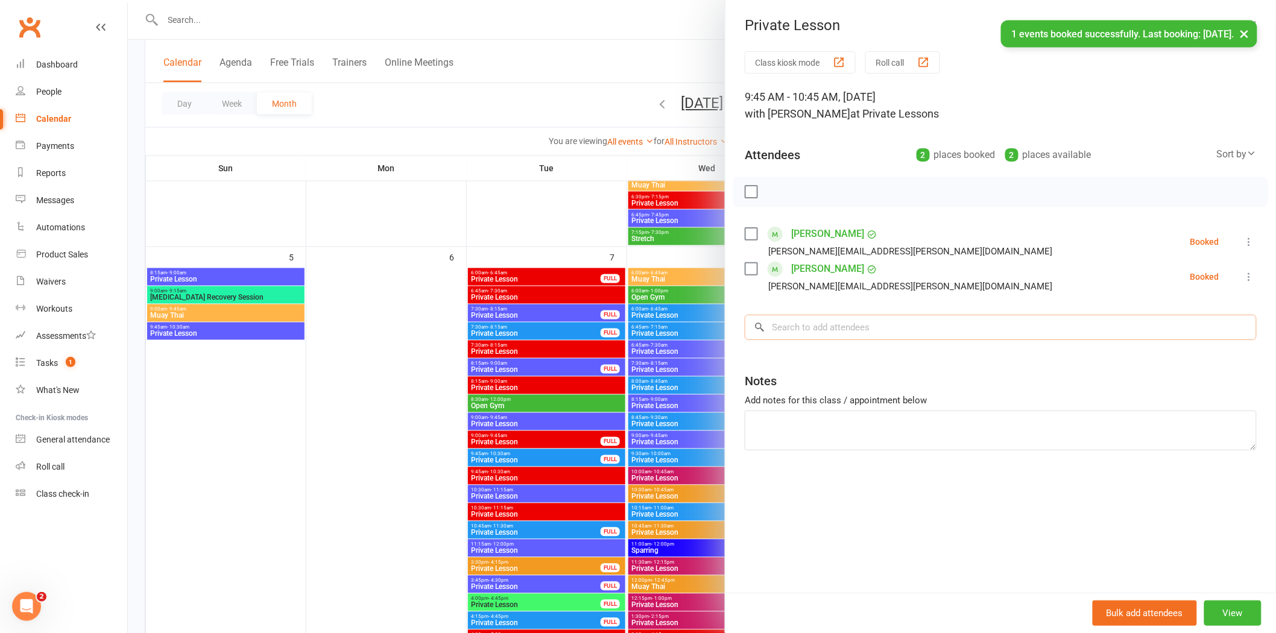
click at [818, 326] on input "search" at bounding box center [1001, 327] width 512 height 25
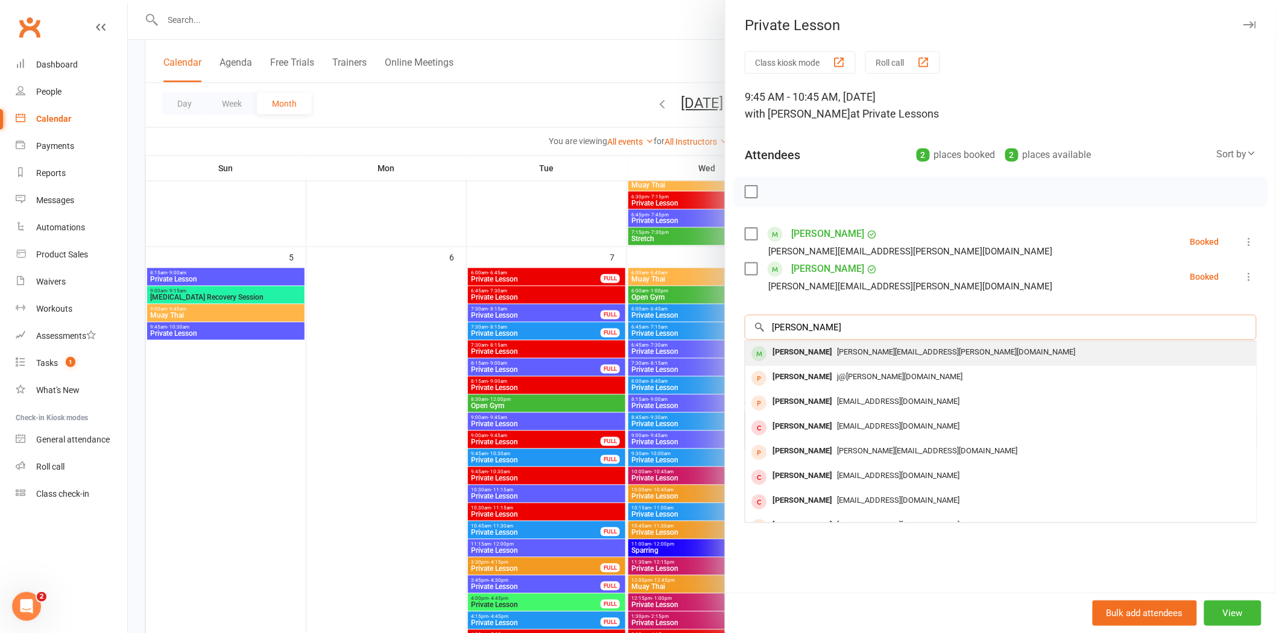
type input "James Conn"
click at [812, 353] on div "James Conn" at bounding box center [801, 352] width 69 height 17
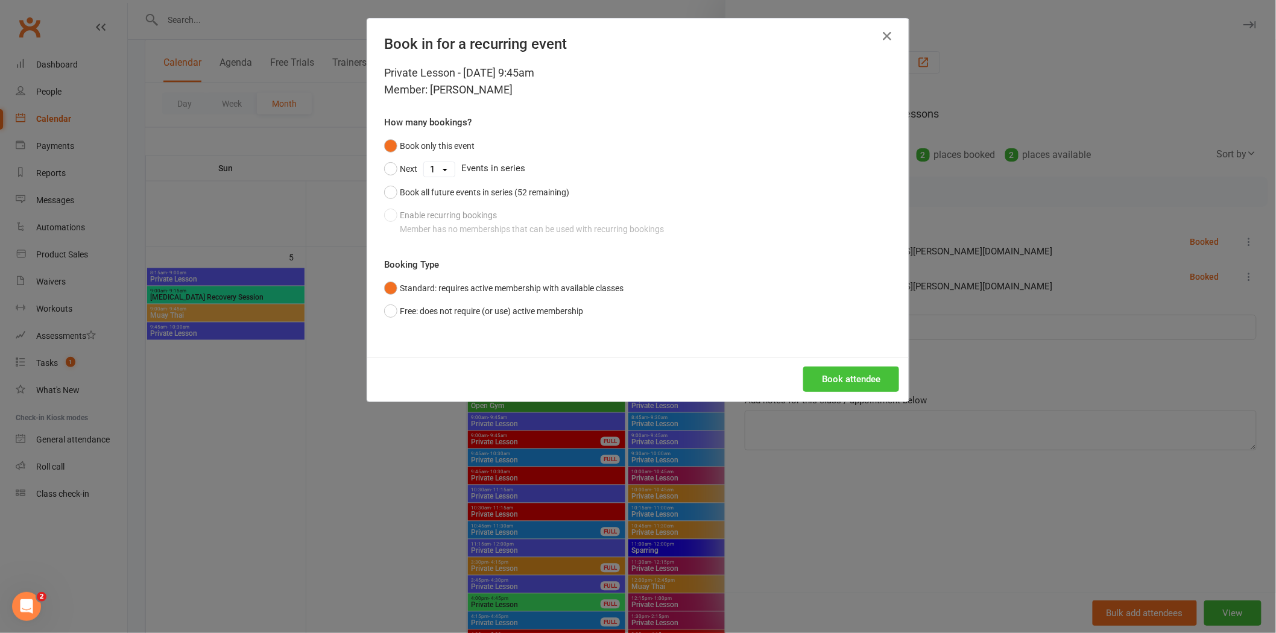
click at [852, 377] on button "Book attendee" at bounding box center [851, 379] width 96 height 25
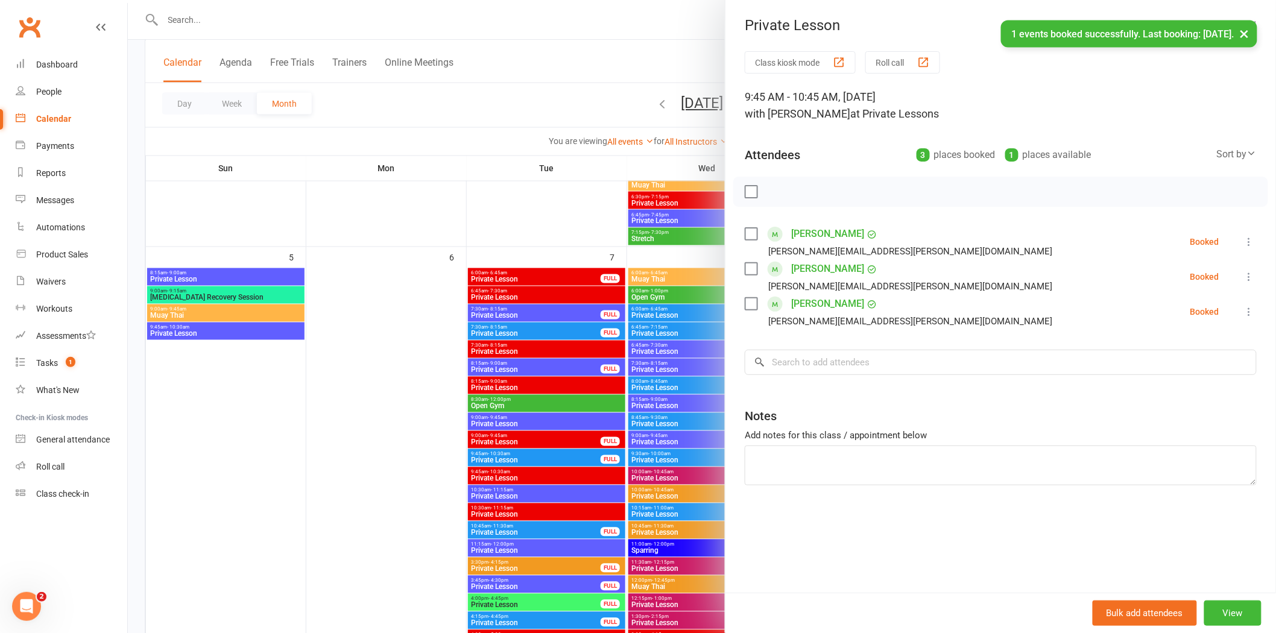
click at [875, 345] on div "Class kiosk mode Roll call 9:45 AM - 10:45 AM, Saturday, October, 11, 2025 with…" at bounding box center [1000, 321] width 550 height 541
click at [871, 353] on input "search" at bounding box center [1001, 362] width 512 height 25
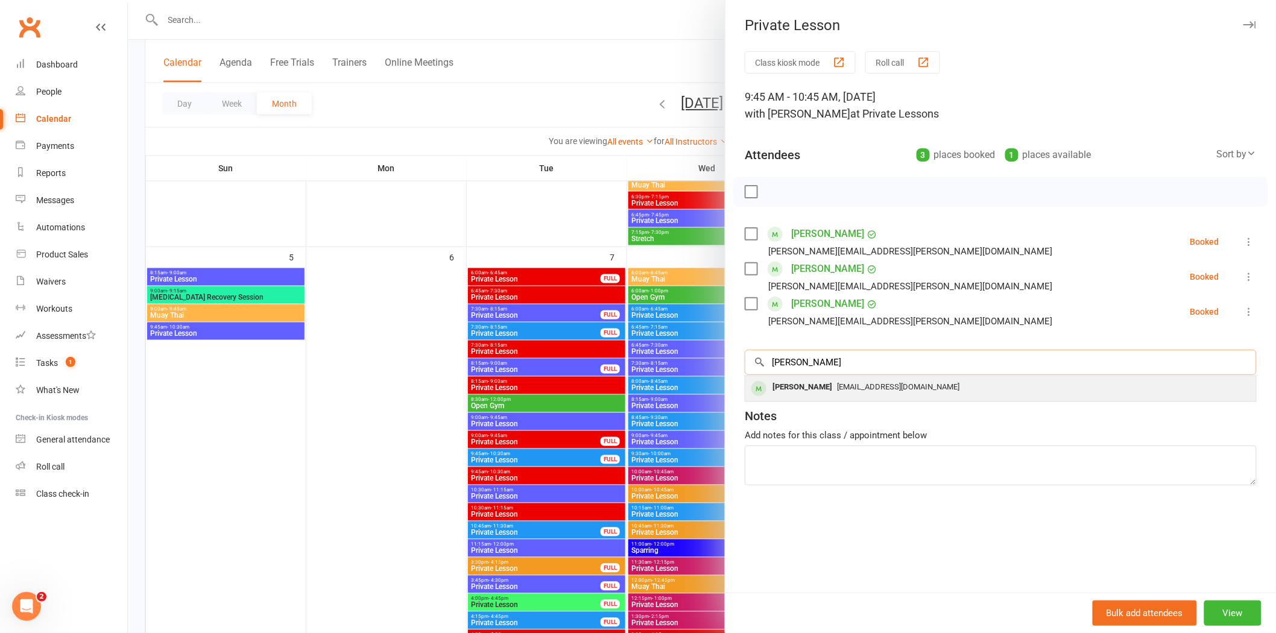
type input "Giacomo"
click at [806, 392] on div "Giacomo Crosato" at bounding box center [801, 387] width 69 height 17
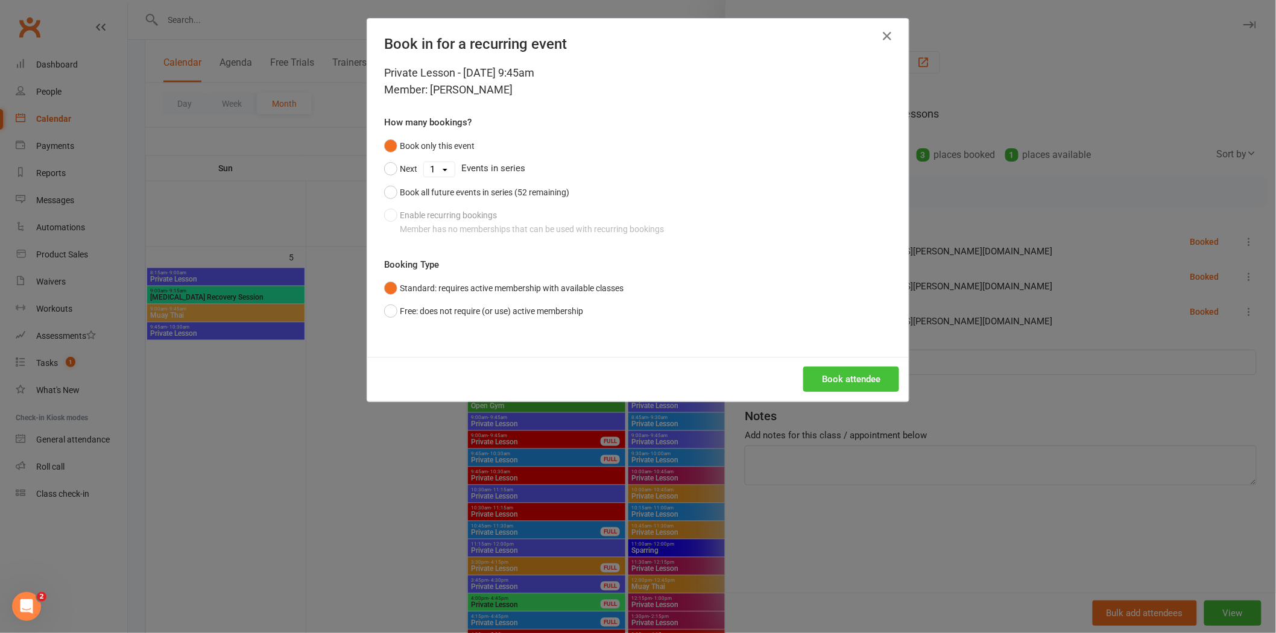
click at [852, 380] on button "Book attendee" at bounding box center [851, 379] width 96 height 25
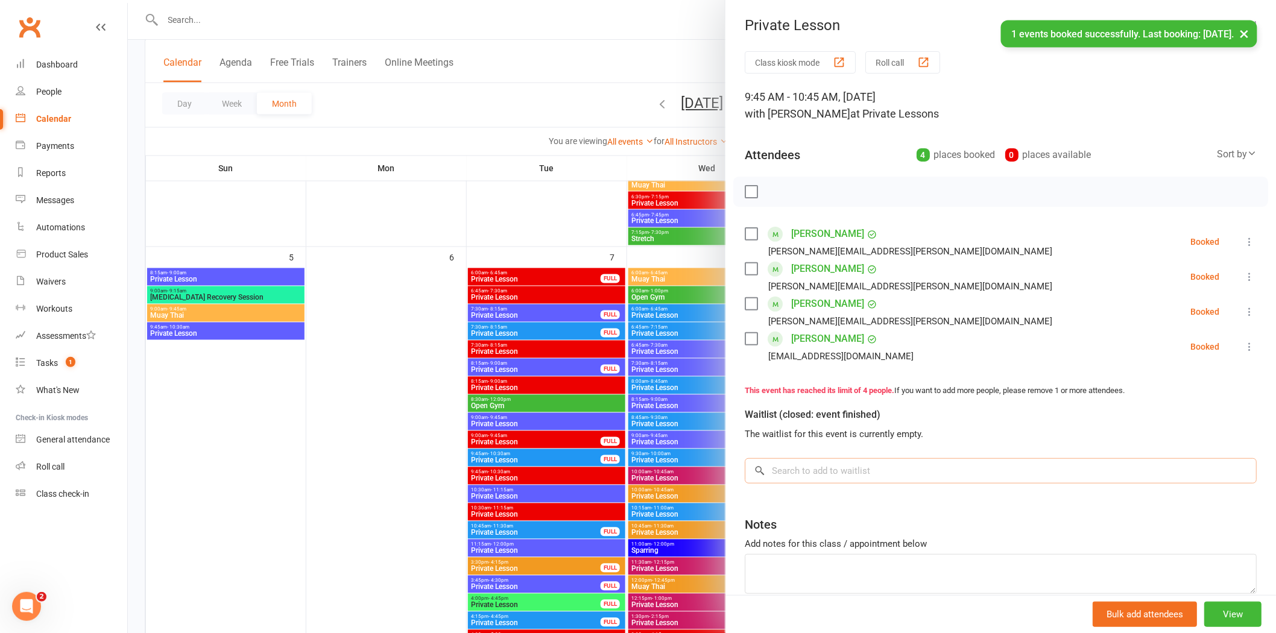
click at [864, 459] on input "search" at bounding box center [1001, 470] width 512 height 25
click at [1243, 239] on icon at bounding box center [1249, 242] width 12 height 12
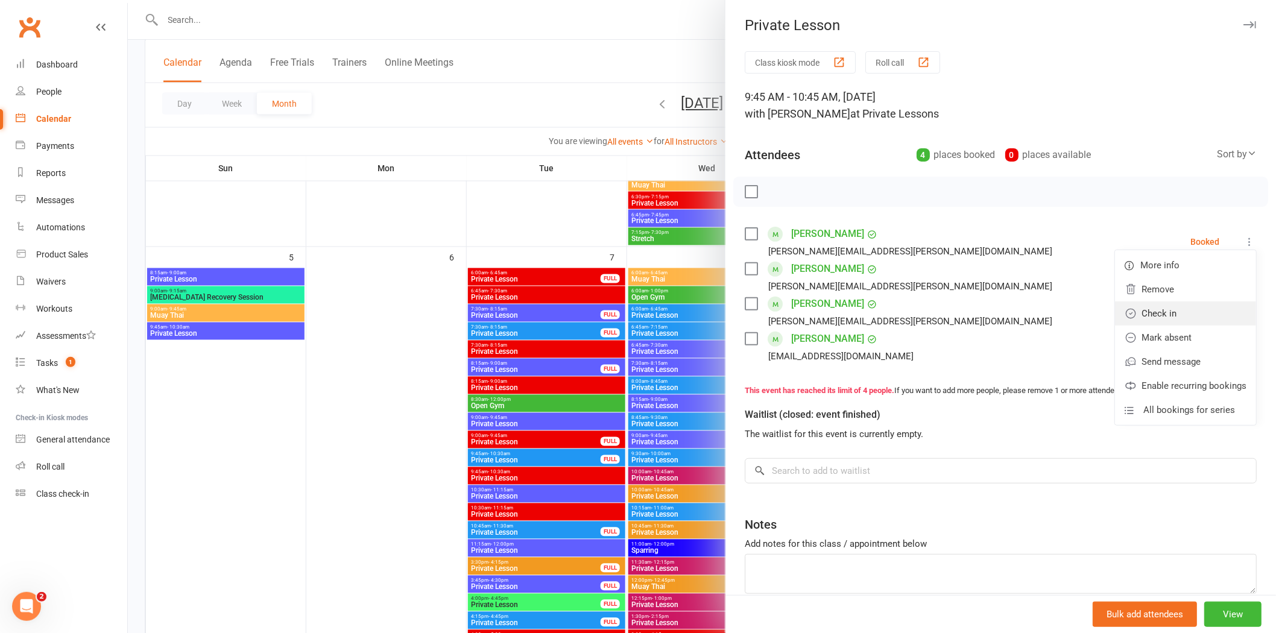
click at [1155, 309] on link "Check in" at bounding box center [1185, 313] width 141 height 24
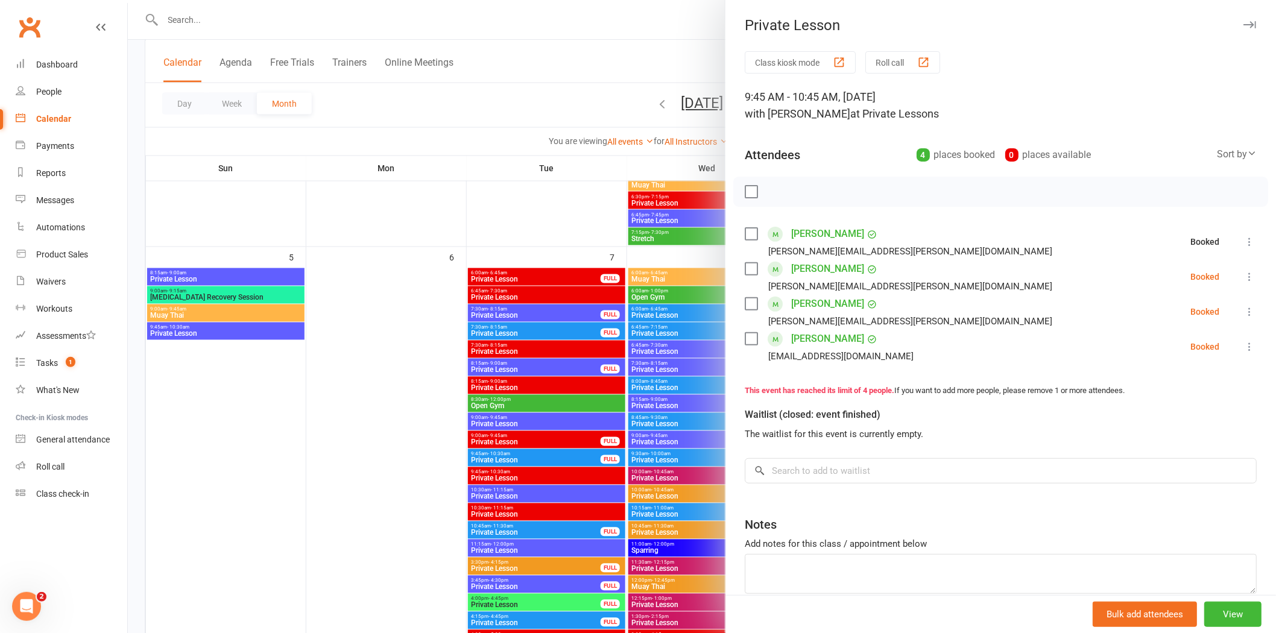
click at [1243, 279] on icon at bounding box center [1249, 277] width 12 height 12
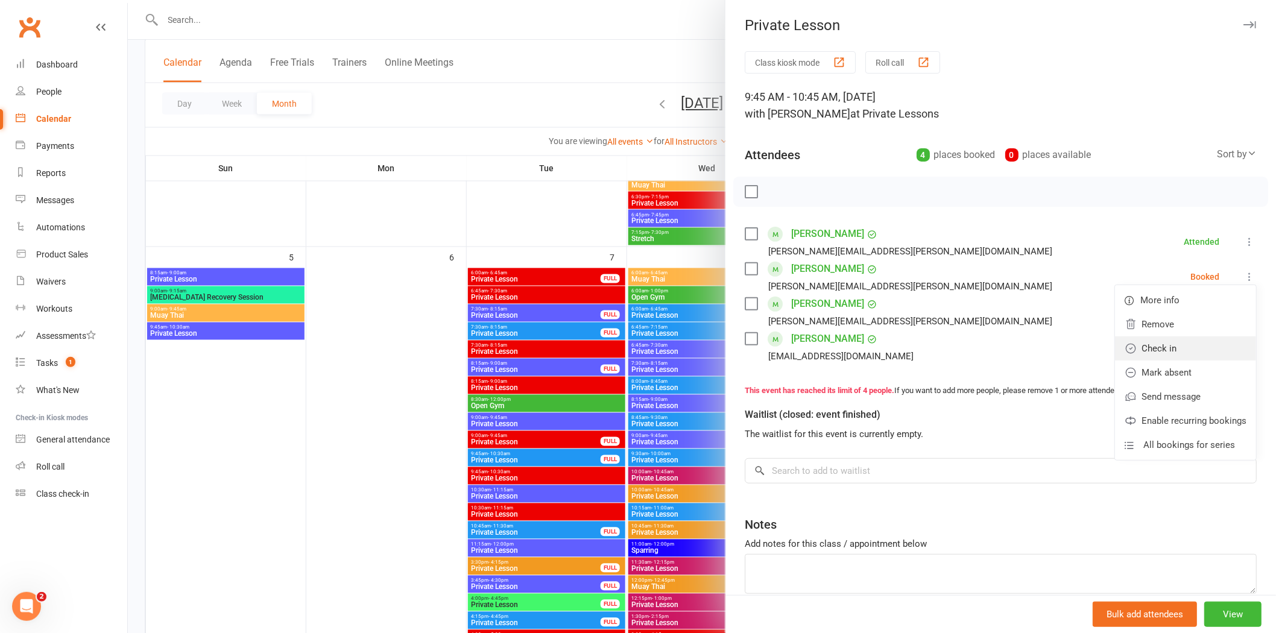
click at [1138, 347] on link "Check in" at bounding box center [1185, 348] width 141 height 24
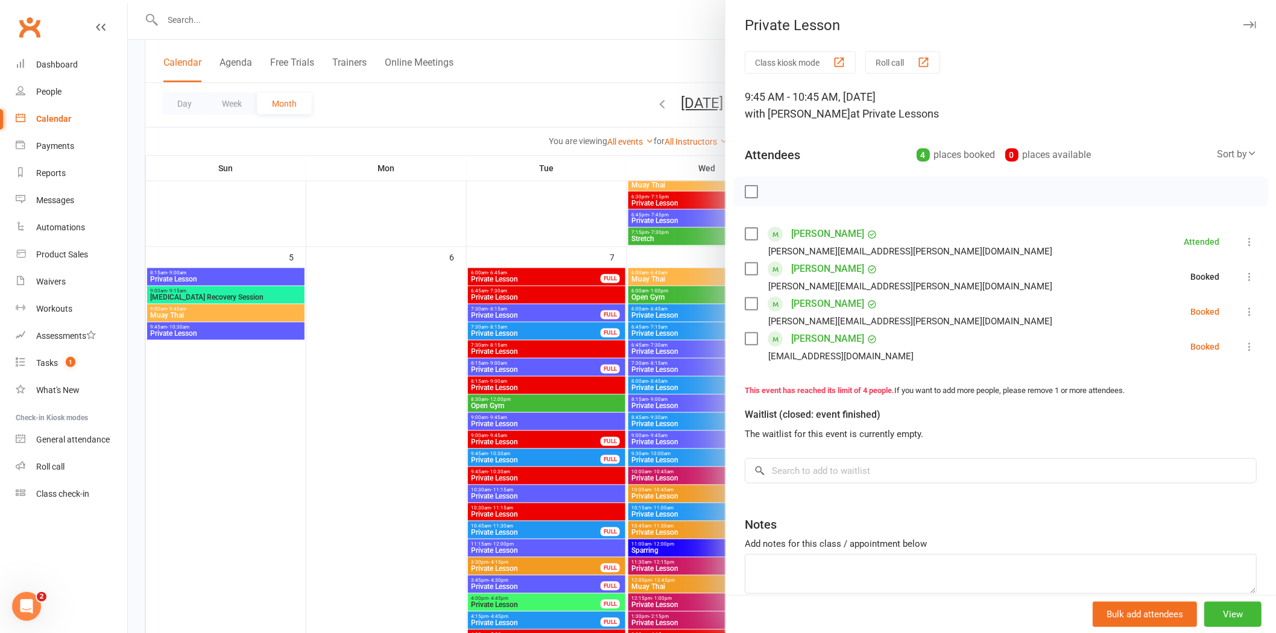
click at [1243, 309] on icon at bounding box center [1249, 312] width 12 height 12
click at [1130, 378] on link "Check in" at bounding box center [1185, 383] width 141 height 24
click at [1243, 342] on icon at bounding box center [1249, 347] width 12 height 12
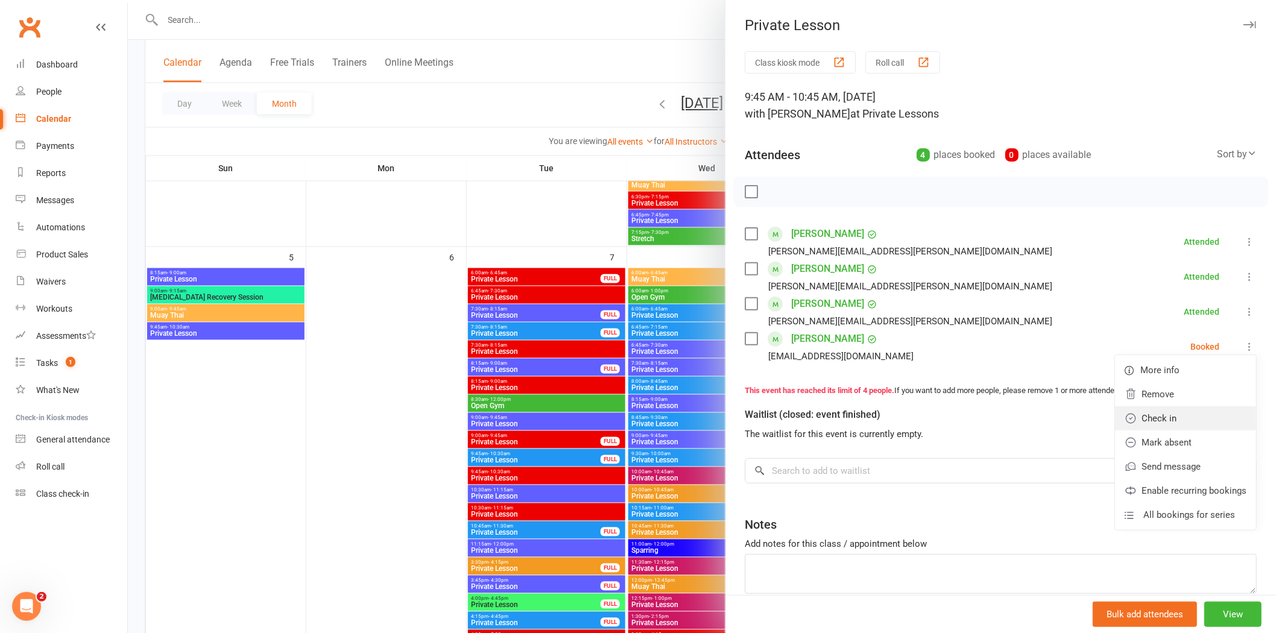
click at [1159, 413] on link "Check in" at bounding box center [1185, 418] width 141 height 24
click at [475, 116] on div at bounding box center [702, 316] width 1148 height 633
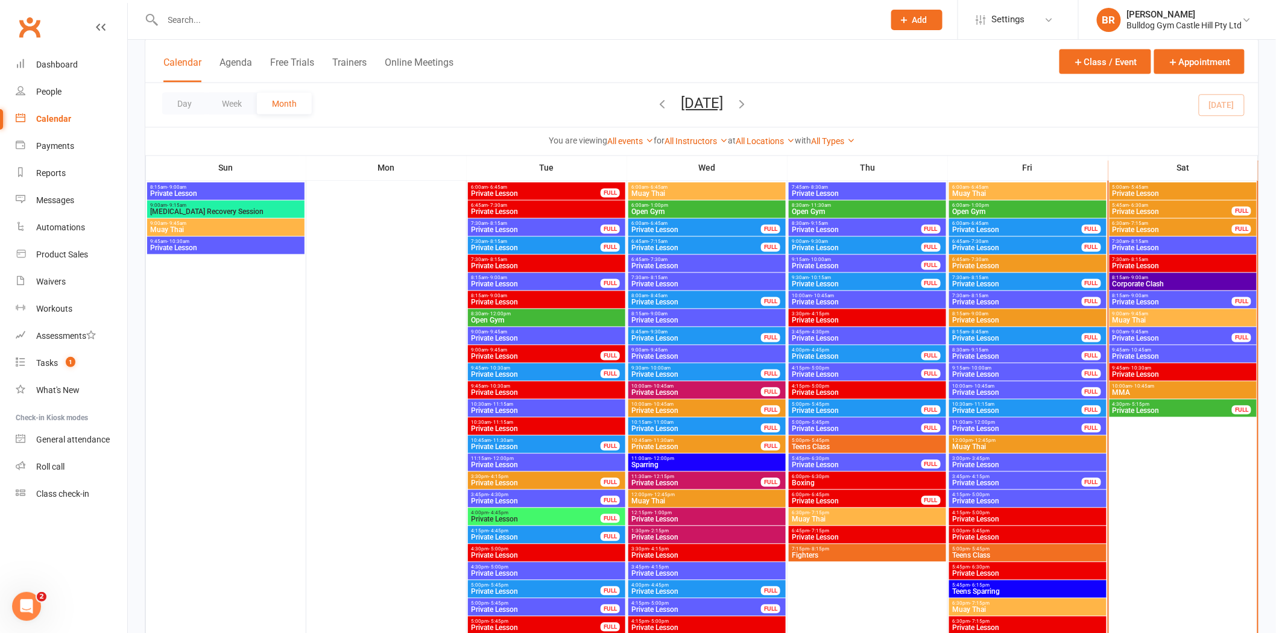
scroll to position [1004, 0]
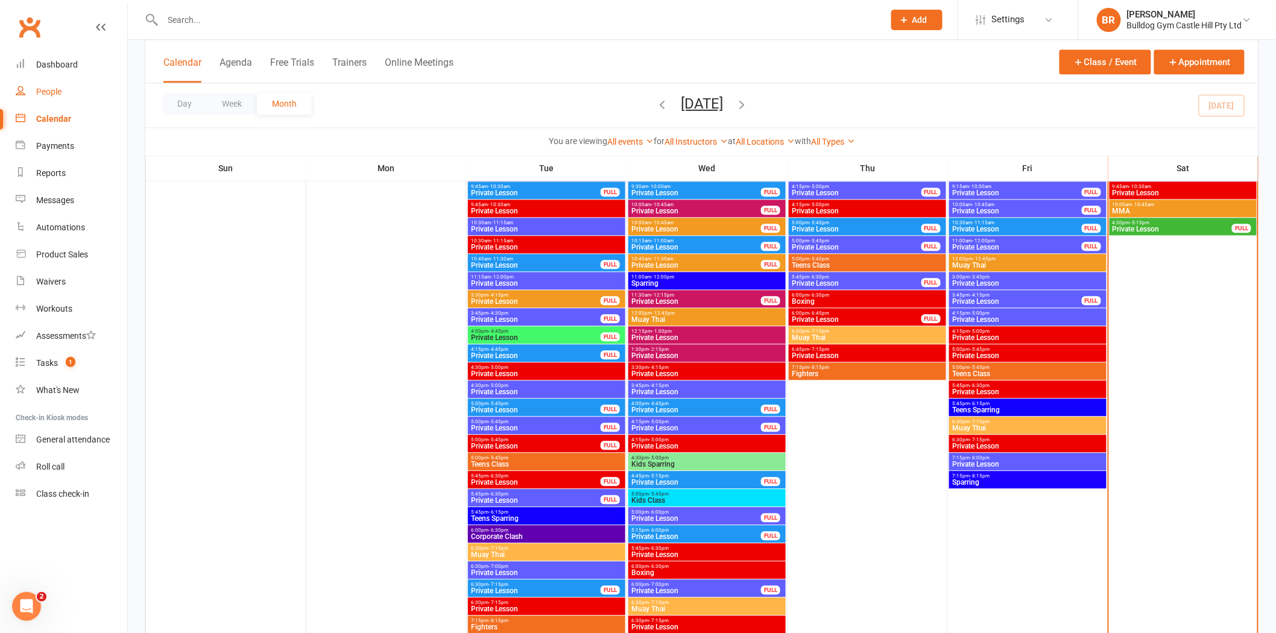
click at [38, 87] on div "People" at bounding box center [48, 92] width 25 height 10
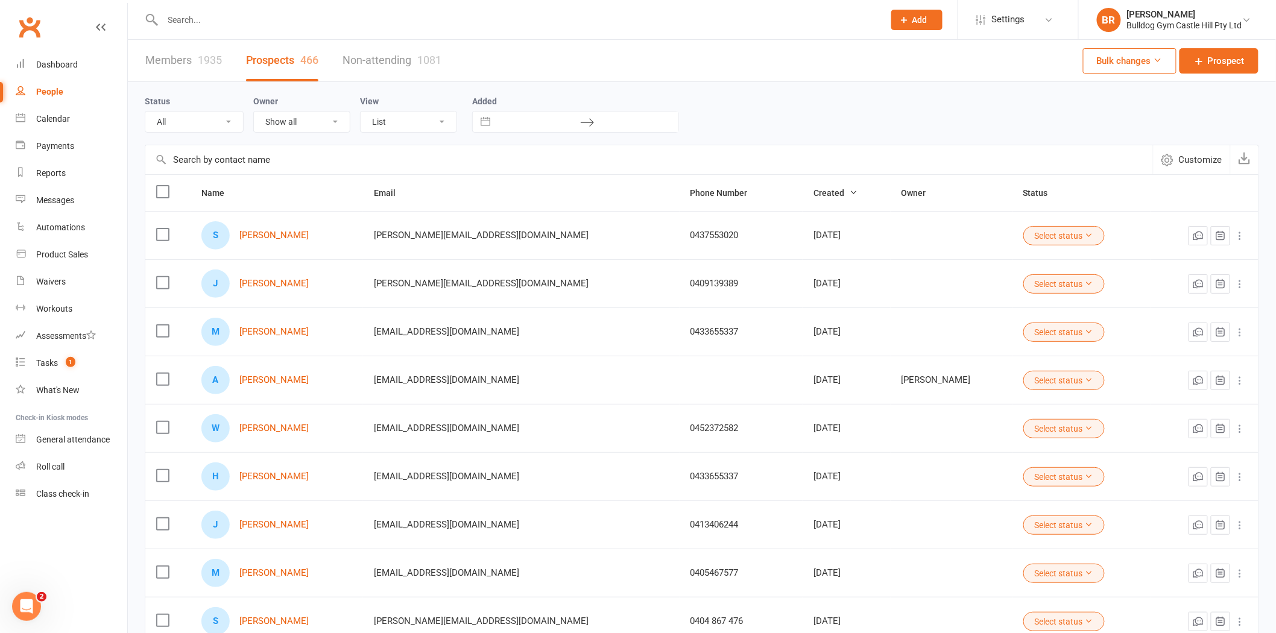
click at [201, 20] on input "text" at bounding box center [517, 19] width 716 height 17
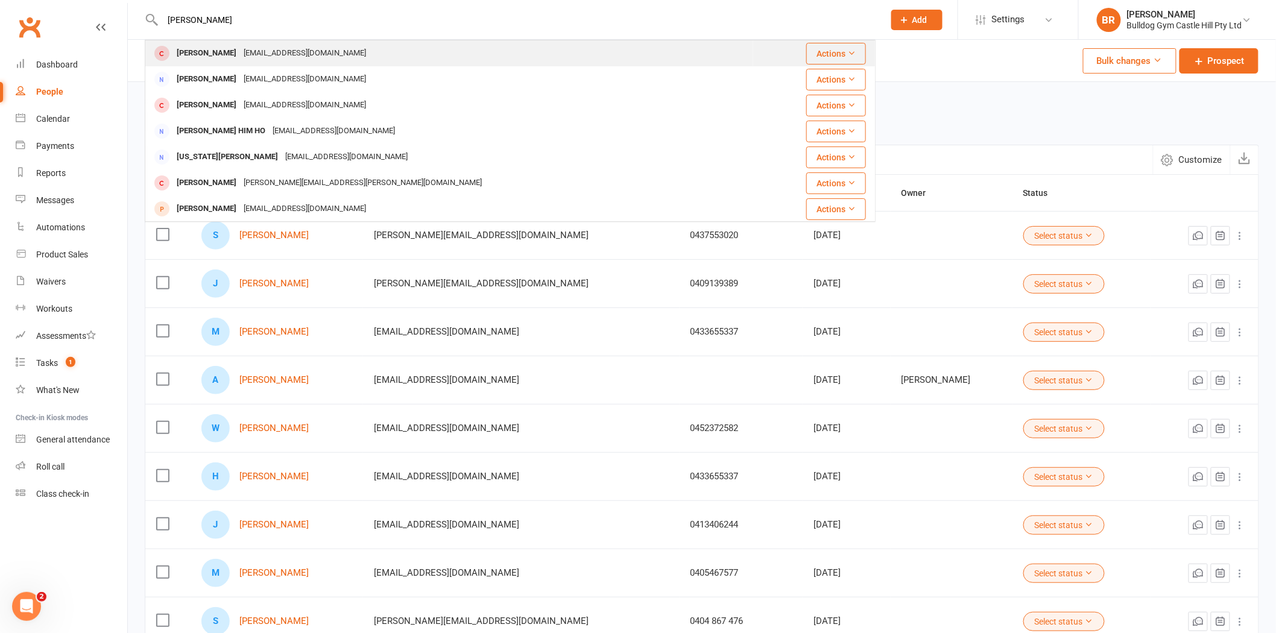
type input "Robin"
click at [216, 52] on div "Robin Wang" at bounding box center [206, 53] width 67 height 17
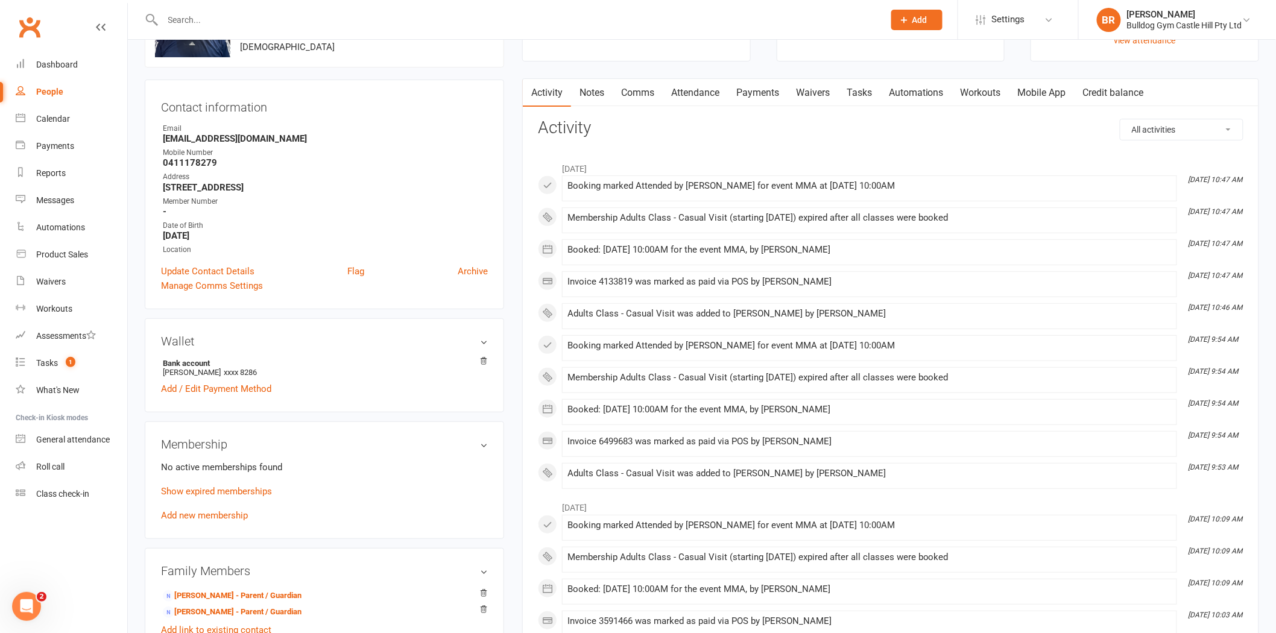
scroll to position [134, 0]
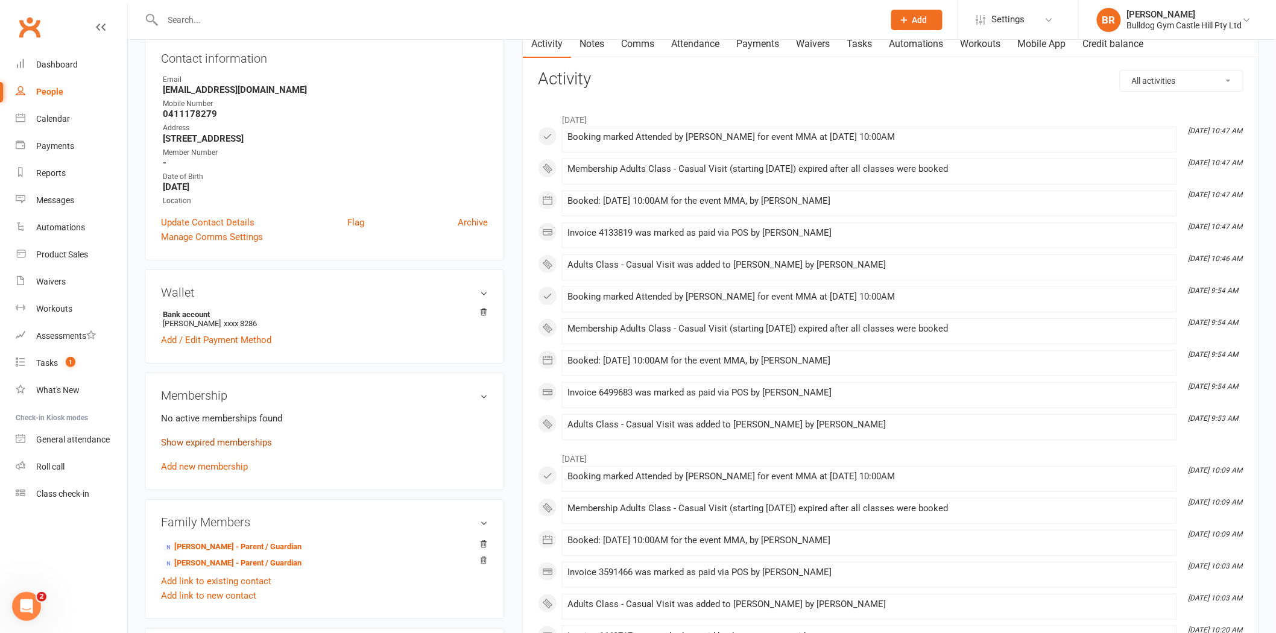
click at [201, 438] on link "Show expired memberships" at bounding box center [216, 442] width 111 height 11
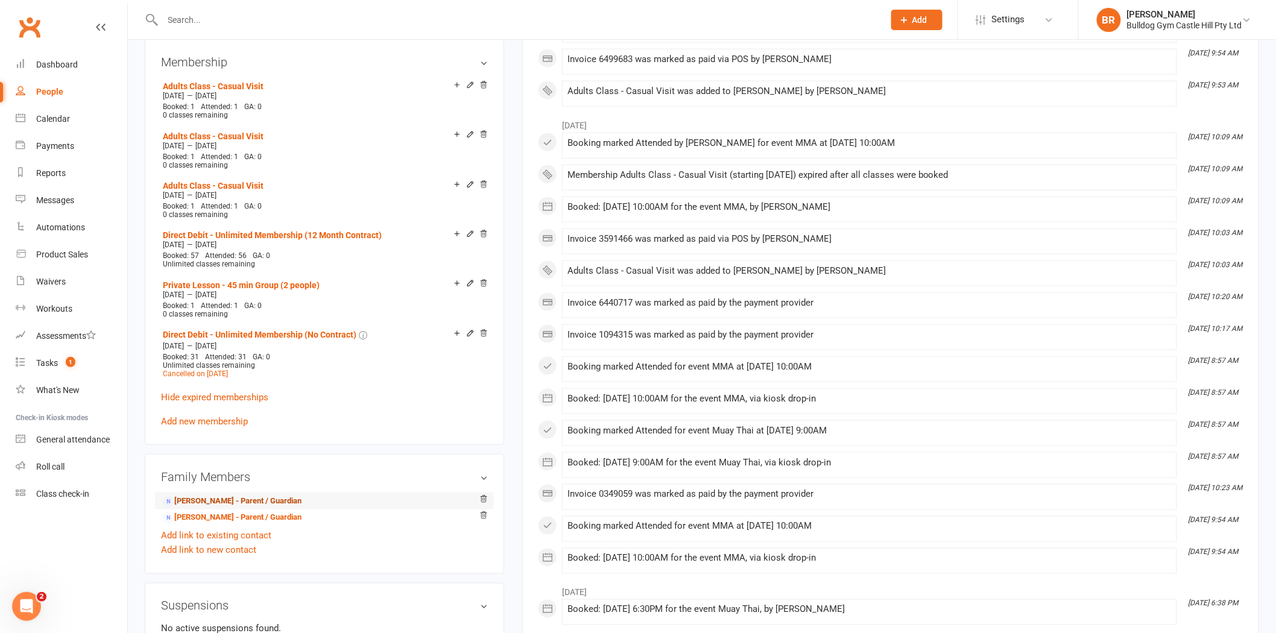
scroll to position [468, 0]
click at [219, 394] on link "Hide expired memberships" at bounding box center [214, 396] width 107 height 11
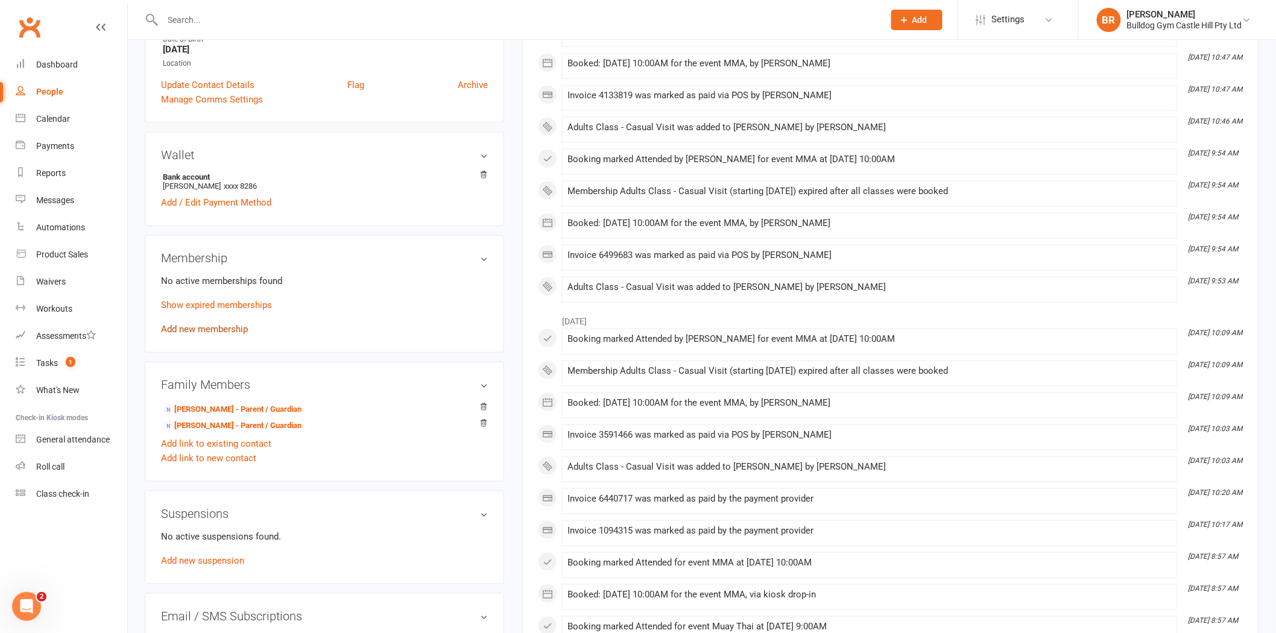
scroll to position [268, 0]
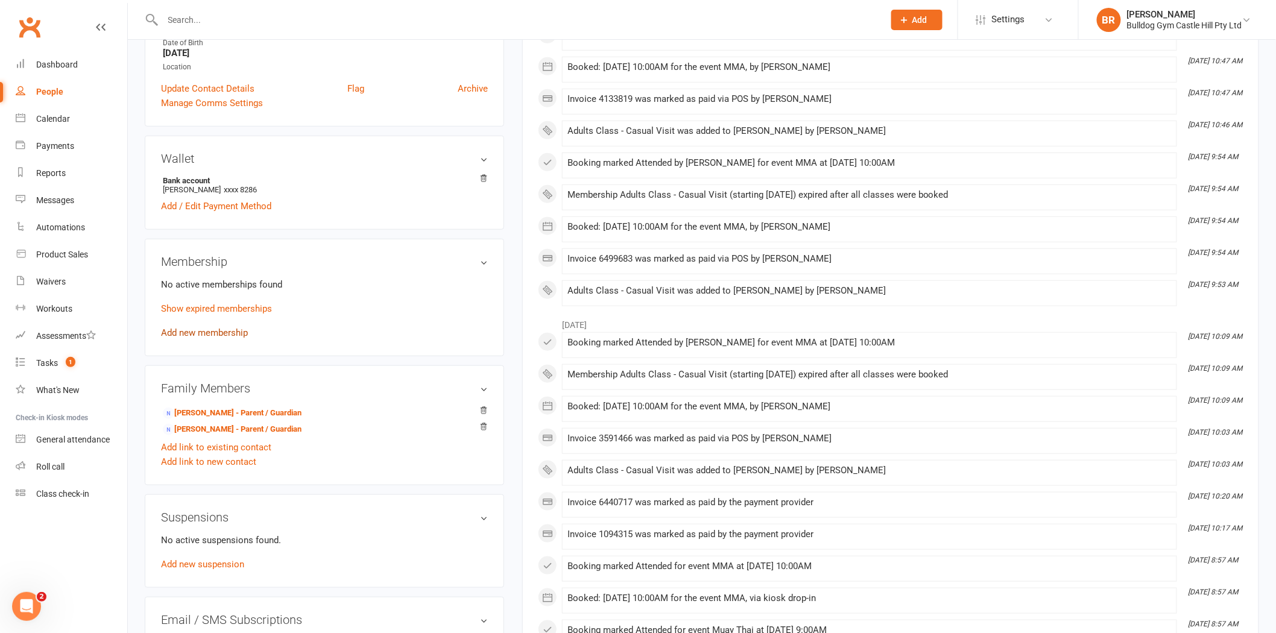
click at [224, 333] on link "Add new membership" at bounding box center [204, 332] width 87 height 11
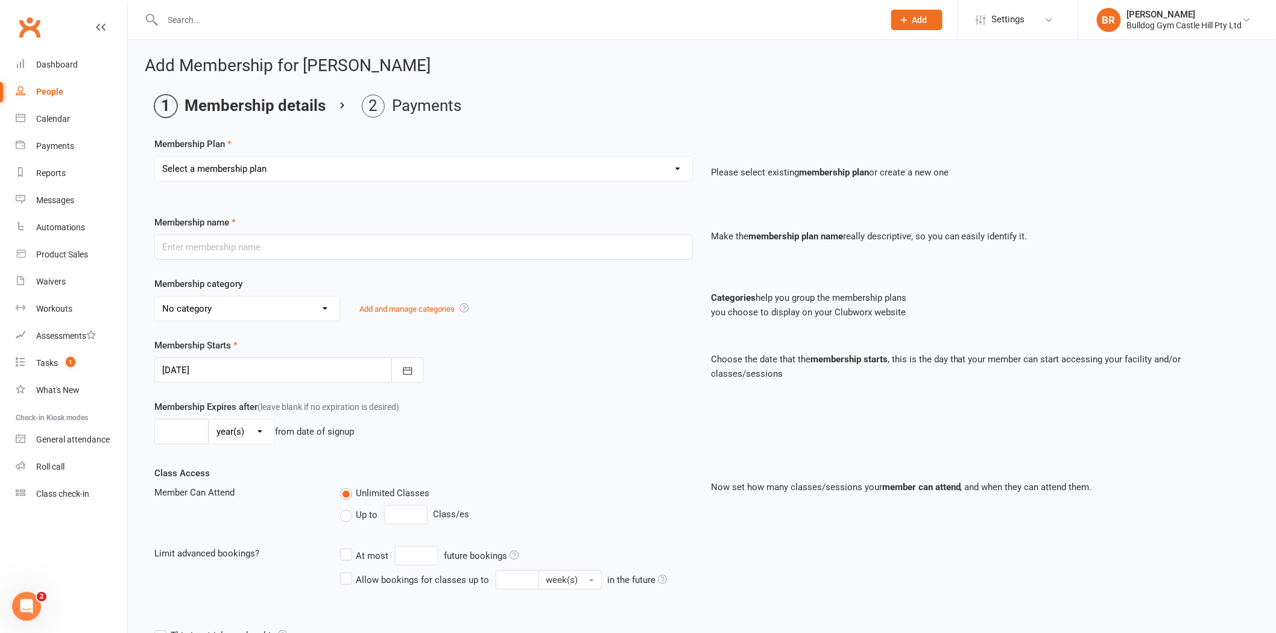
click at [276, 169] on select "Select a membership plan Create new Membership Plan Adults Class - Casual Visit…" at bounding box center [423, 169] width 537 height 24
select select "1"
click at [155, 157] on select "Select a membership plan Create new Membership Plan Adults Class - Casual Visit…" at bounding box center [423, 169] width 537 height 24
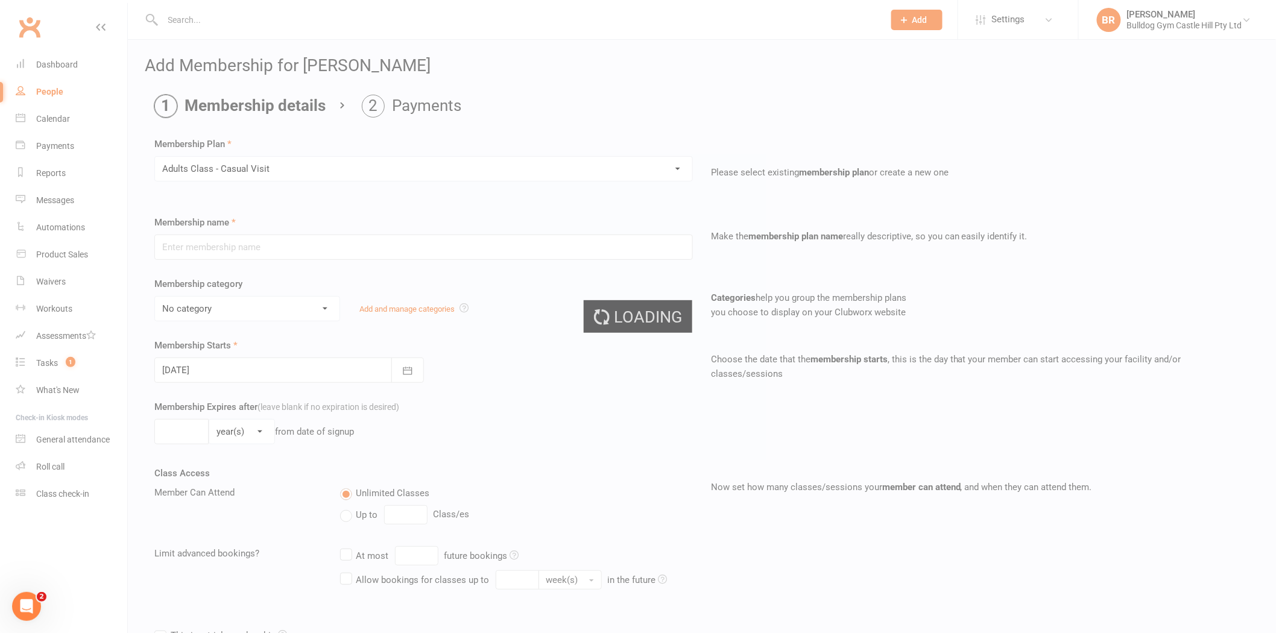
type input "Adults Class - Casual Visit"
select select "11"
type input "2"
select select "1"
type input "1"
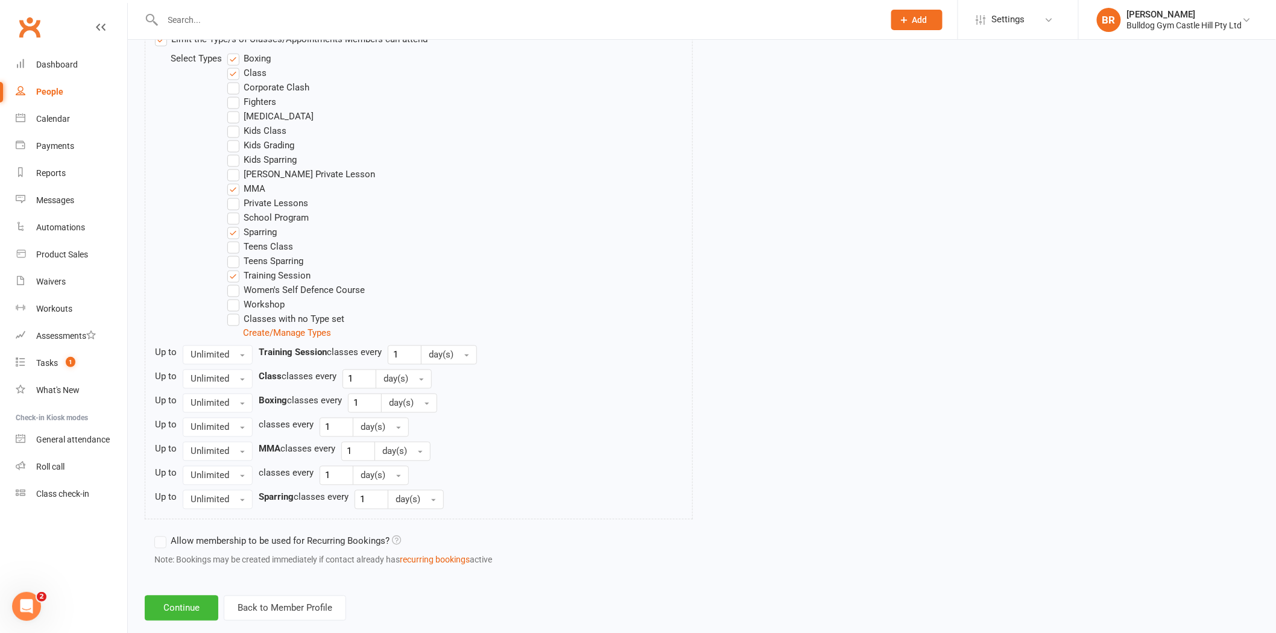
scroll to position [645, 0]
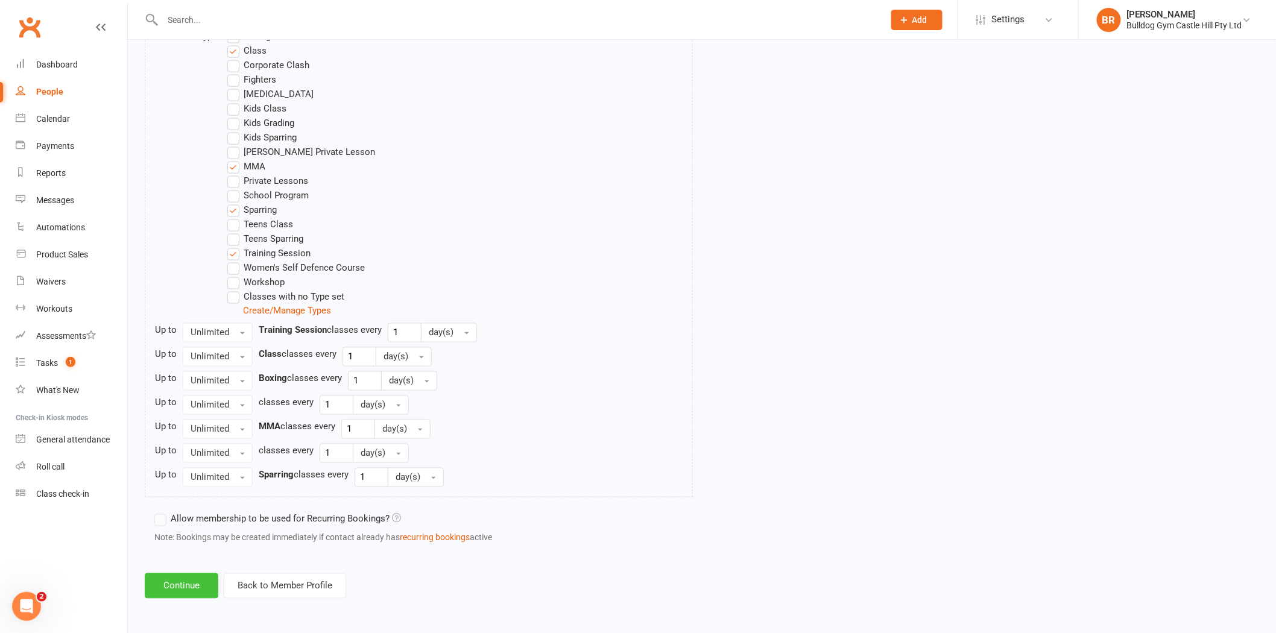
click at [179, 582] on button "Continue" at bounding box center [182, 585] width 74 height 25
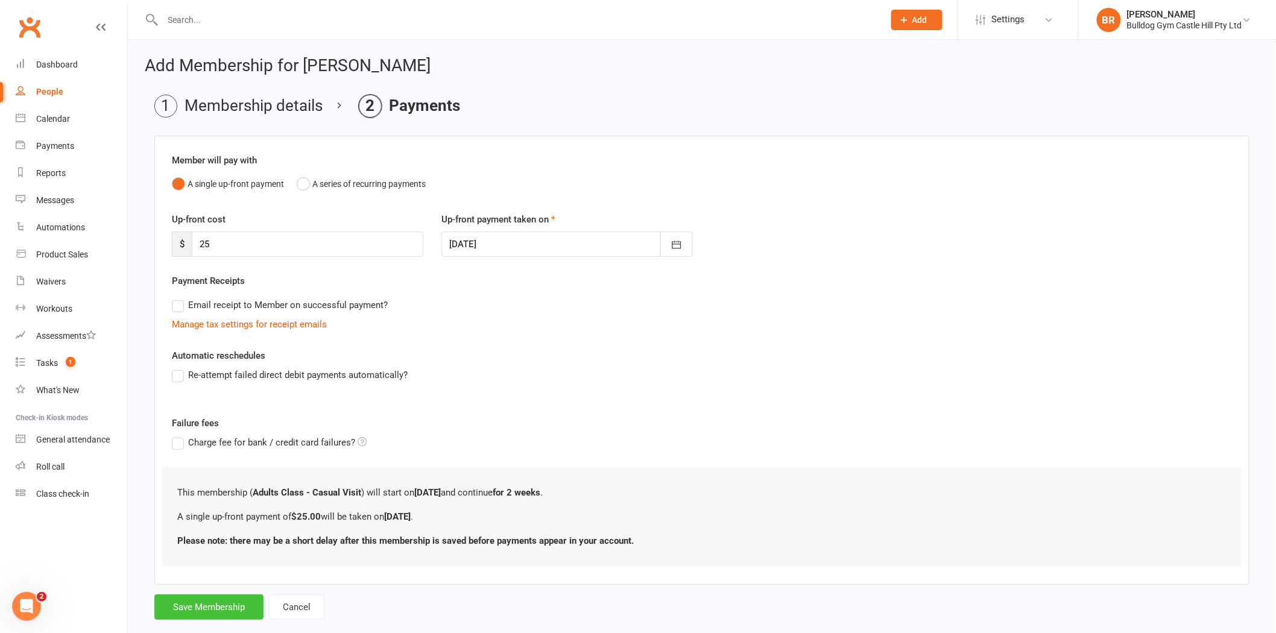
click at [196, 612] on button "Save Membership" at bounding box center [208, 606] width 109 height 25
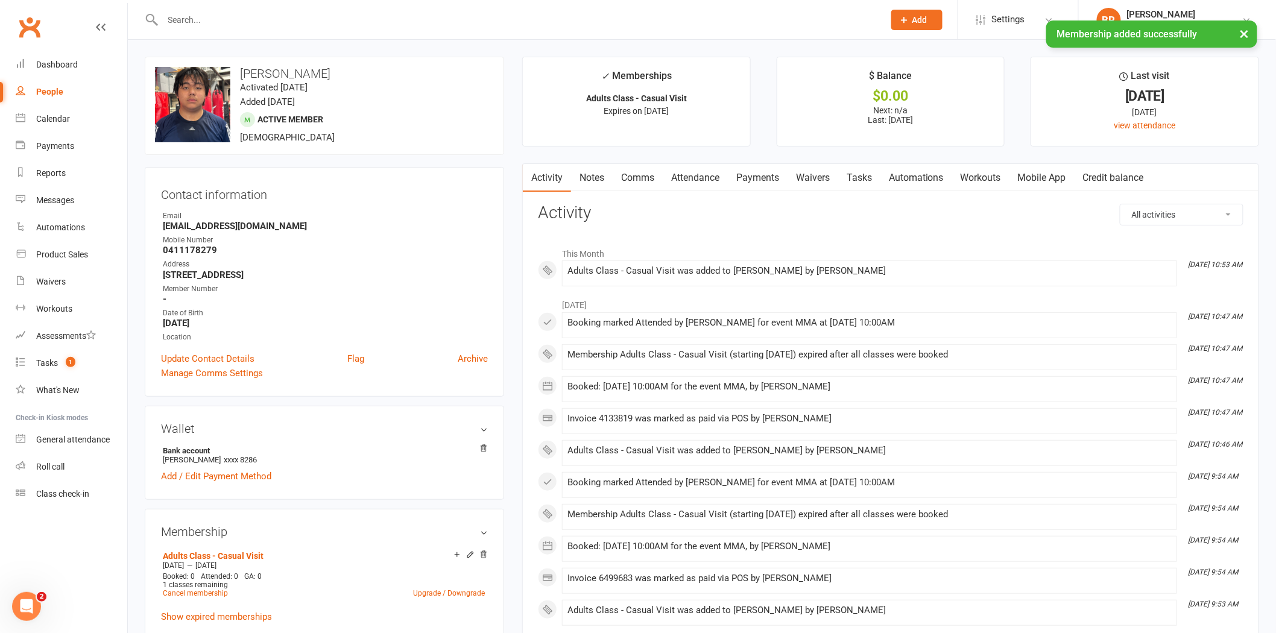
click at [751, 180] on link "Payments" at bounding box center [758, 178] width 60 height 28
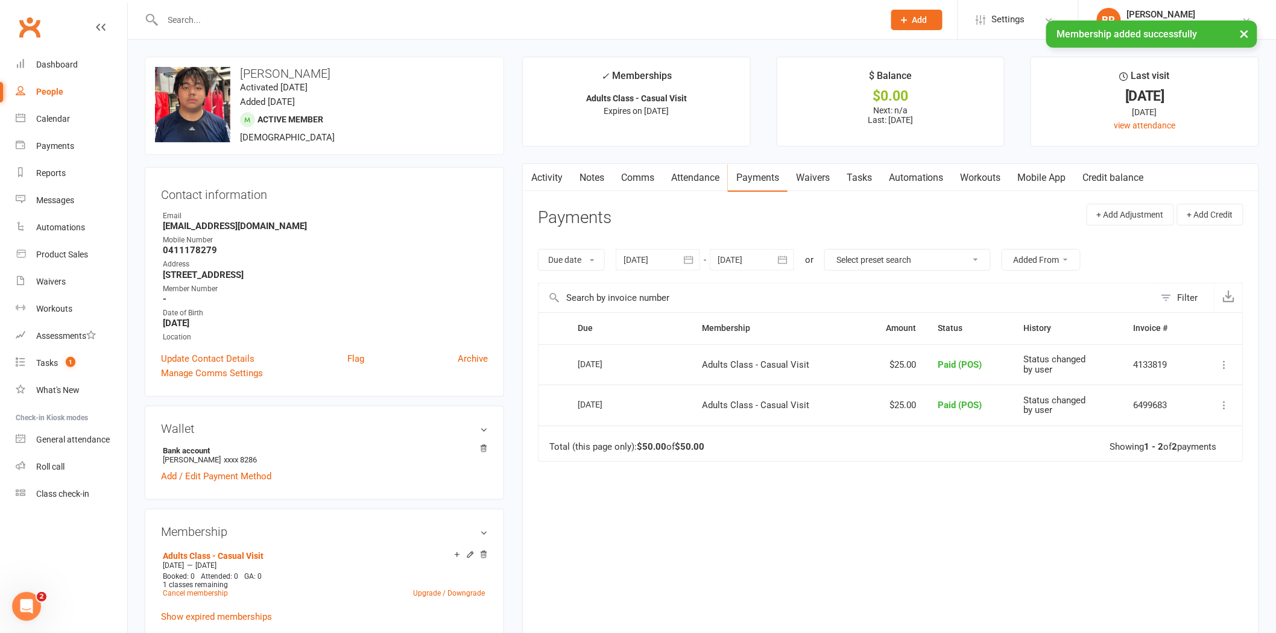
click at [687, 181] on link "Attendance" at bounding box center [695, 178] width 65 height 28
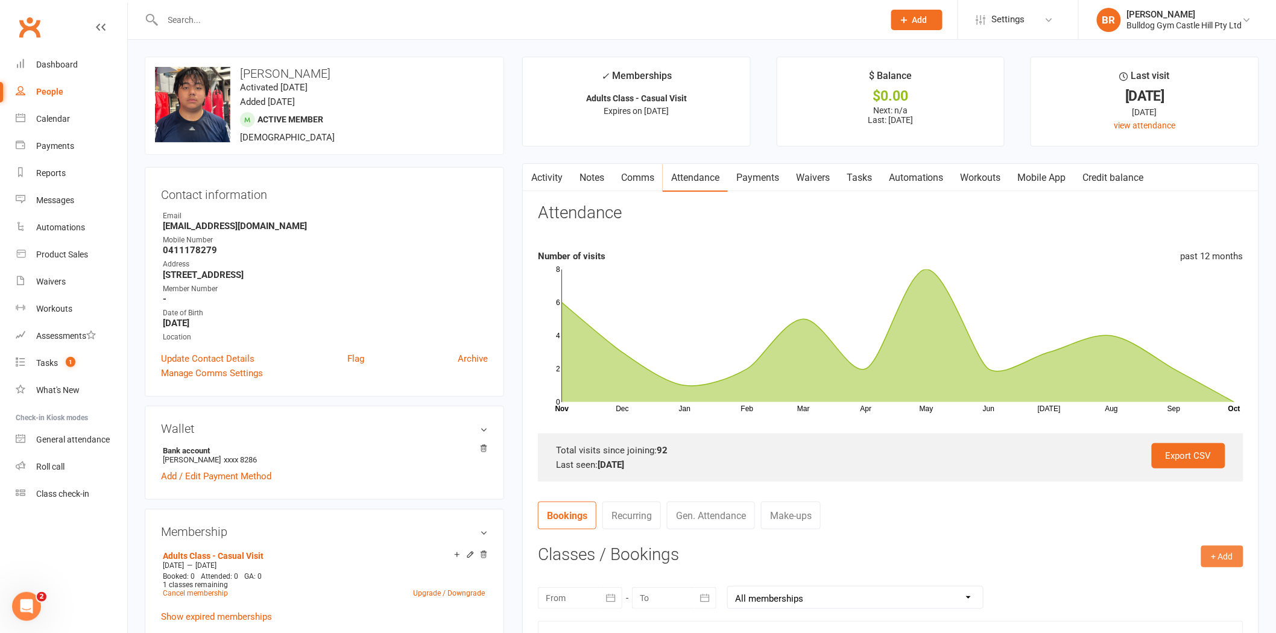
click at [1220, 558] on button "+ Add" at bounding box center [1222, 557] width 42 height 22
click at [1185, 580] on link "Book Event" at bounding box center [1182, 584] width 119 height 24
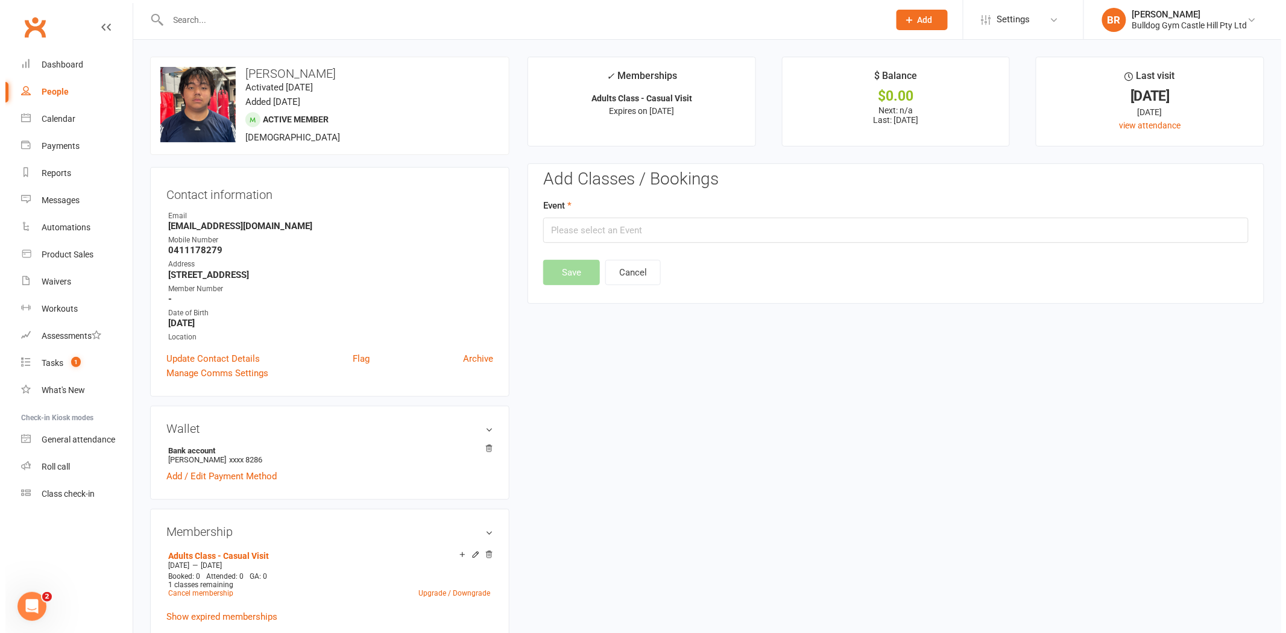
scroll to position [103, 0]
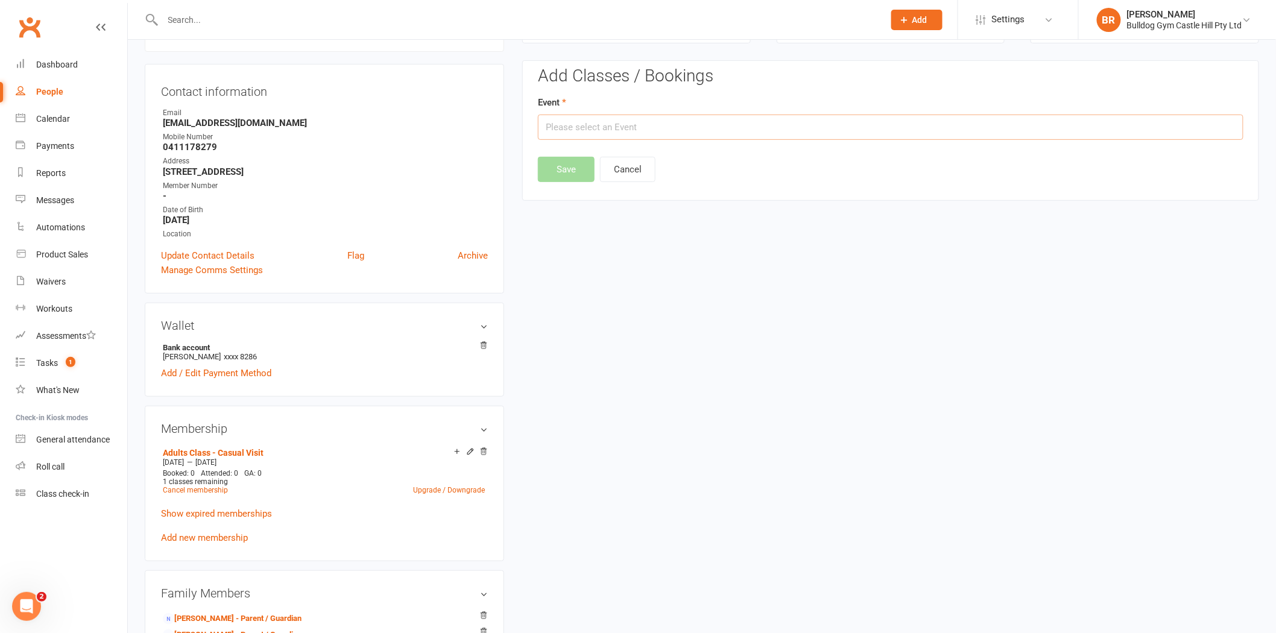
click at [612, 127] on input "text" at bounding box center [890, 127] width 705 height 25
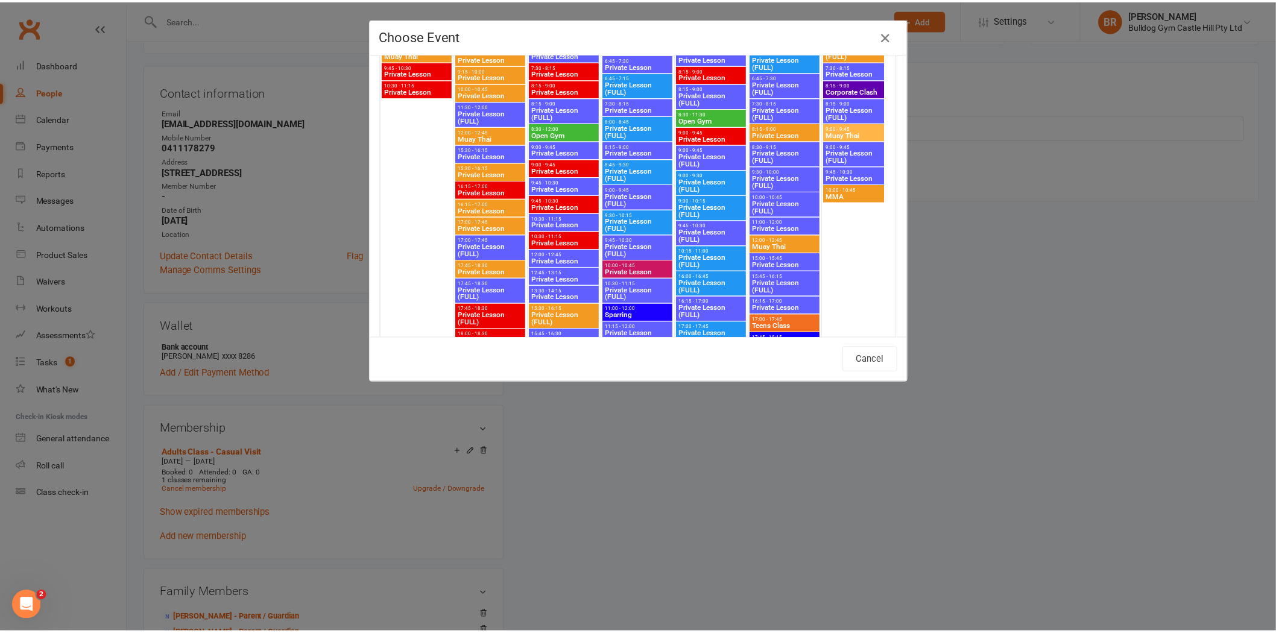
scroll to position [969, 0]
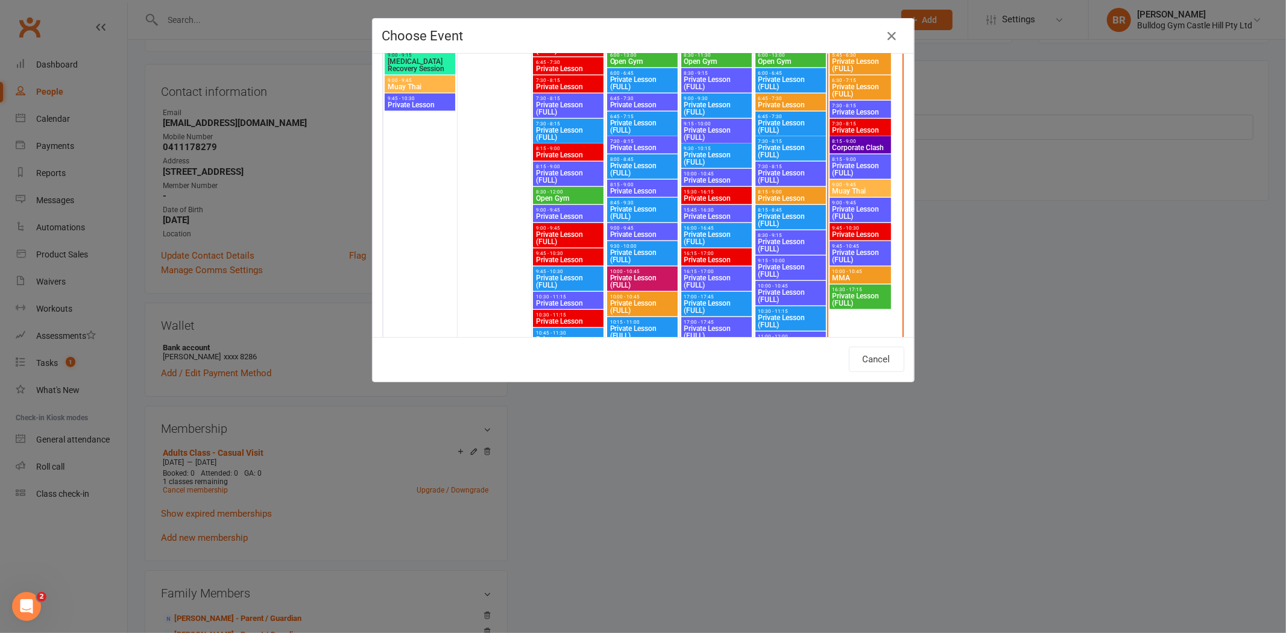
click at [846, 273] on span "10:00 - 10:45" at bounding box center [860, 271] width 57 height 5
type input "MMA - Oct 11, 2025 10:00:00 AM"
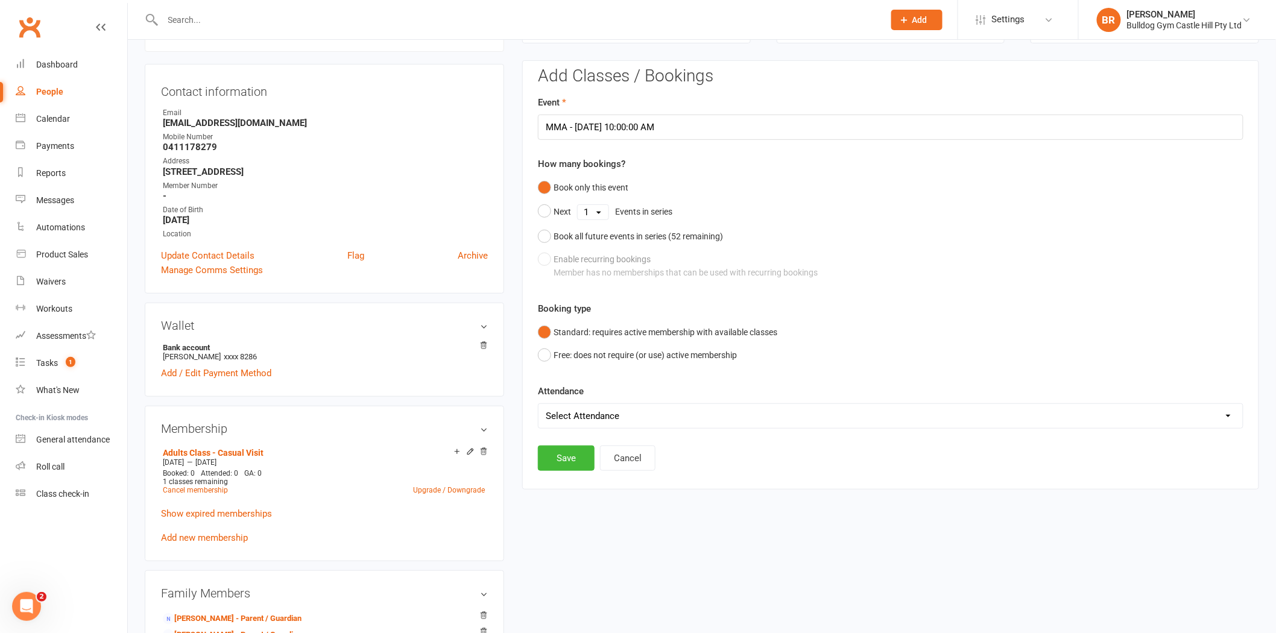
click at [650, 414] on select "Select Attendance Attended Absent" at bounding box center [890, 416] width 704 height 24
select select "0"
click at [538, 404] on select "Select Attendance Attended Absent" at bounding box center [890, 416] width 704 height 24
click at [563, 456] on button "Save" at bounding box center [566, 458] width 57 height 25
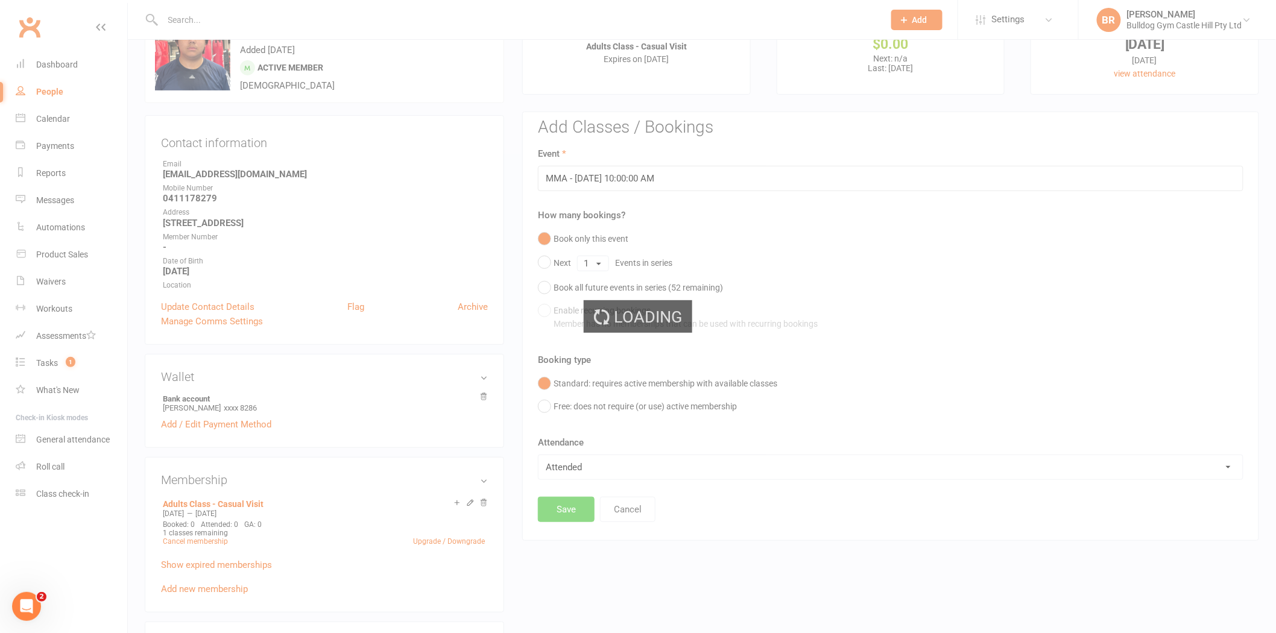
scroll to position [0, 0]
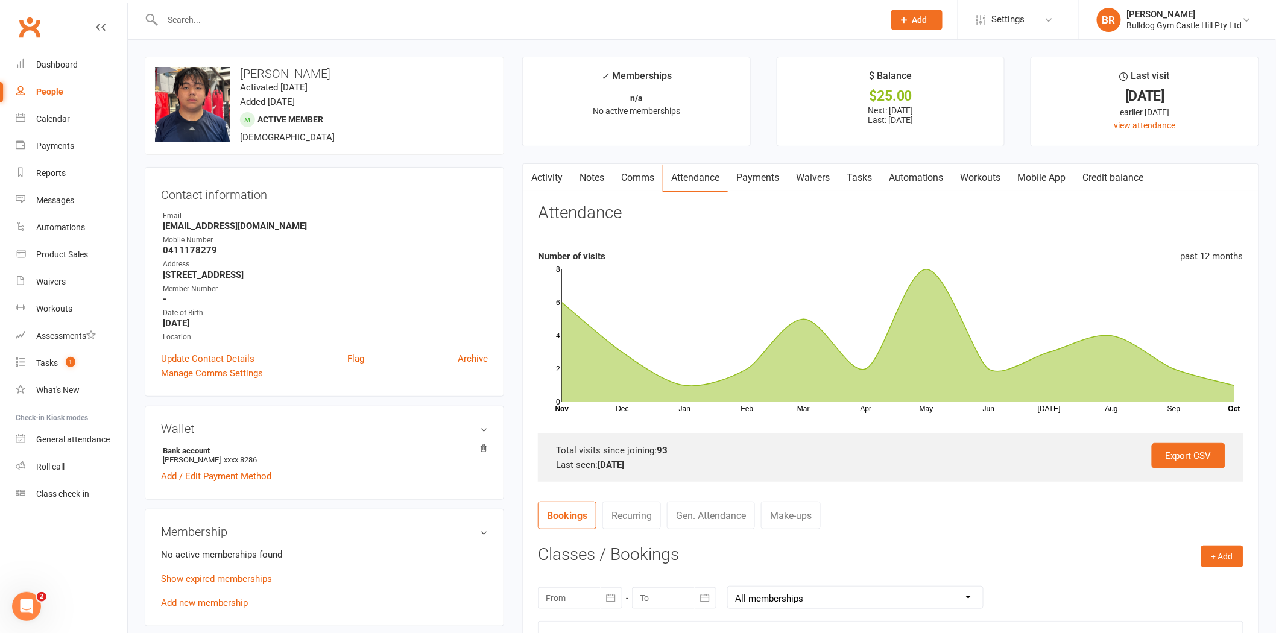
click at [751, 173] on link "Payments" at bounding box center [758, 178] width 60 height 28
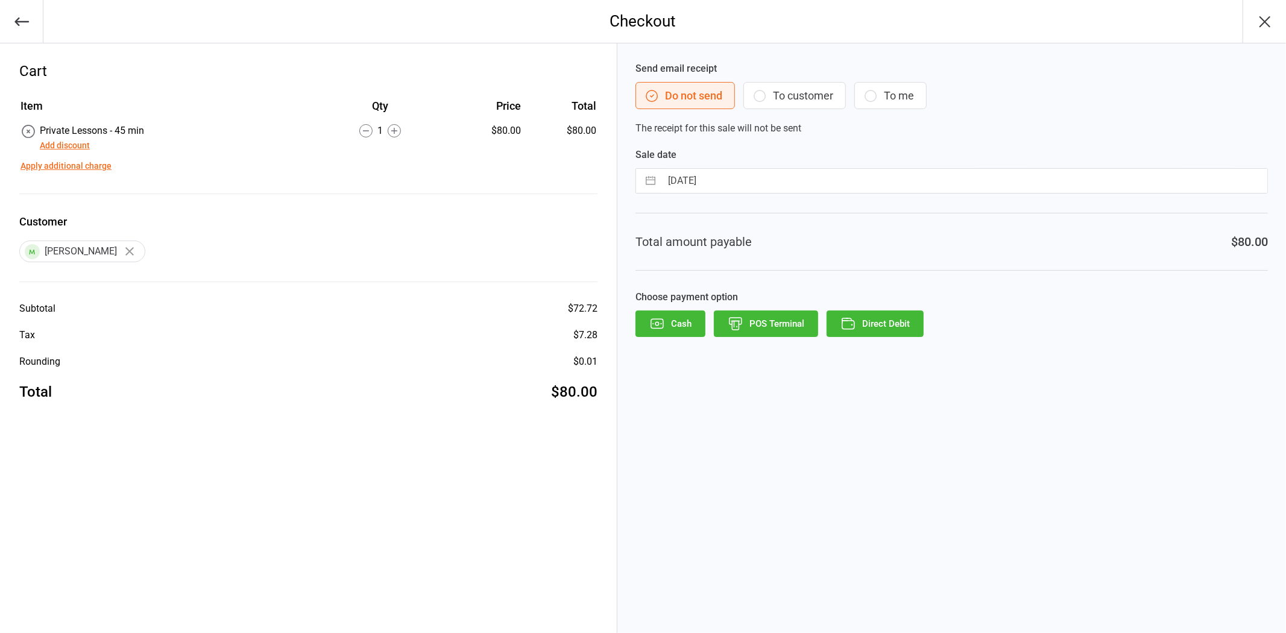
click at [760, 323] on button "POS Terminal" at bounding box center [766, 323] width 104 height 27
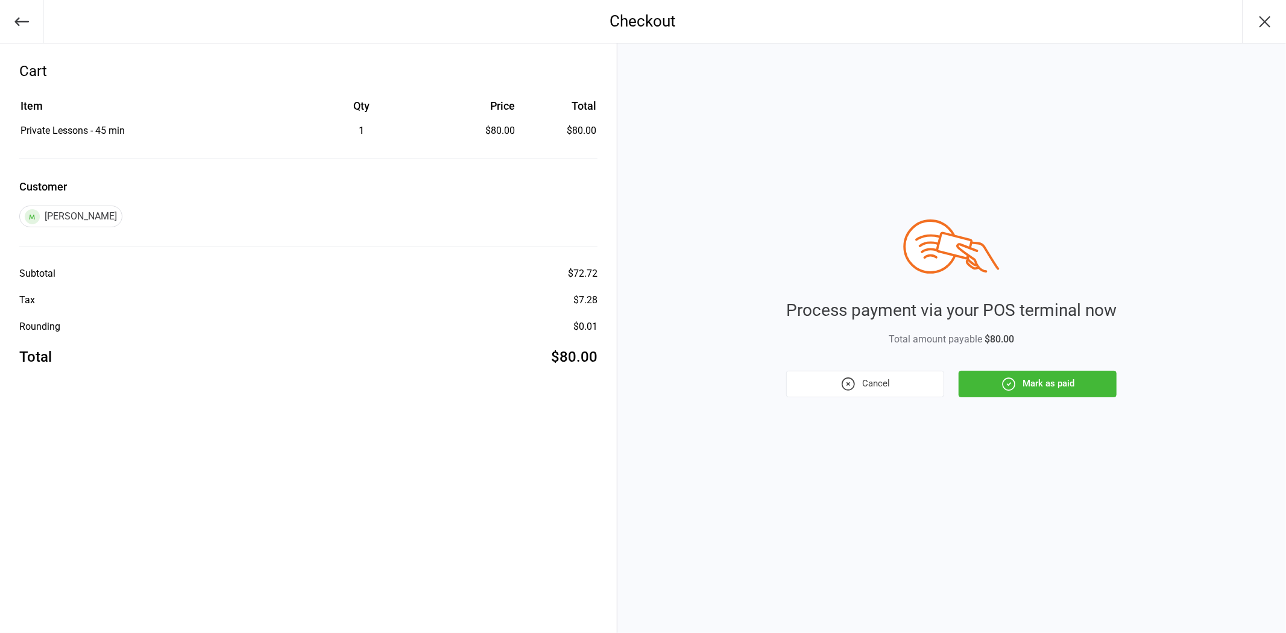
click at [1045, 393] on button "Mark as paid" at bounding box center [1038, 384] width 158 height 27
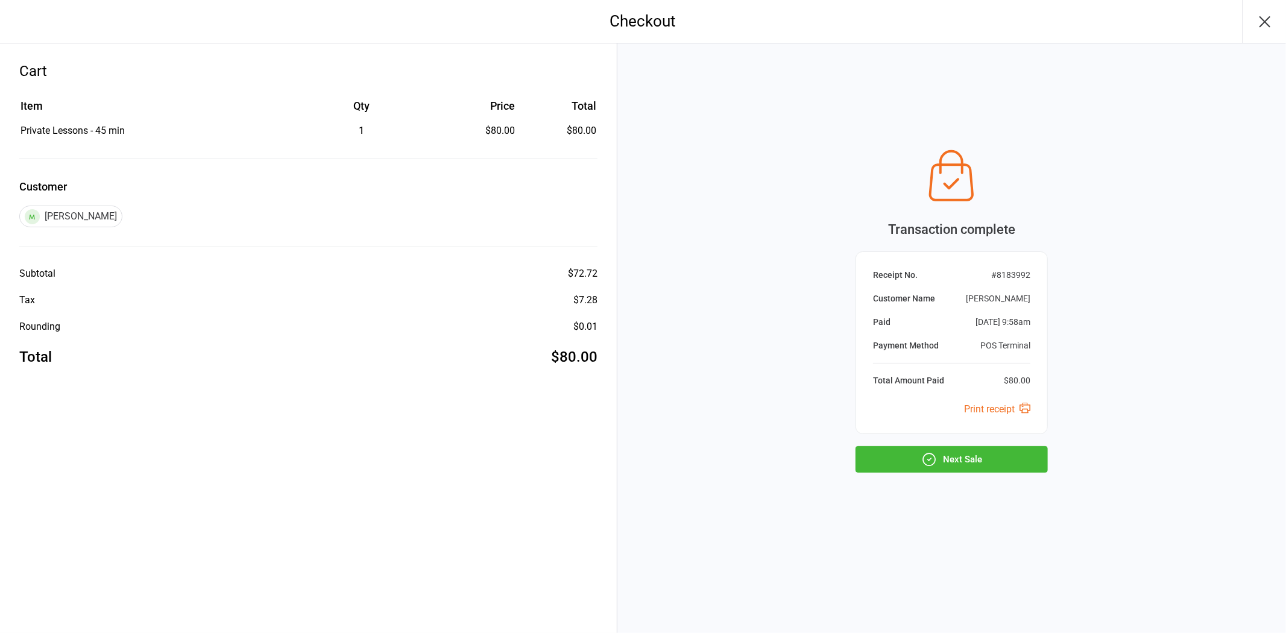
click at [951, 463] on button "Next Sale" at bounding box center [951, 459] width 192 height 27
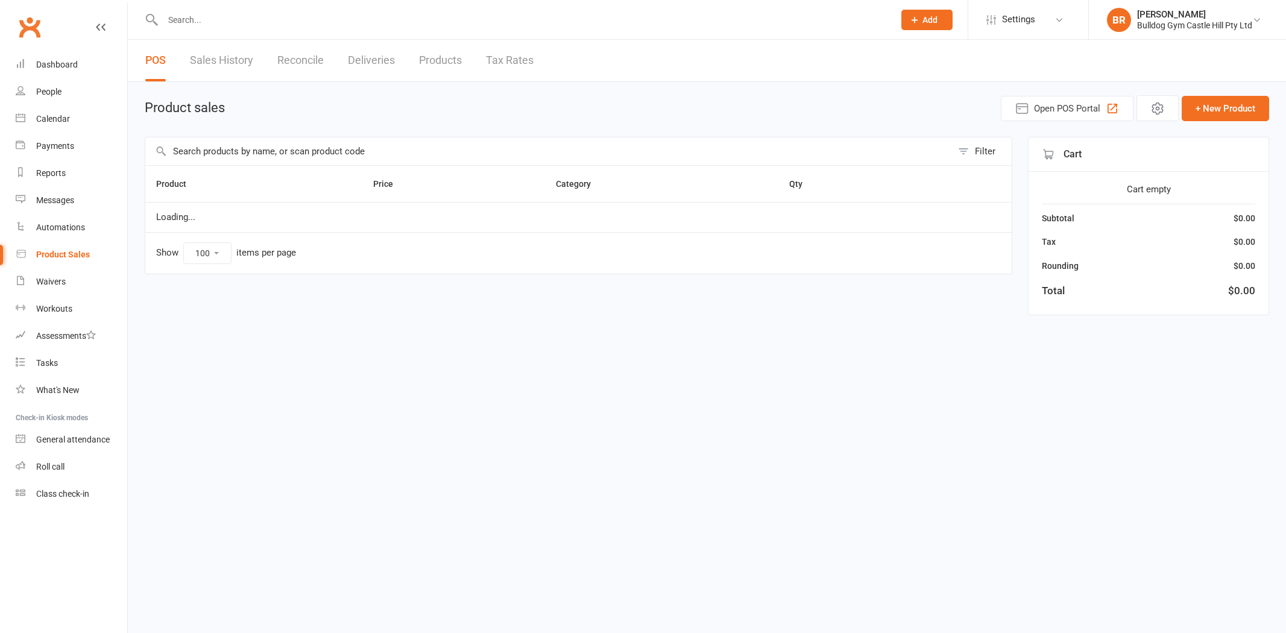
select select "100"
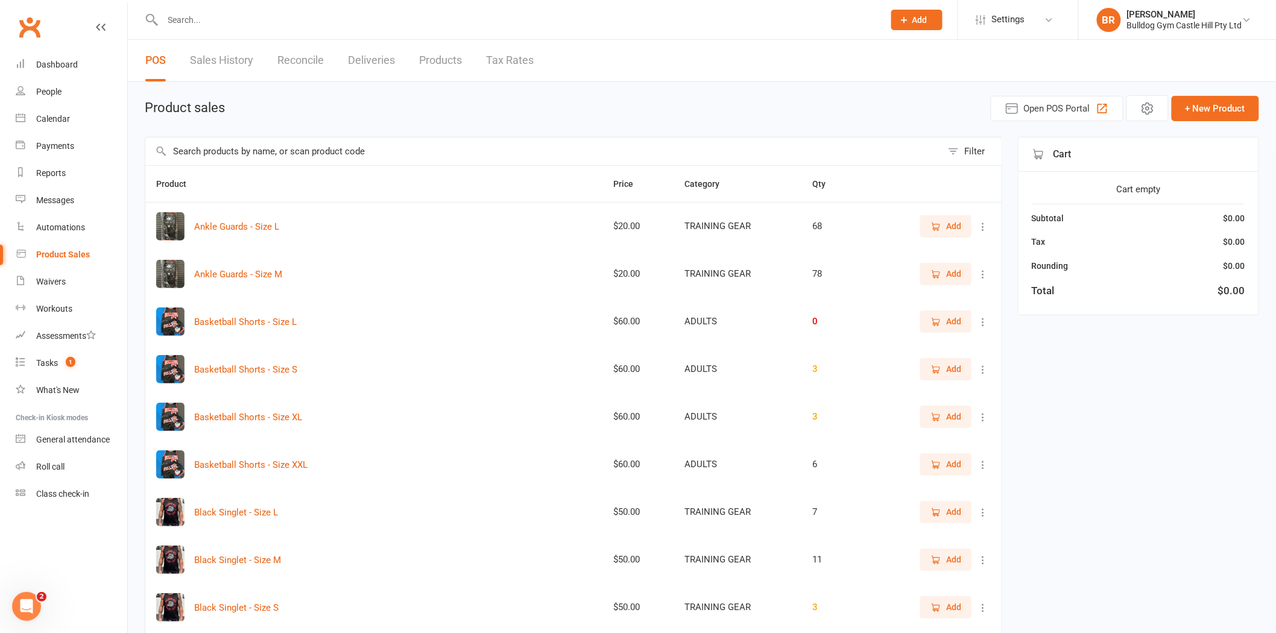
click at [227, 153] on input "text" at bounding box center [543, 151] width 796 height 28
click at [51, 114] on div "Calendar" at bounding box center [53, 119] width 34 height 10
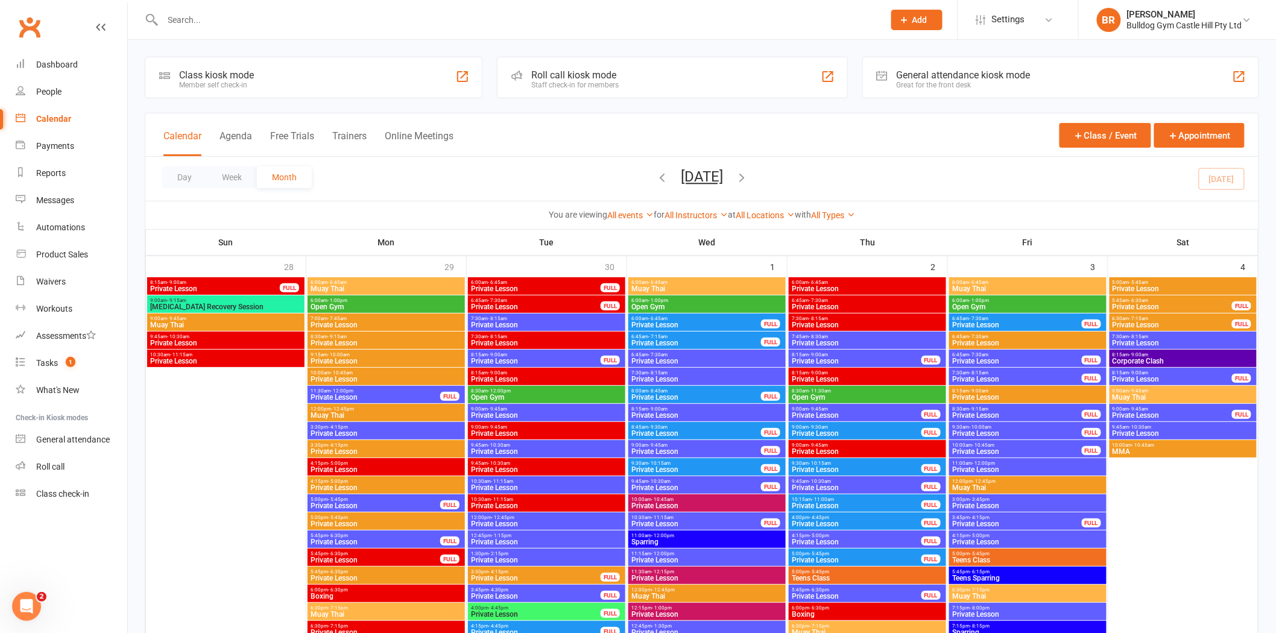
click at [1029, 448] on span "Private Lesson" at bounding box center [1016, 451] width 131 height 7
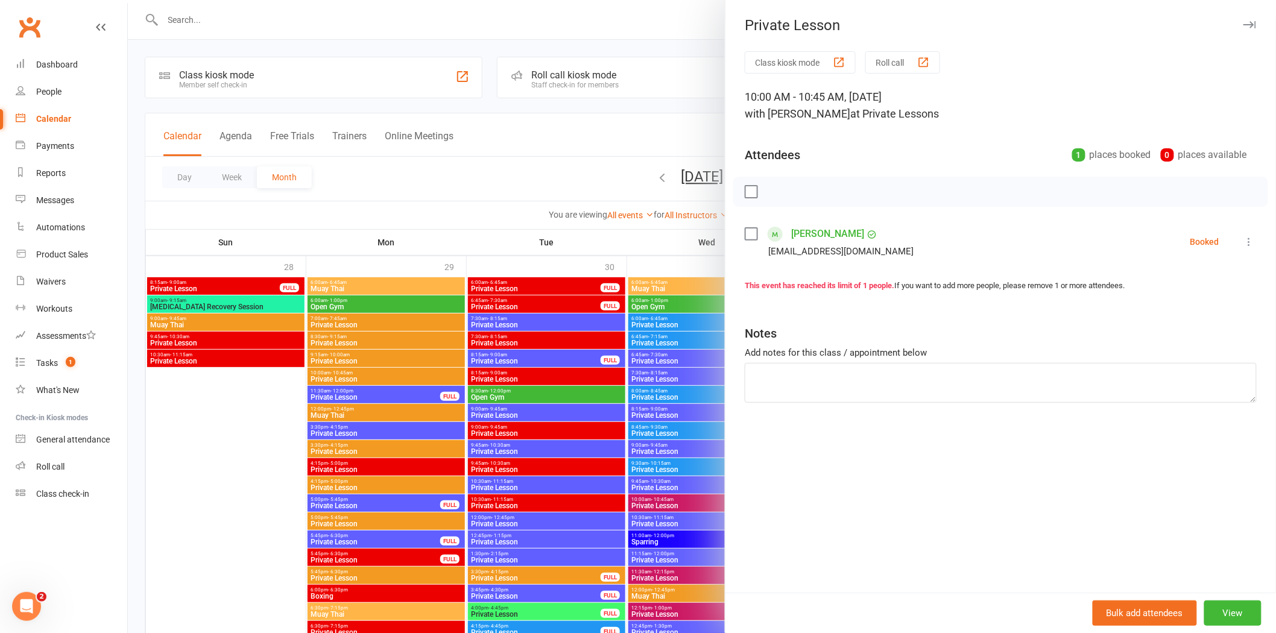
click at [589, 197] on div at bounding box center [702, 316] width 1148 height 633
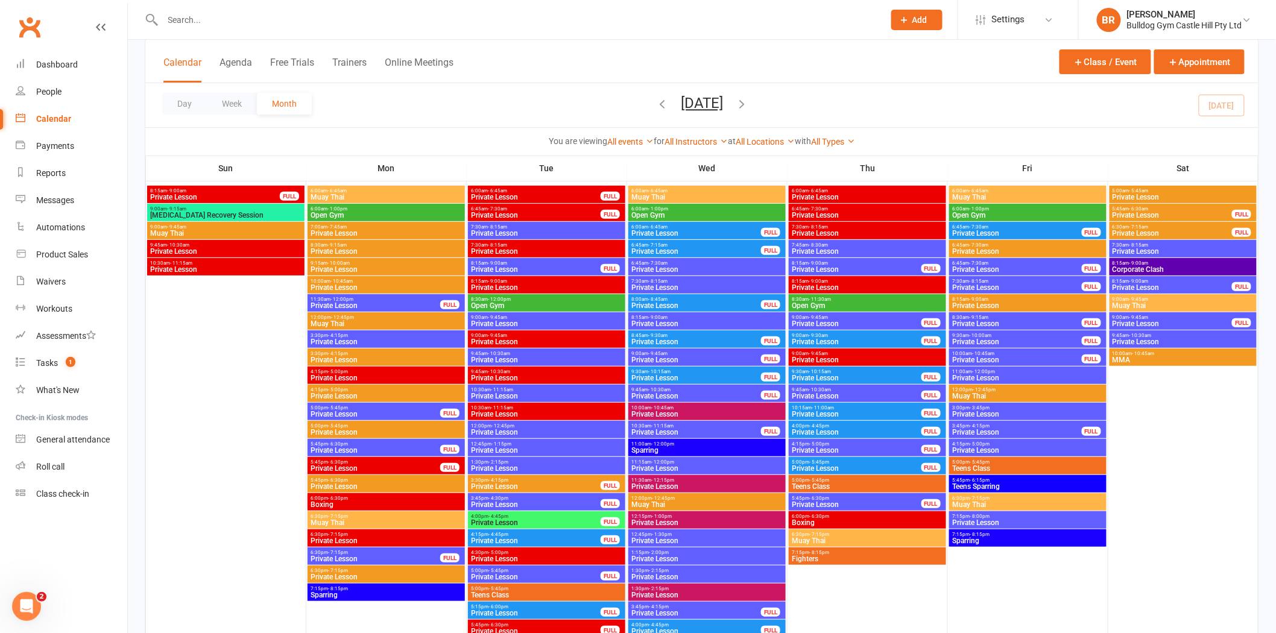
scroll to position [335, 0]
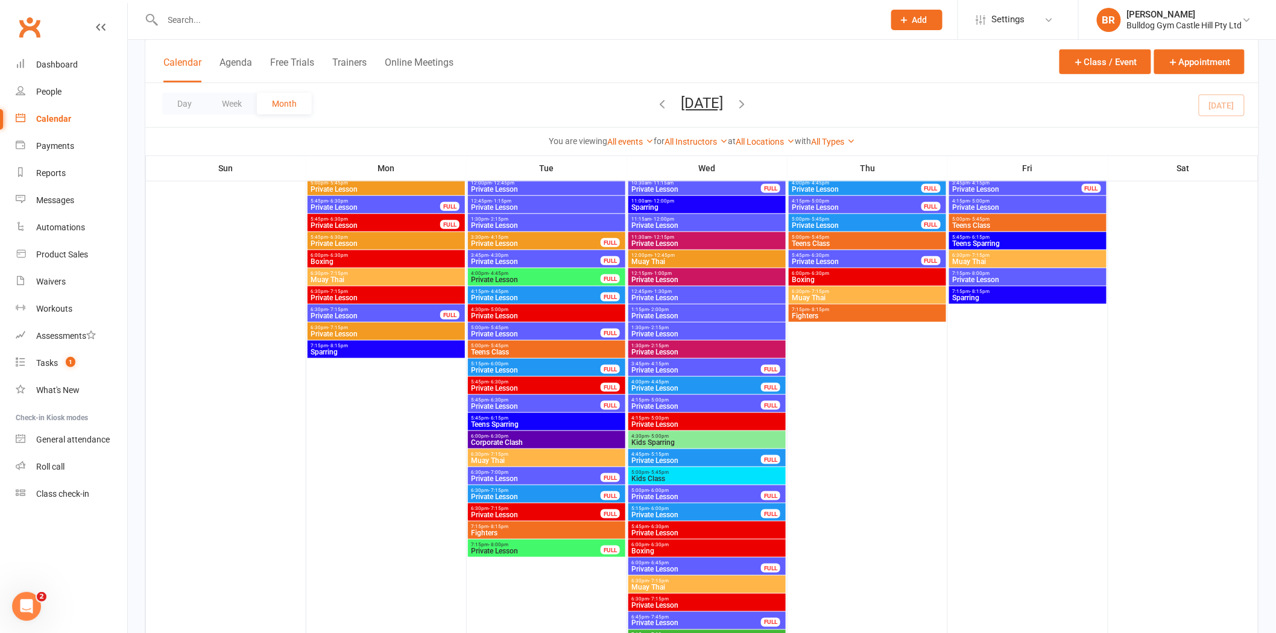
click at [689, 493] on span "Private Lesson" at bounding box center [696, 496] width 131 height 7
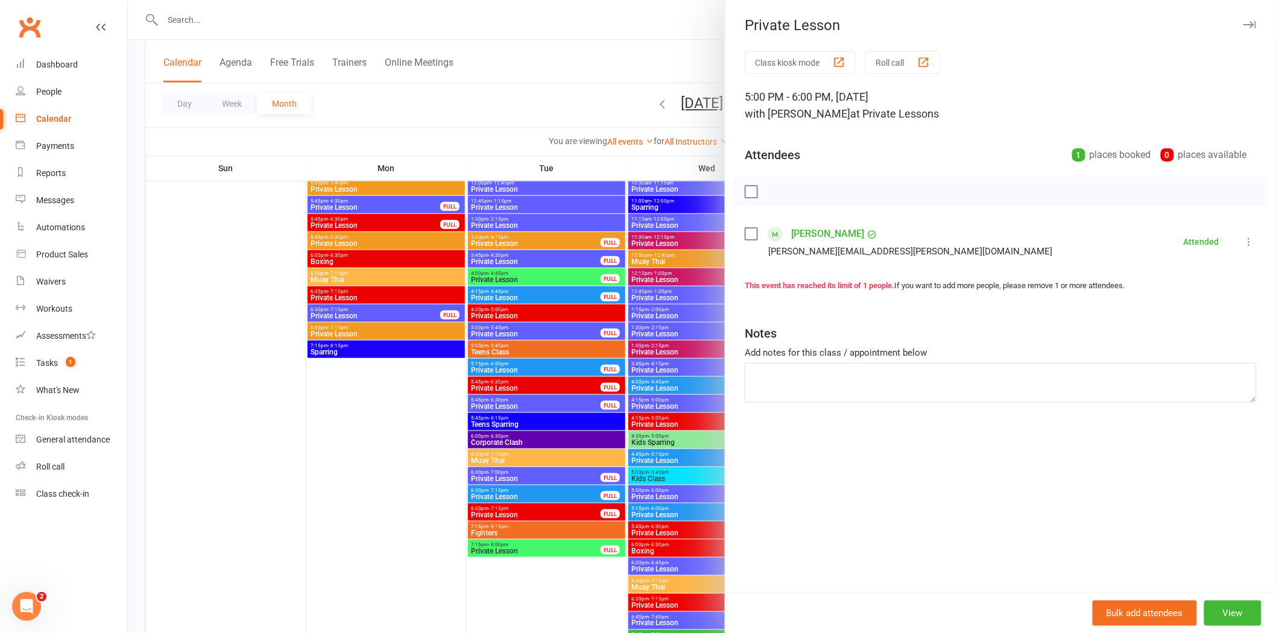
click at [680, 435] on div at bounding box center [702, 316] width 1148 height 633
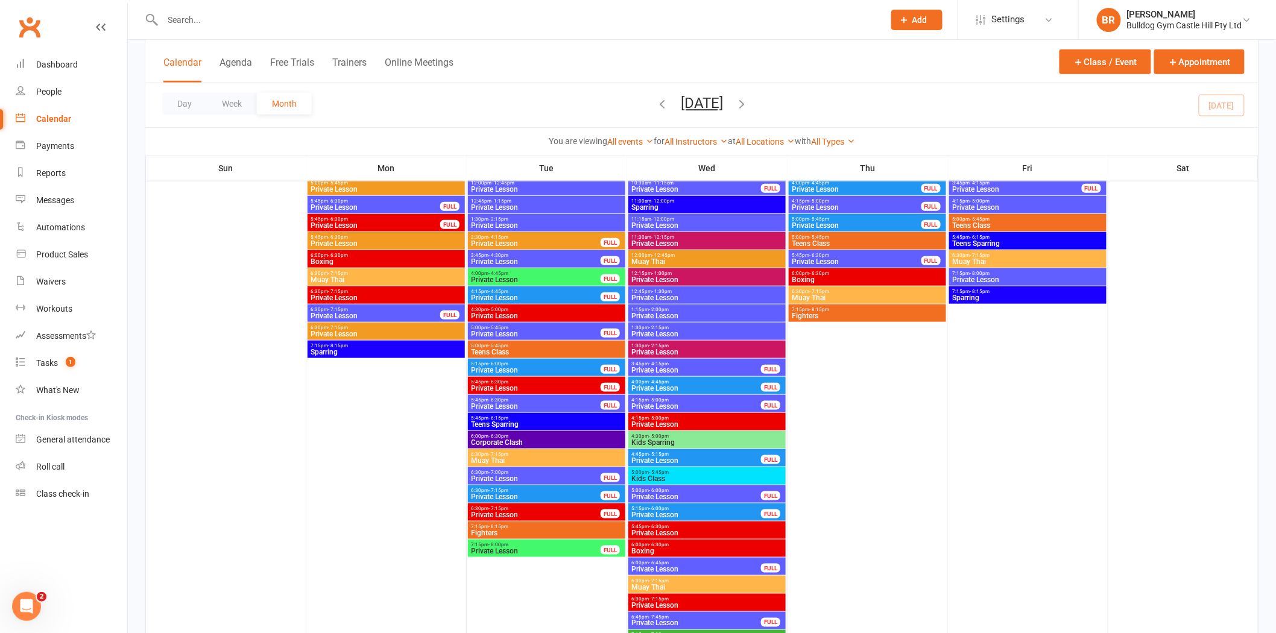
click at [674, 411] on div "4:15pm - 5:00pm Private Lesson FULL" at bounding box center [706, 403] width 157 height 17
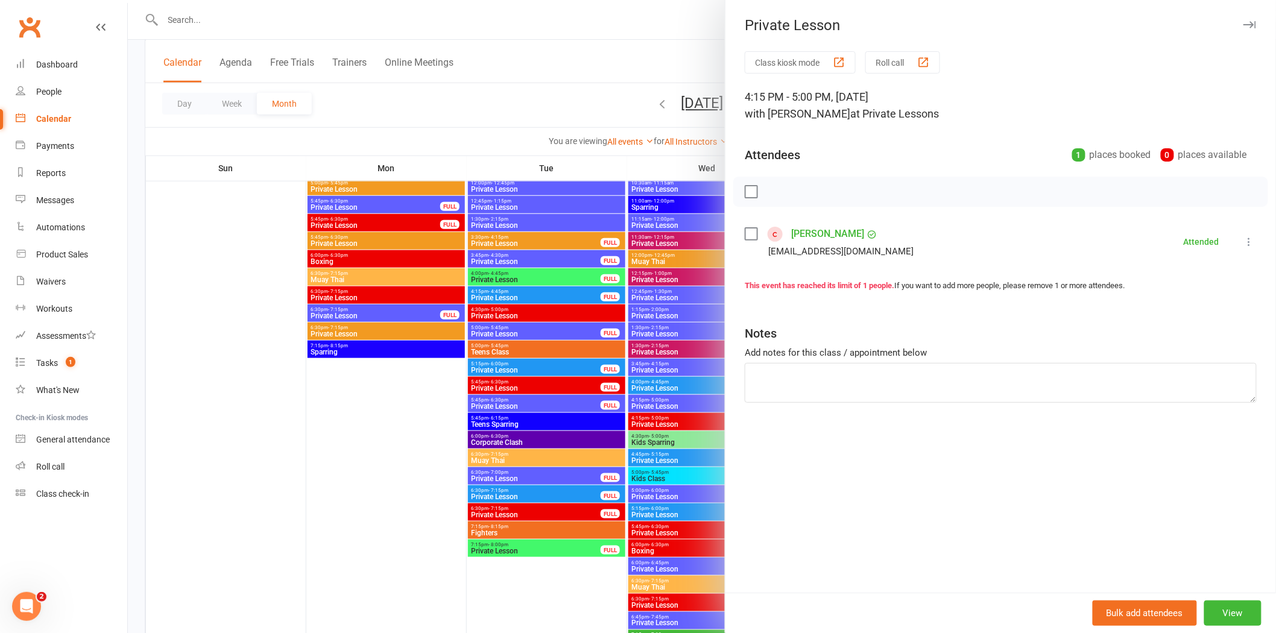
click at [673, 404] on div at bounding box center [702, 316] width 1148 height 633
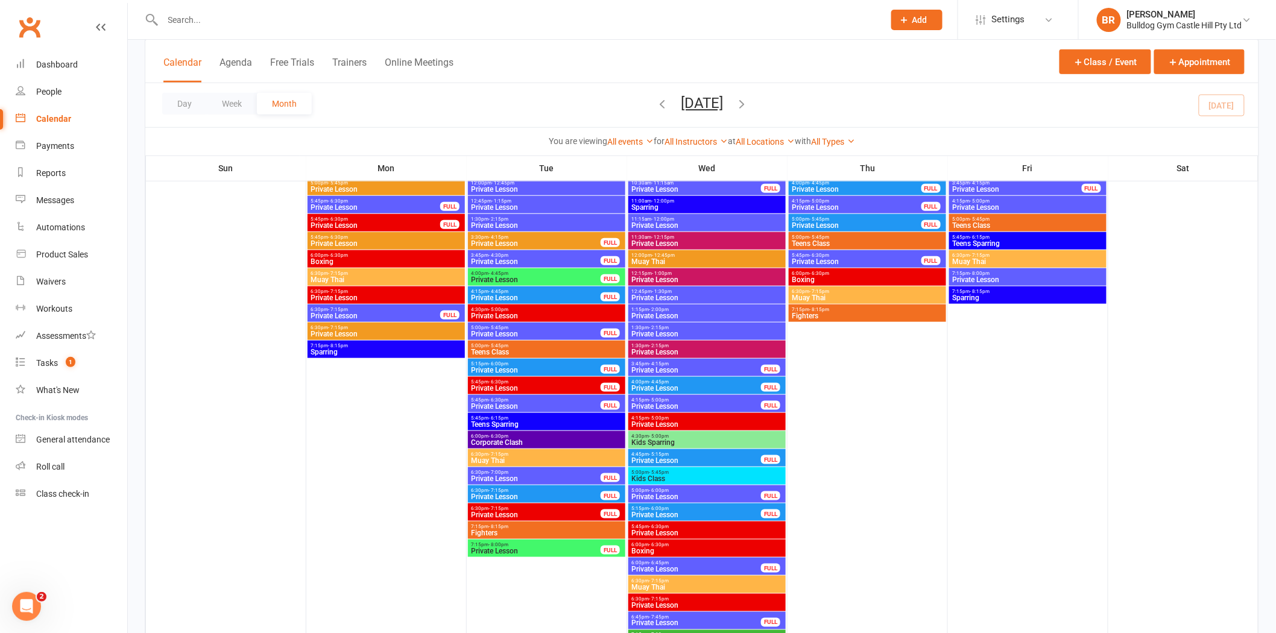
click at [688, 368] on span "Private Lesson" at bounding box center [696, 370] width 131 height 7
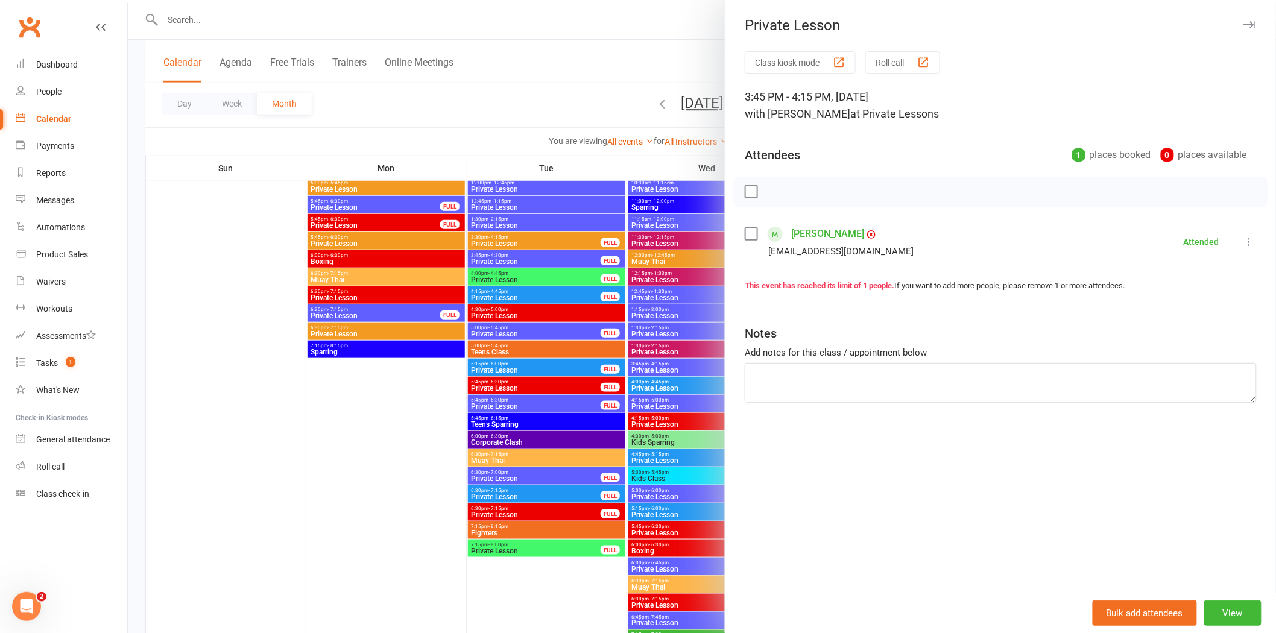
click at [584, 128] on div at bounding box center [702, 316] width 1148 height 633
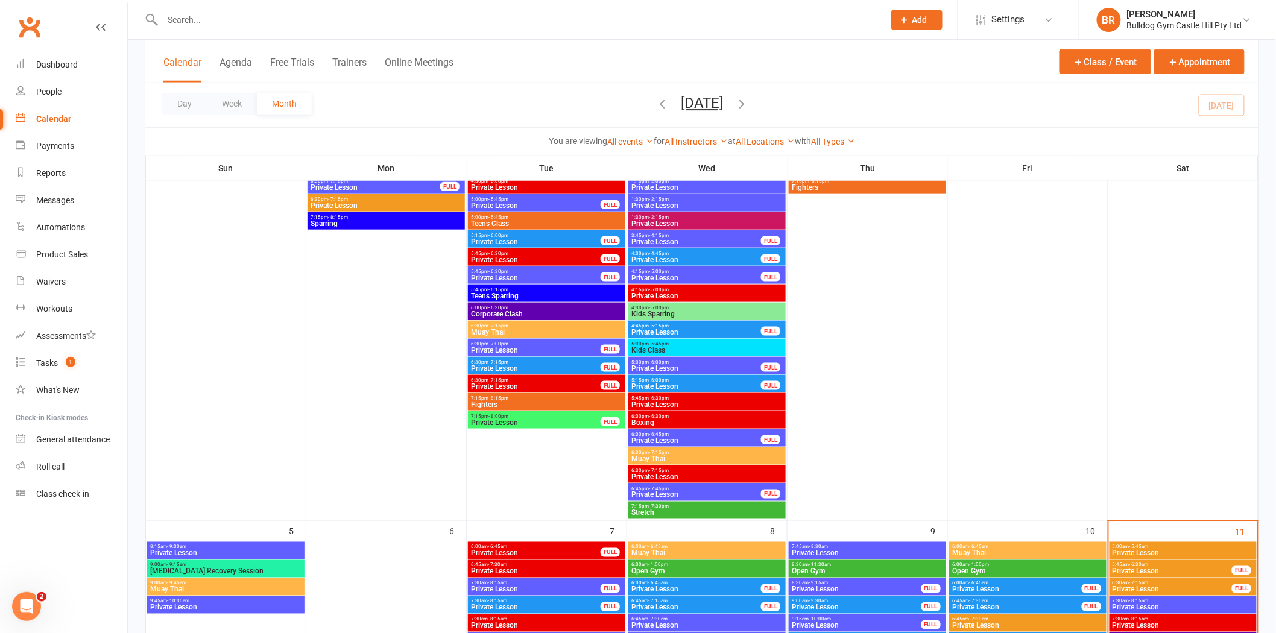
scroll to position [468, 0]
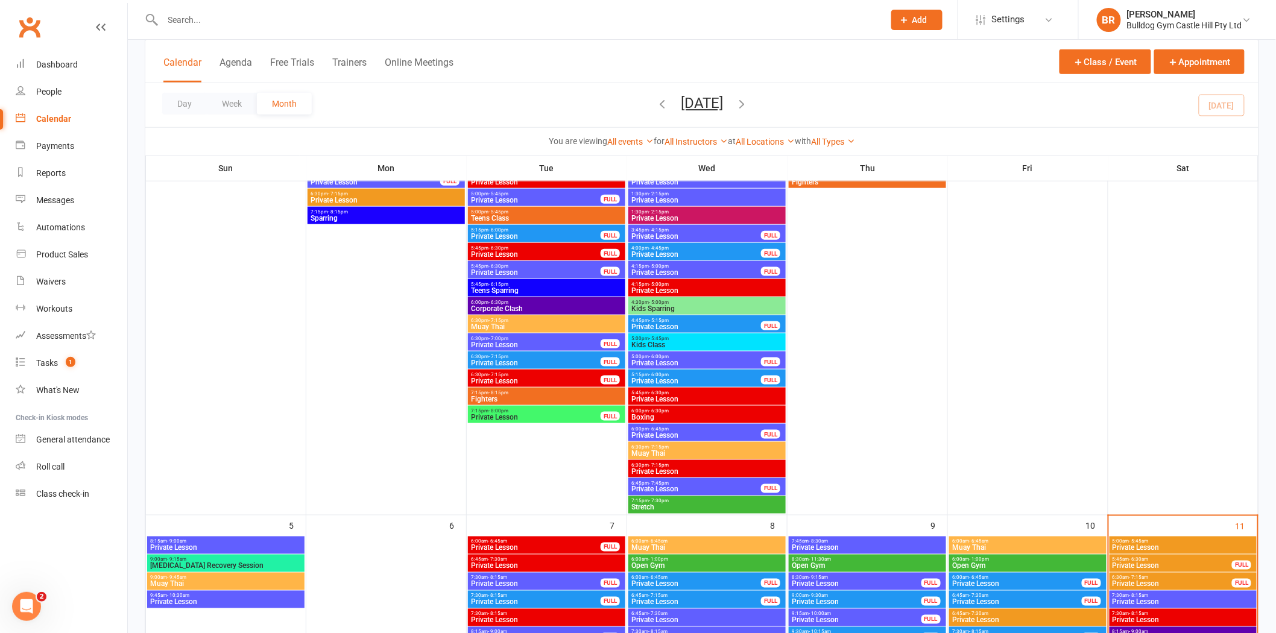
click at [670, 486] on span "Private Lesson" at bounding box center [696, 489] width 131 height 7
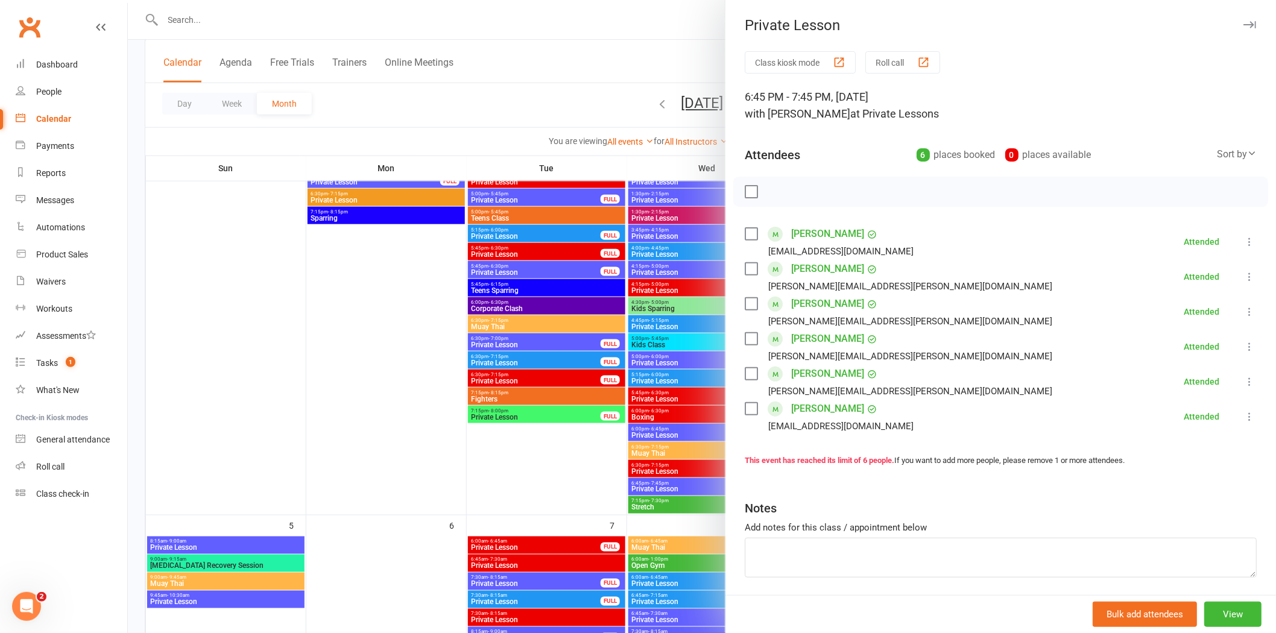
click at [348, 360] on div at bounding box center [702, 316] width 1148 height 633
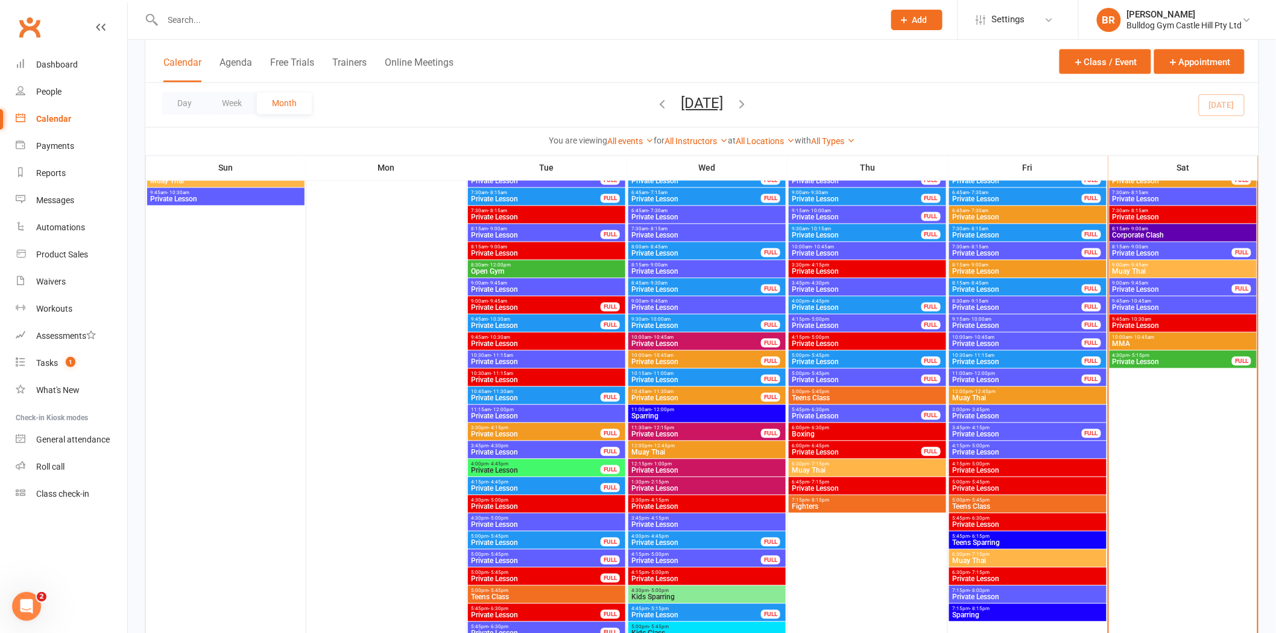
scroll to position [871, 0]
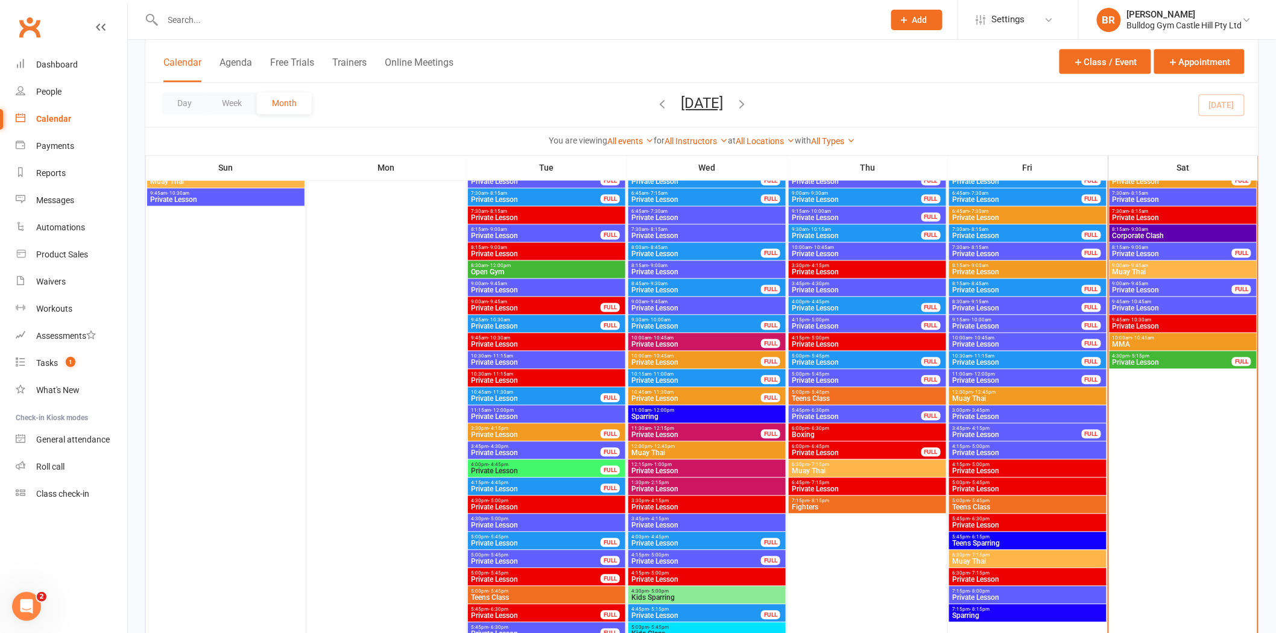
click at [1114, 341] on span "MMA" at bounding box center [1183, 344] width 142 height 7
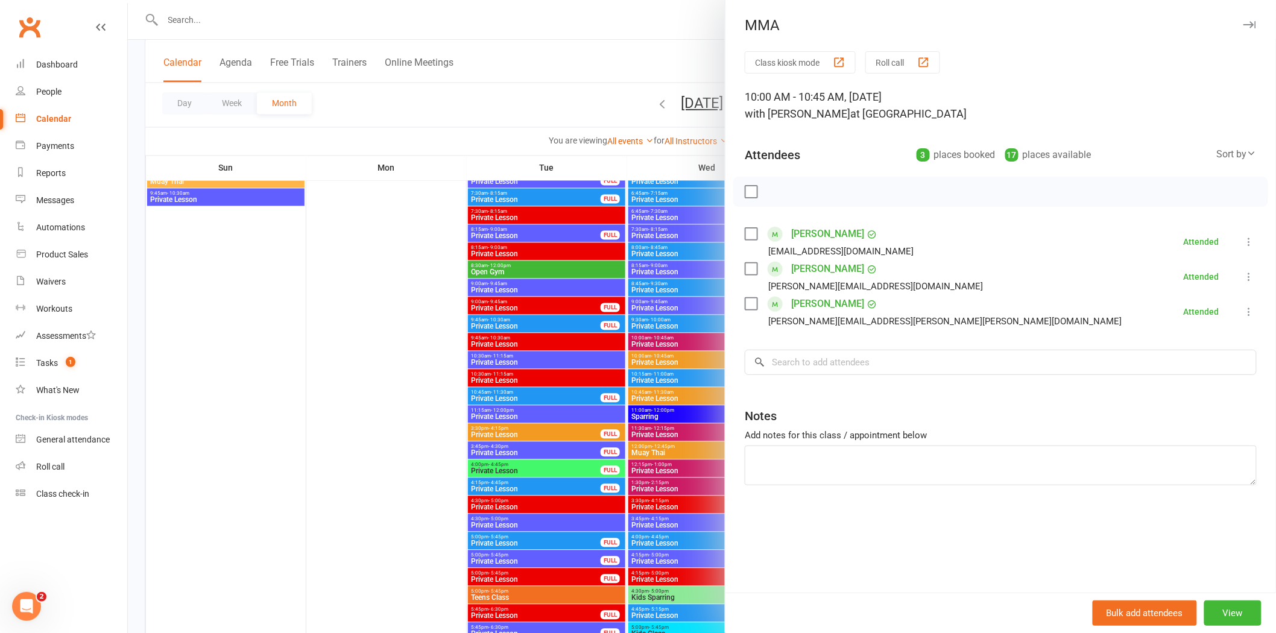
click at [559, 101] on div at bounding box center [702, 316] width 1148 height 633
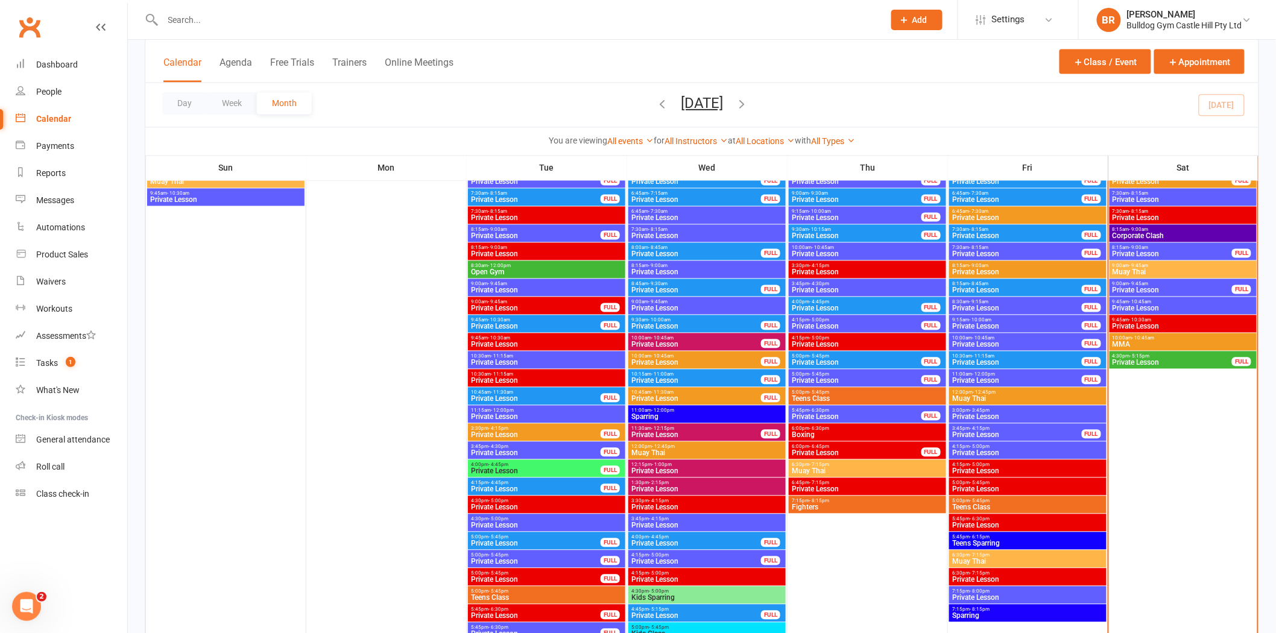
click at [1142, 273] on span "Muay Thai" at bounding box center [1183, 272] width 142 height 7
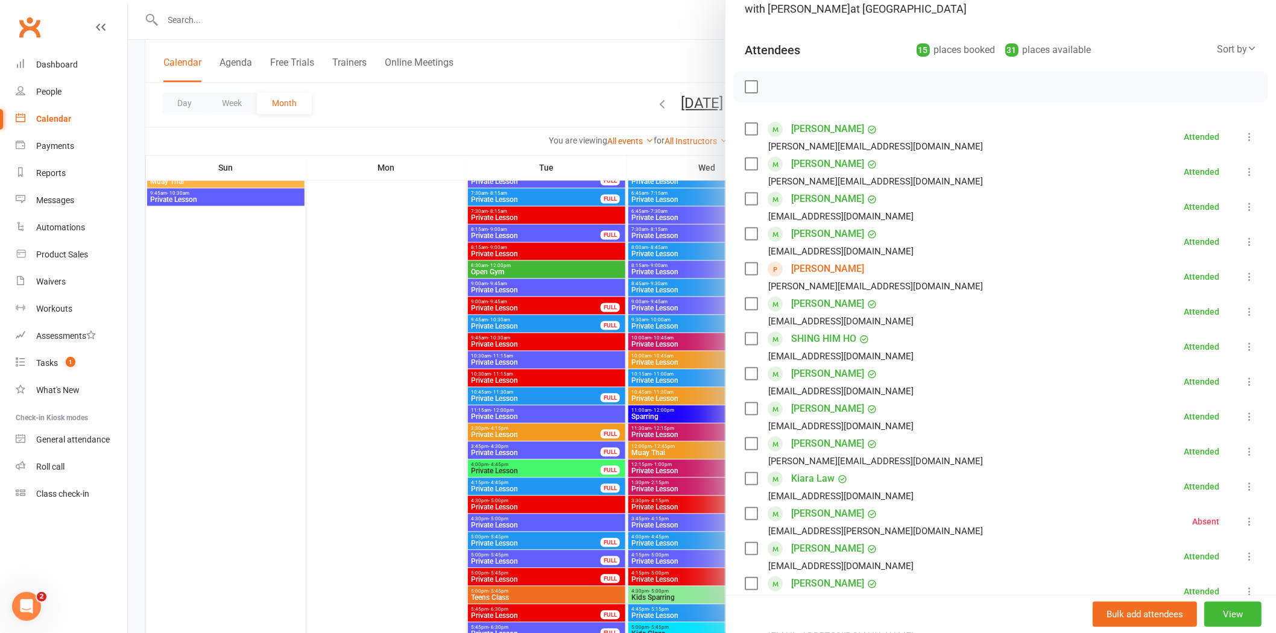
scroll to position [201, 0]
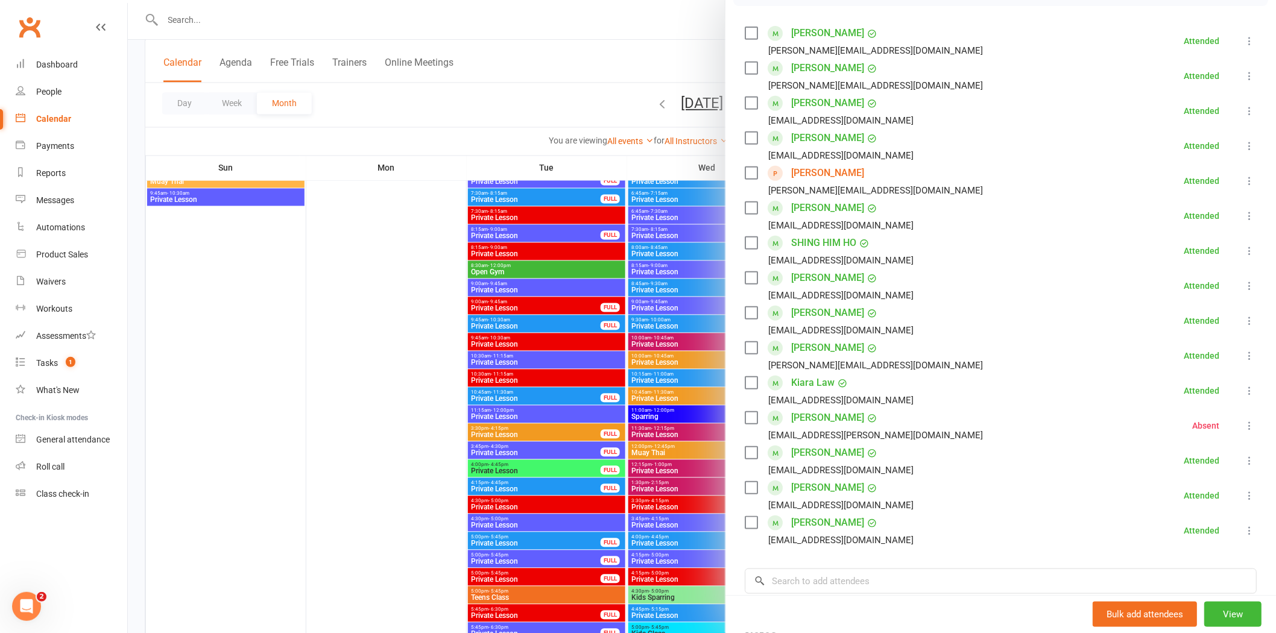
click at [532, 99] on div at bounding box center [702, 316] width 1148 height 633
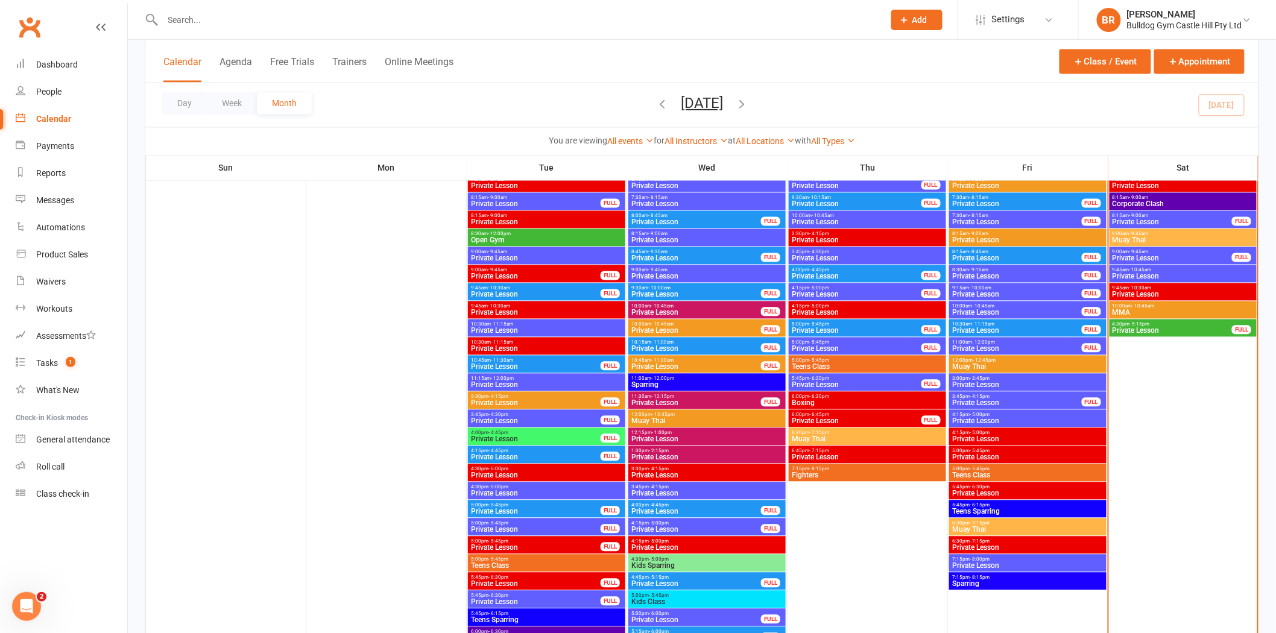
scroll to position [737, 0]
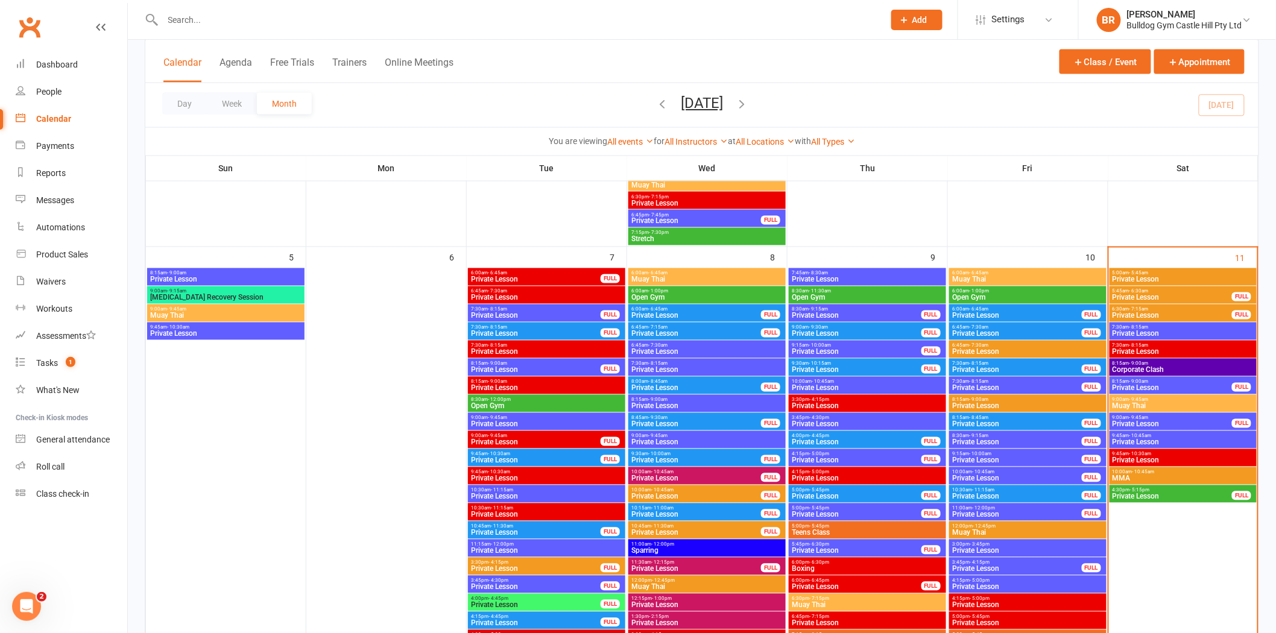
click at [1160, 441] on span "Private Lesson" at bounding box center [1183, 442] width 142 height 7
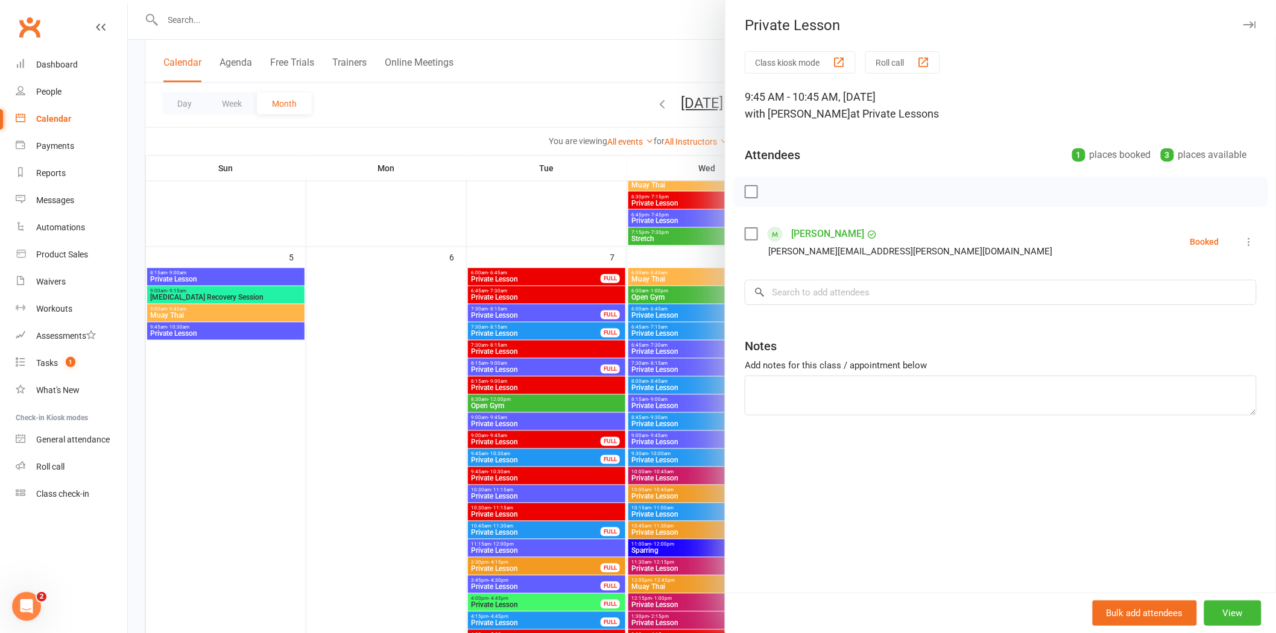
click at [525, 100] on div at bounding box center [702, 316] width 1148 height 633
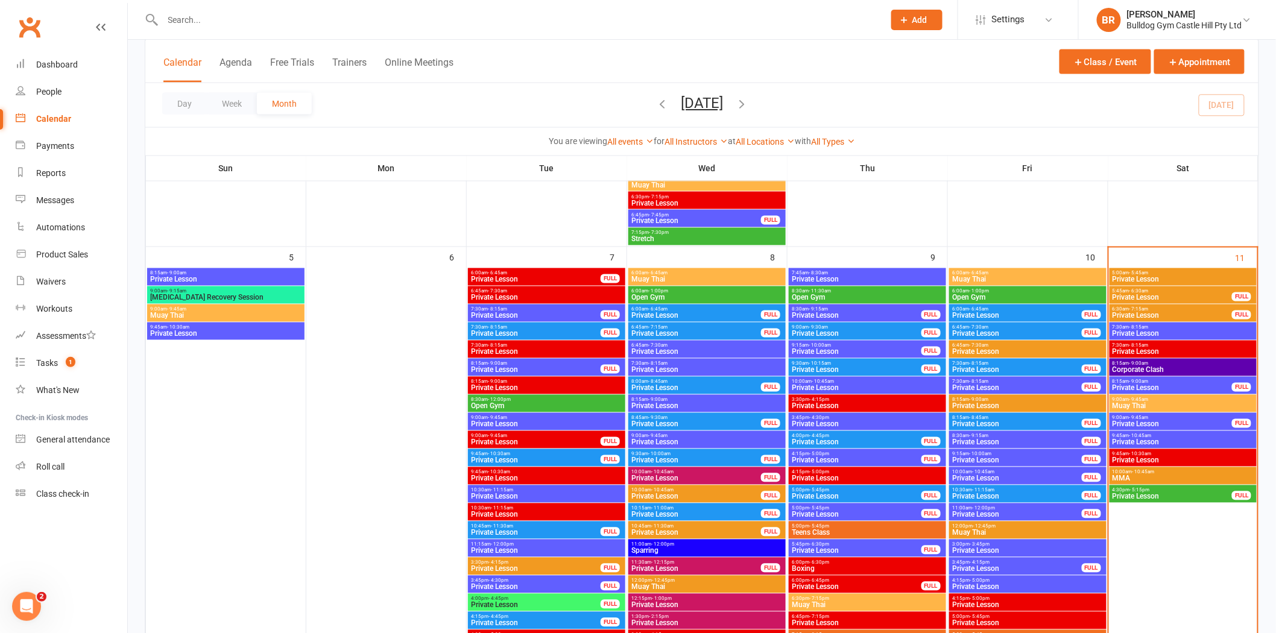
click at [994, 569] on span "Private Lesson" at bounding box center [1016, 569] width 131 height 7
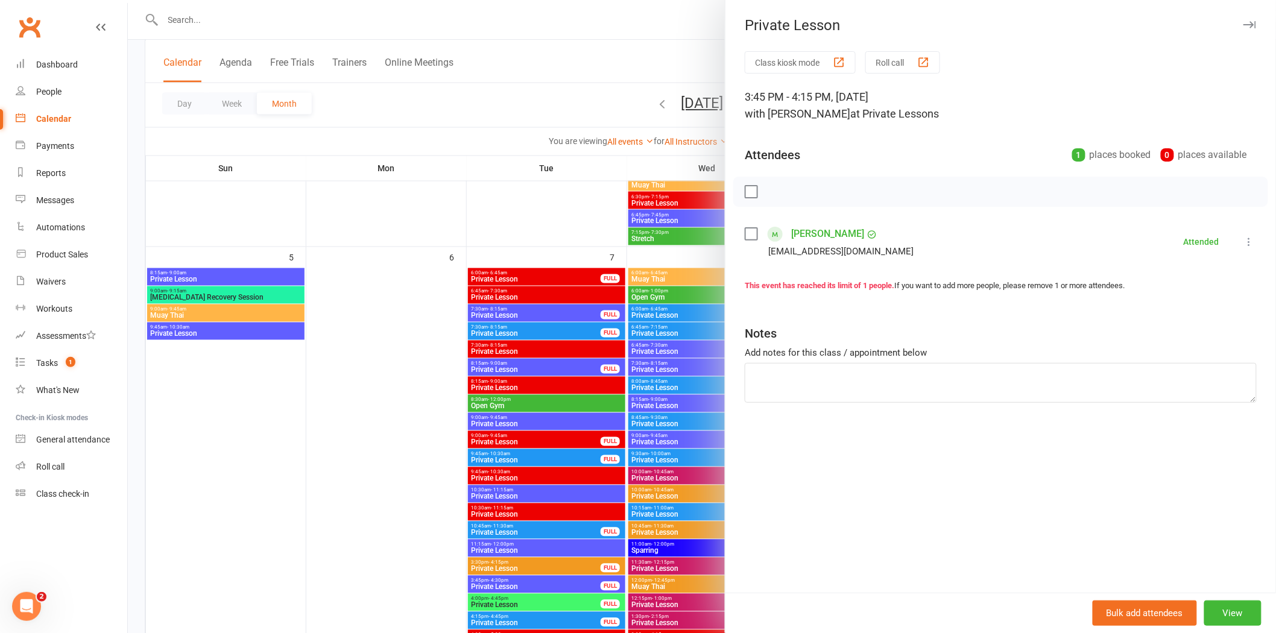
click at [538, 211] on div at bounding box center [702, 316] width 1148 height 633
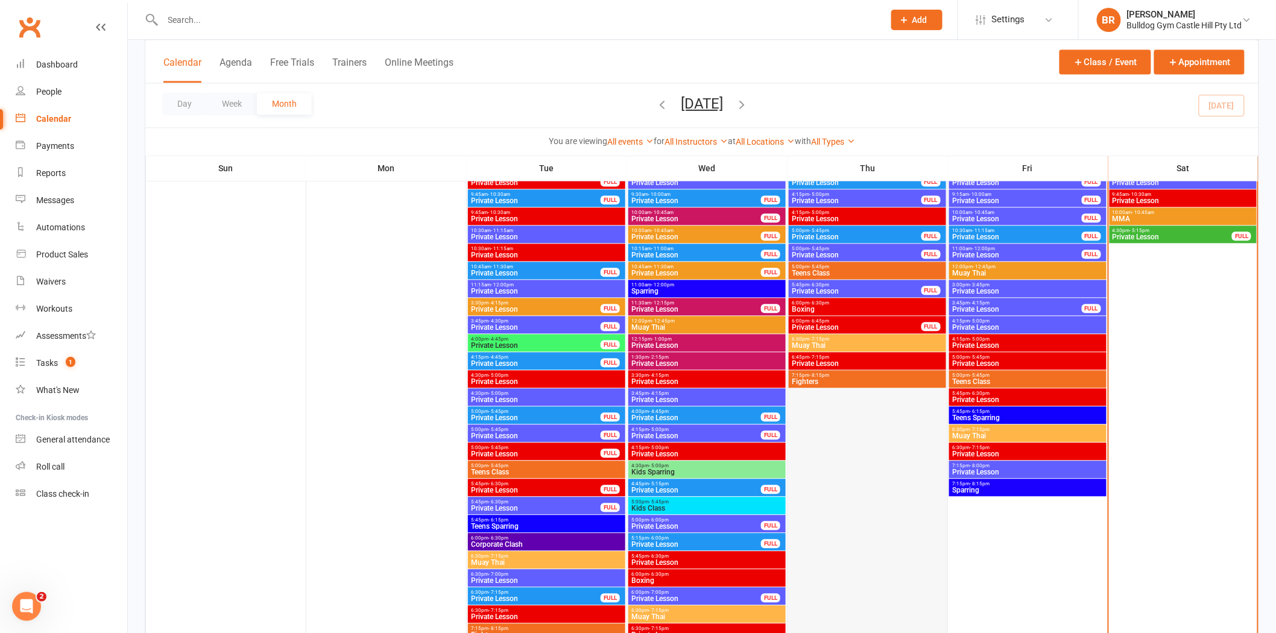
scroll to position [1004, 0]
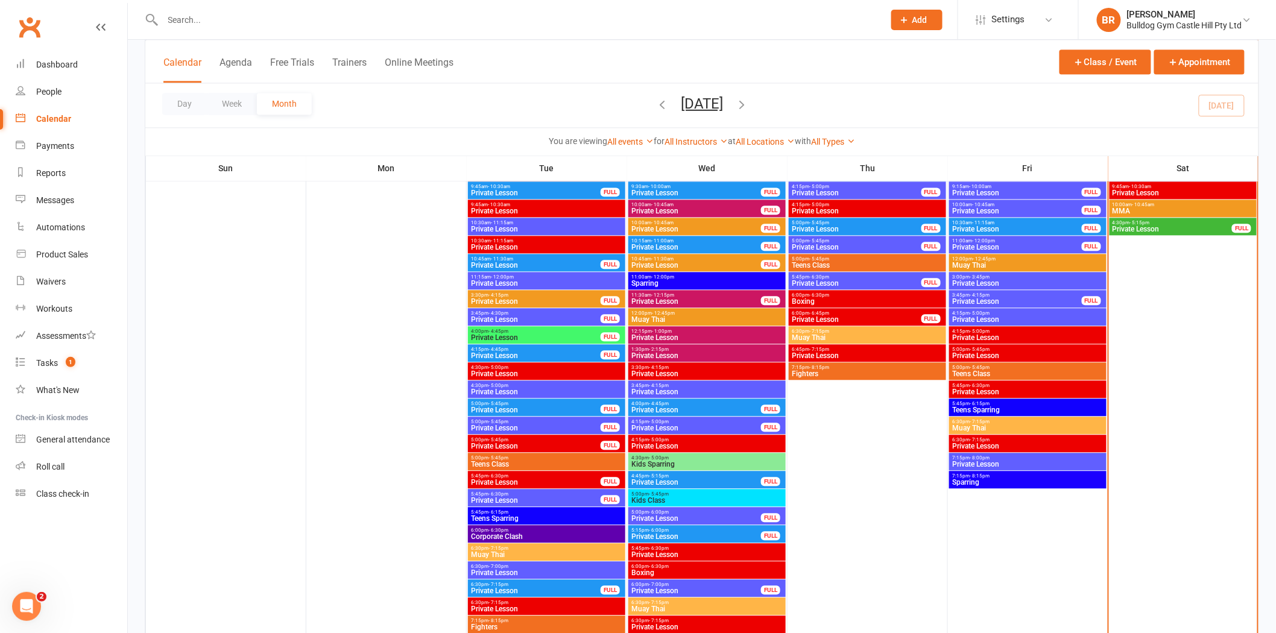
click at [985, 464] on span "Private Lesson" at bounding box center [1027, 464] width 153 height 7
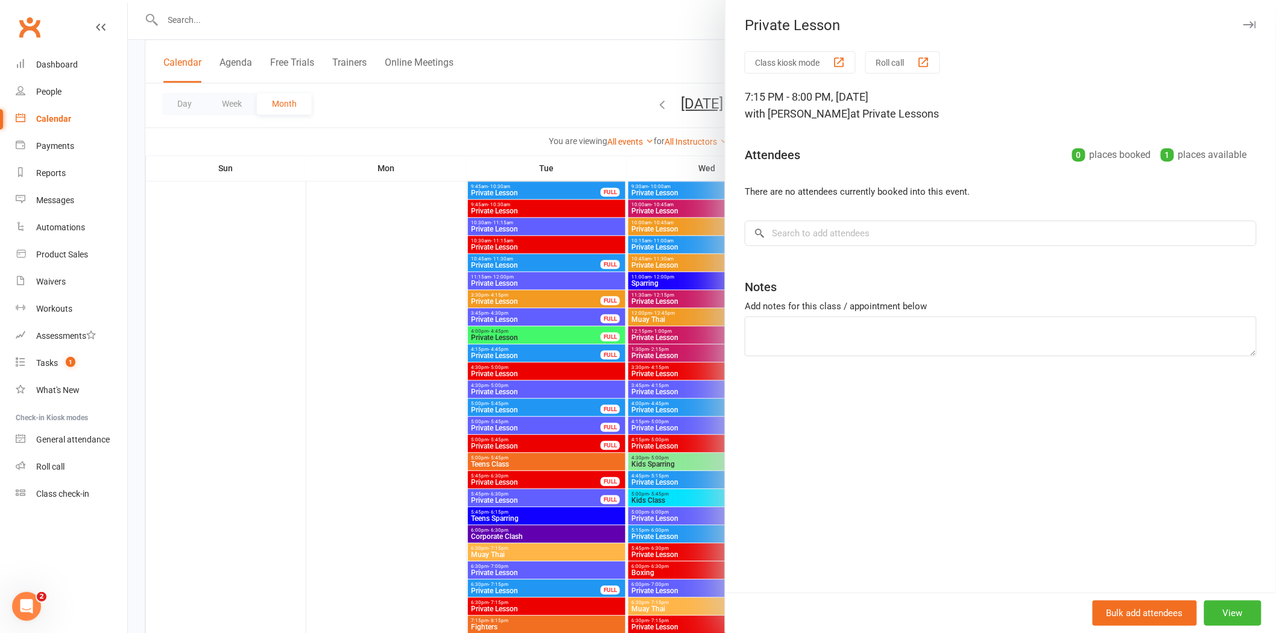
click at [436, 320] on div at bounding box center [702, 316] width 1148 height 633
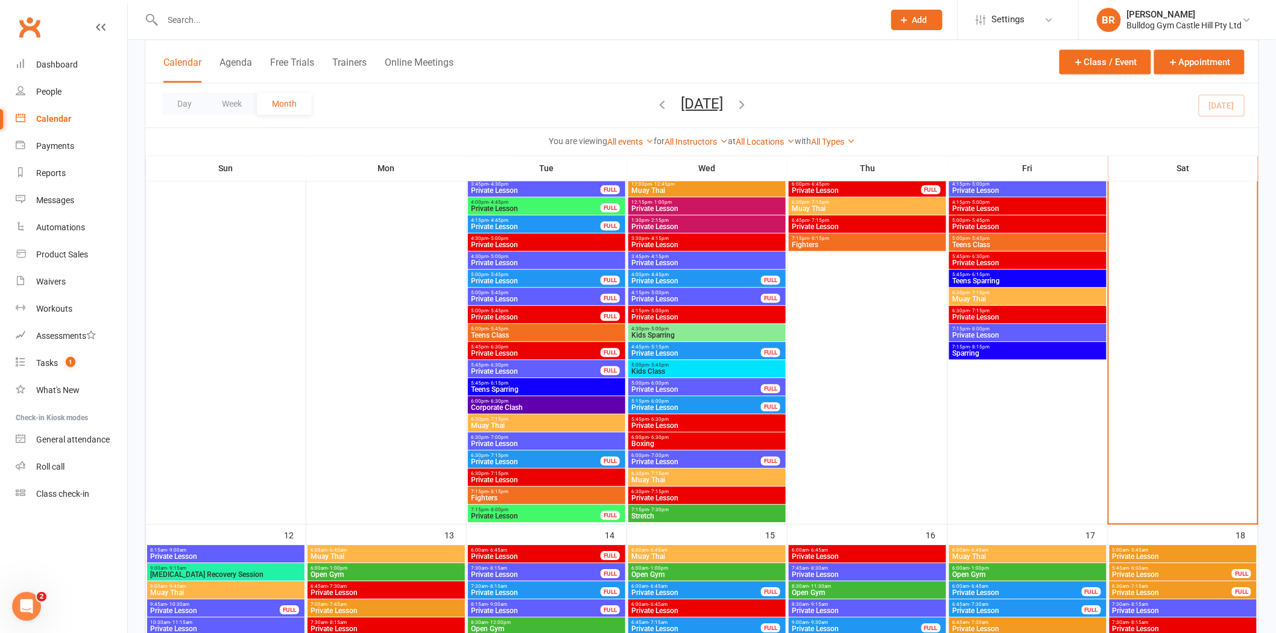
scroll to position [1138, 0]
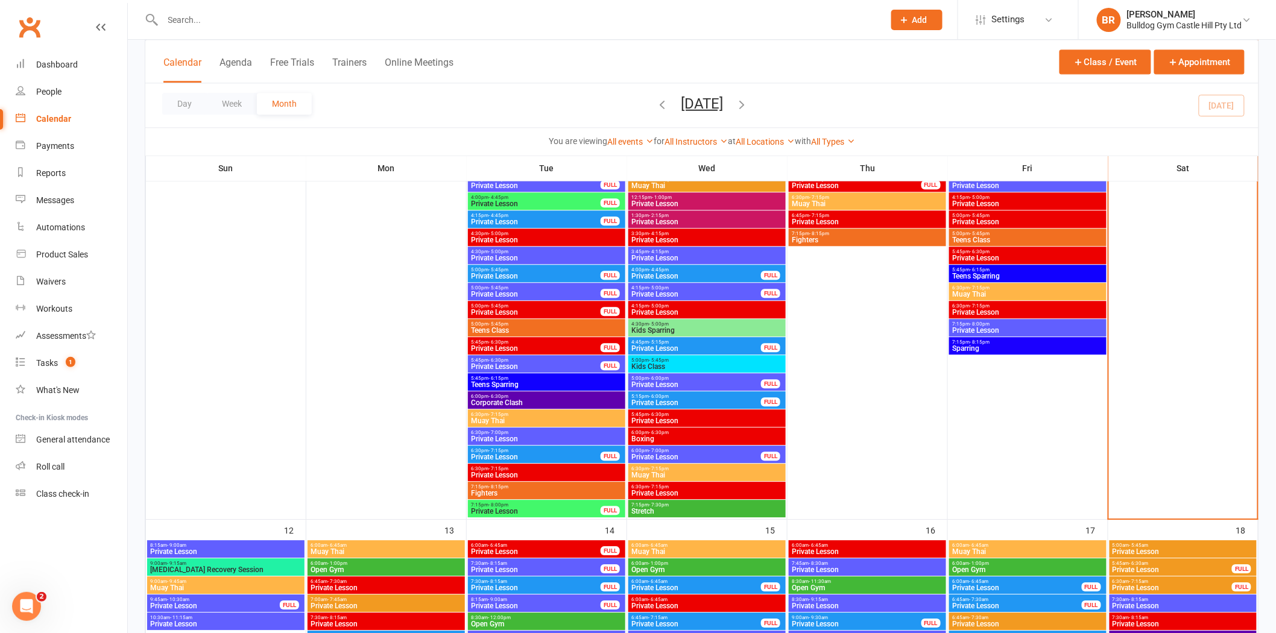
click at [672, 455] on span "Private Lesson" at bounding box center [696, 456] width 131 height 7
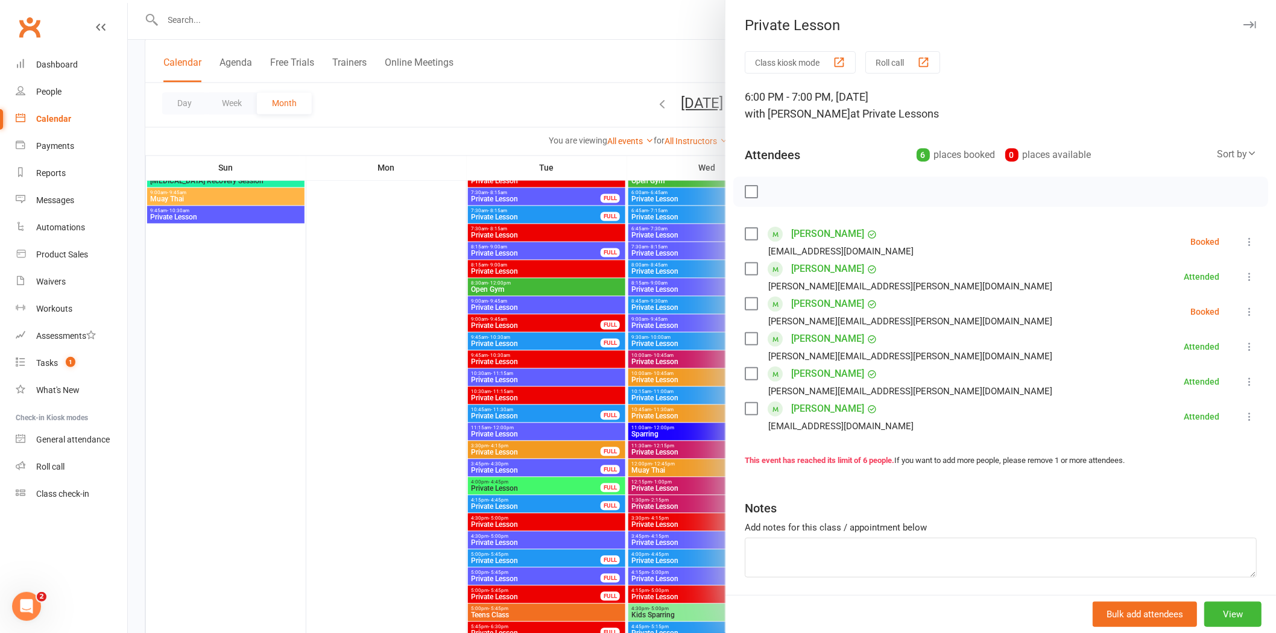
scroll to position [871, 0]
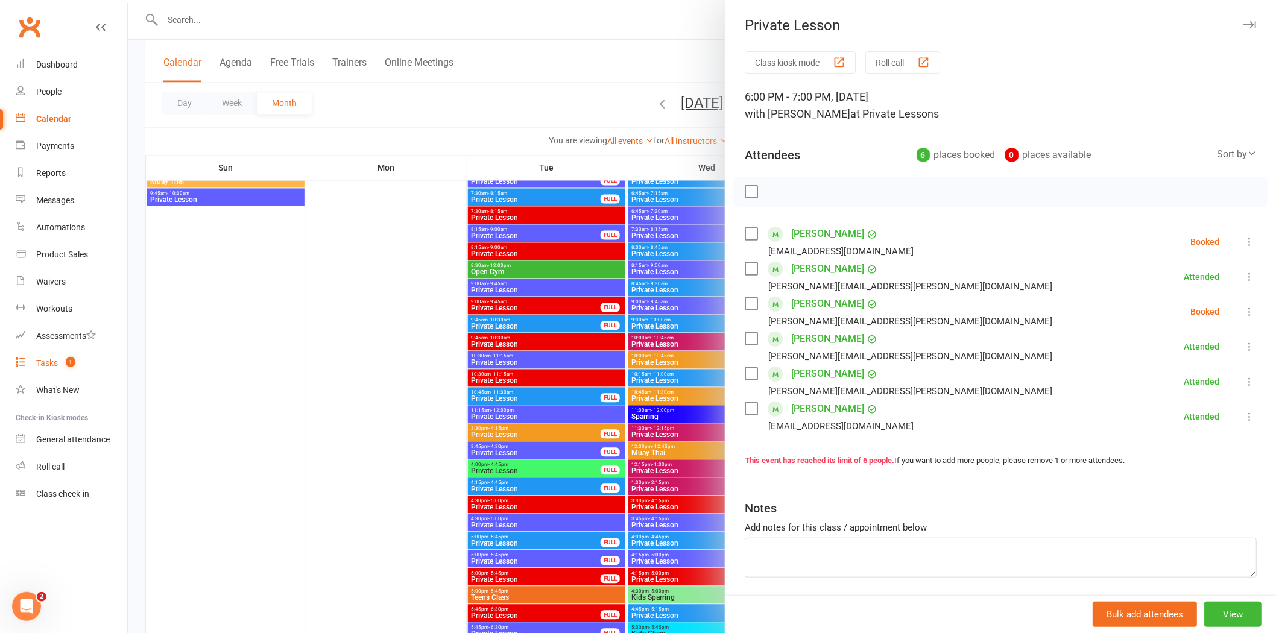
click at [55, 358] on div "Tasks" at bounding box center [47, 363] width 22 height 10
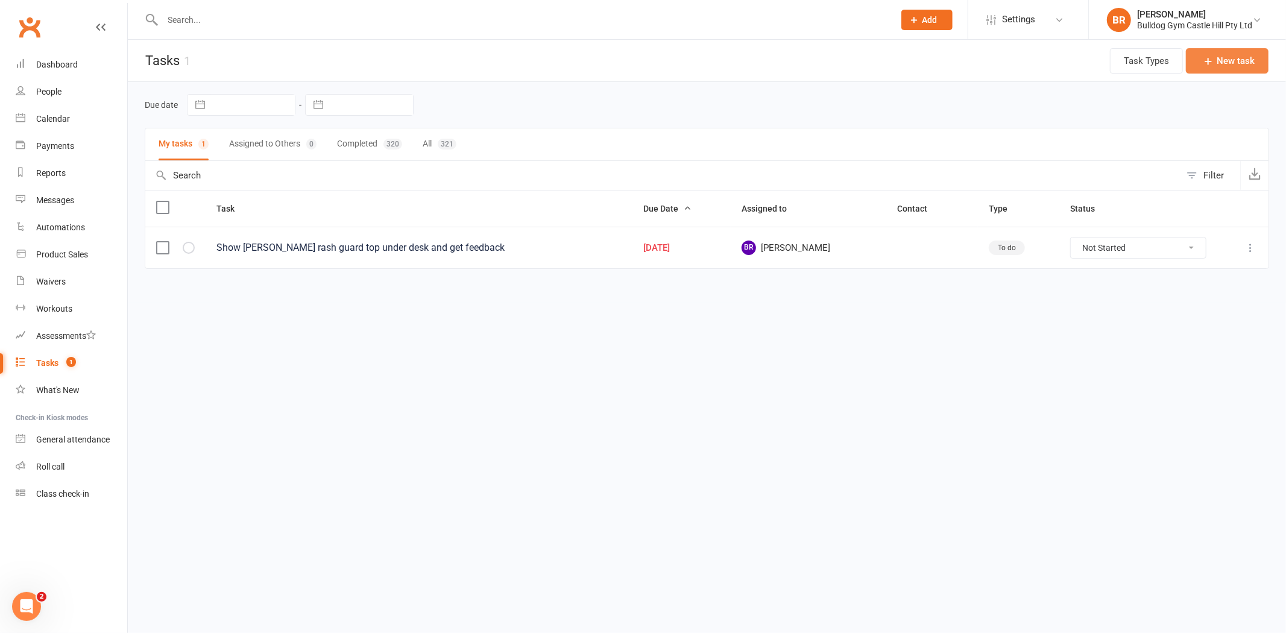
click at [1223, 66] on button "New task" at bounding box center [1227, 60] width 83 height 25
select select "53801"
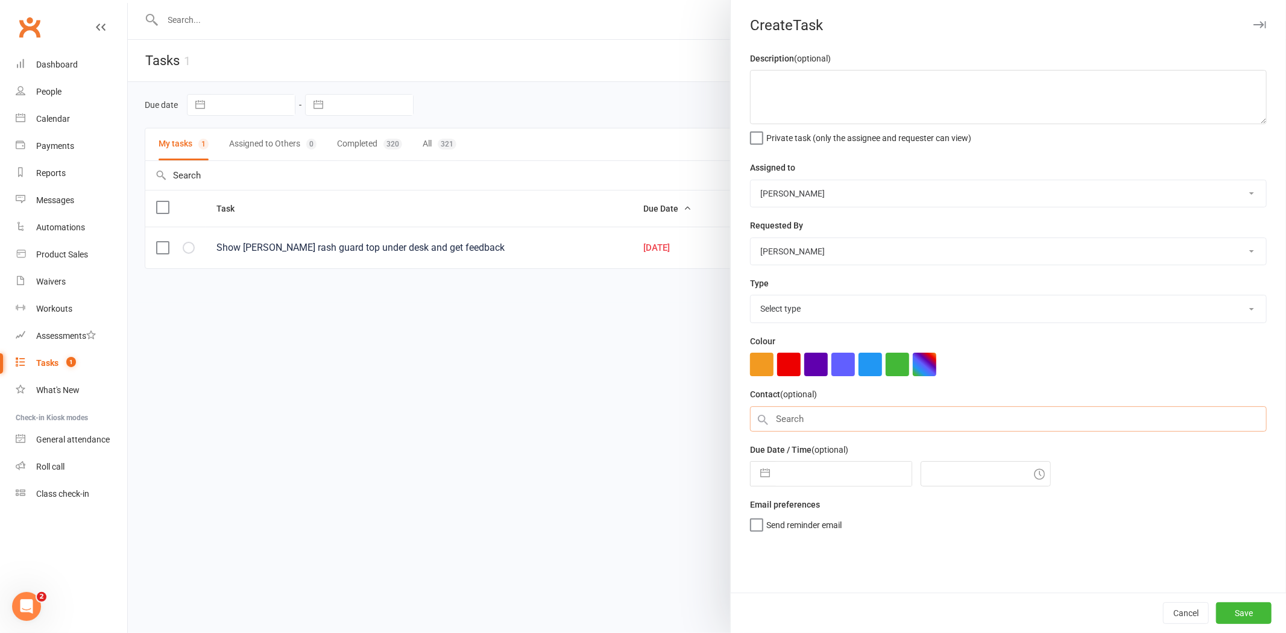
click at [803, 410] on input "text" at bounding box center [1008, 418] width 517 height 25
click at [789, 475] on input "text" at bounding box center [844, 474] width 136 height 24
select select "8"
select select "2025"
select select "9"
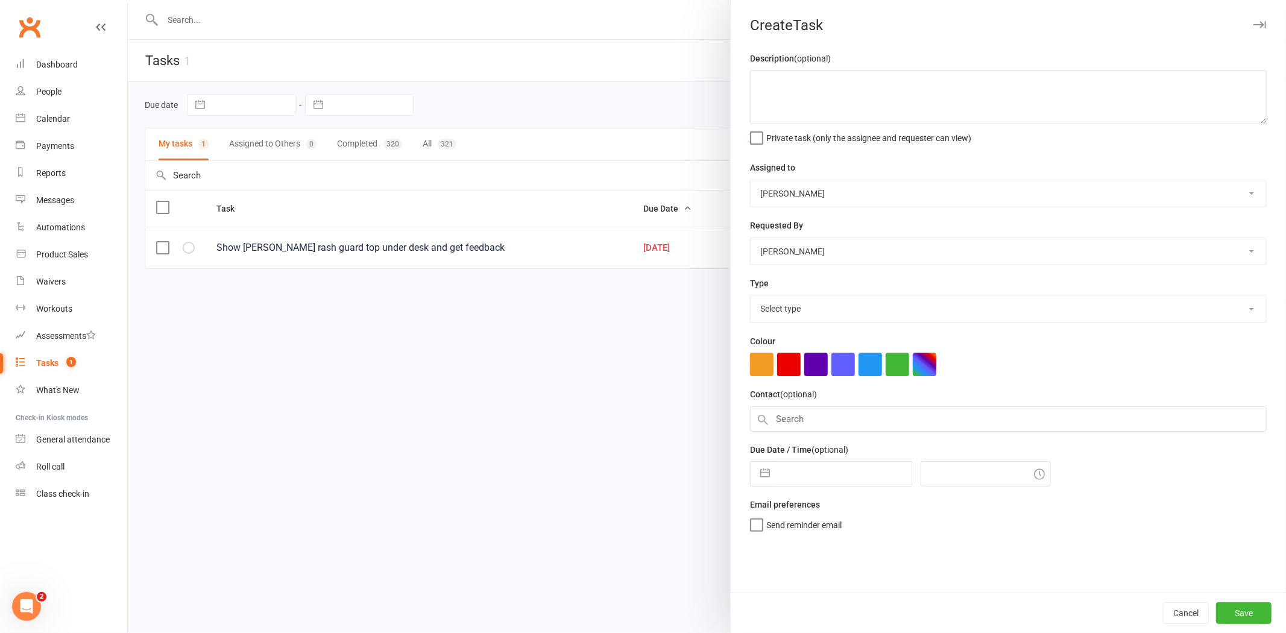
select select "2025"
select select "10"
select select "2025"
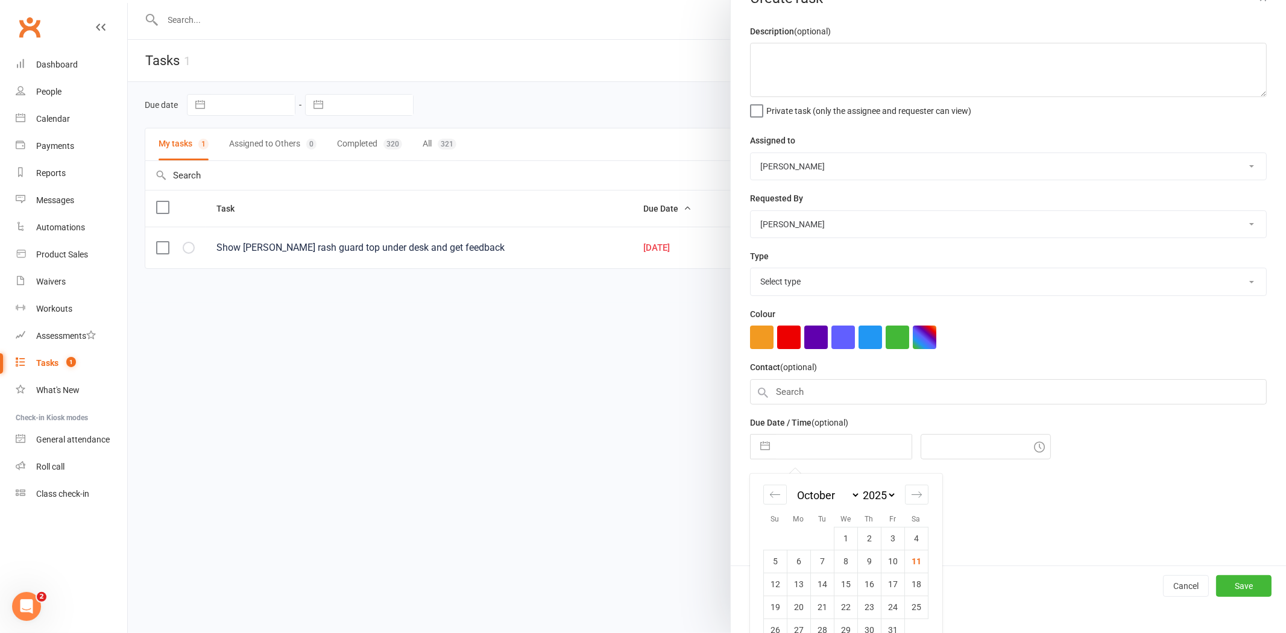
scroll to position [51, 0]
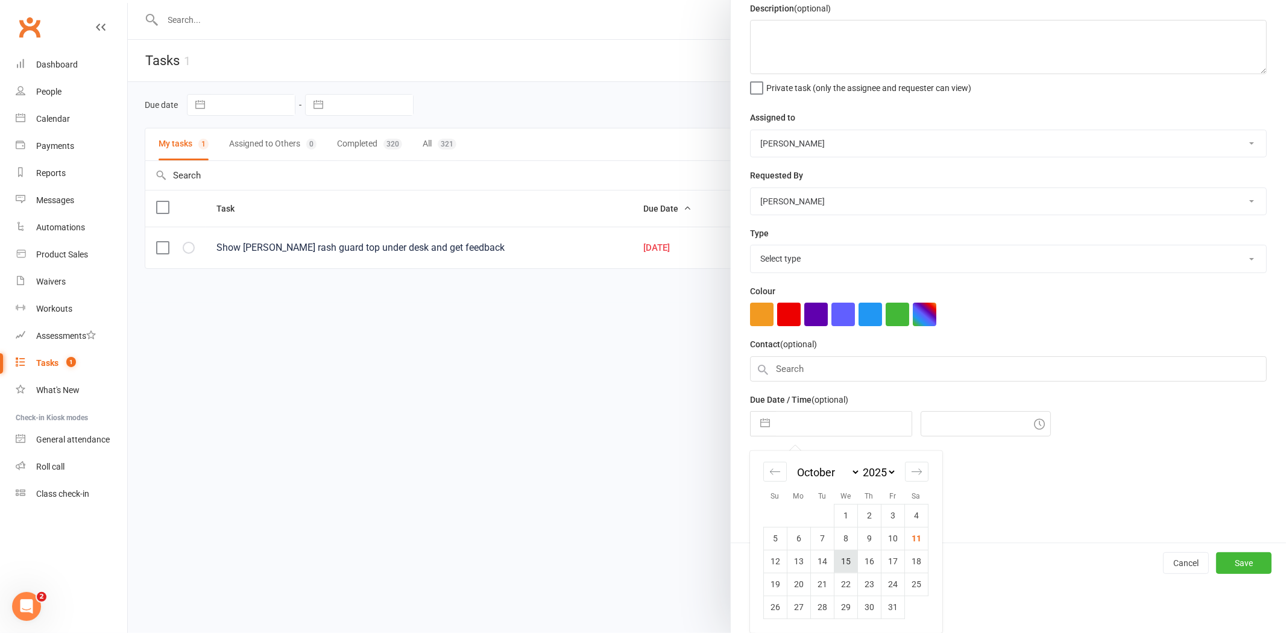
click at [836, 567] on td "15" at bounding box center [846, 561] width 24 height 23
type input "15 Oct 2025"
type input "11:00am"
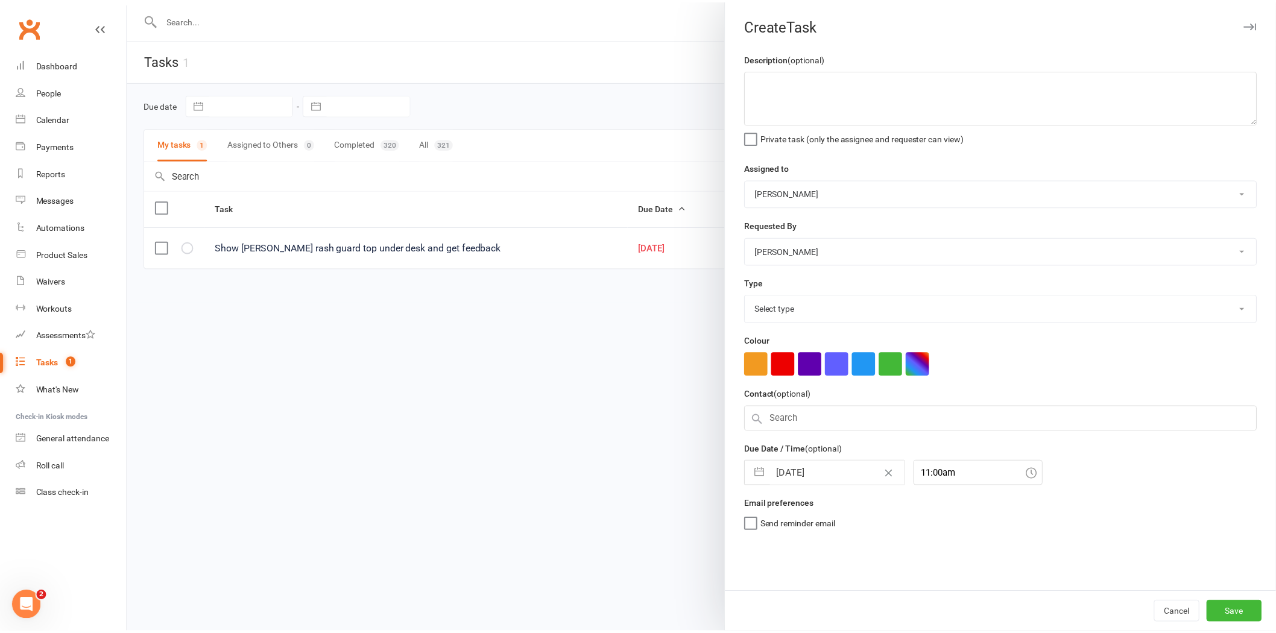
scroll to position [0, 0]
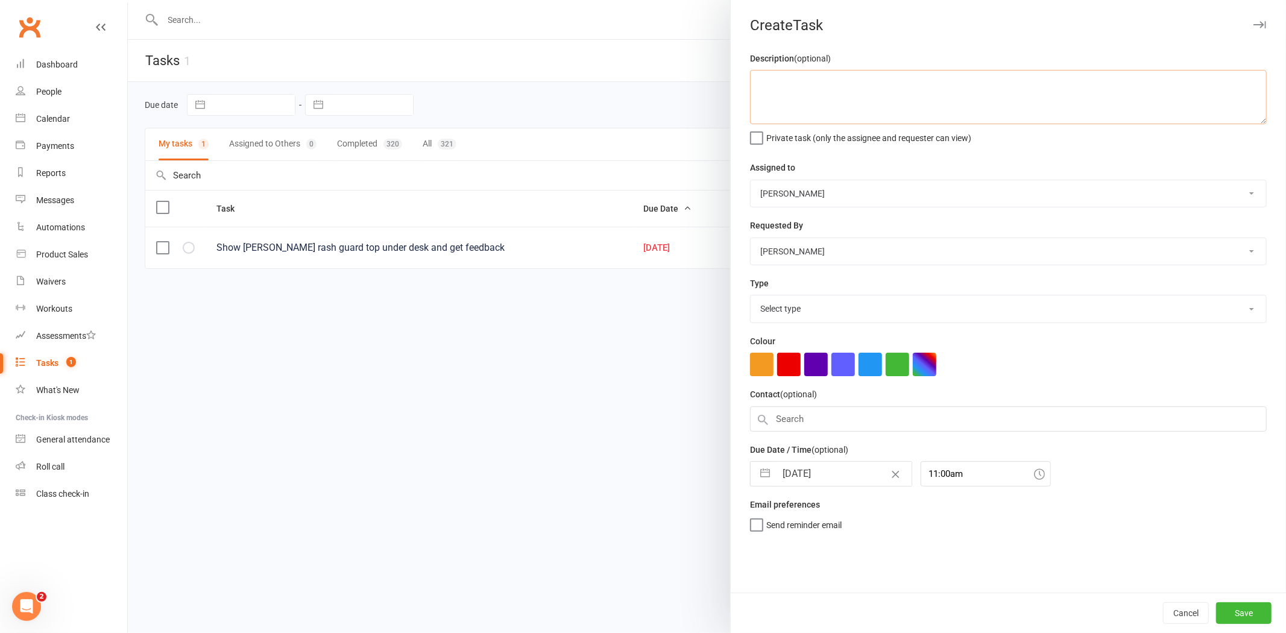
click at [803, 113] on textarea at bounding box center [1008, 97] width 517 height 54
type textarea "GIVE CAPELLO SHORTS L FOR REGO FREE"
click at [1224, 616] on button "Save" at bounding box center [1243, 613] width 55 height 22
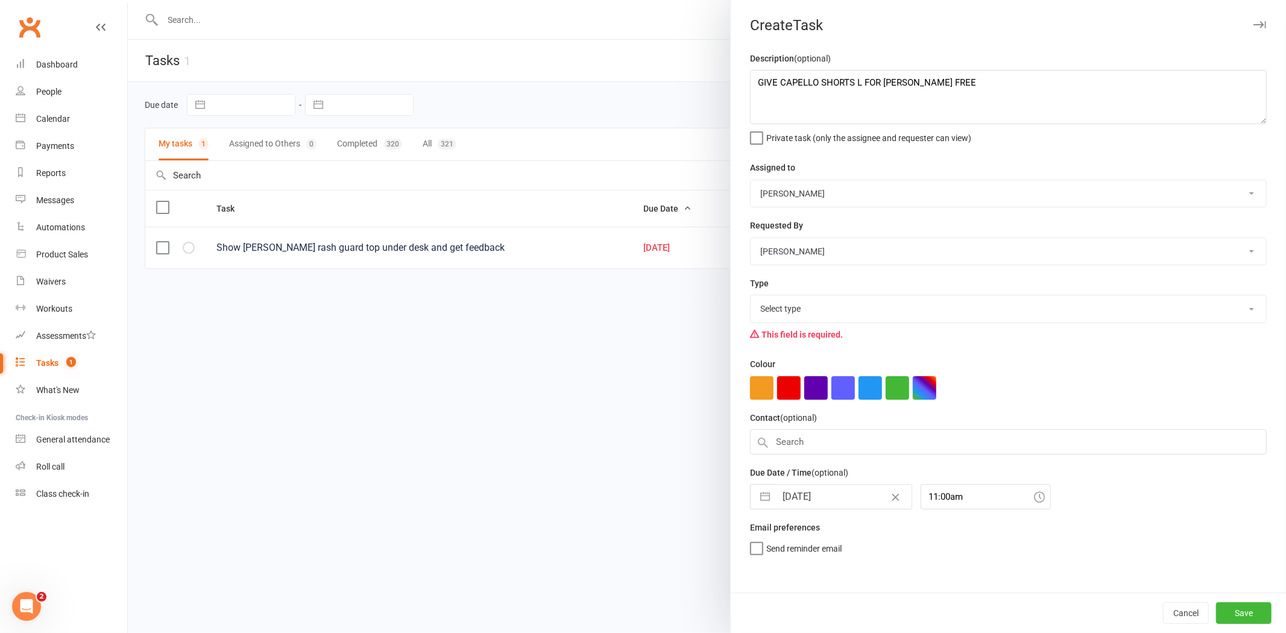
click at [778, 312] on select "Select type E-mail Meeting New prospect Payment due Phone call Previous shift T…" at bounding box center [1008, 308] width 515 height 27
select select "18209"
click at [751, 296] on select "Select type E-mail Meeting New prospect Payment due Phone call Previous shift T…" at bounding box center [1008, 308] width 515 height 27
click at [784, 388] on button "button" at bounding box center [789, 388] width 24 height 24
click at [1230, 606] on button "Save" at bounding box center [1243, 613] width 55 height 22
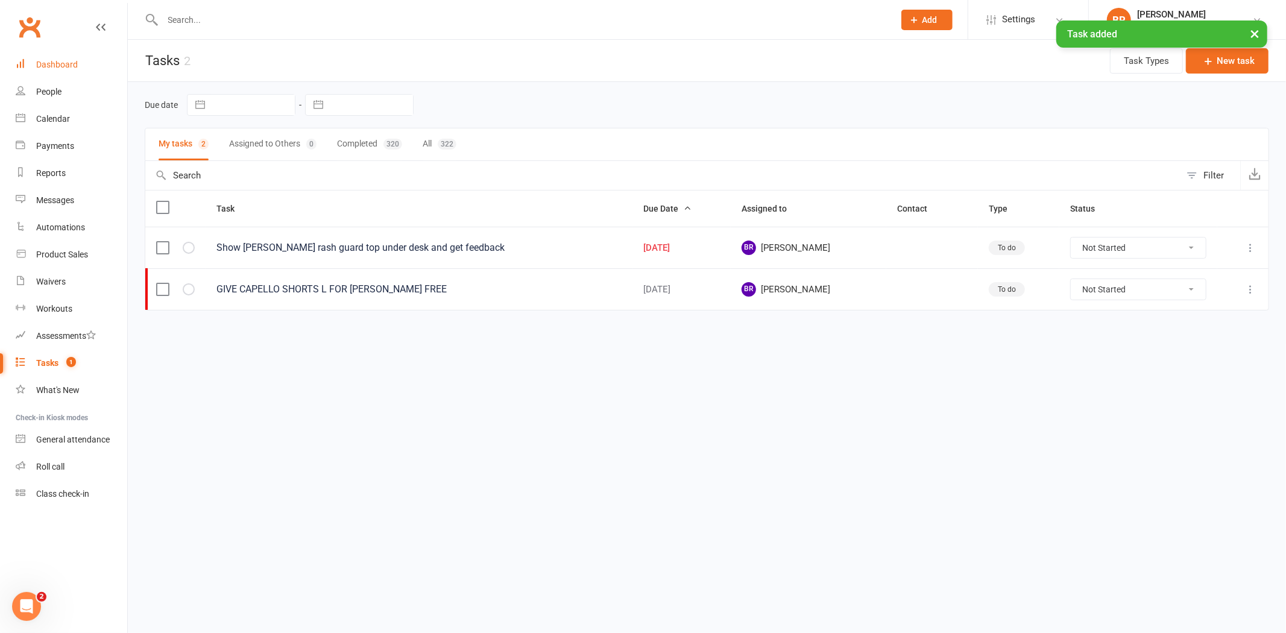
click at [68, 68] on div "Dashboard" at bounding box center [57, 65] width 42 height 10
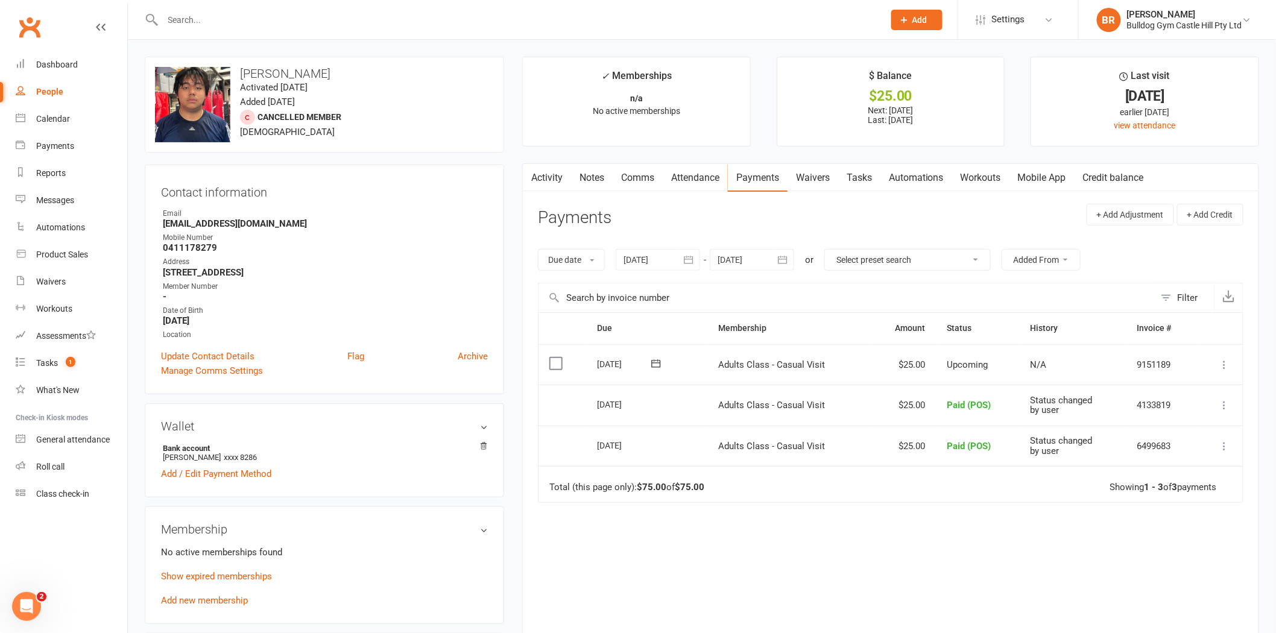
click at [1221, 367] on icon at bounding box center [1224, 365] width 12 height 12
click at [1183, 411] on link "Mark as Paid (POS)" at bounding box center [1171, 412] width 119 height 24
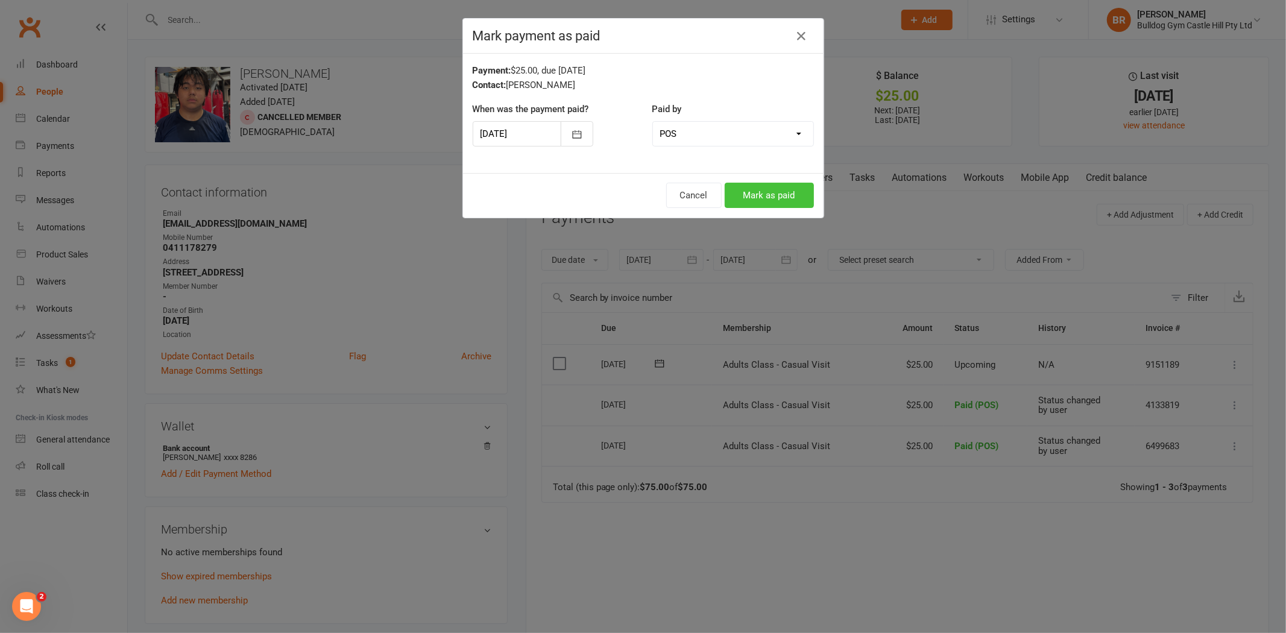
click at [776, 202] on button "Mark as paid" at bounding box center [769, 195] width 89 height 25
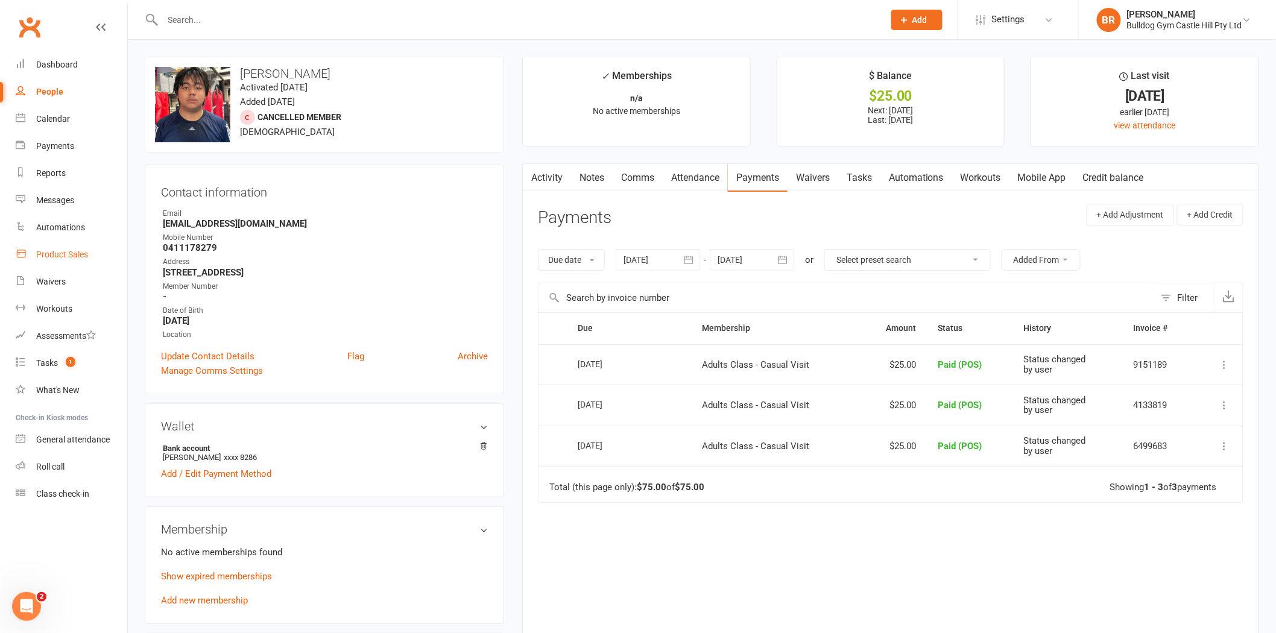
click at [72, 250] on div "Product Sales" at bounding box center [62, 255] width 52 height 10
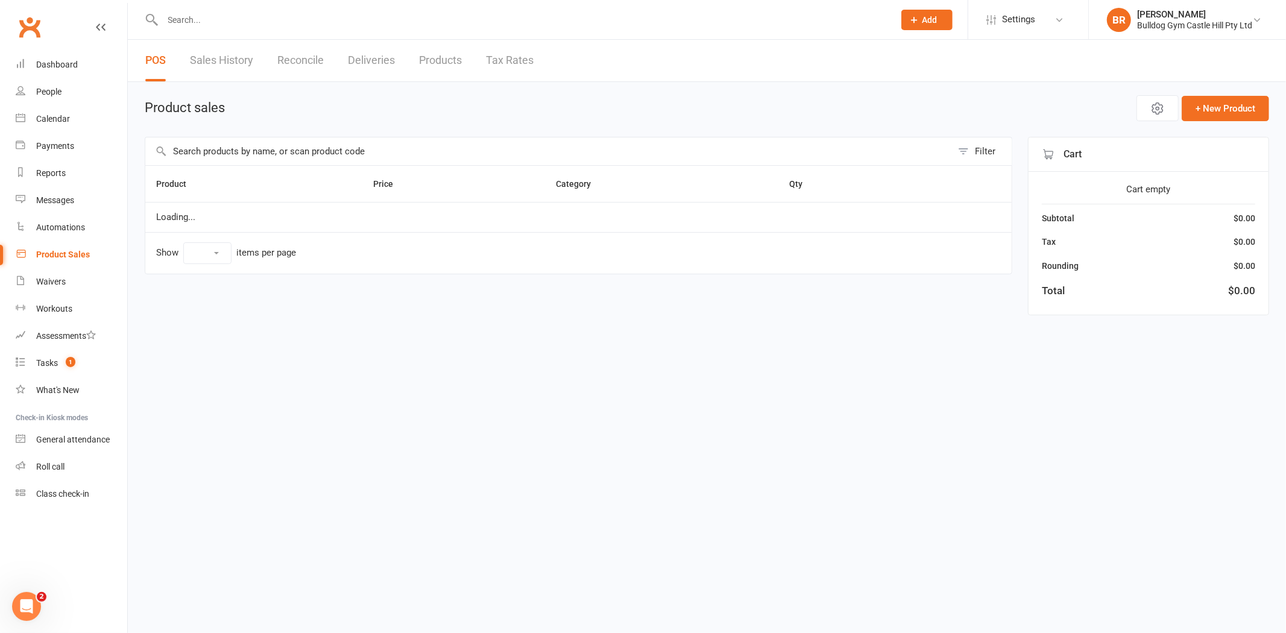
select select "100"
click at [240, 20] on input "text" at bounding box center [522, 19] width 726 height 17
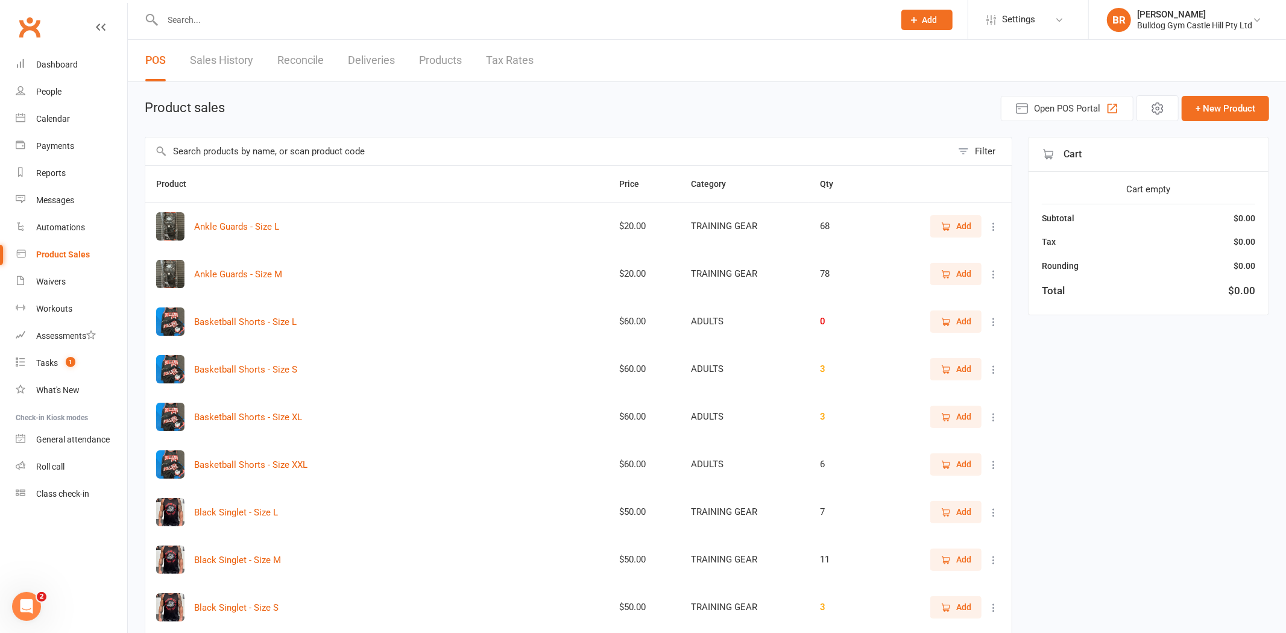
click at [258, 143] on input "text" at bounding box center [548, 151] width 807 height 28
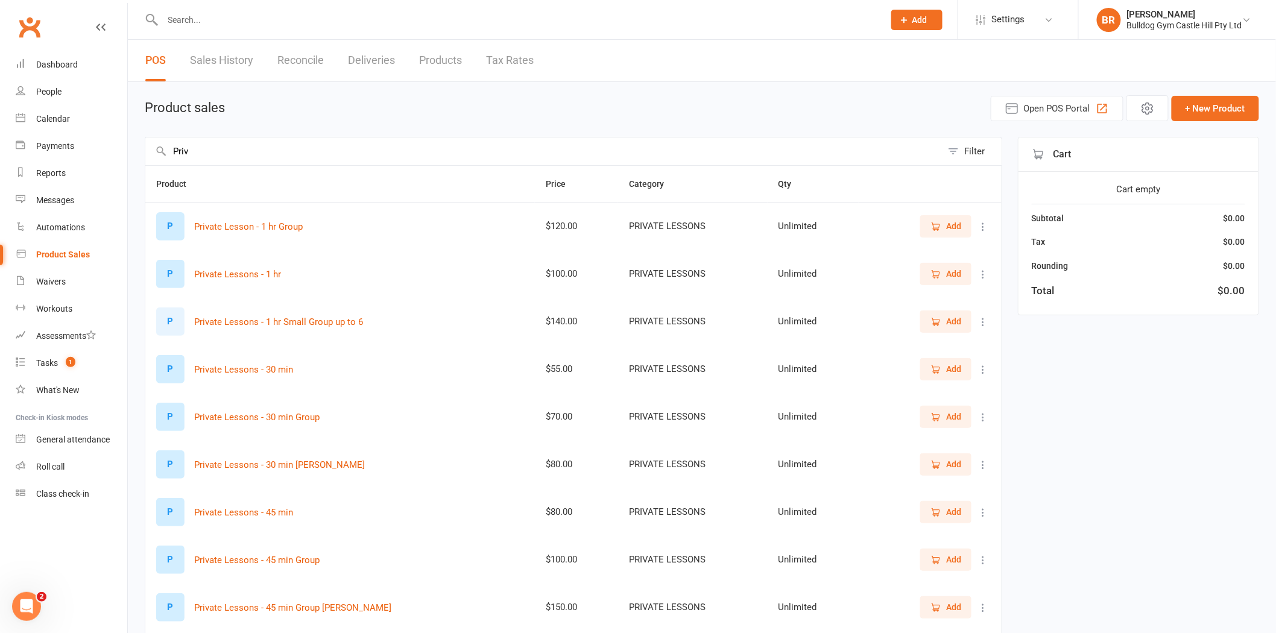
type input "Priv"
click at [938, 505] on span "Add" at bounding box center [945, 511] width 31 height 13
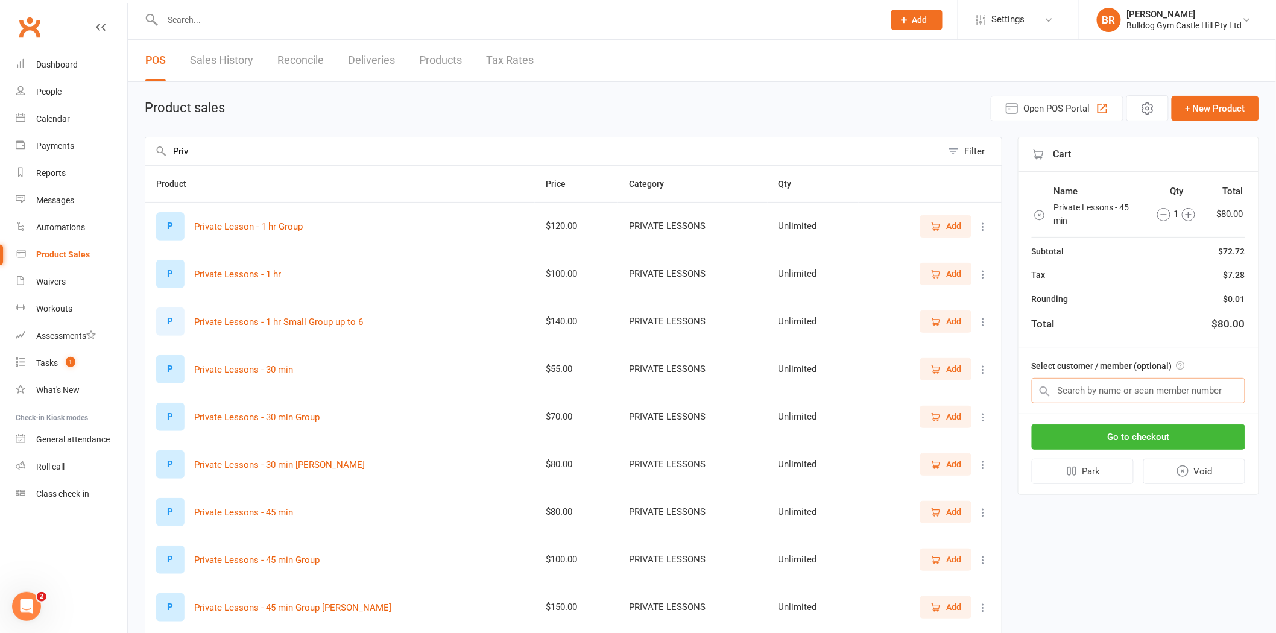
click at [1090, 394] on input "text" at bounding box center [1138, 390] width 213 height 25
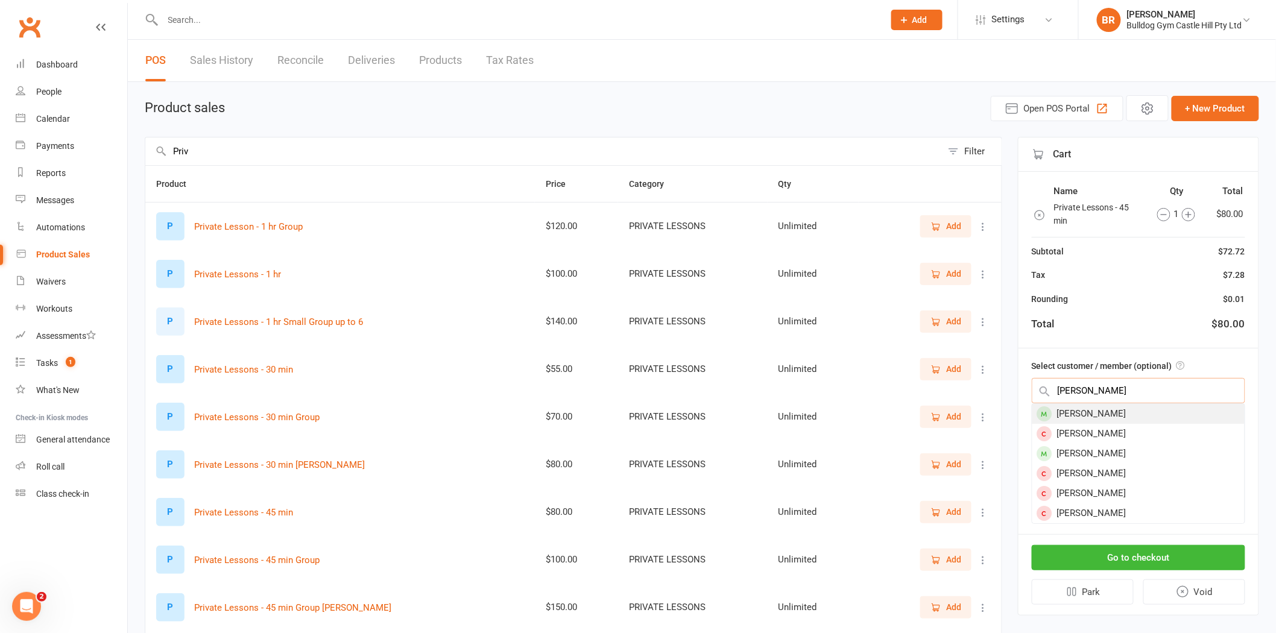
type input "[PERSON_NAME]"
click at [1127, 406] on div "[PERSON_NAME]" at bounding box center [1138, 414] width 212 height 20
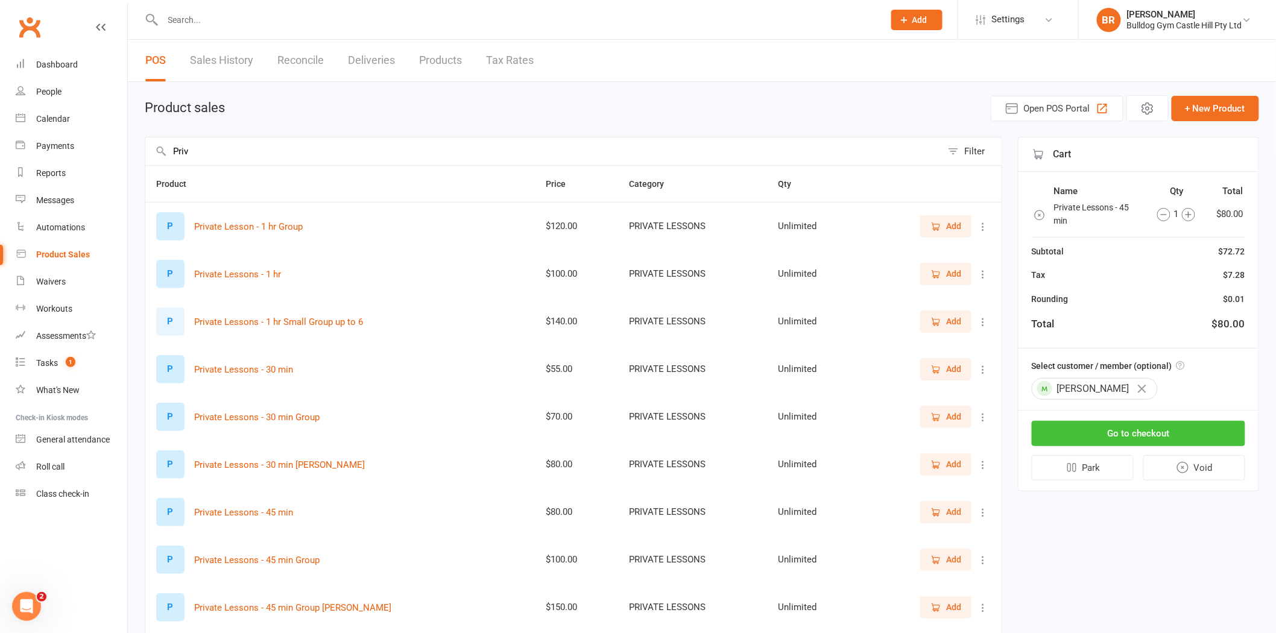
click at [1111, 430] on button "Go to checkout" at bounding box center [1138, 433] width 213 height 25
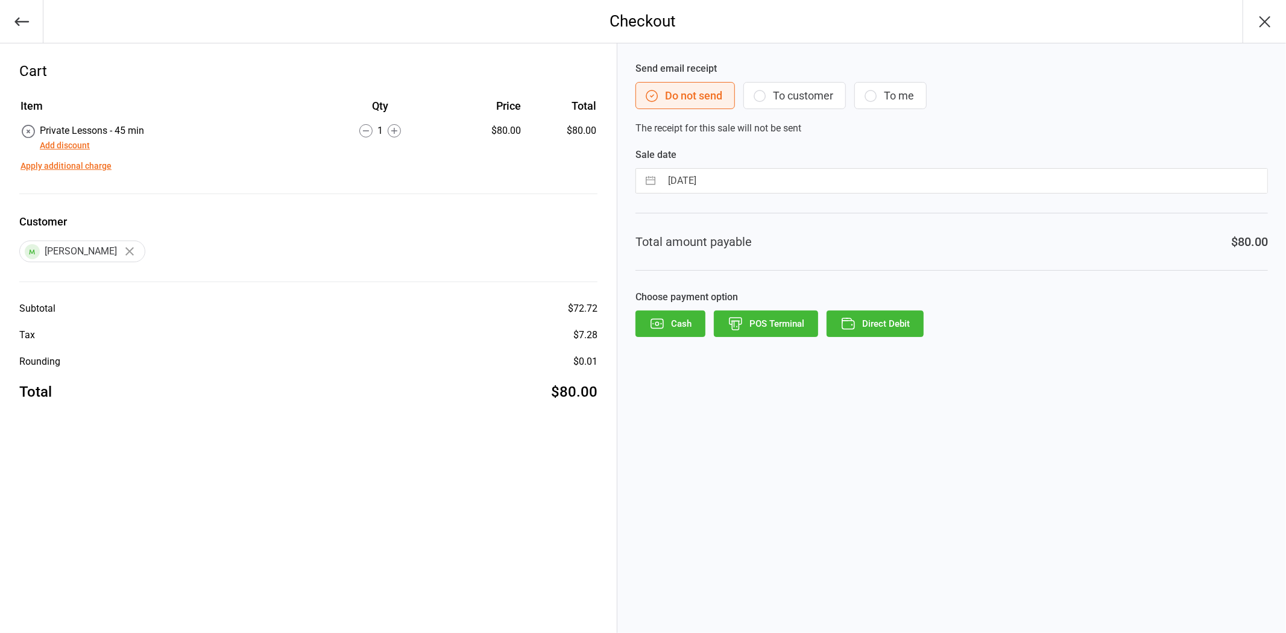
click at [748, 324] on button "POS Terminal" at bounding box center [766, 323] width 104 height 27
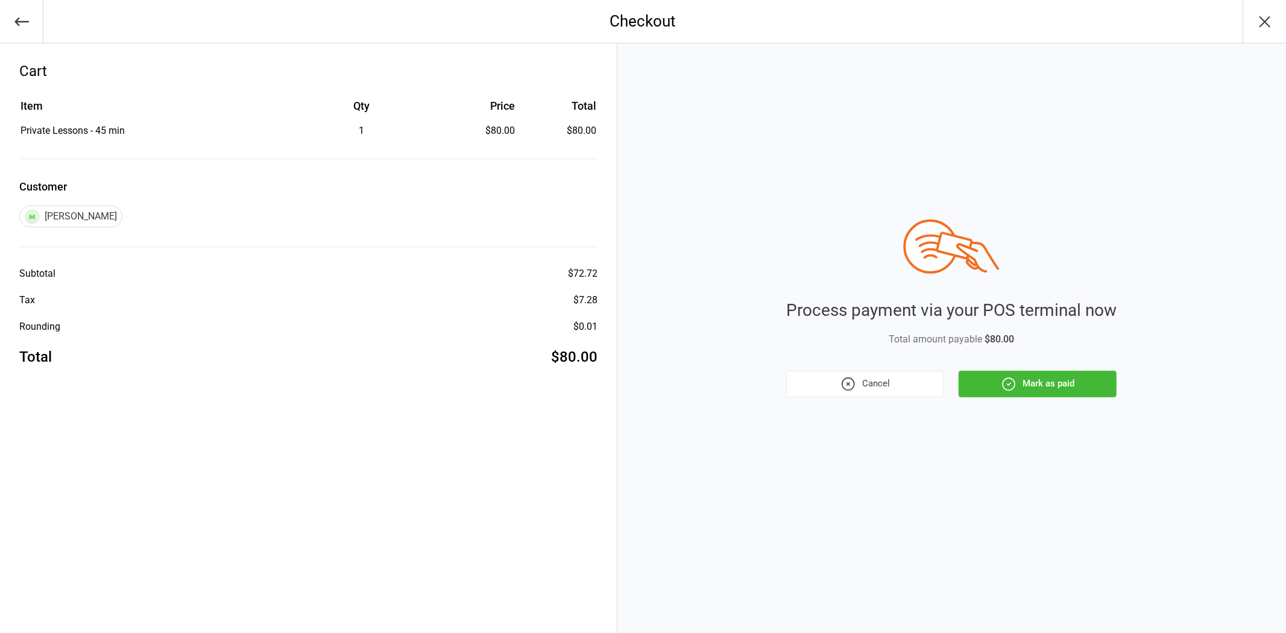
click at [1063, 378] on button "Mark as paid" at bounding box center [1038, 384] width 158 height 27
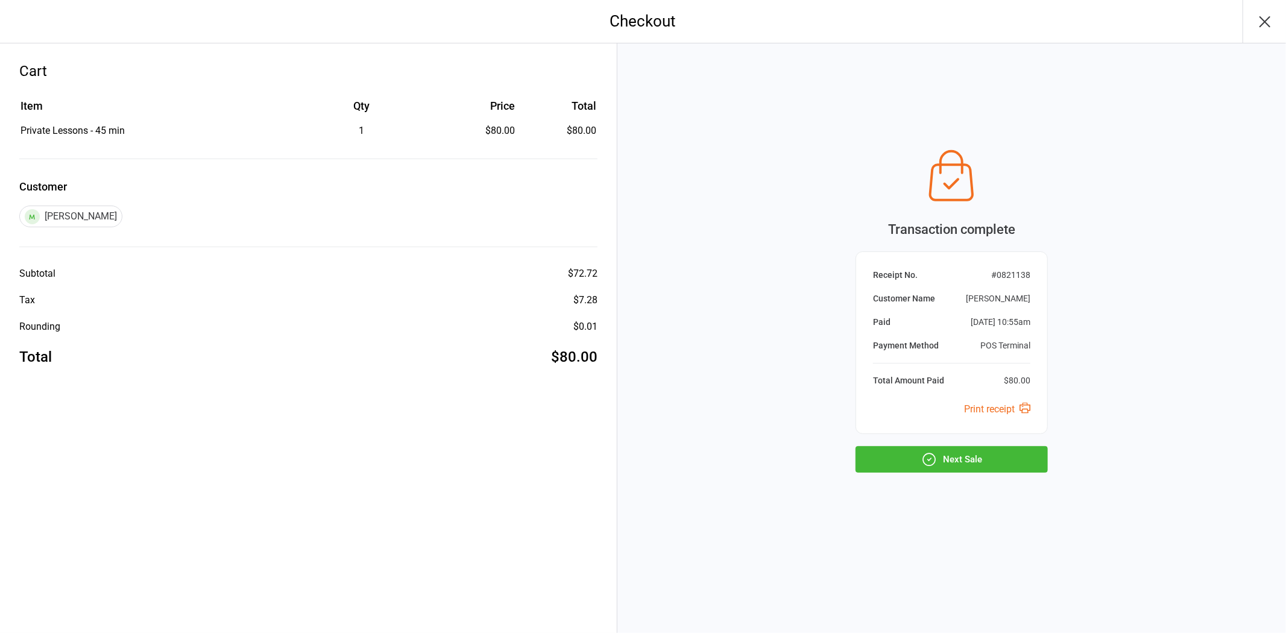
click at [916, 468] on button "Next Sale" at bounding box center [951, 459] width 192 height 27
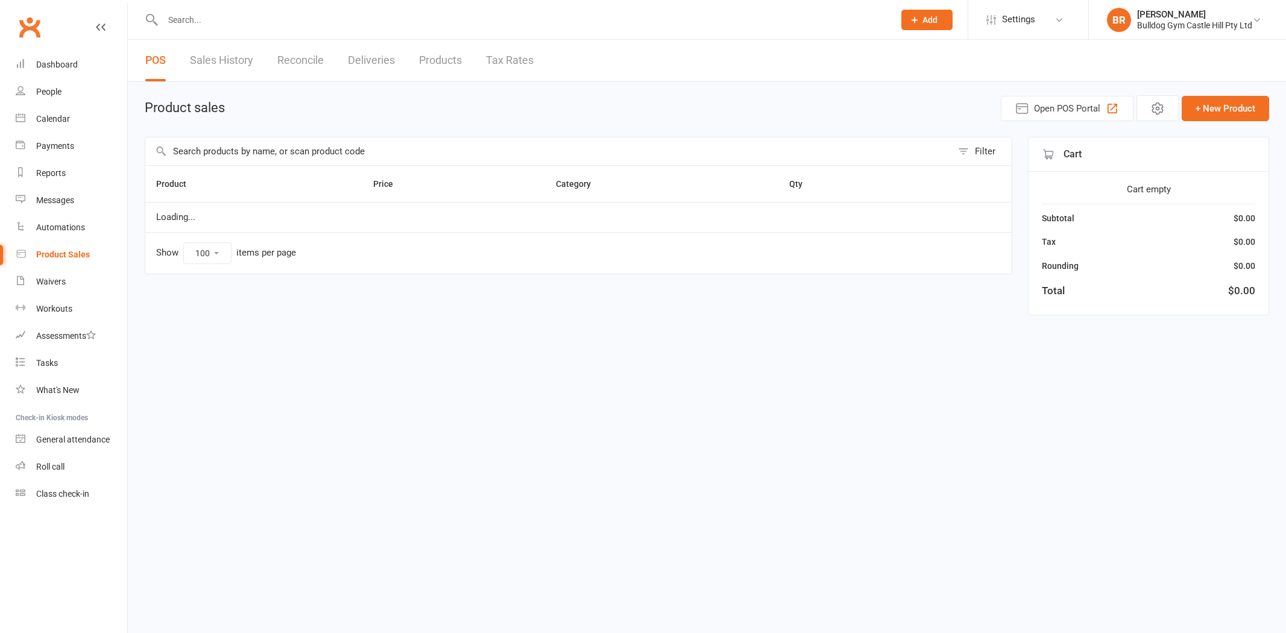
select select "100"
click at [226, 155] on input "text" at bounding box center [548, 151] width 807 height 28
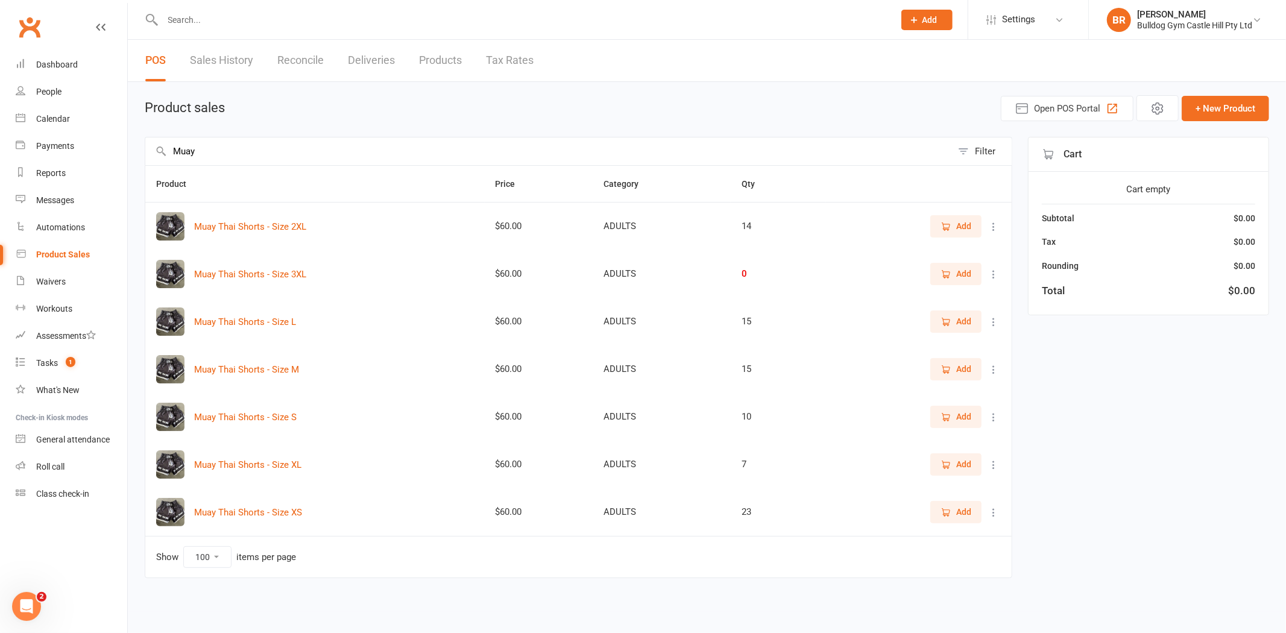
type input "Muay"
click at [948, 318] on icon "button" at bounding box center [945, 322] width 11 height 11
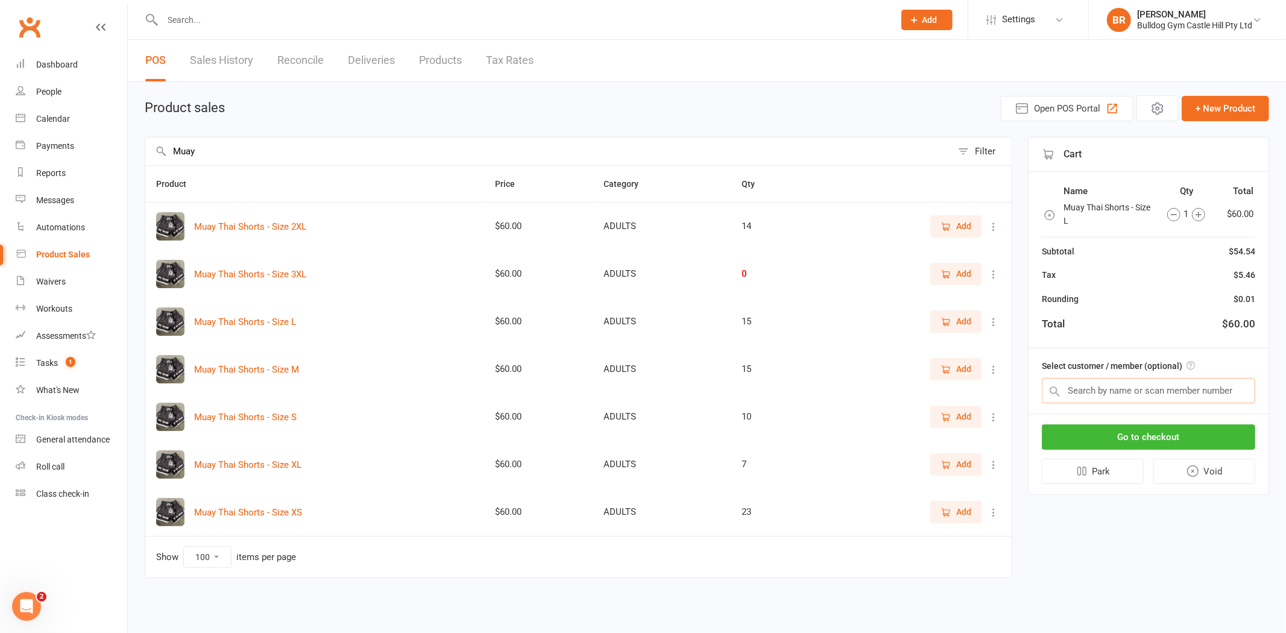
click at [1095, 383] on input "text" at bounding box center [1148, 390] width 213 height 25
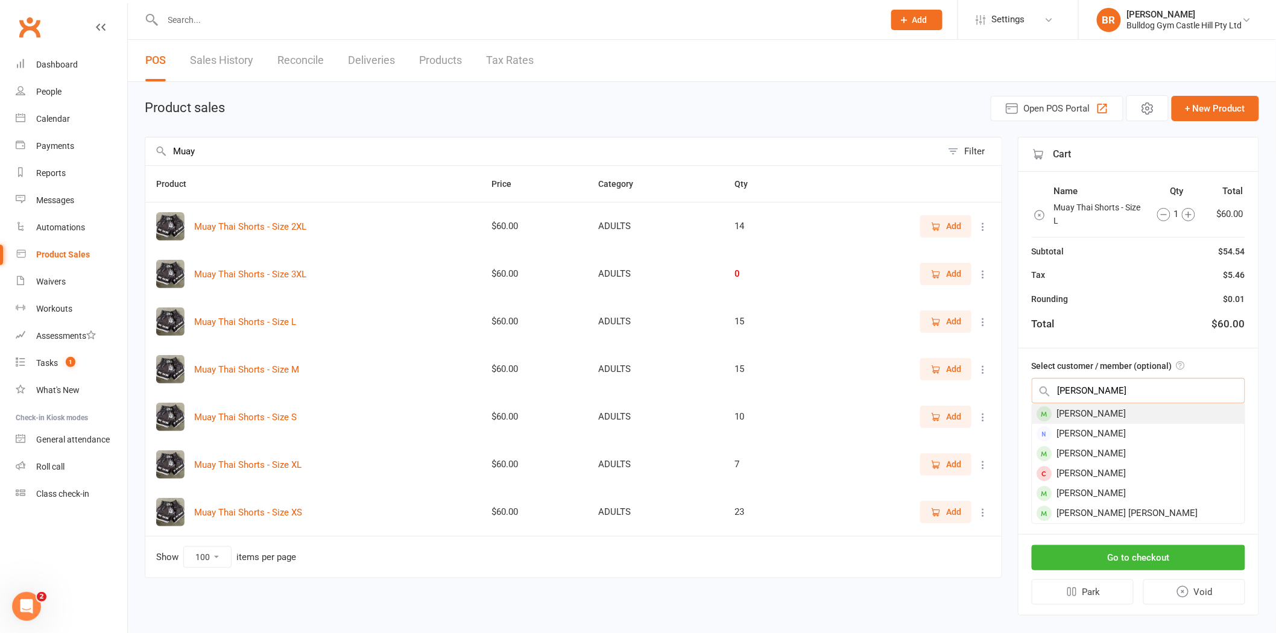
type input "[PERSON_NAME]"
click at [1118, 408] on div "[PERSON_NAME]" at bounding box center [1138, 414] width 212 height 20
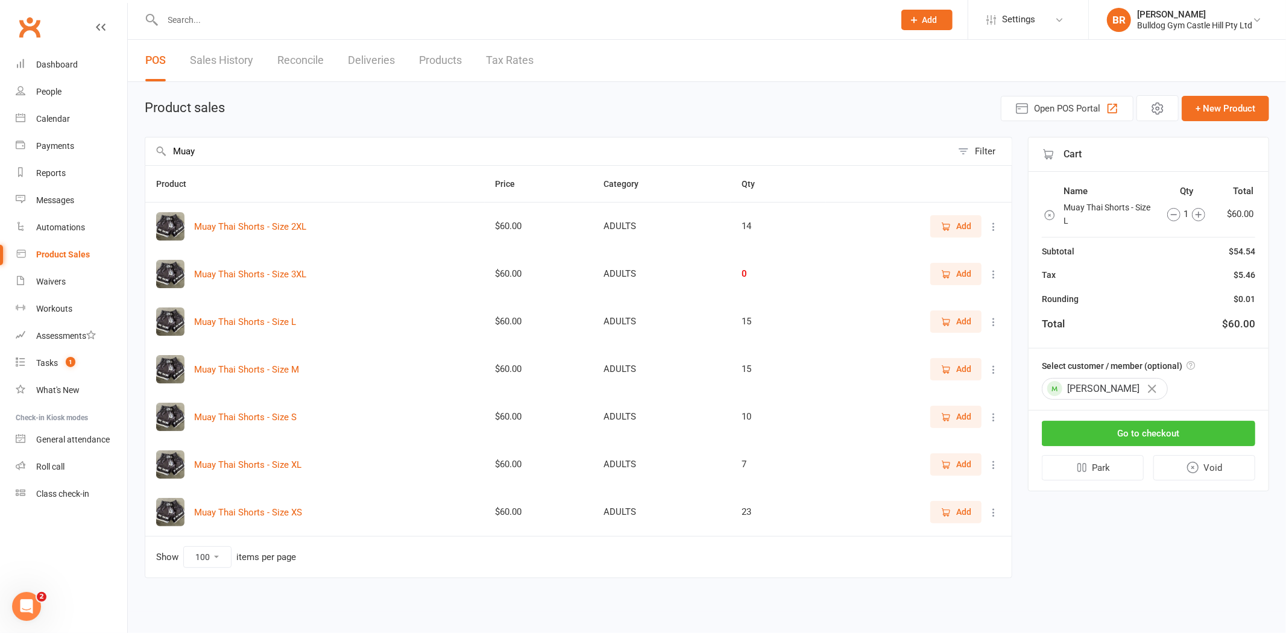
click at [1132, 430] on button "Go to checkout" at bounding box center [1148, 433] width 213 height 25
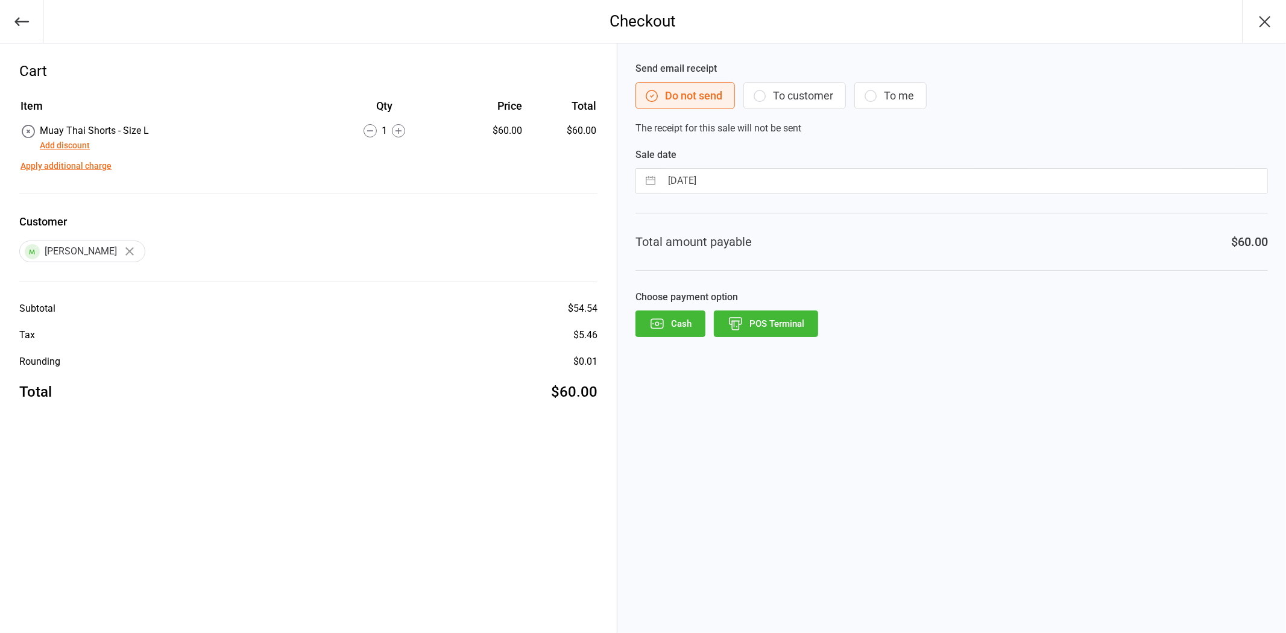
click at [774, 326] on button "POS Terminal" at bounding box center [766, 323] width 104 height 27
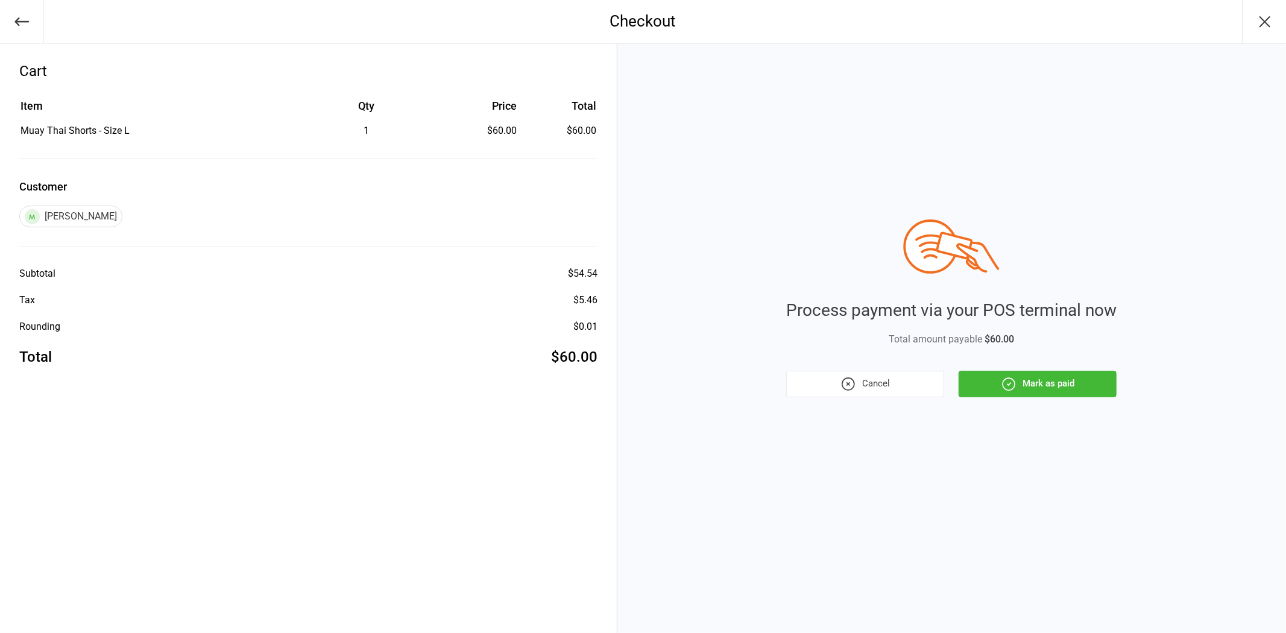
click at [995, 373] on button "Mark as paid" at bounding box center [1038, 384] width 158 height 27
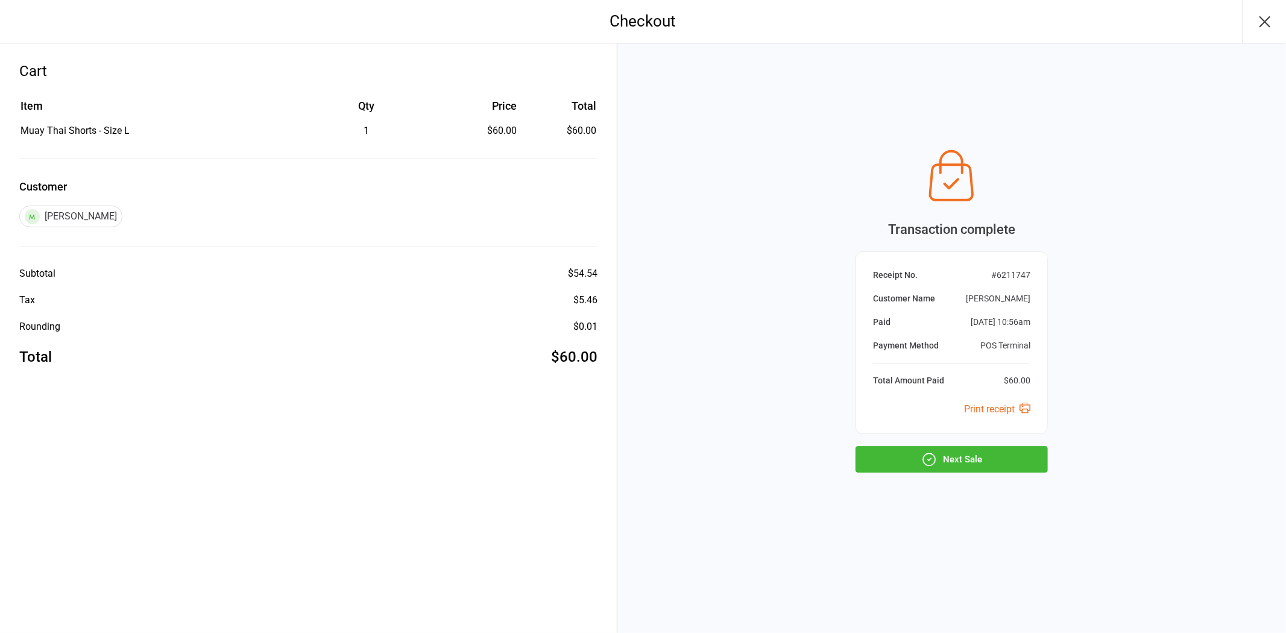
click at [931, 453] on icon "button" at bounding box center [929, 460] width 16 height 16
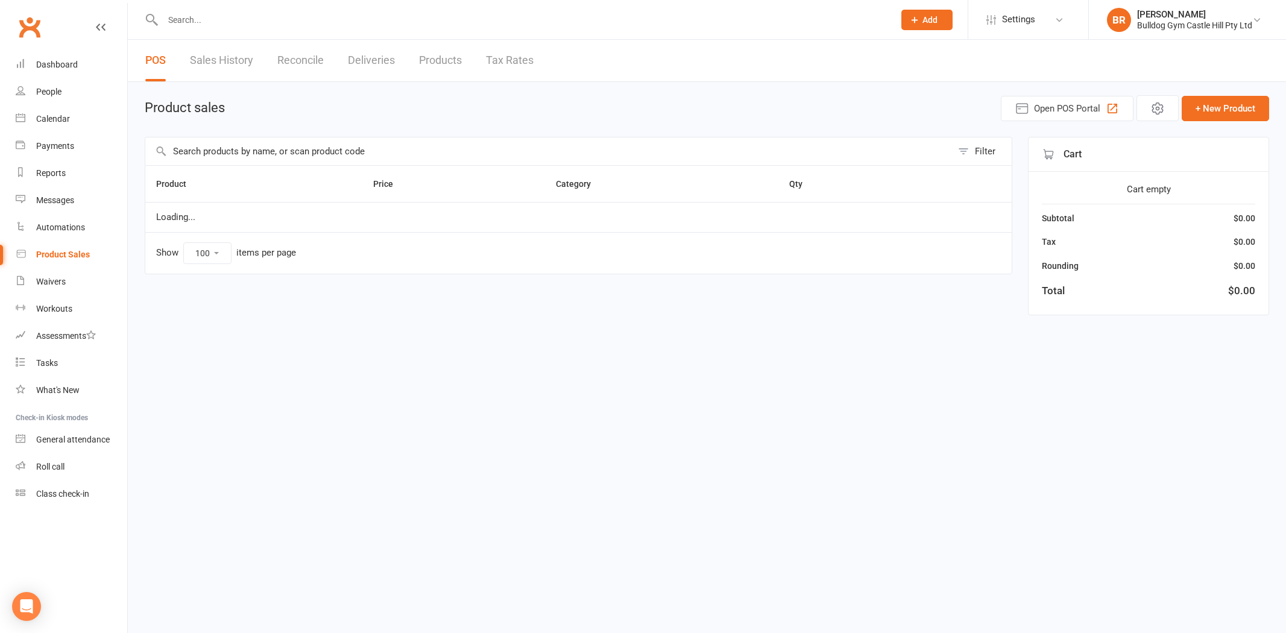
select select "100"
